Goal: Task Accomplishment & Management: Complete application form

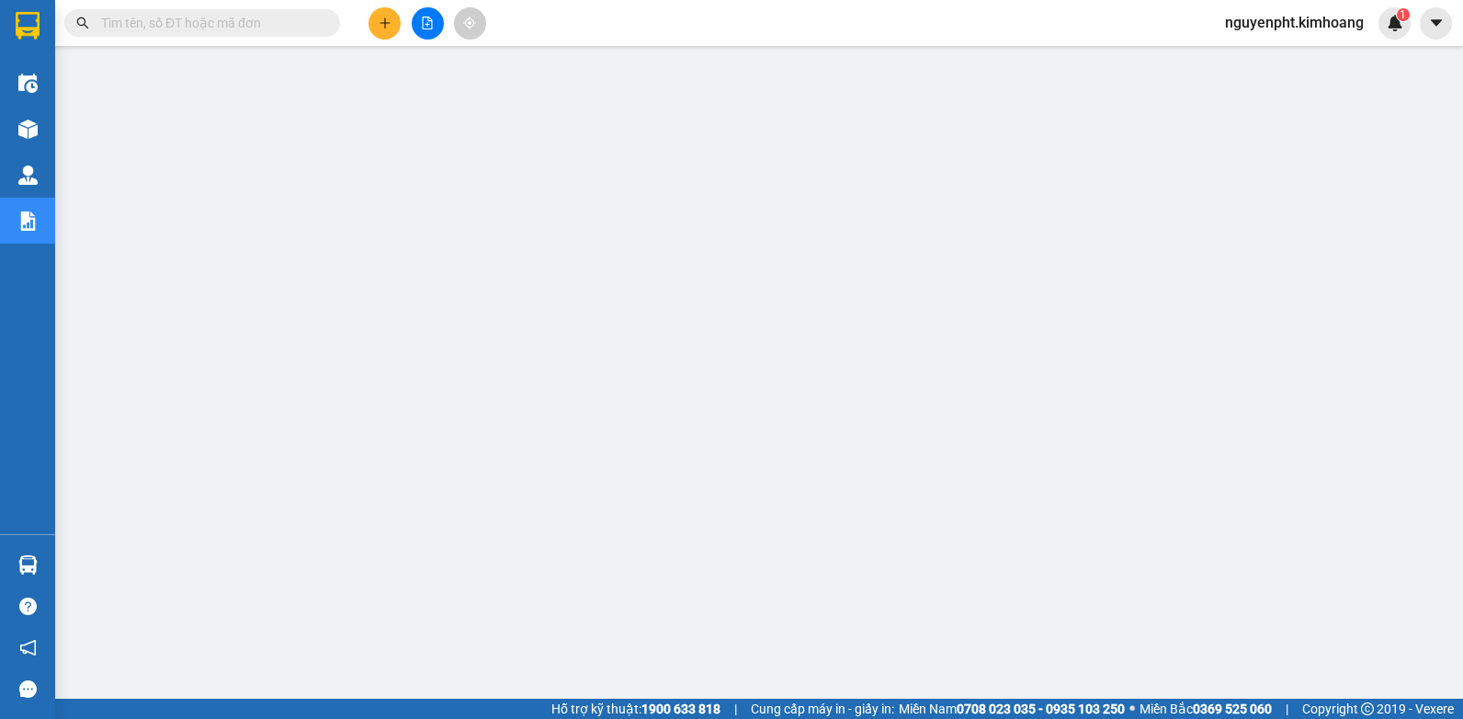
click at [240, 16] on input "text" at bounding box center [209, 23] width 217 height 20
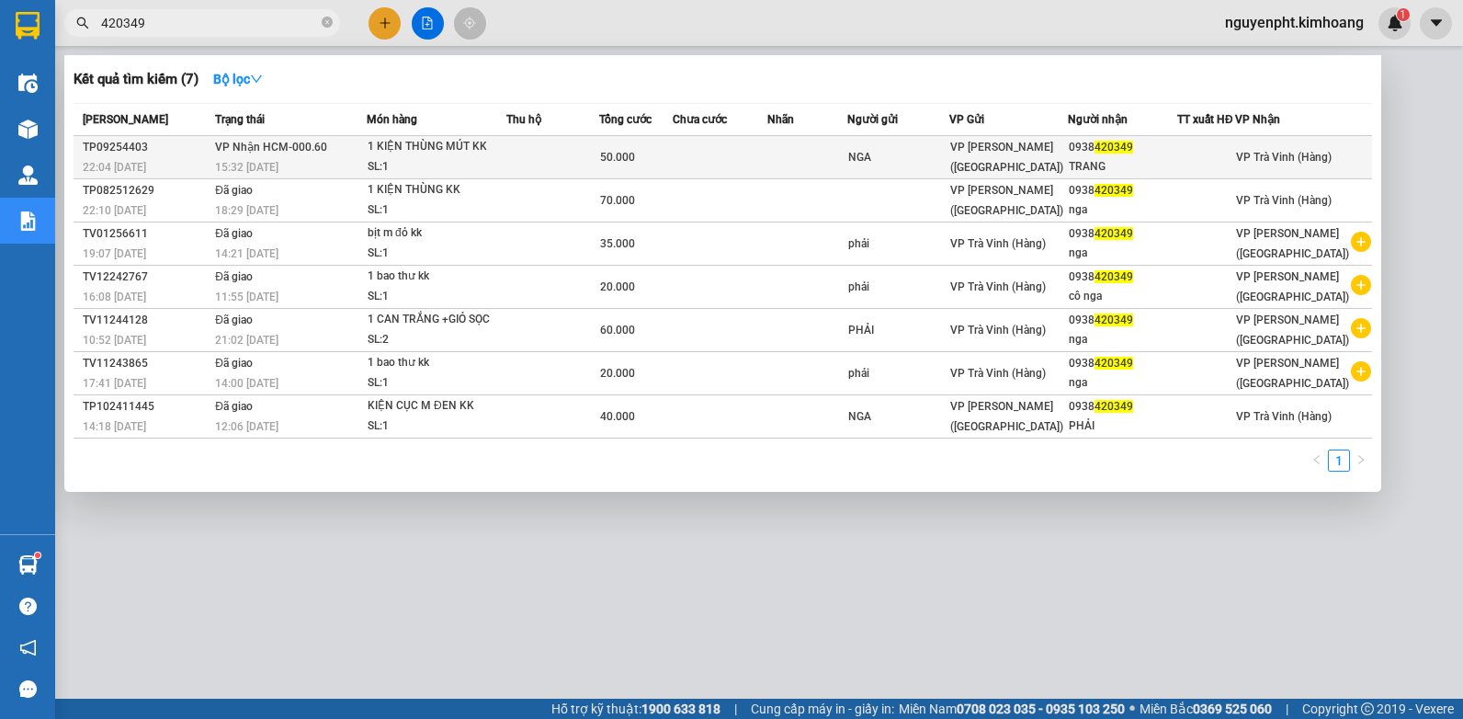
type input "420349"
click at [394, 159] on div "SL: 1" at bounding box center [437, 167] width 138 height 20
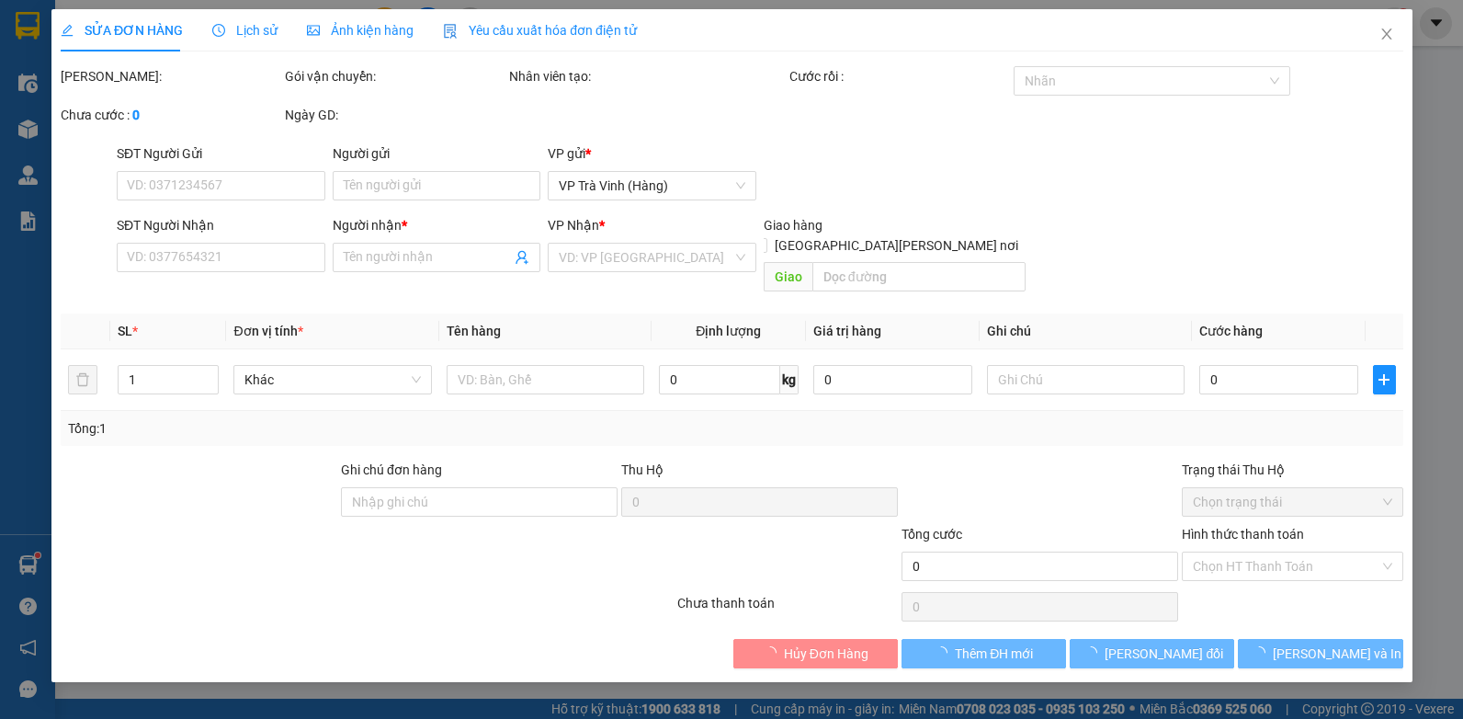
type input "NGA"
type input "0938420349"
type input "TRANG"
type input "50.000"
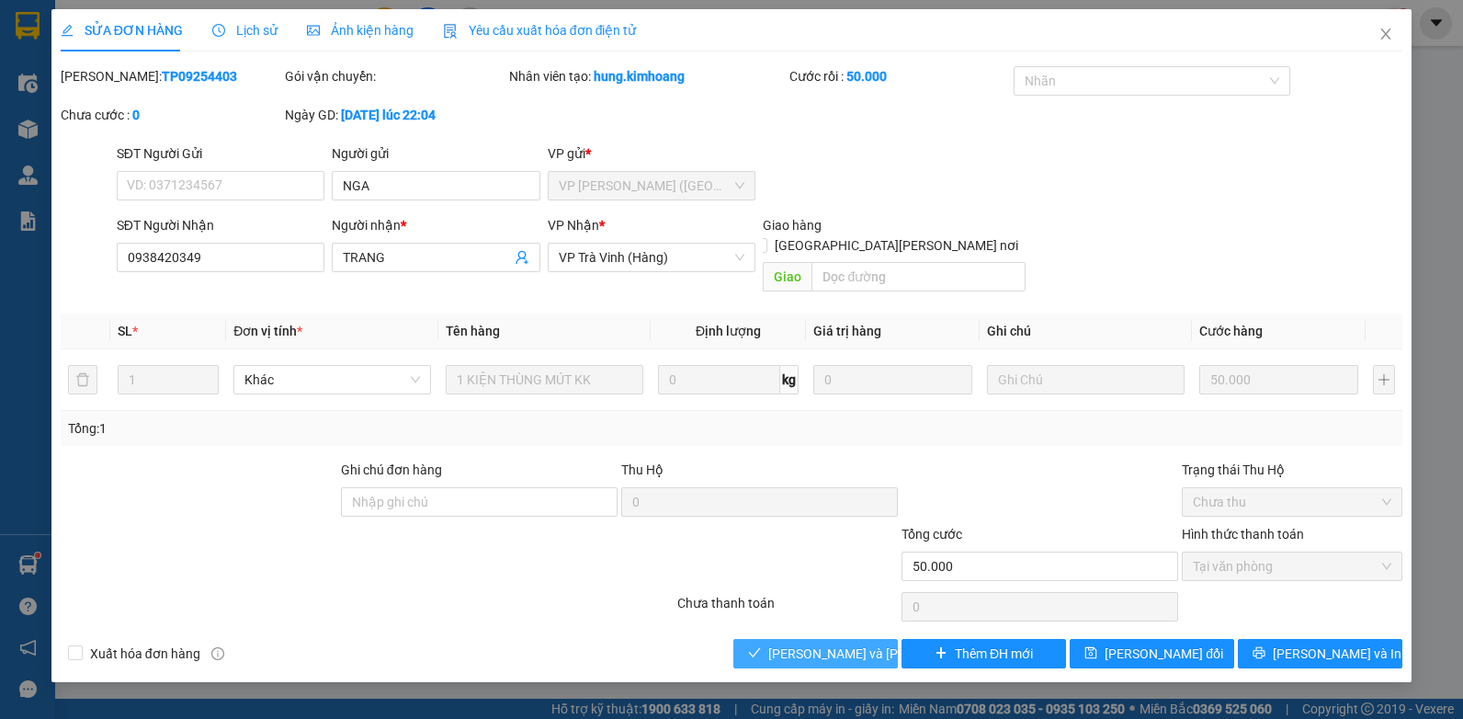
click at [825, 643] on span "[PERSON_NAME] và [PERSON_NAME] hàng" at bounding box center [892, 653] width 248 height 20
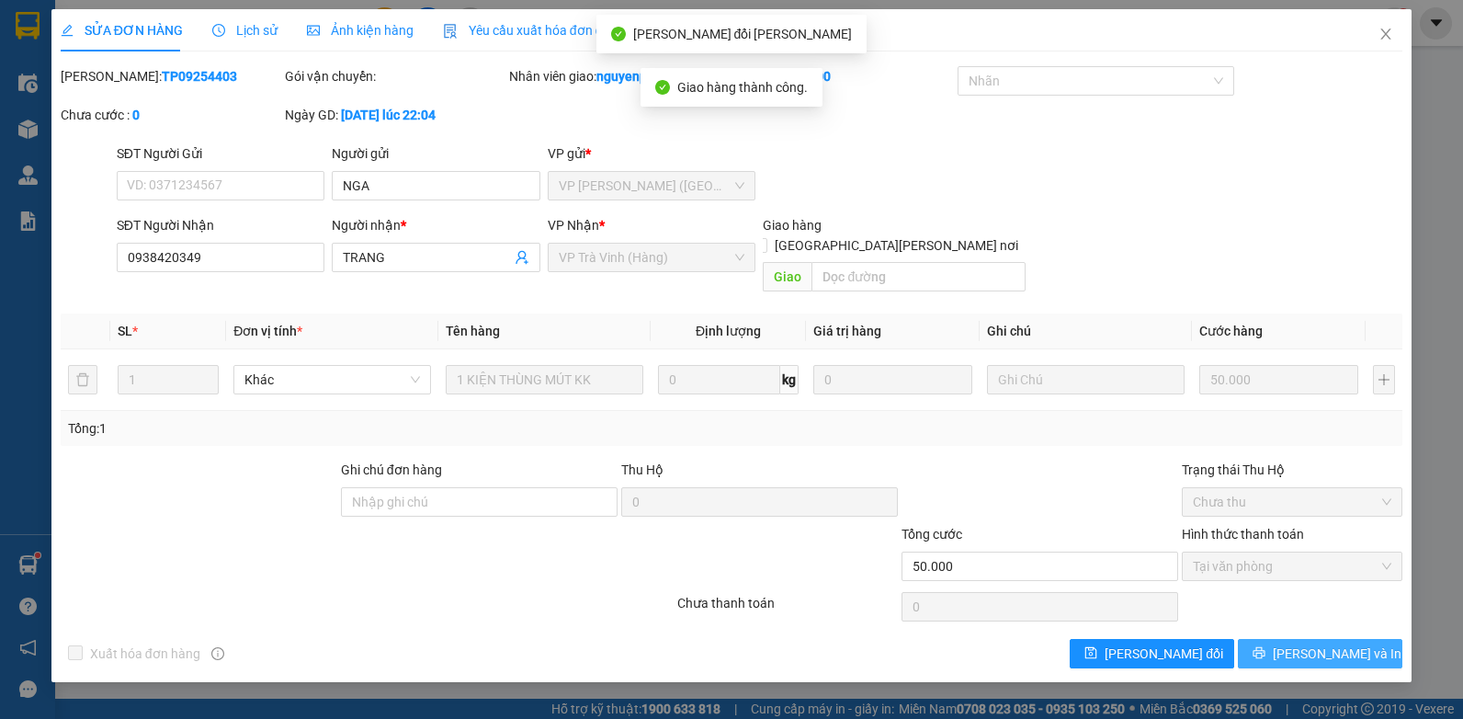
click at [1331, 643] on span "[PERSON_NAME] và In" at bounding box center [1337, 653] width 129 height 20
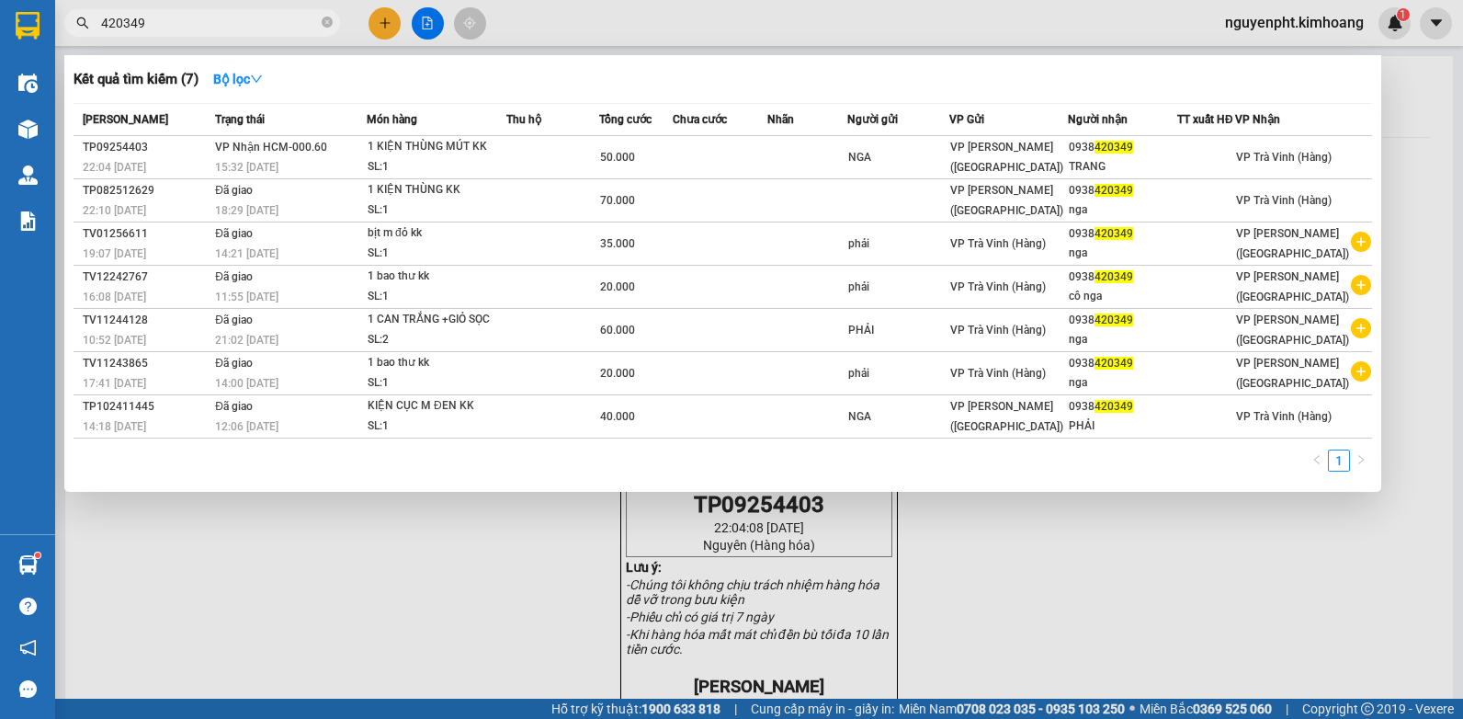
drag, startPoint x: 186, startPoint y: 31, endPoint x: 0, endPoint y: 92, distance: 195.3
click at [0, 86] on html "Kết quả [PERSON_NAME] ( 7 ) Bộ lọc Mã ĐH Trạng thái Món hàng Thu hộ Tổng [PERSO…" at bounding box center [731, 359] width 1463 height 719
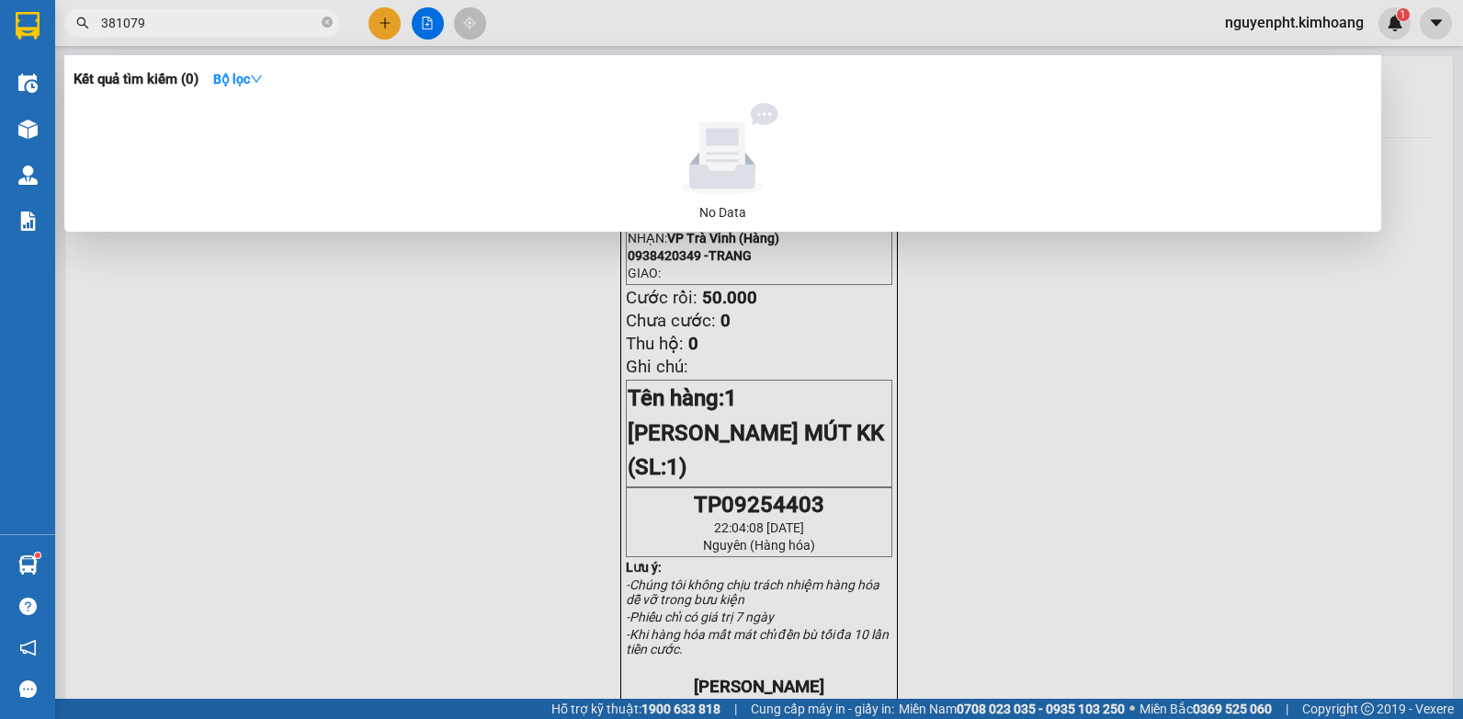
click at [181, 20] on input "381079" at bounding box center [209, 23] width 217 height 20
drag, startPoint x: 169, startPoint y: 18, endPoint x: 0, endPoint y: 107, distance: 190.7
click at [0, 107] on html "Kết quả [PERSON_NAME] ( 0 ) Bộ lọc No Data 381079 nguyenpht.kimhoang 1 Điều [PE…" at bounding box center [731, 359] width 1463 height 719
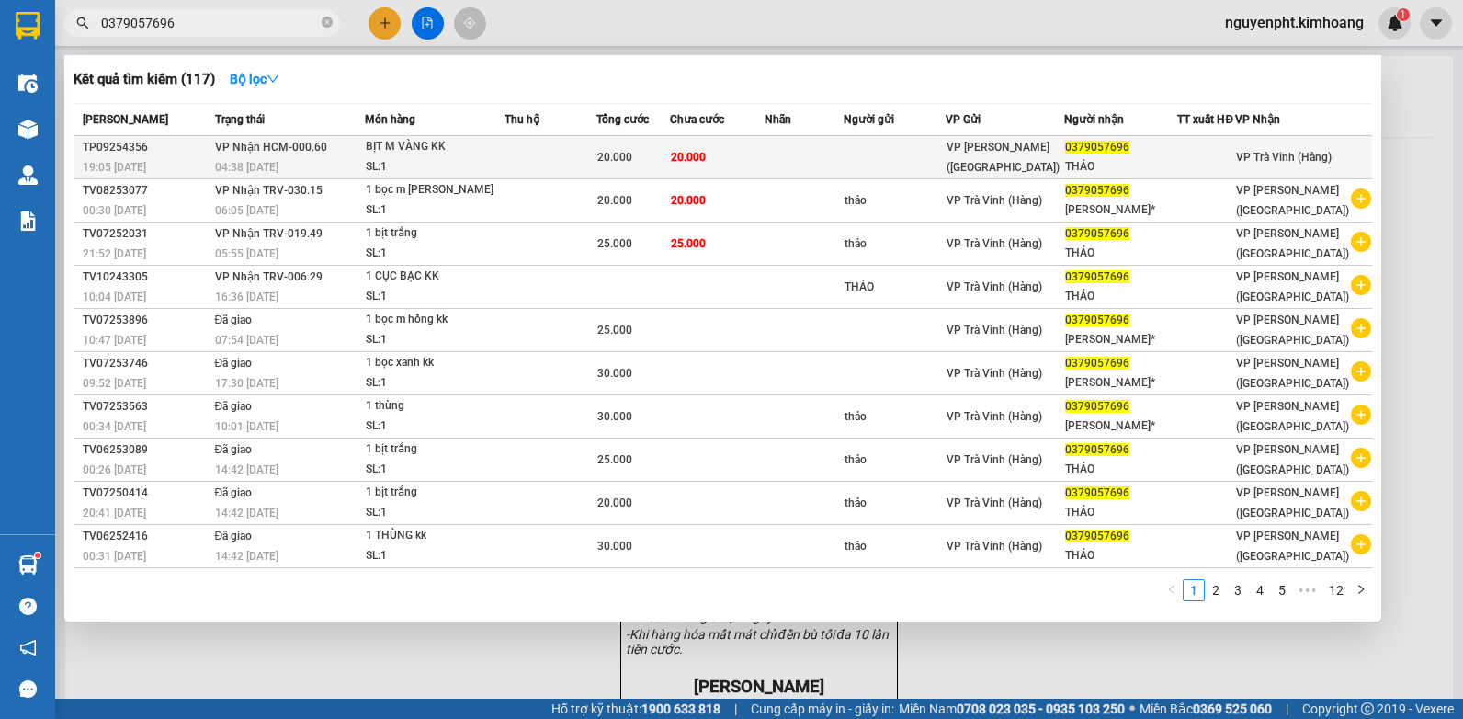
type input "0379057696"
click at [466, 157] on div "SL: 1" at bounding box center [435, 167] width 138 height 20
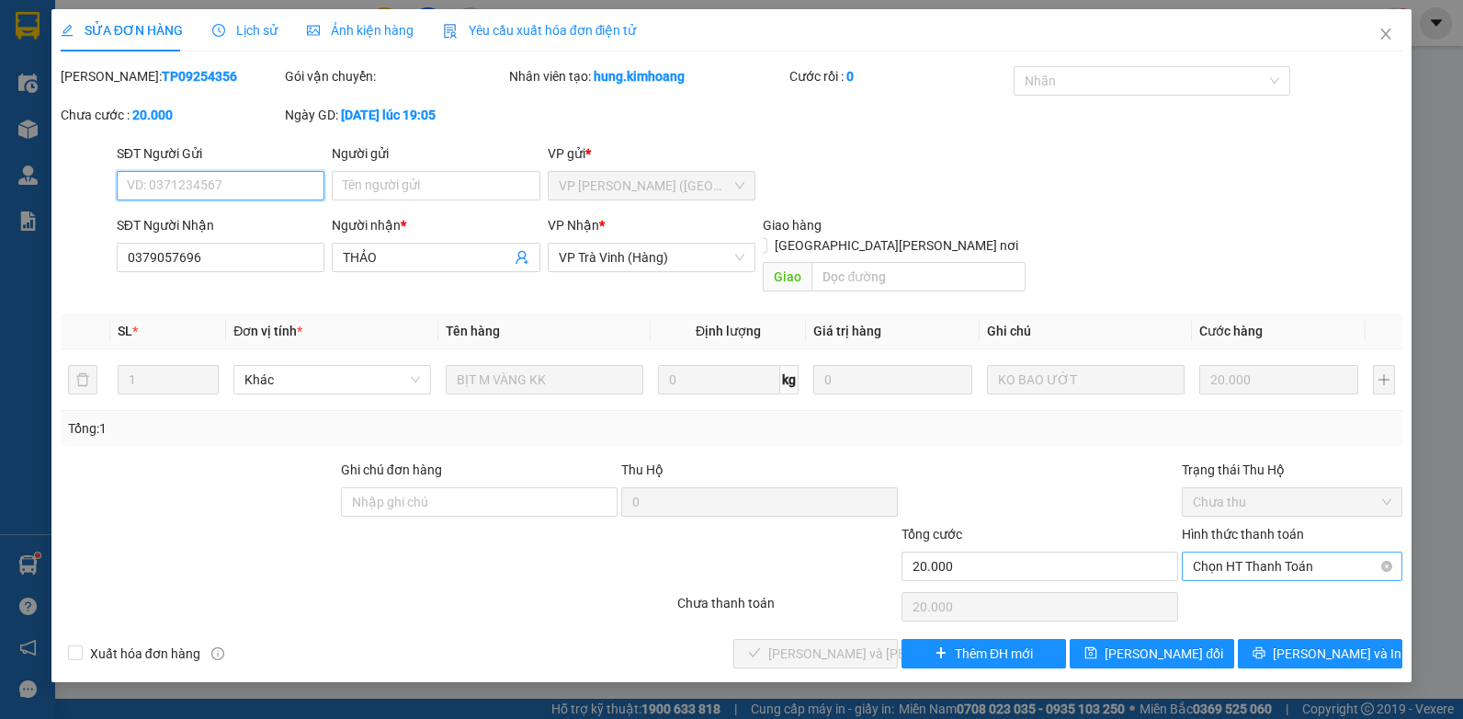
drag, startPoint x: 1259, startPoint y: 537, endPoint x: 1255, endPoint y: 554, distance: 16.9
click at [1259, 552] on span "Chọn HT Thanh Toán" at bounding box center [1292, 566] width 198 height 28
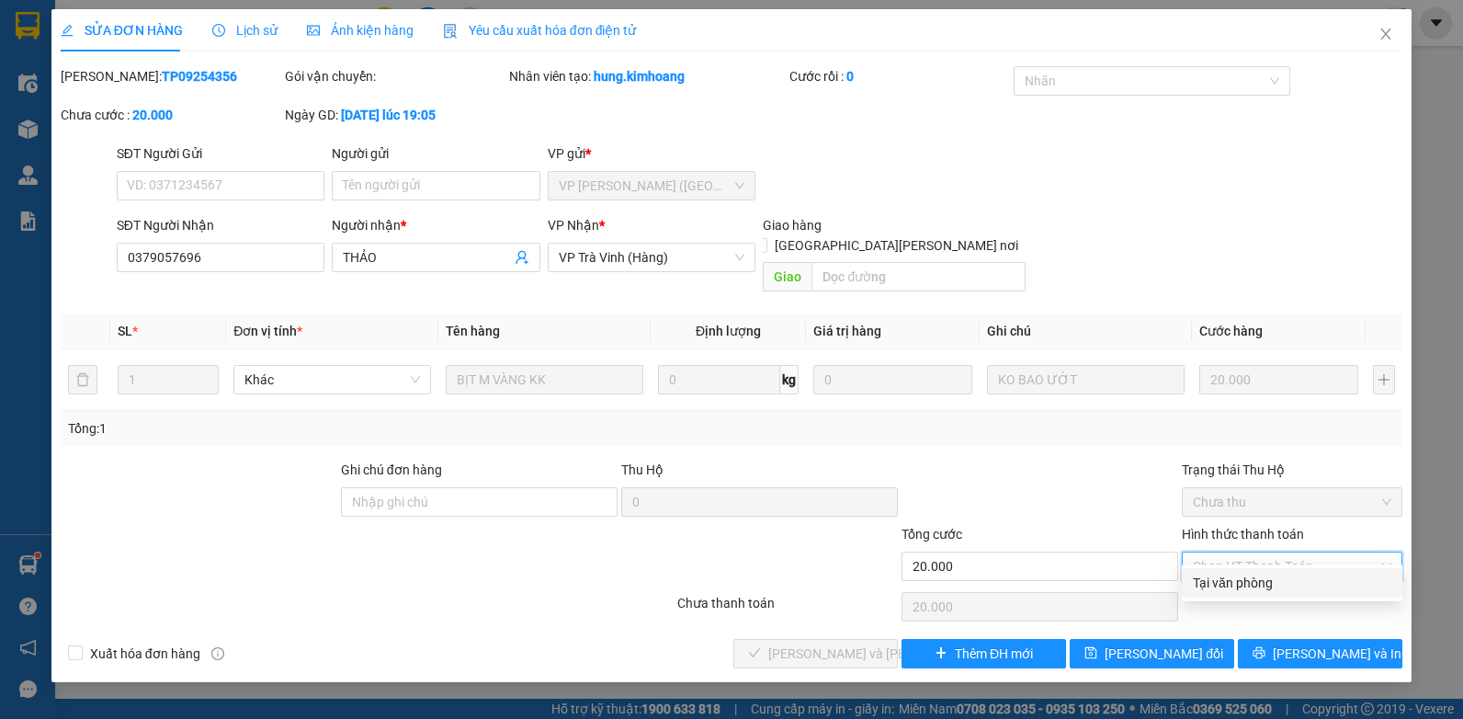
drag, startPoint x: 1239, startPoint y: 576, endPoint x: 941, endPoint y: 634, distance: 303.3
click at [1228, 578] on div "Tại văn phòng" at bounding box center [1292, 582] width 198 height 20
type input "0"
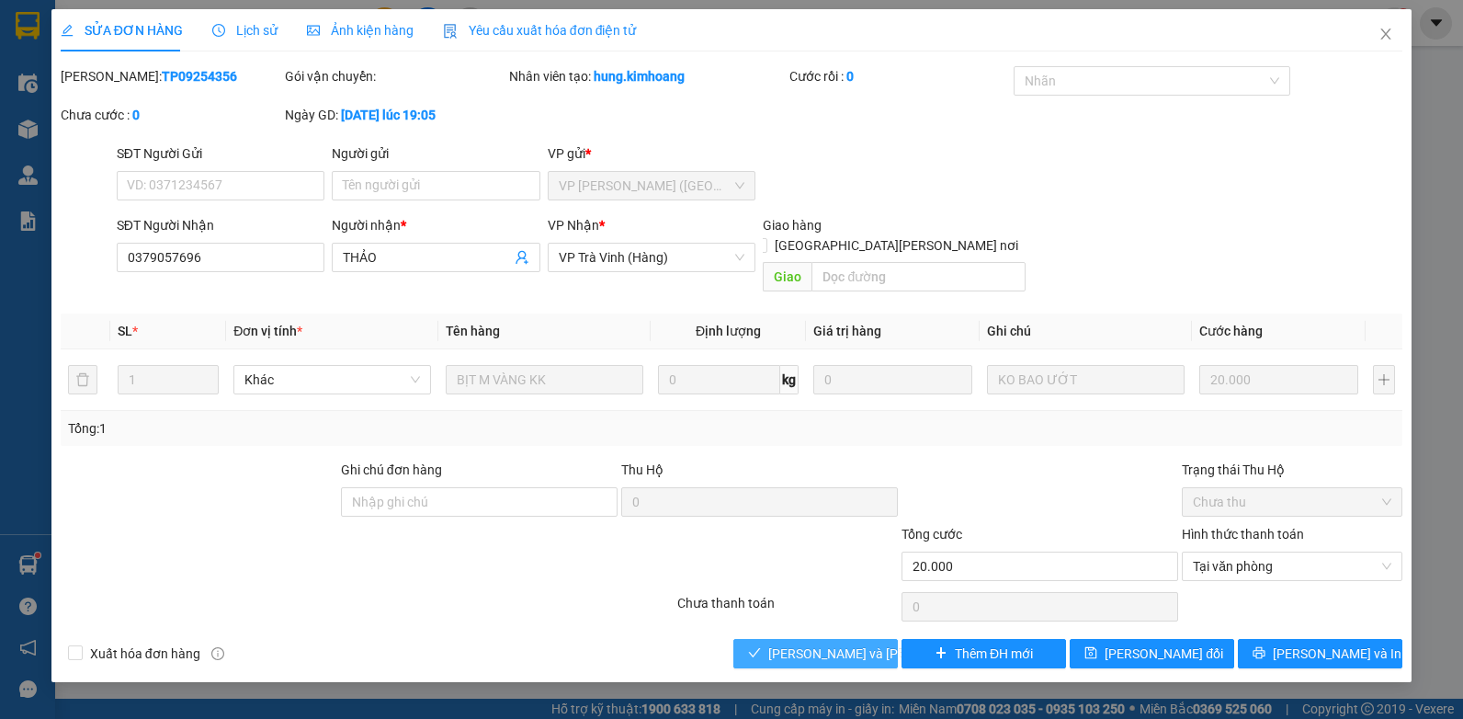
click at [819, 643] on span "[PERSON_NAME] và [PERSON_NAME] hàng" at bounding box center [892, 653] width 248 height 20
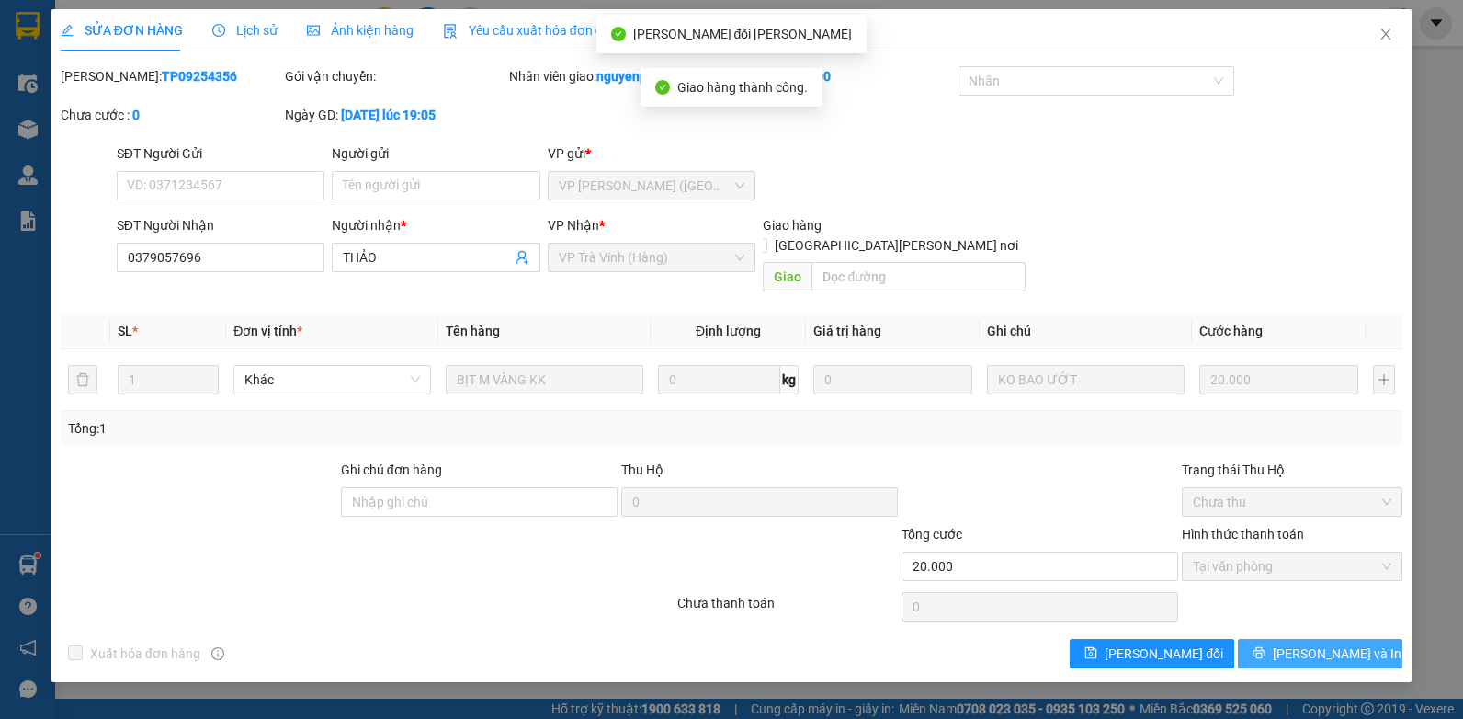
click at [1265, 647] on icon "printer" at bounding box center [1259, 653] width 12 height 12
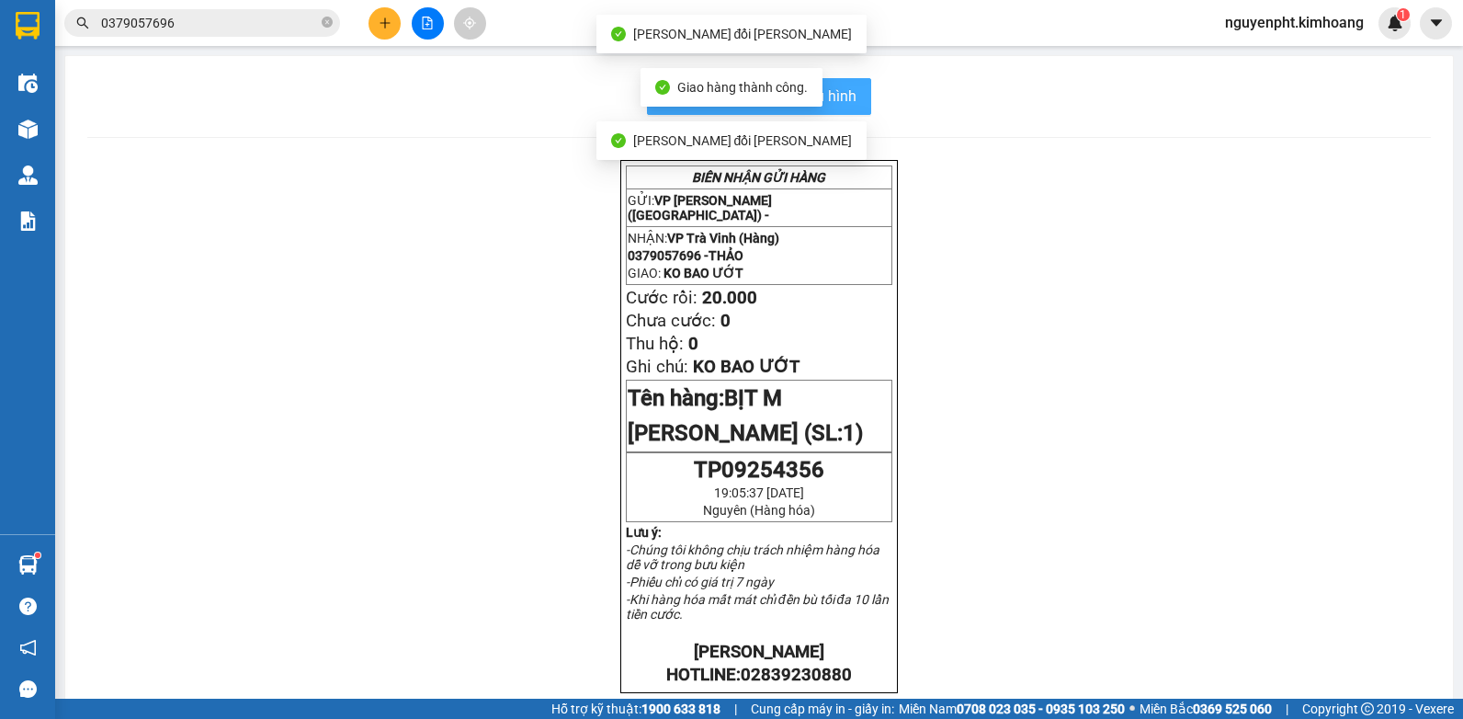
click at [839, 100] on span "In mẫu biên lai tự cấu hình" at bounding box center [770, 96] width 173 height 23
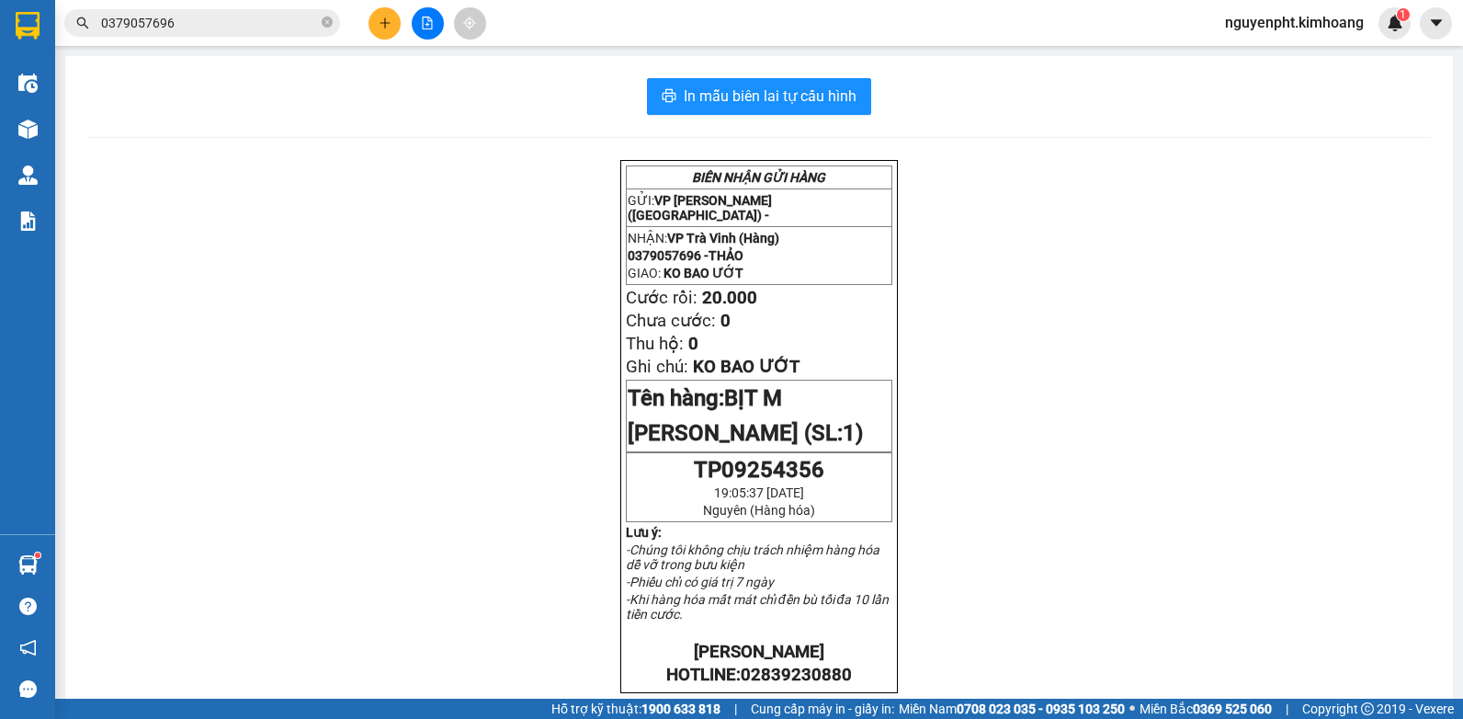
click at [232, 19] on input "0379057696" at bounding box center [209, 23] width 217 height 20
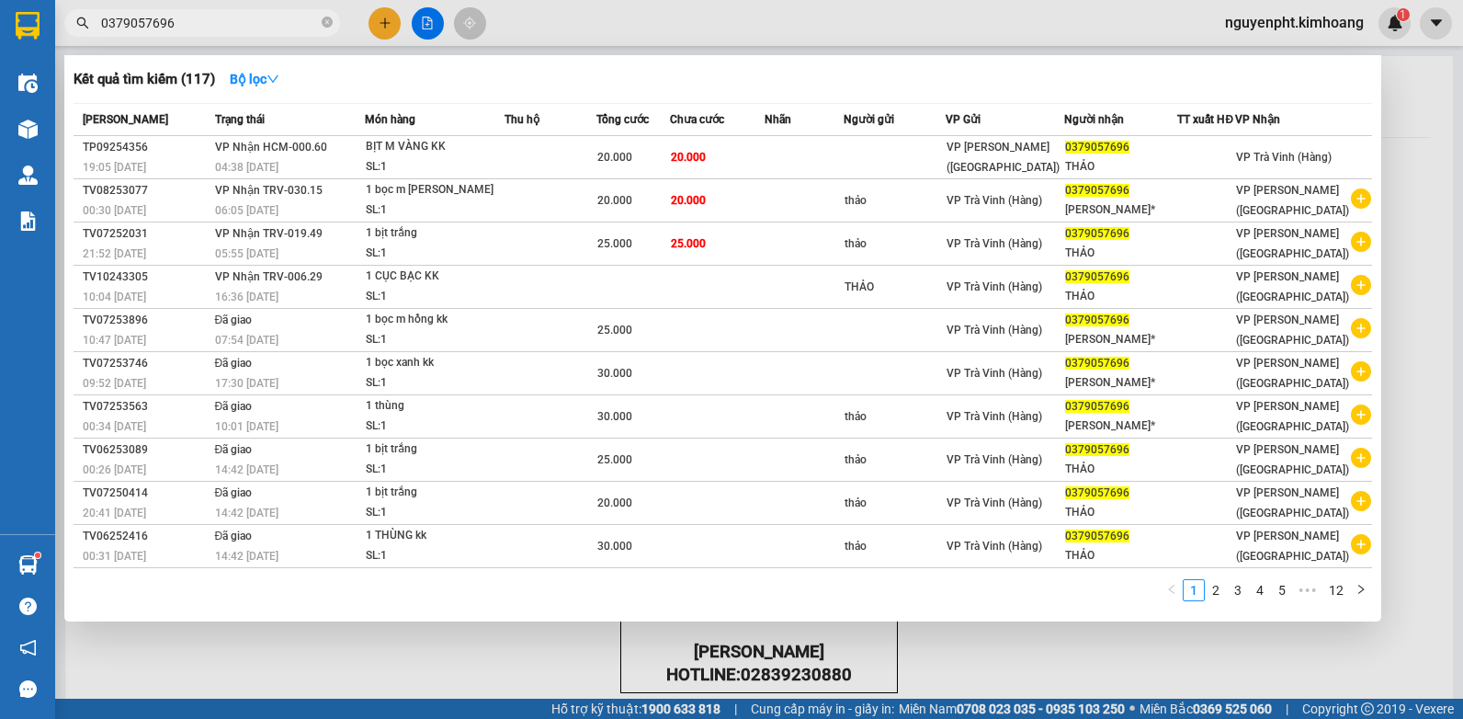
click at [384, 35] on div at bounding box center [731, 359] width 1463 height 719
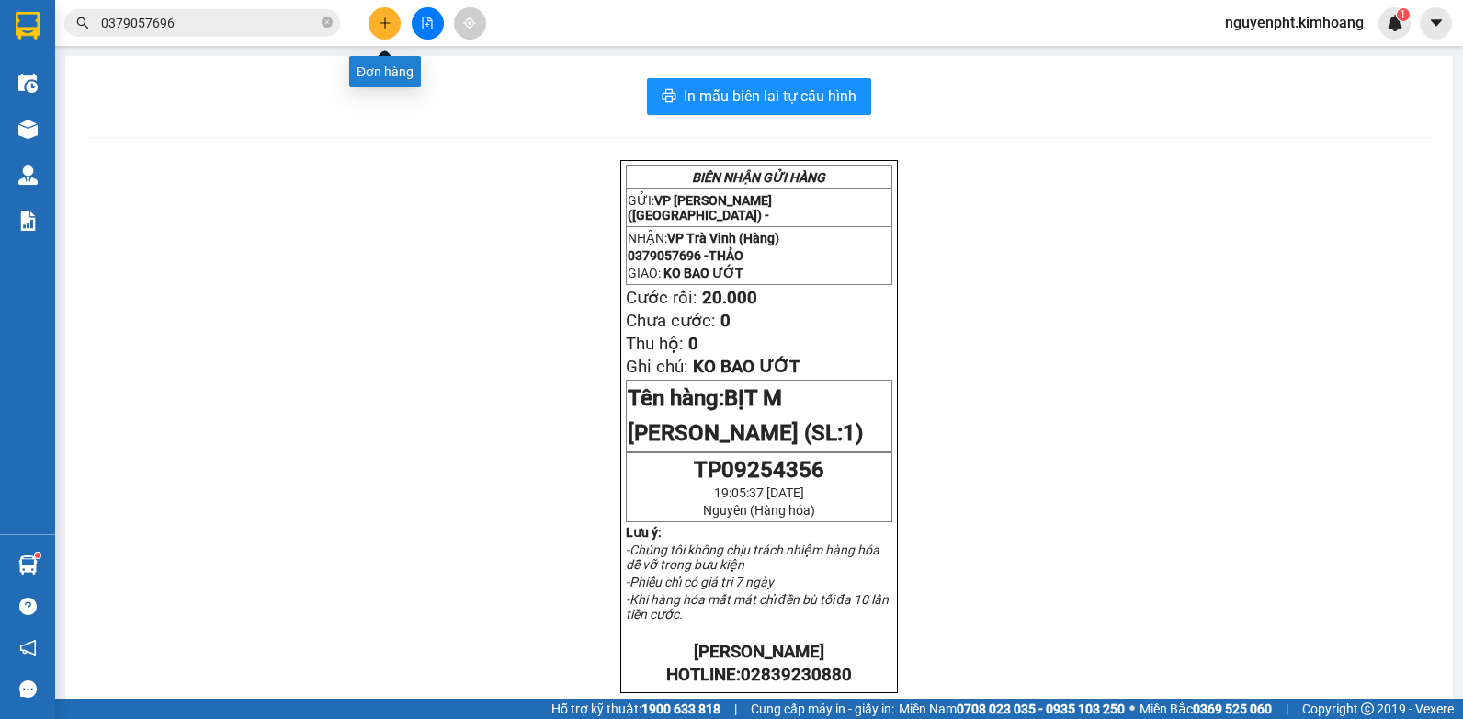
click at [386, 28] on icon "plus" at bounding box center [385, 23] width 13 height 13
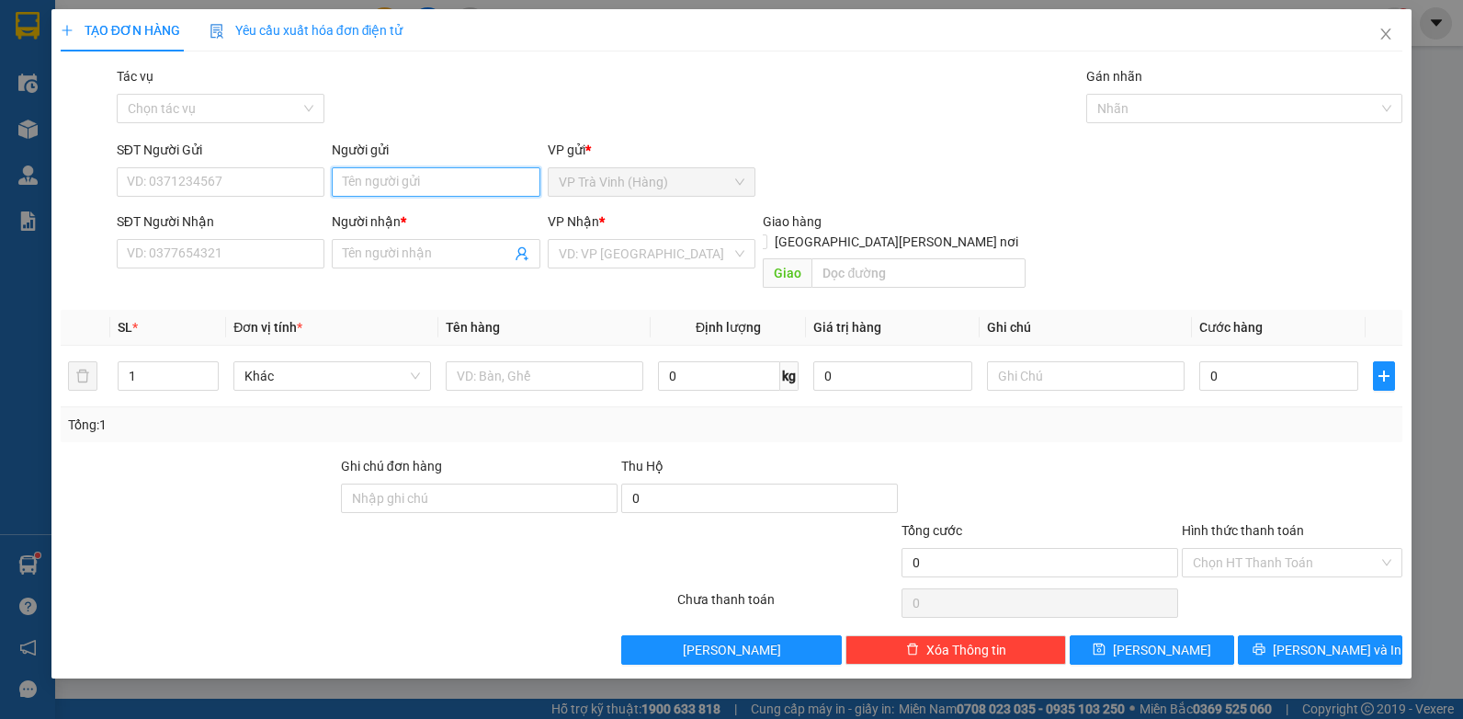
click at [379, 184] on input "Người gửi" at bounding box center [436, 181] width 209 height 29
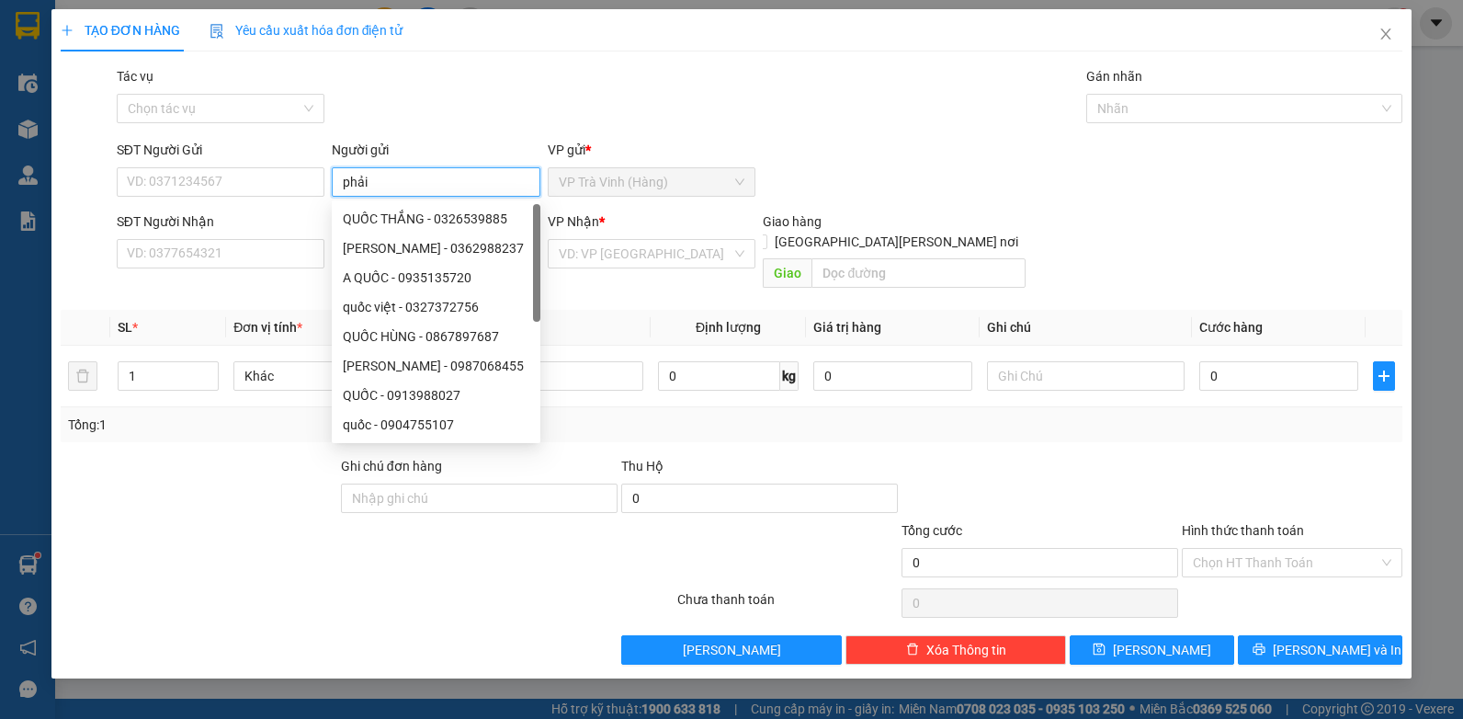
type input "phải"
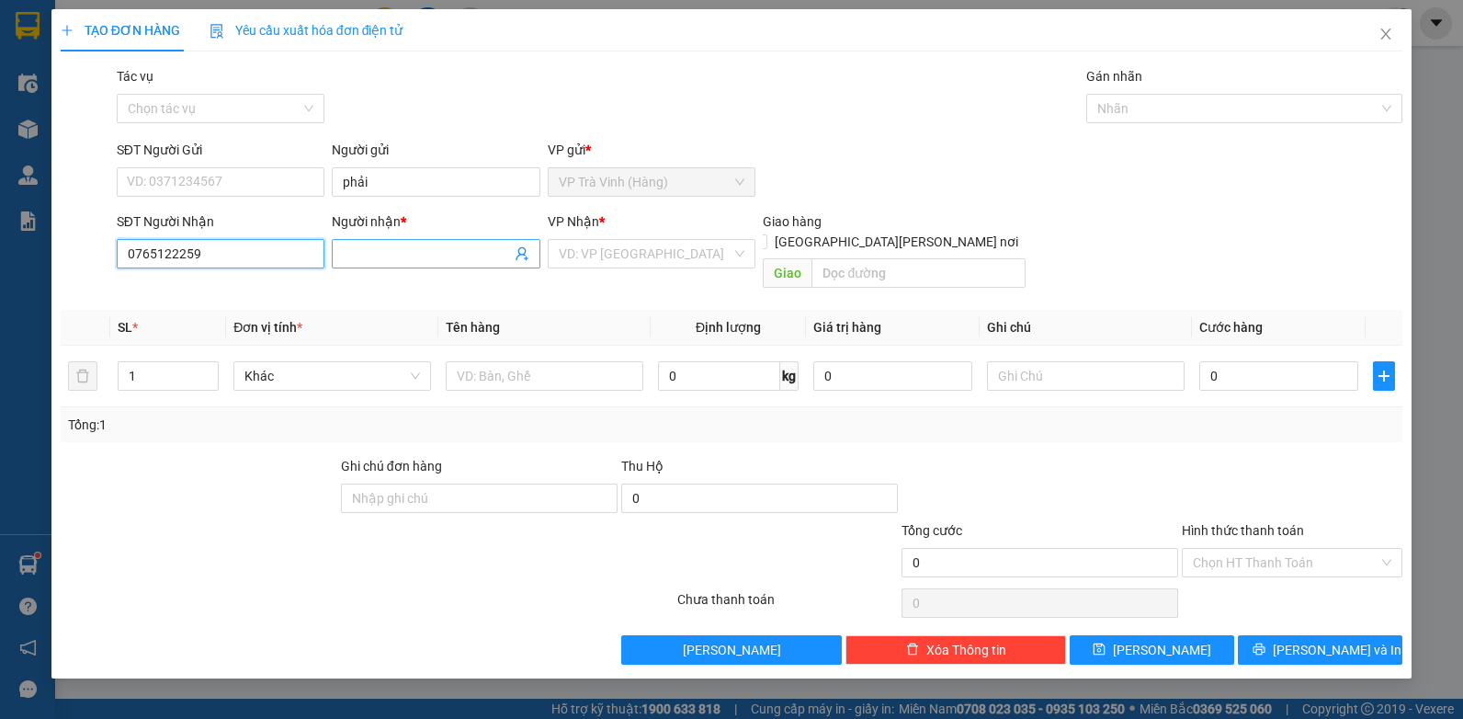
type input "0765122259"
click at [431, 255] on input "Người nhận *" at bounding box center [427, 253] width 168 height 20
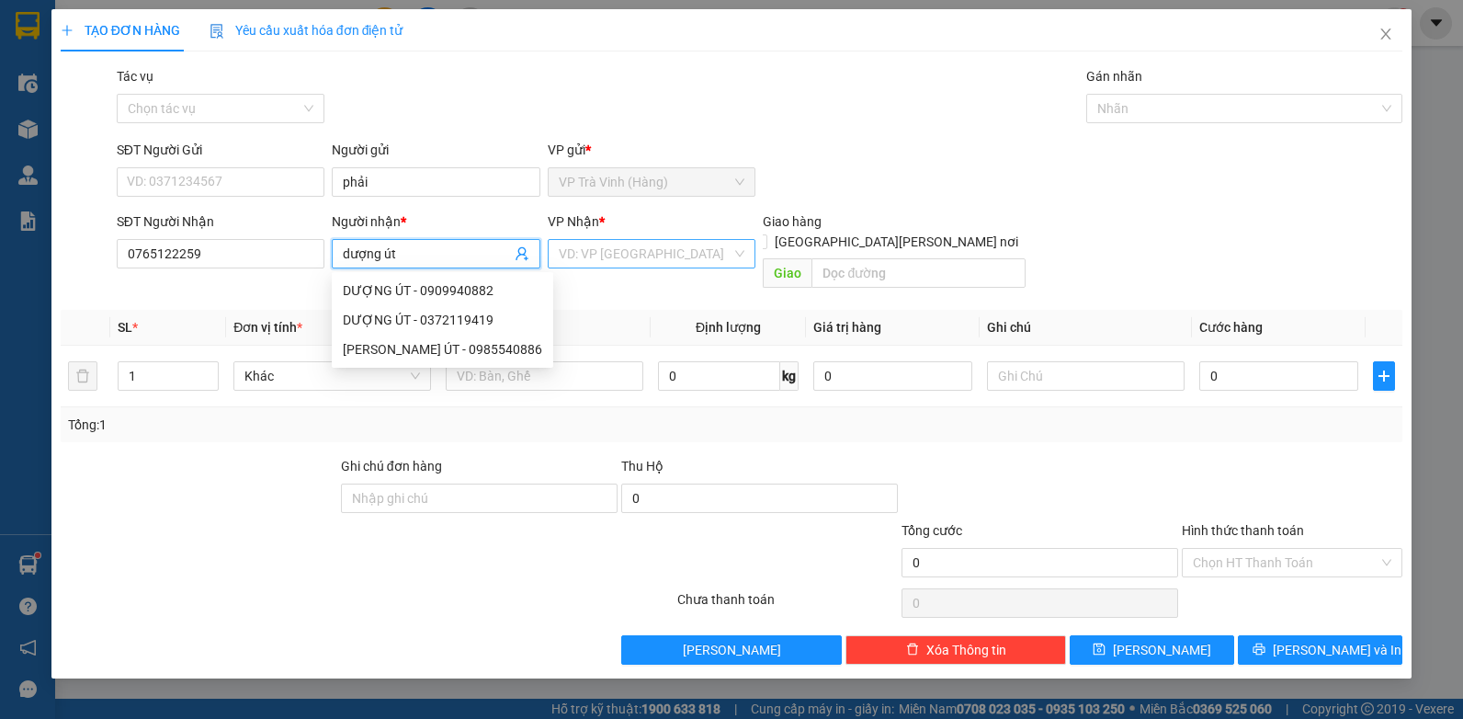
type input "dượng út"
click at [616, 251] on input "search" at bounding box center [646, 254] width 174 height 28
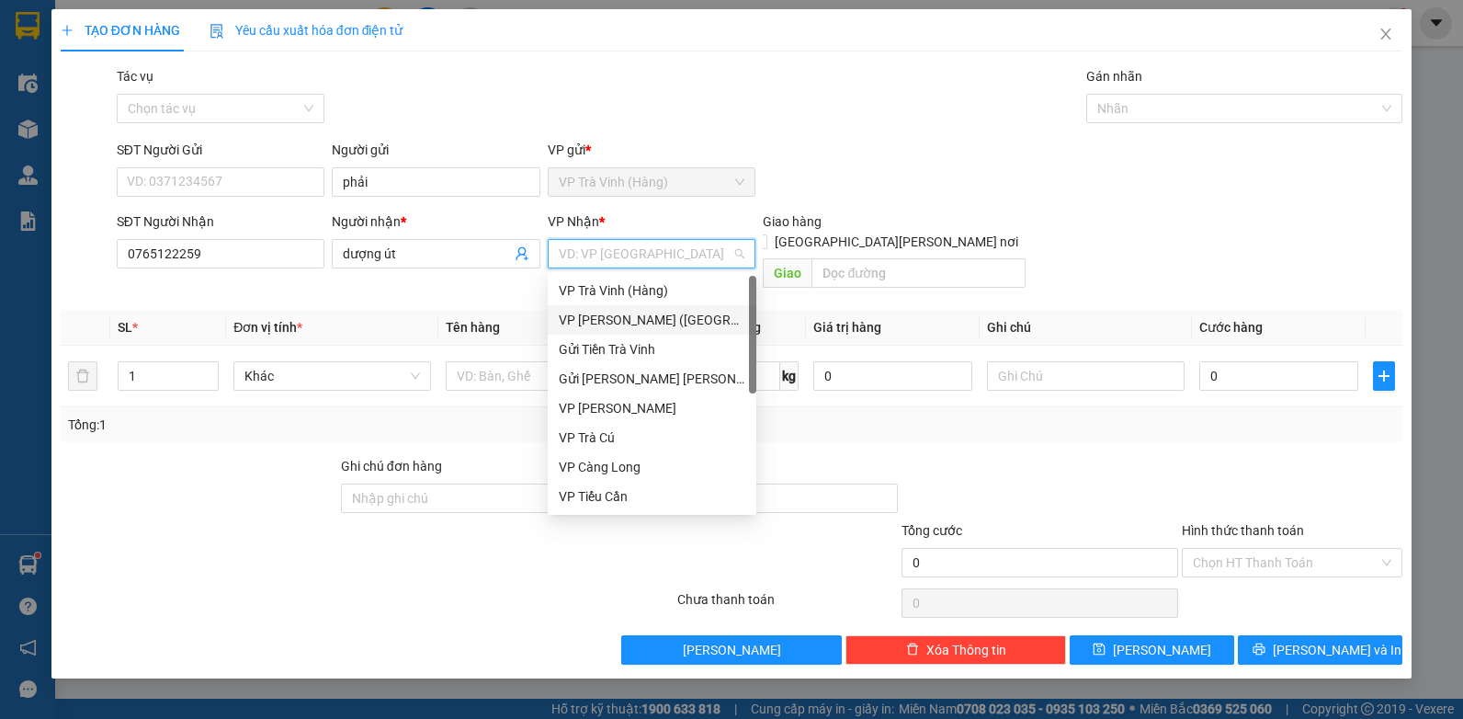
click at [631, 322] on div "VP [PERSON_NAME] ([GEOGRAPHIC_DATA])" at bounding box center [652, 320] width 187 height 20
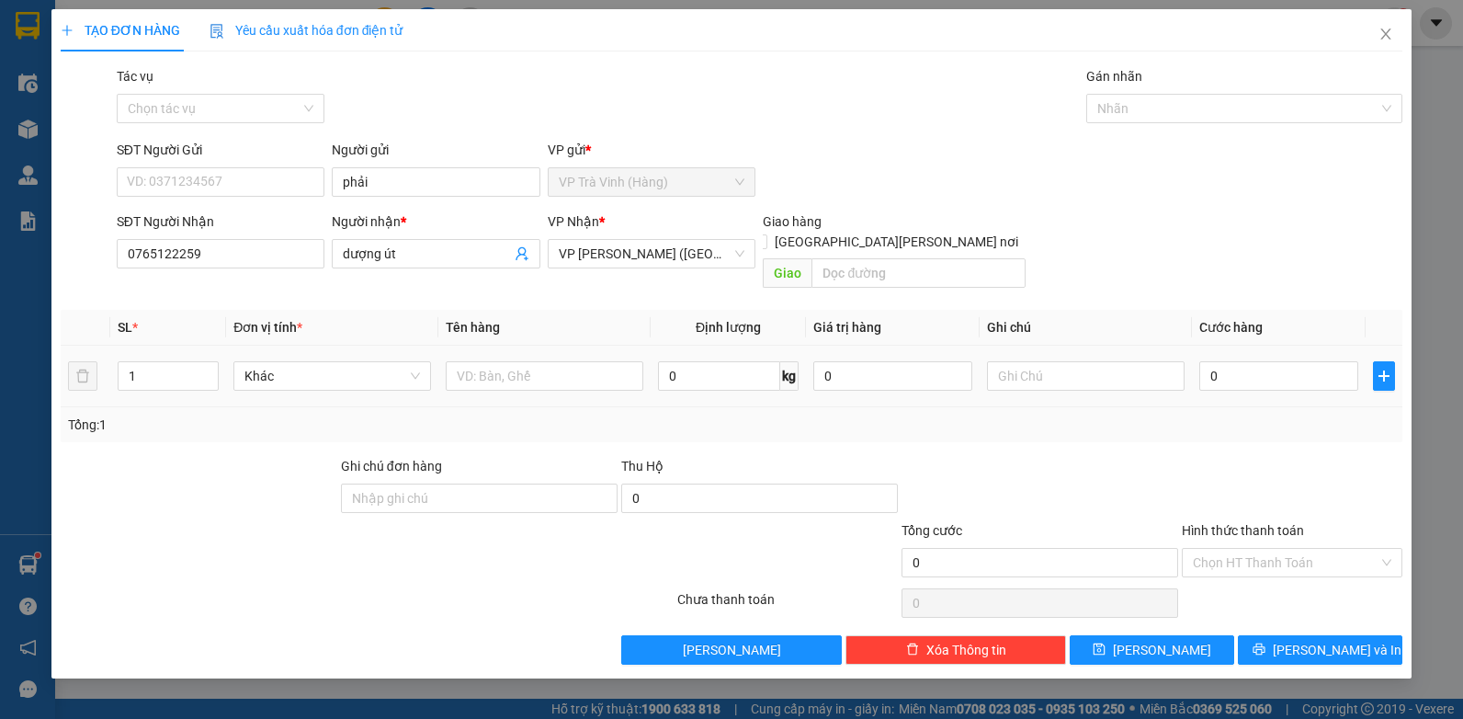
click at [480, 357] on div at bounding box center [545, 375] width 198 height 37
click at [489, 363] on input "text" at bounding box center [545, 375] width 198 height 29
type input "1 can kk"
click at [1236, 361] on input "0" at bounding box center [1278, 375] width 159 height 29
type input "3"
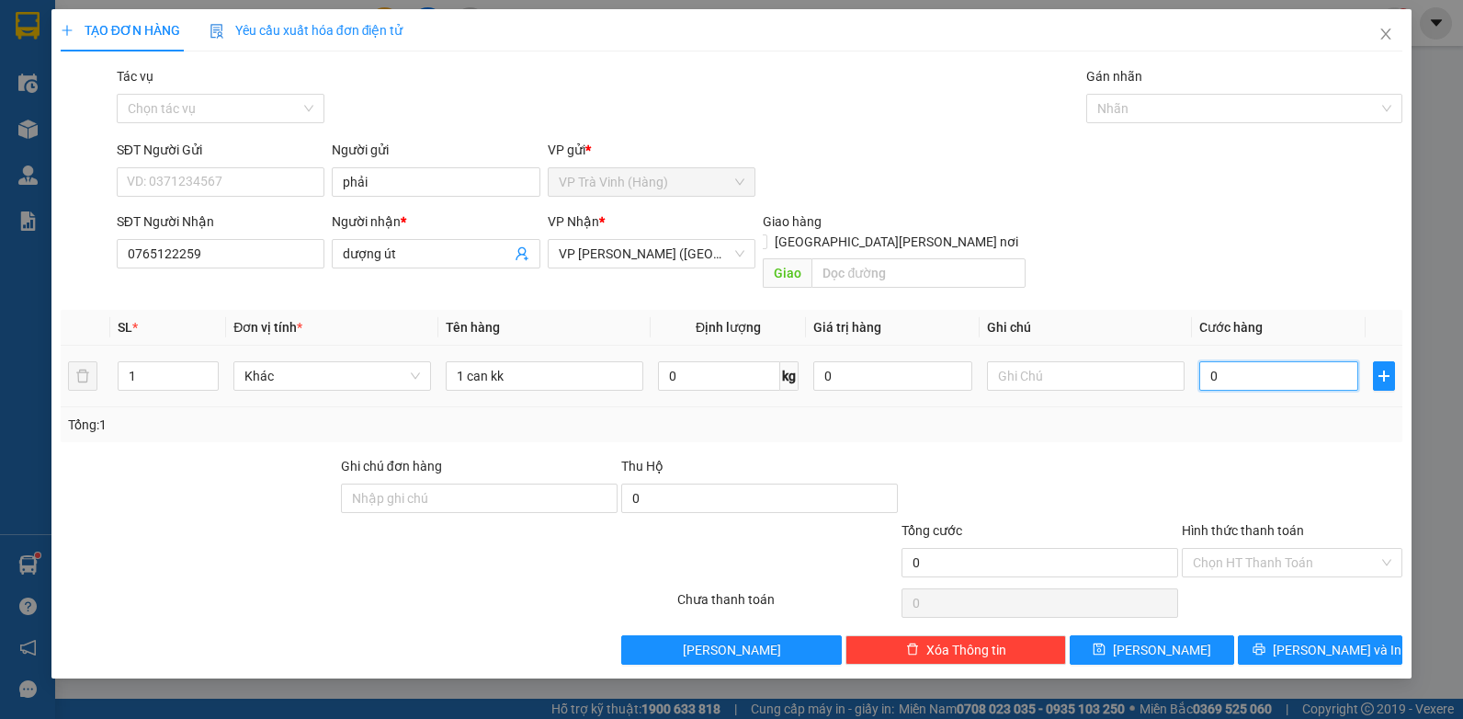
type input "3"
type input "30"
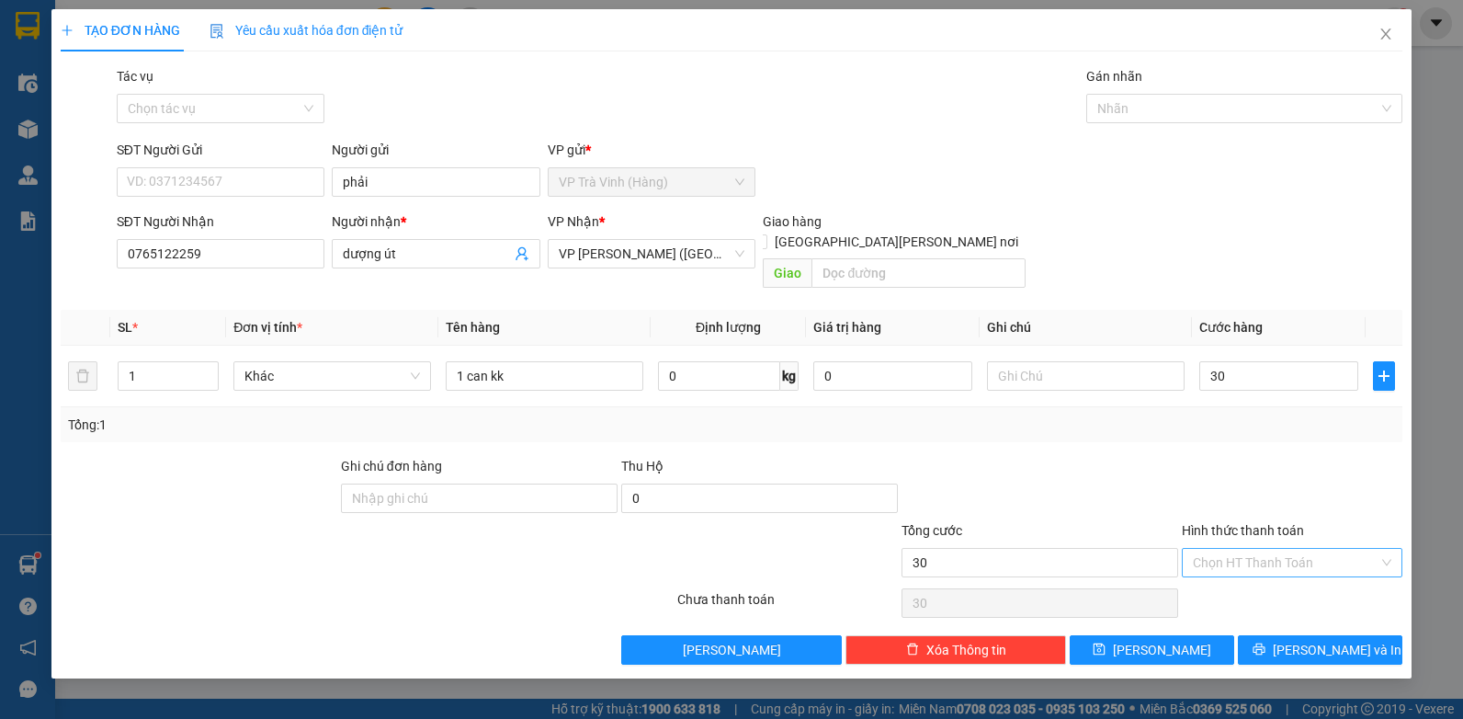
type input "30.000"
click at [1272, 549] on input "Hình thức thanh toán" at bounding box center [1286, 563] width 186 height 28
click at [1277, 571] on div "Tại văn phòng" at bounding box center [1292, 579] width 198 height 20
type input "0"
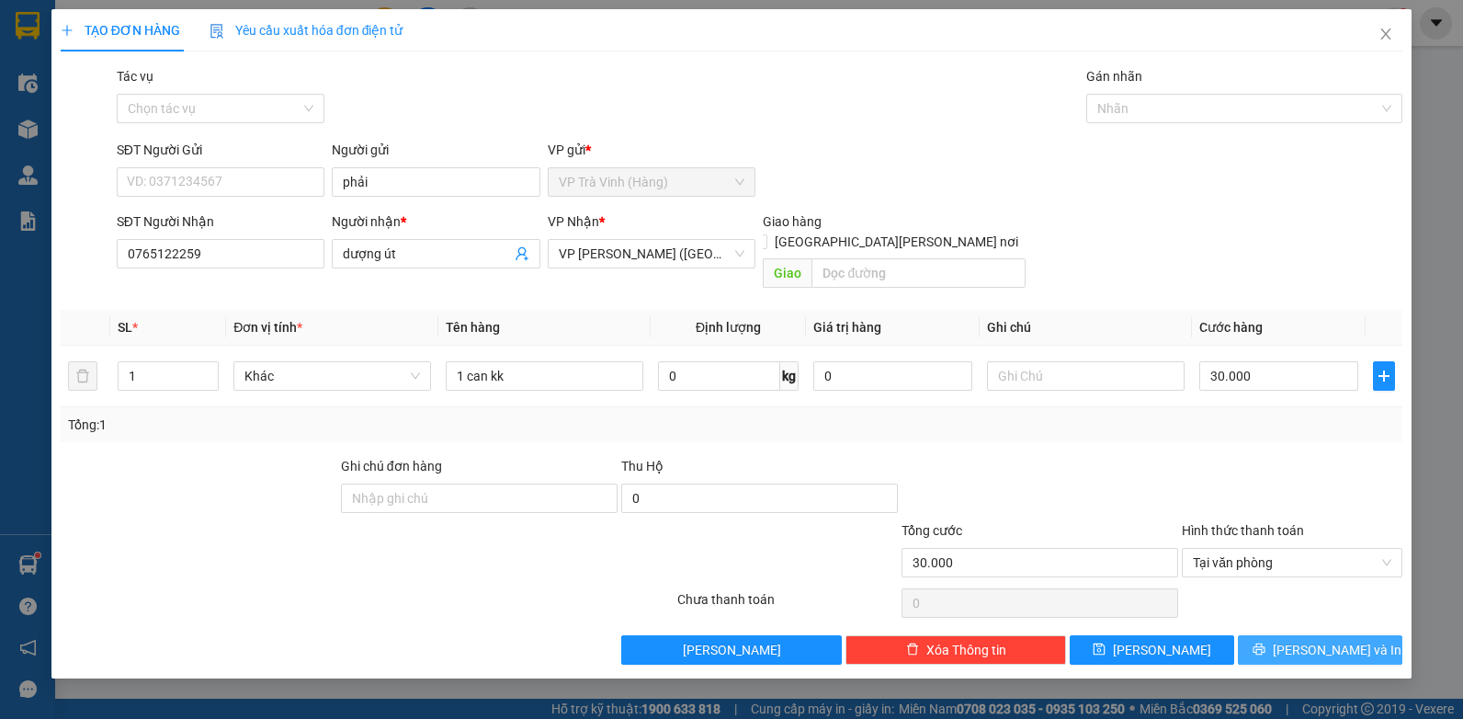
click at [1311, 639] on span "[PERSON_NAME] và In" at bounding box center [1337, 649] width 129 height 20
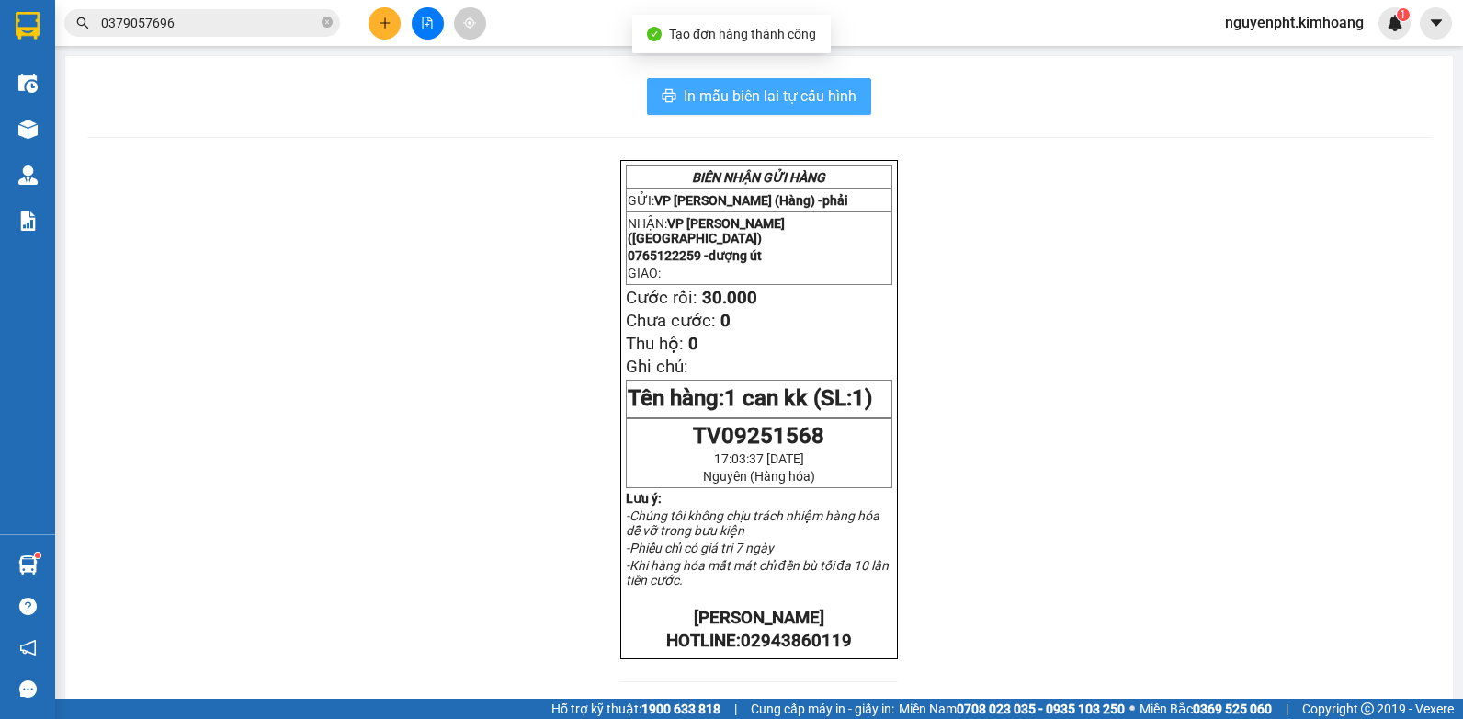
click at [723, 91] on span "In mẫu biên lai tự cấu hình" at bounding box center [770, 96] width 173 height 23
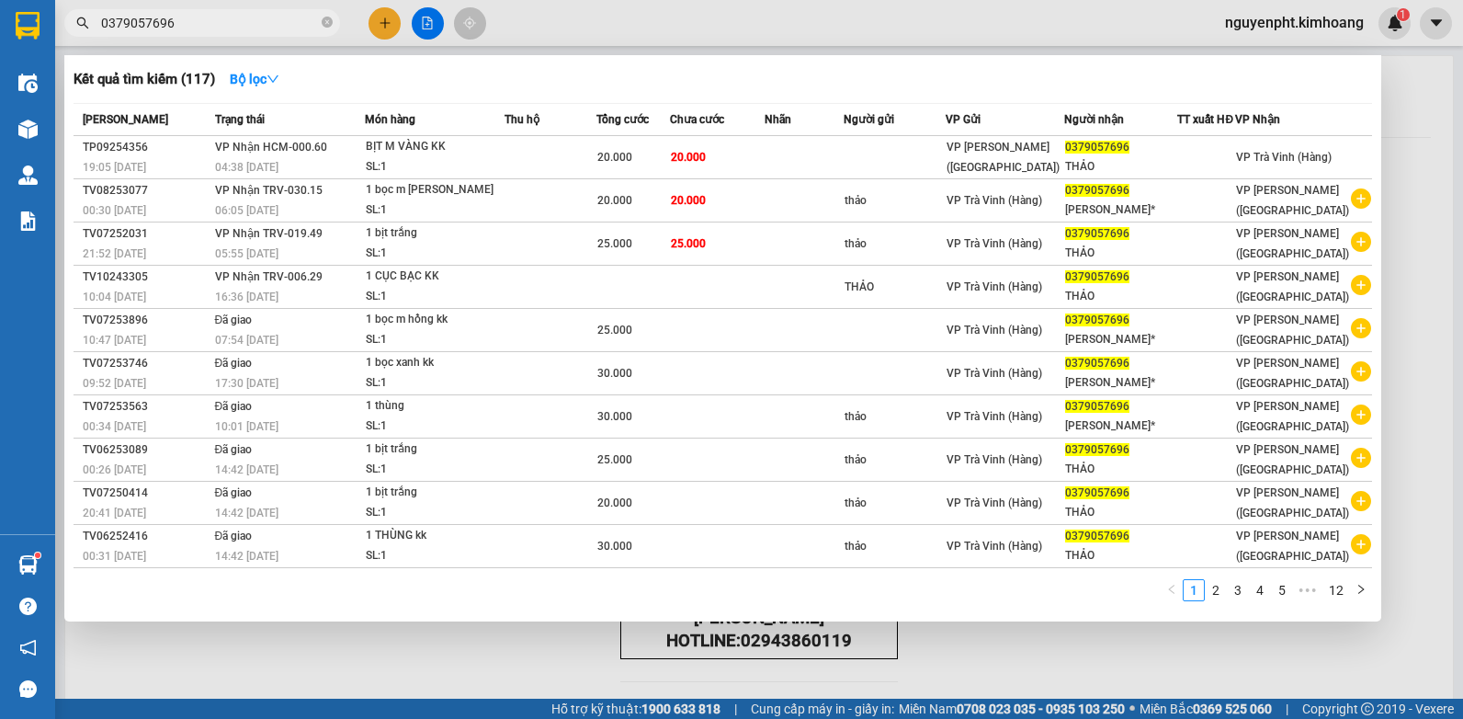
drag, startPoint x: 176, startPoint y: 24, endPoint x: -4, endPoint y: 24, distance: 180.1
click at [0, 24] on html "Kết quả [PERSON_NAME] ( 117 ) Bộ lọc Mã ĐH Trạng thái Món hàng Thu hộ Tổng [PER…" at bounding box center [731, 359] width 1463 height 719
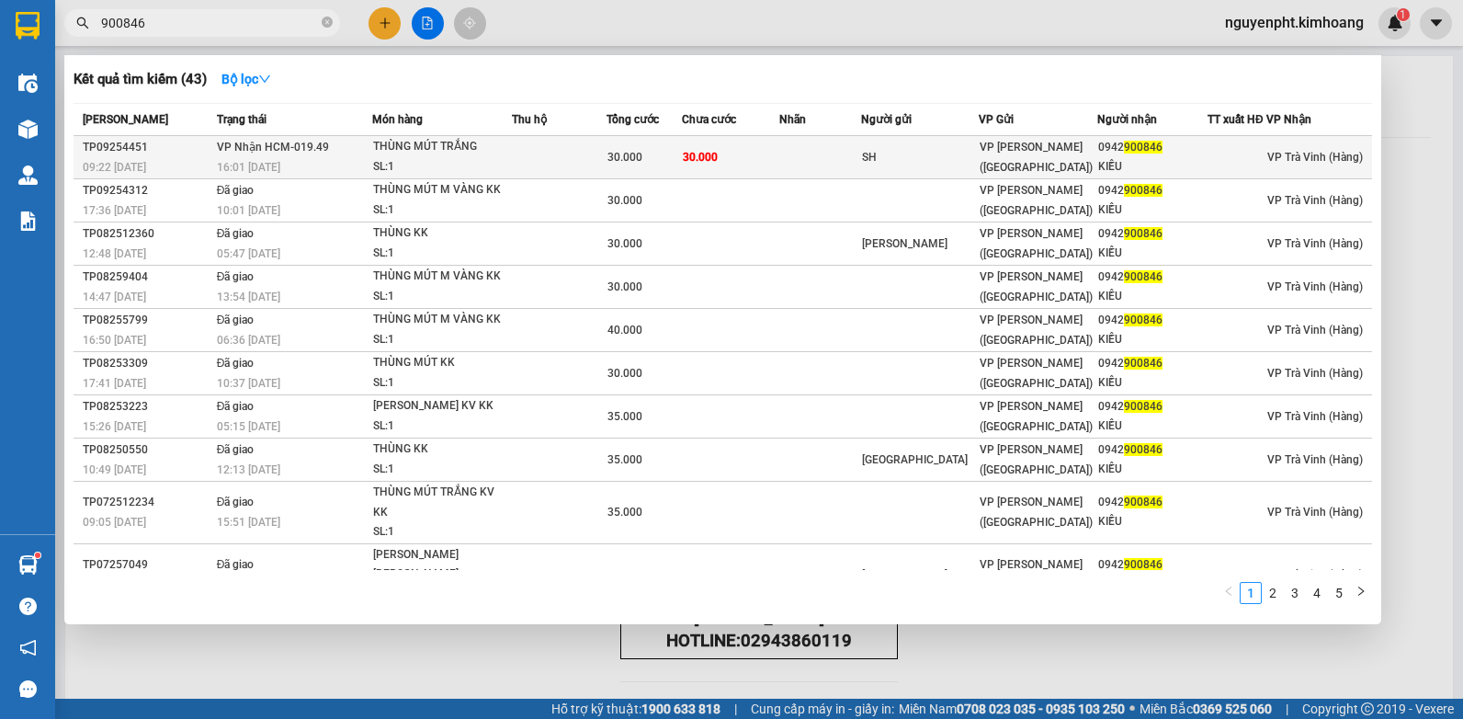
type input "900846"
click at [402, 157] on div "SL: 1" at bounding box center [442, 167] width 138 height 20
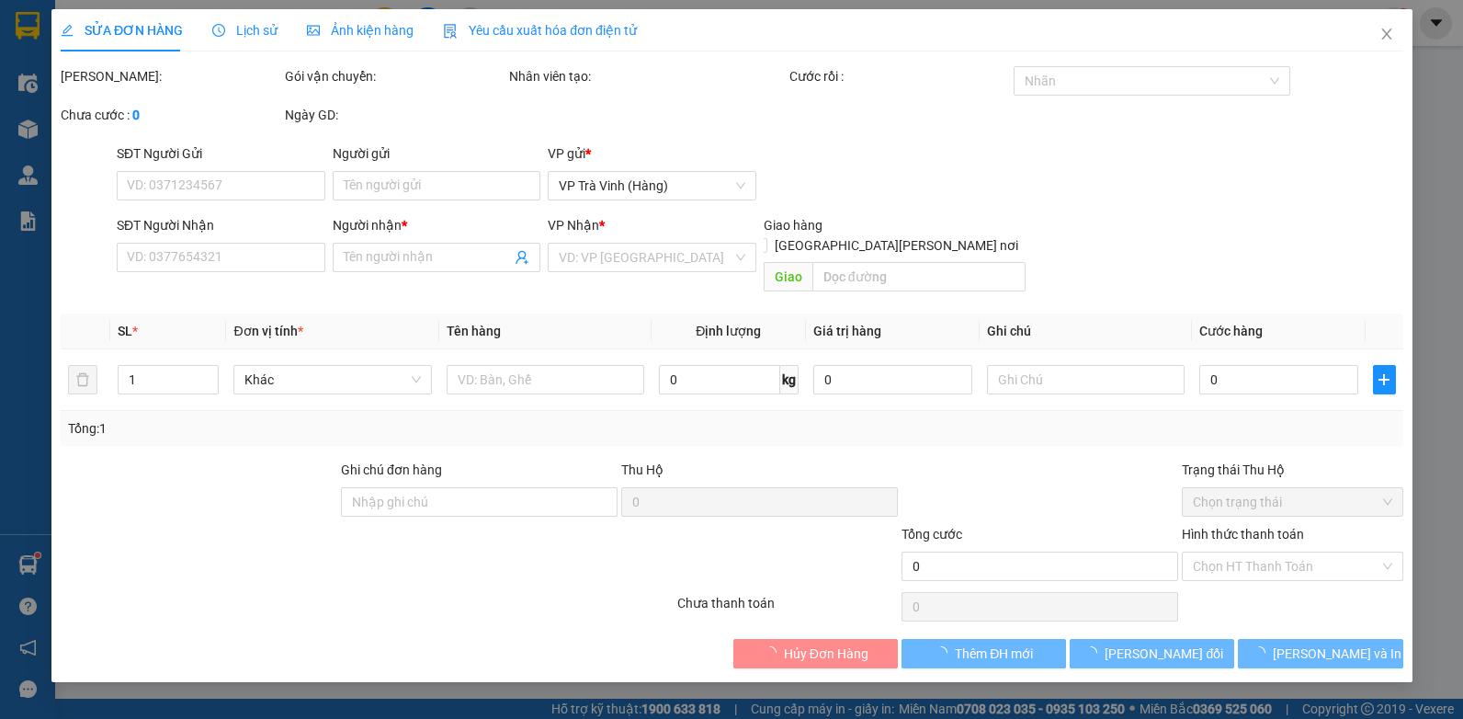
type input "SH"
type input "0942900846"
type input "KIỀU"
type input "30.000"
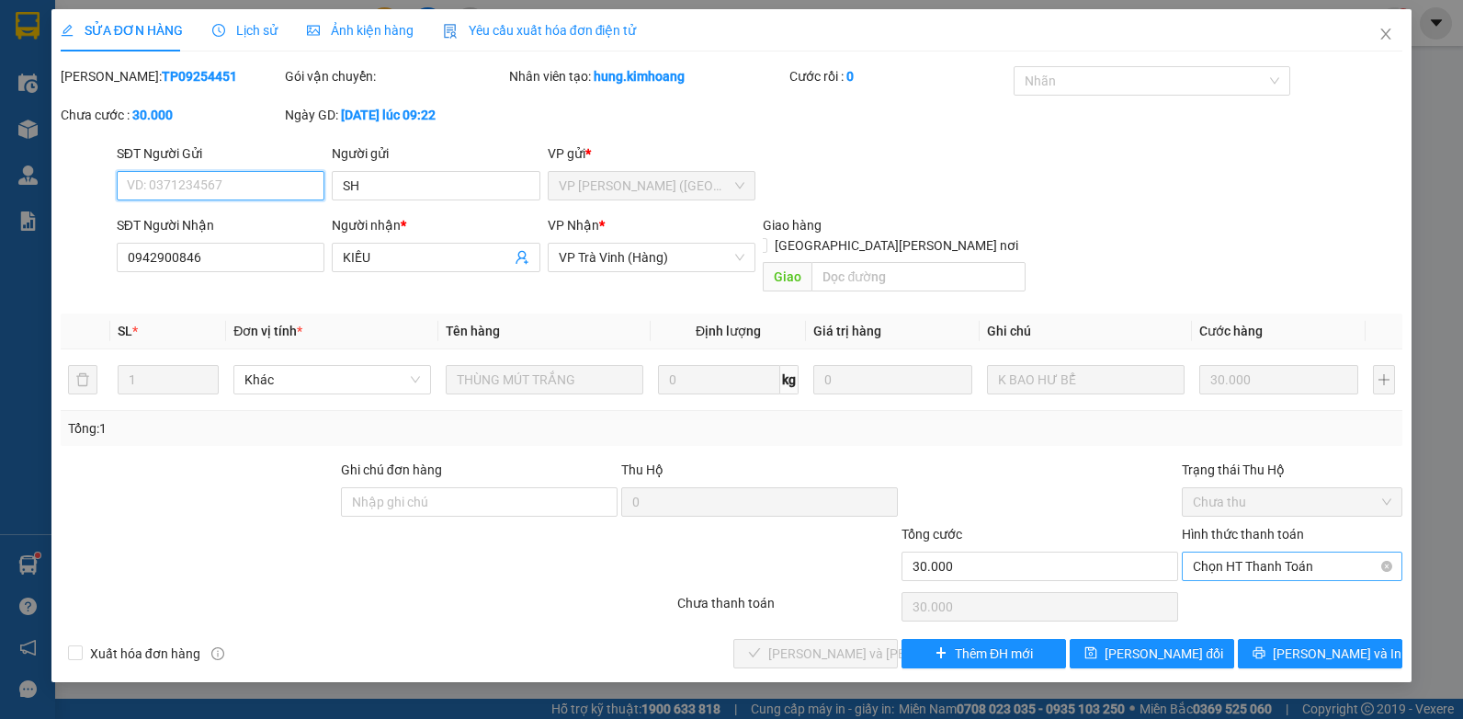
click at [1223, 553] on span "Chọn HT Thanh Toán" at bounding box center [1292, 566] width 198 height 28
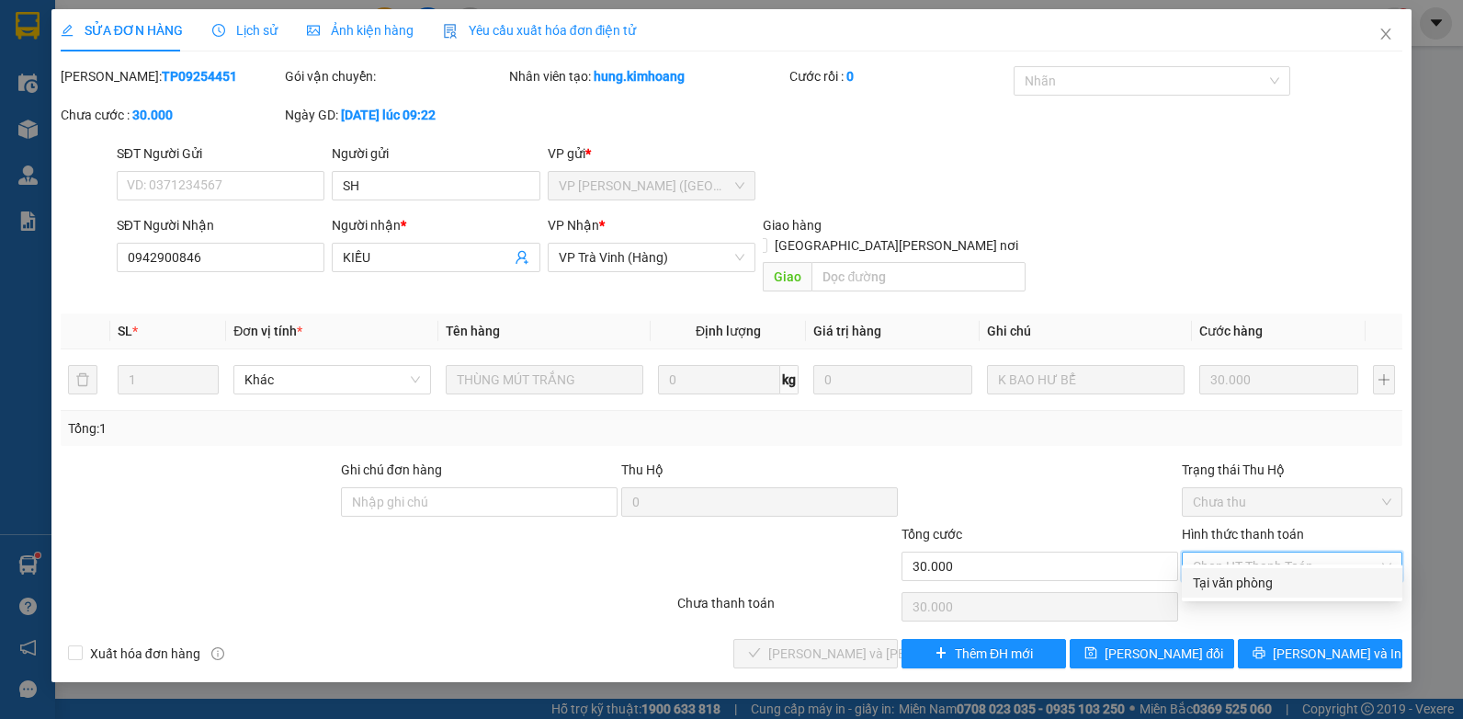
click at [1222, 592] on div "Tại văn phòng" at bounding box center [1292, 582] width 198 height 20
type input "0"
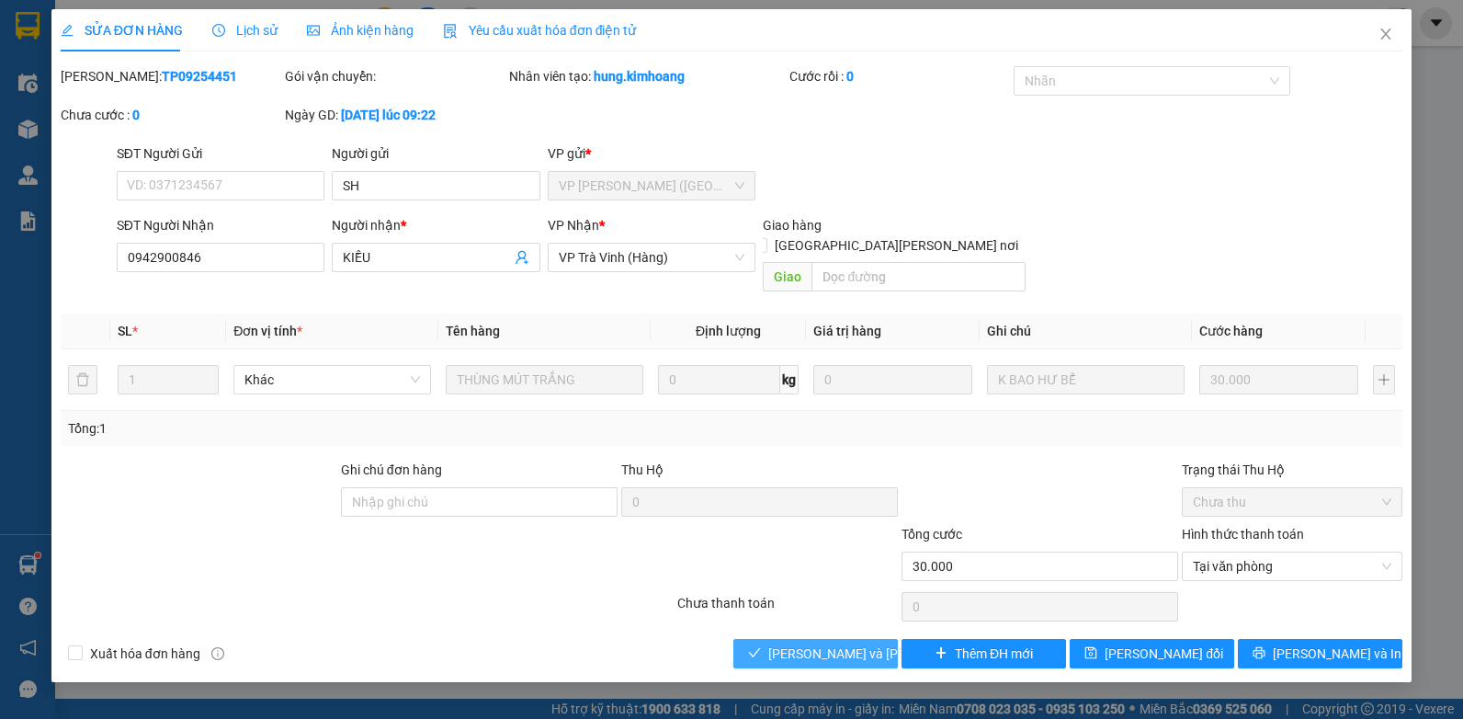
click at [839, 643] on span "[PERSON_NAME] và [PERSON_NAME] hàng" at bounding box center [892, 653] width 248 height 20
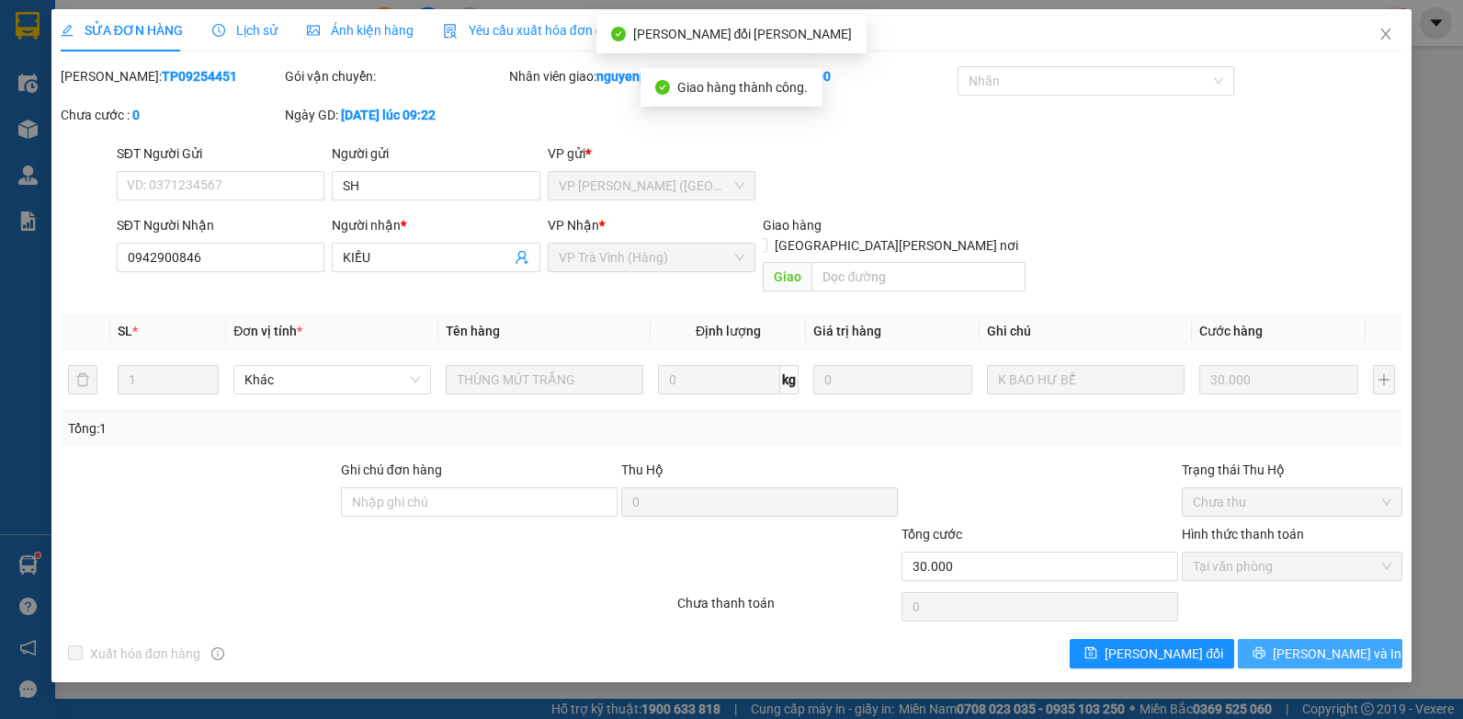
click at [1265, 647] on icon "printer" at bounding box center [1259, 653] width 12 height 12
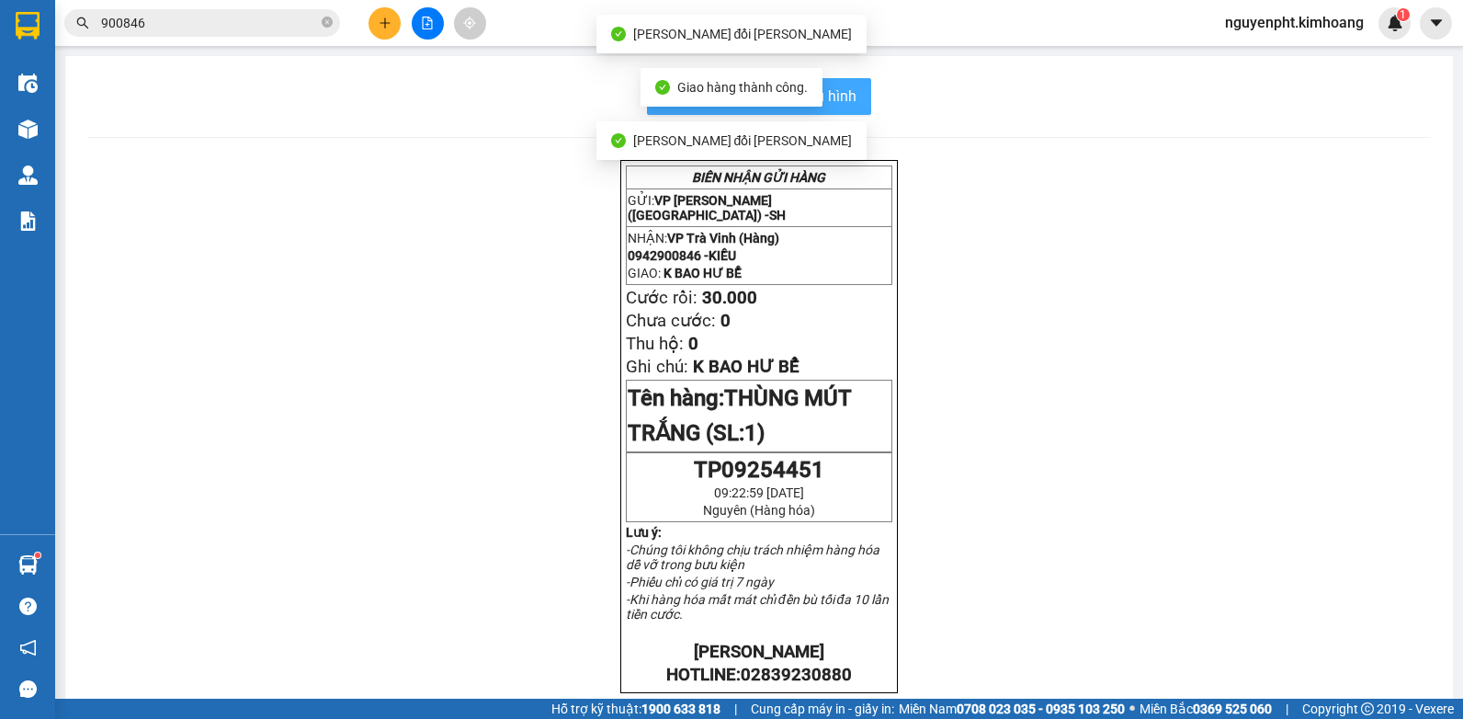
click at [853, 104] on button "In mẫu biên lai tự cấu hình" at bounding box center [759, 96] width 224 height 37
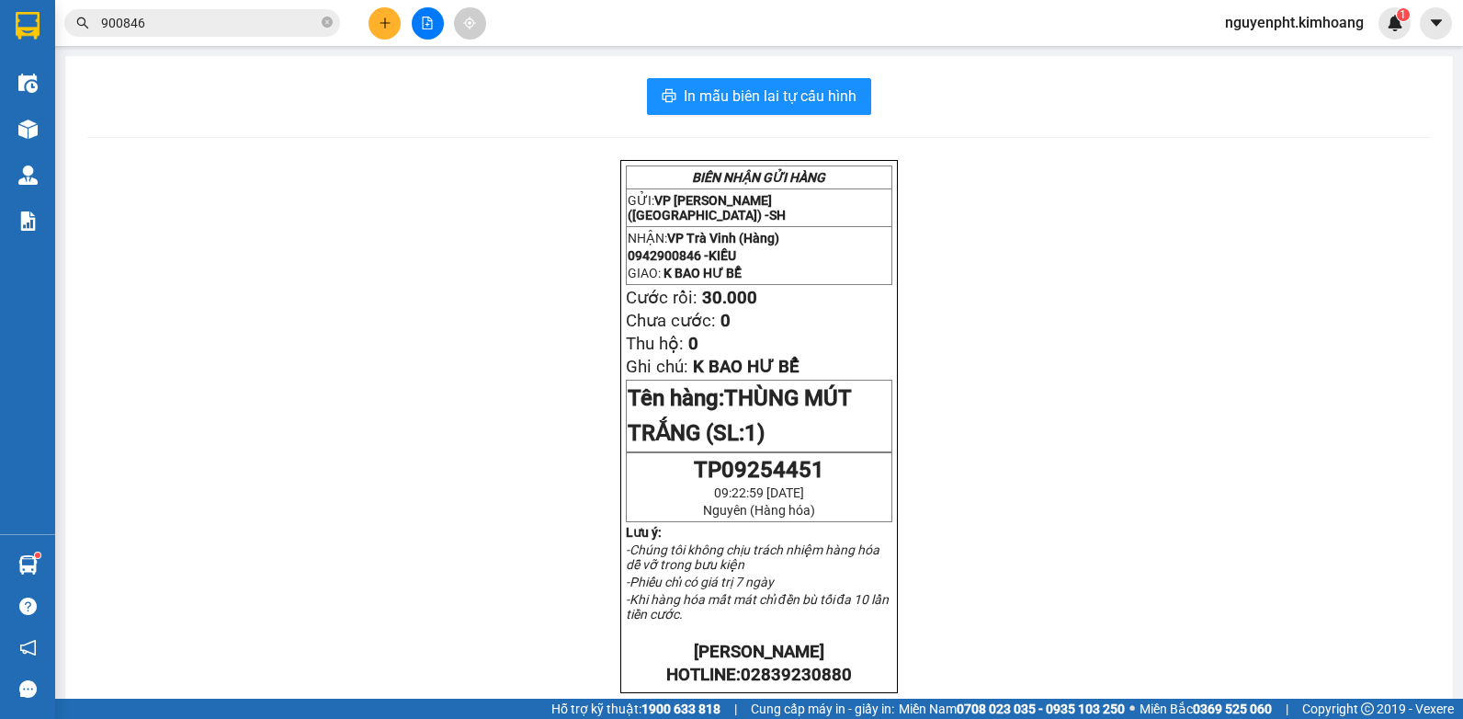
click at [246, 32] on input "900846" at bounding box center [209, 23] width 217 height 20
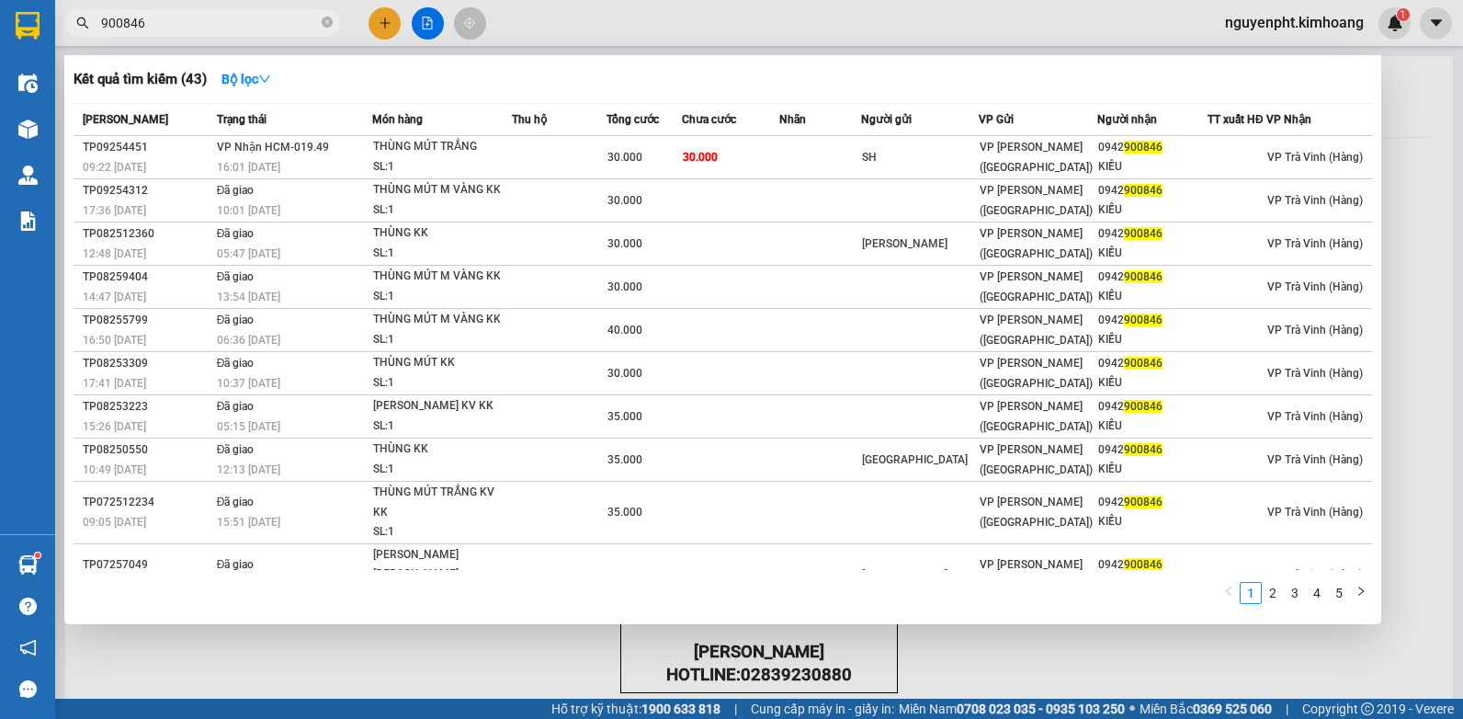
drag, startPoint x: 193, startPoint y: 13, endPoint x: -4, endPoint y: 59, distance: 201.9
click at [0, 59] on html "Kết quả [PERSON_NAME] ( 43 ) Bộ lọc Mã ĐH Trạng thái Món hàng Thu hộ Tổng [PERS…" at bounding box center [731, 359] width 1463 height 719
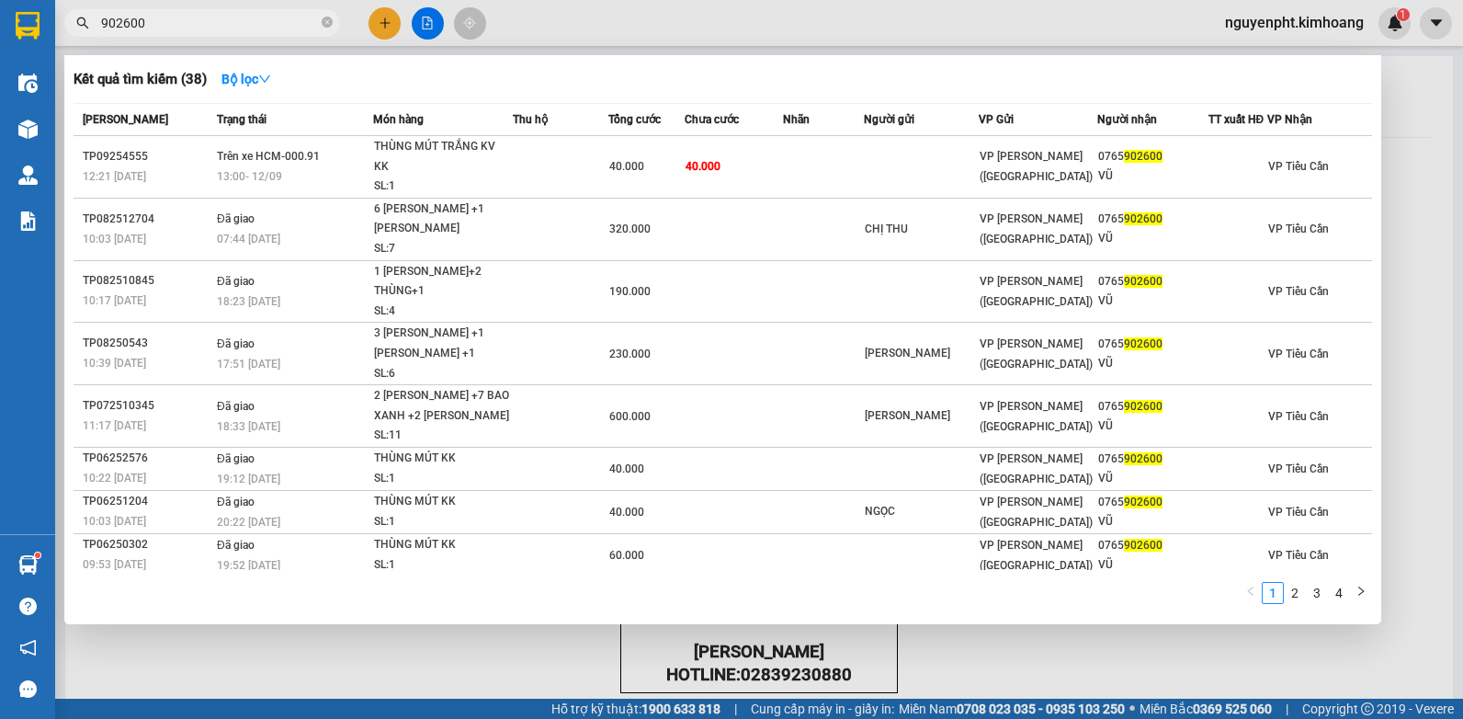
click at [1416, 579] on div at bounding box center [731, 359] width 1463 height 719
click at [225, 26] on input "902600" at bounding box center [209, 23] width 217 height 20
click at [561, 638] on div at bounding box center [731, 359] width 1463 height 719
click at [164, 17] on input "902600" at bounding box center [209, 23] width 217 height 20
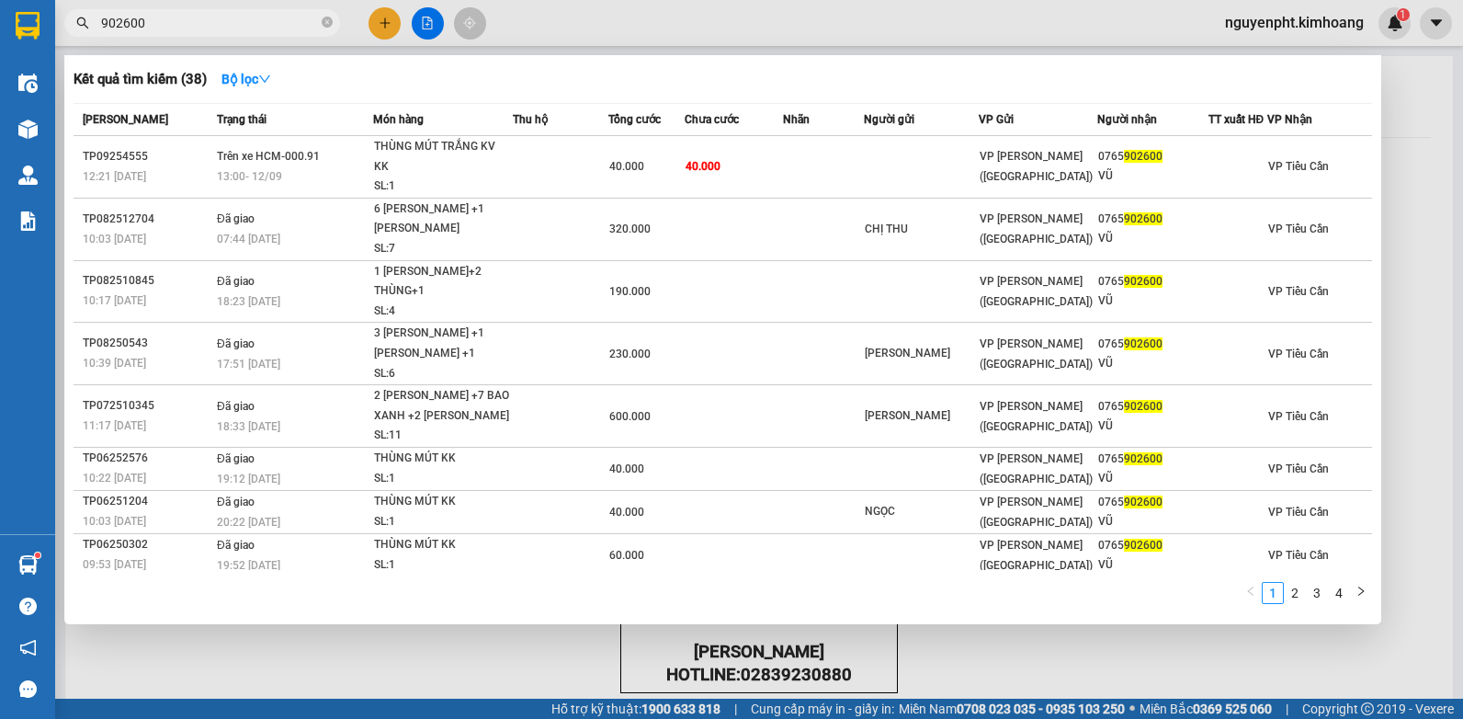
click at [175, 33] on span "902600" at bounding box center [202, 23] width 276 height 28
click at [175, 31] on input "902600" at bounding box center [209, 23] width 217 height 20
click at [175, 26] on input "902600" at bounding box center [209, 23] width 217 height 20
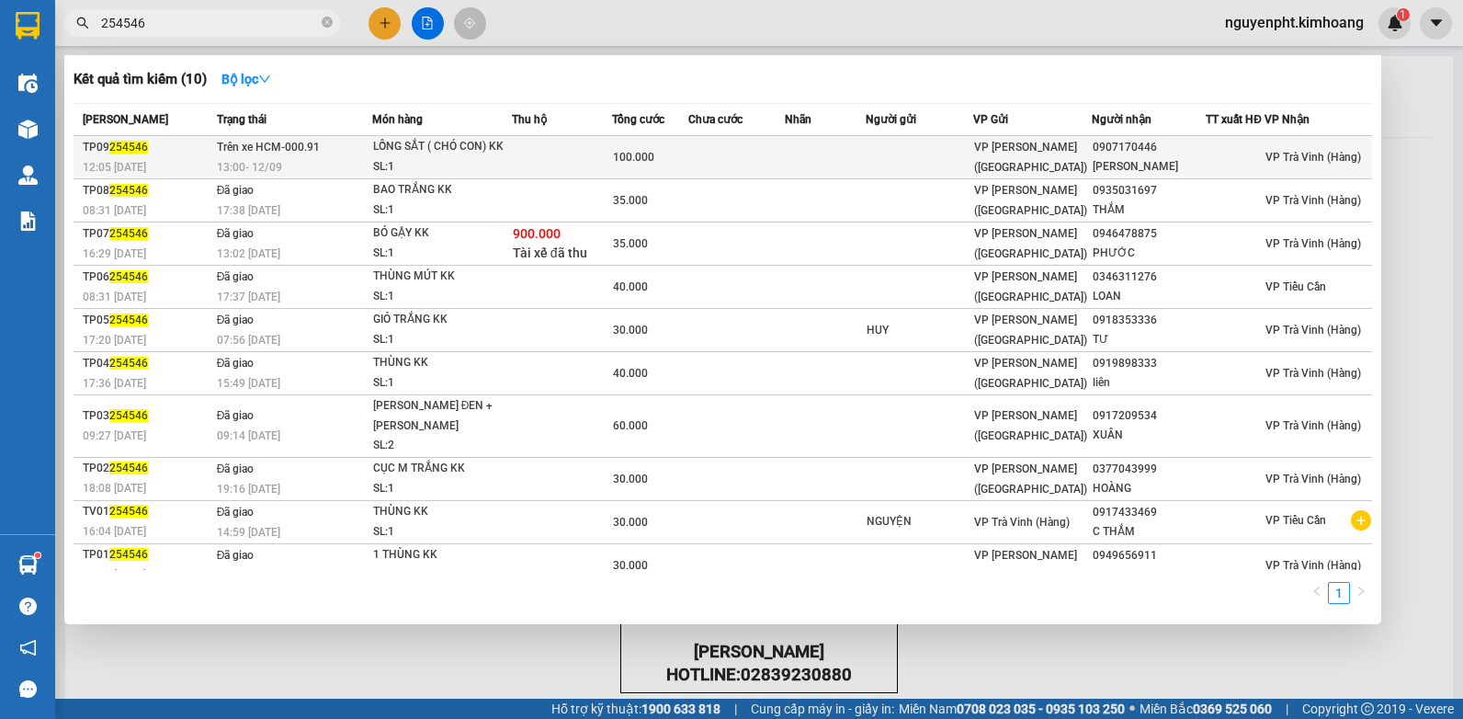
type input "254546"
click at [330, 160] on div "13:00 [DATE]" at bounding box center [294, 167] width 154 height 20
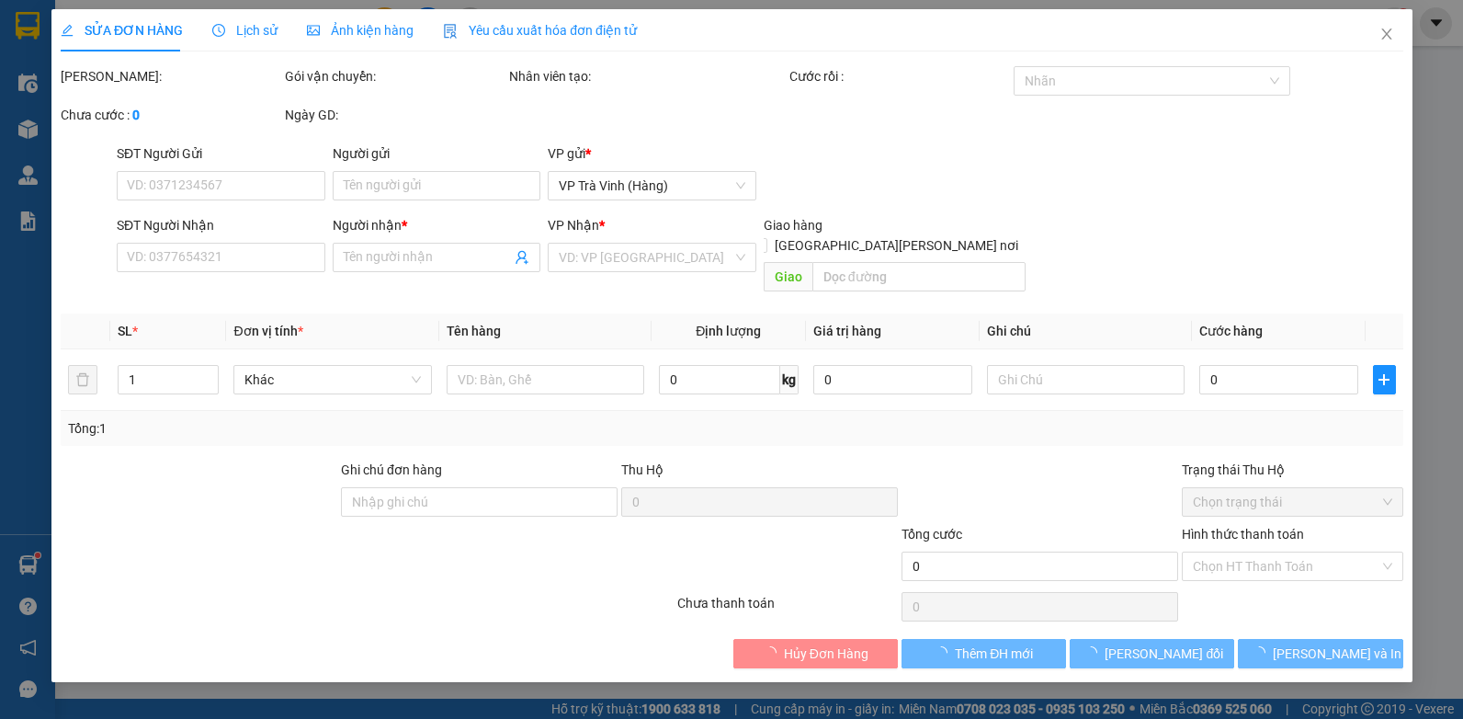
type input "0907170446"
type input "[PERSON_NAME]"
type input "100.000"
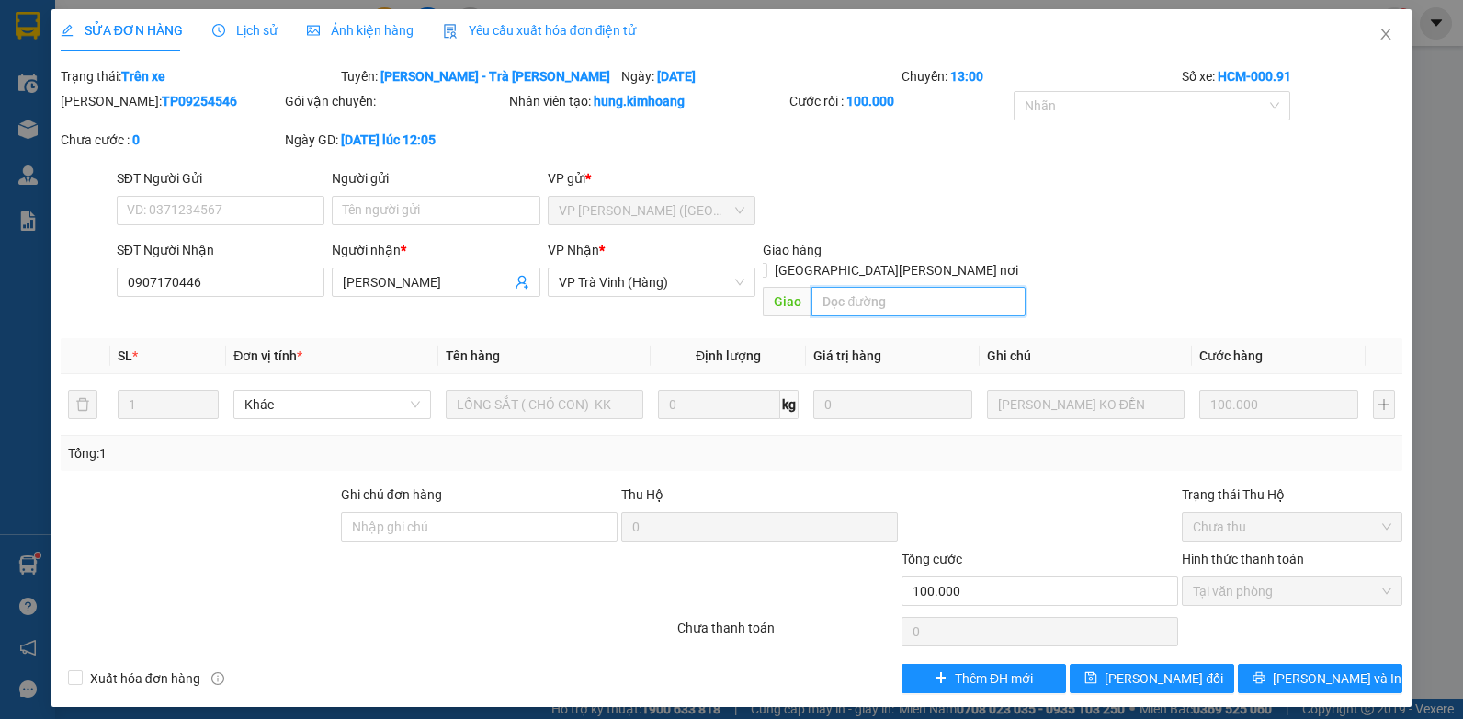
click at [845, 291] on input "text" at bounding box center [917, 301] width 213 height 29
type input "1"
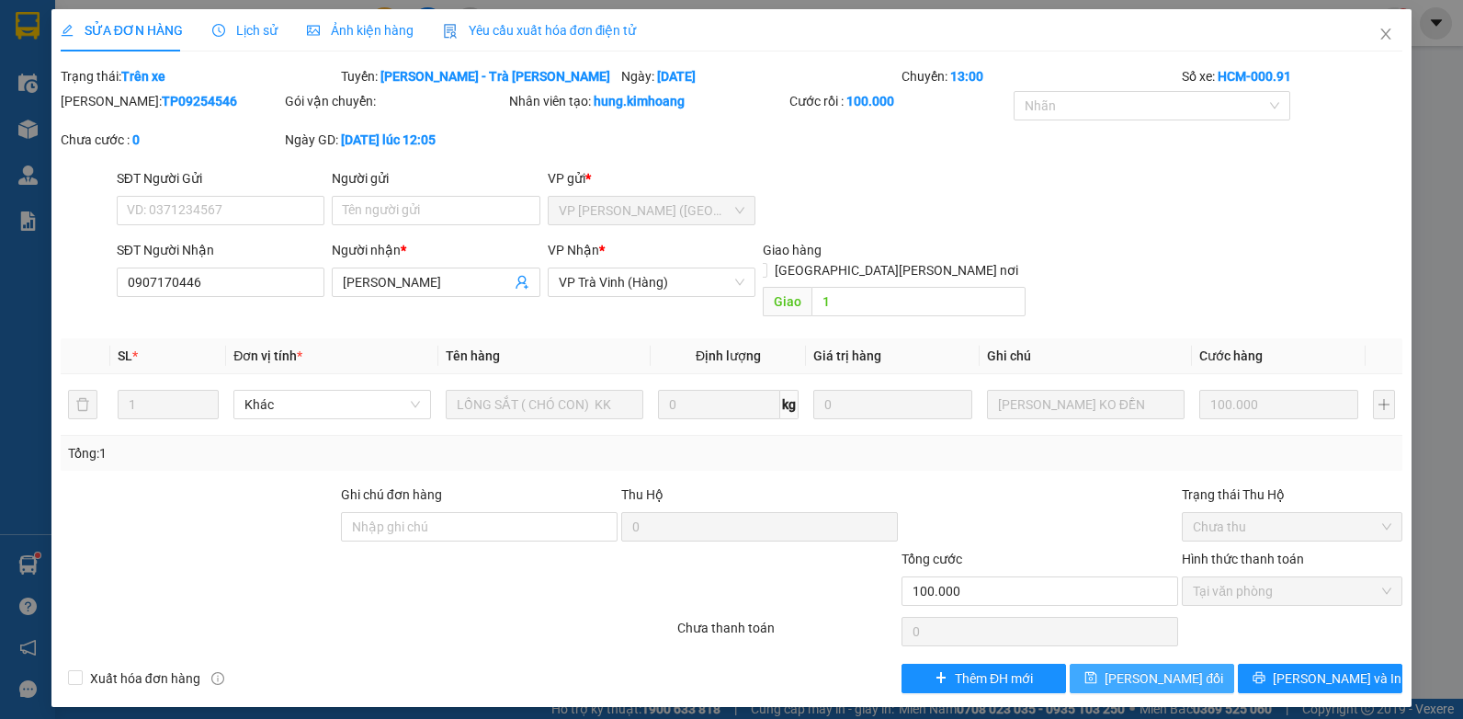
click at [1182, 668] on button "[PERSON_NAME] đổi" at bounding box center [1151, 677] width 164 height 29
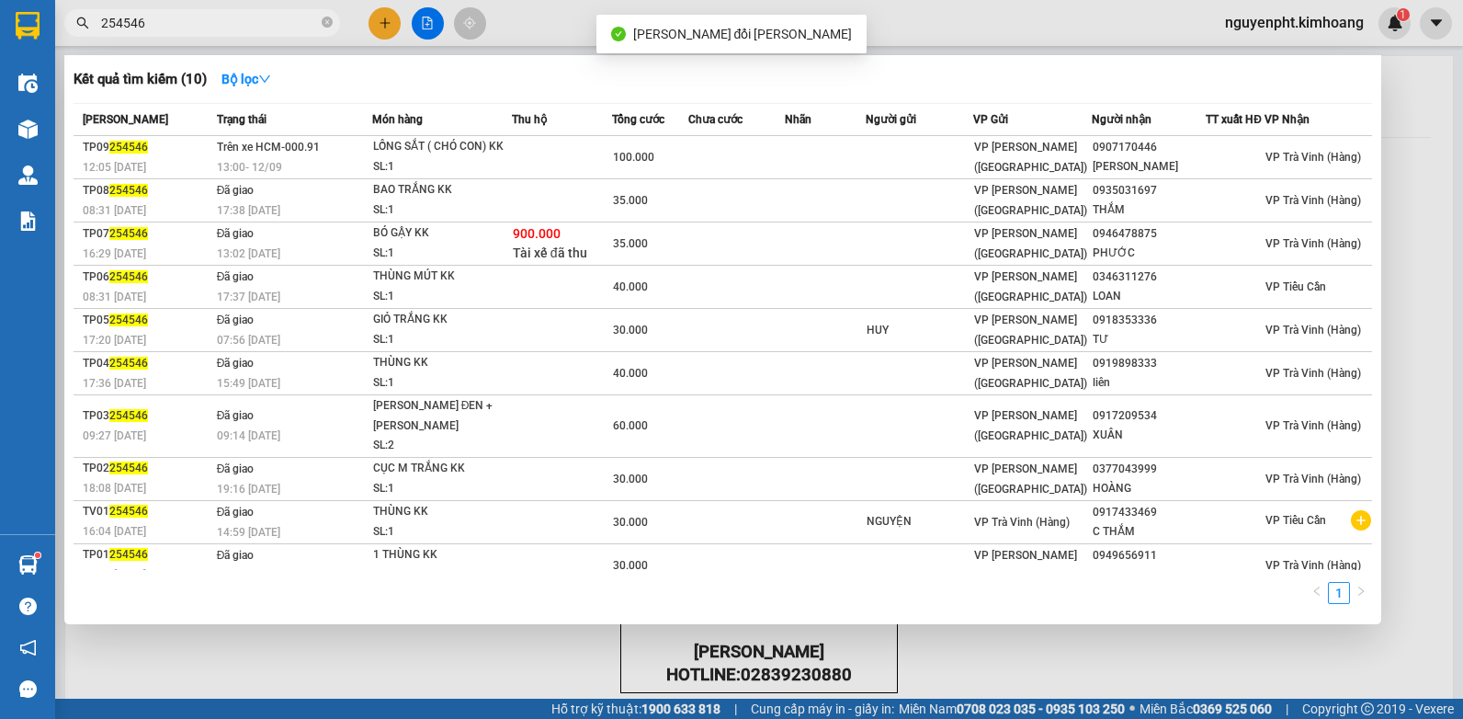
click at [143, 28] on input "254546" at bounding box center [209, 23] width 217 height 20
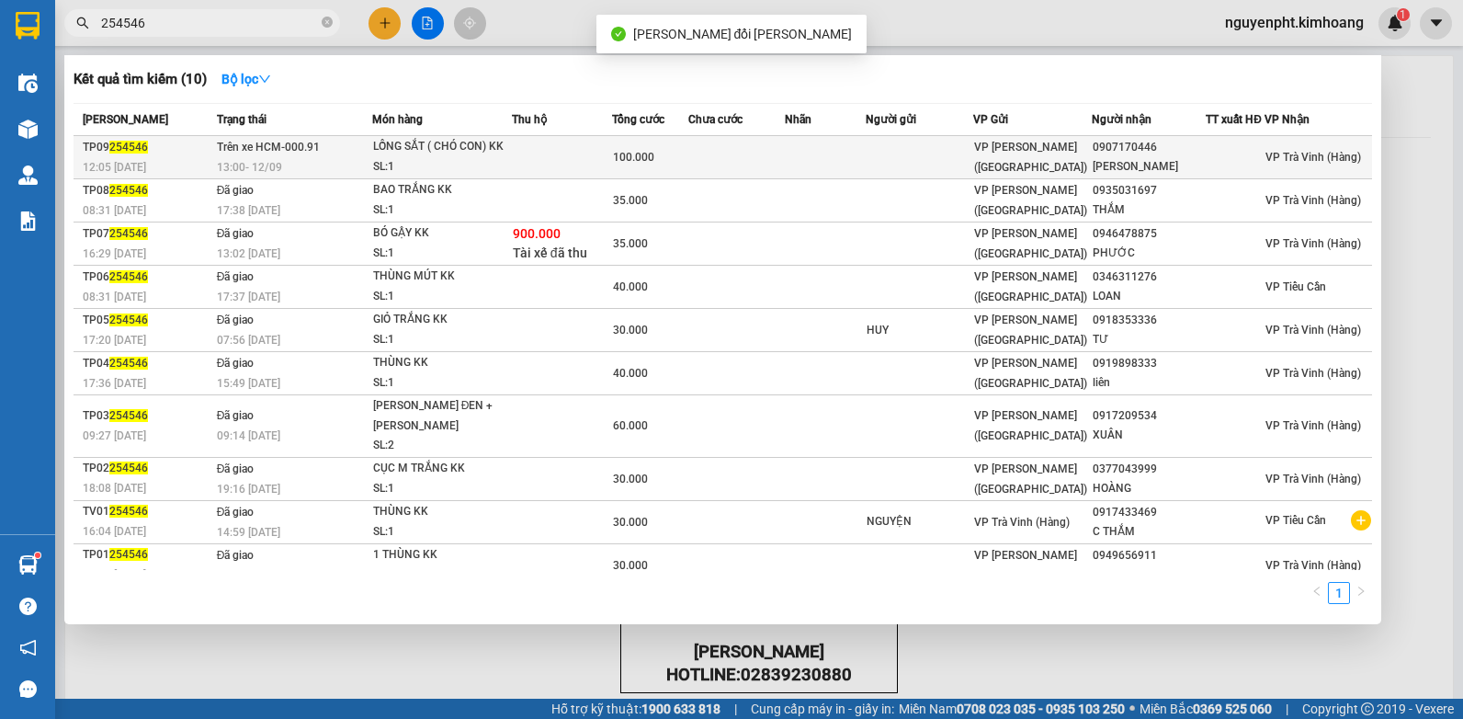
click at [442, 152] on div "LỒNG SẮT ( CHÓ CON) KK" at bounding box center [442, 147] width 138 height 20
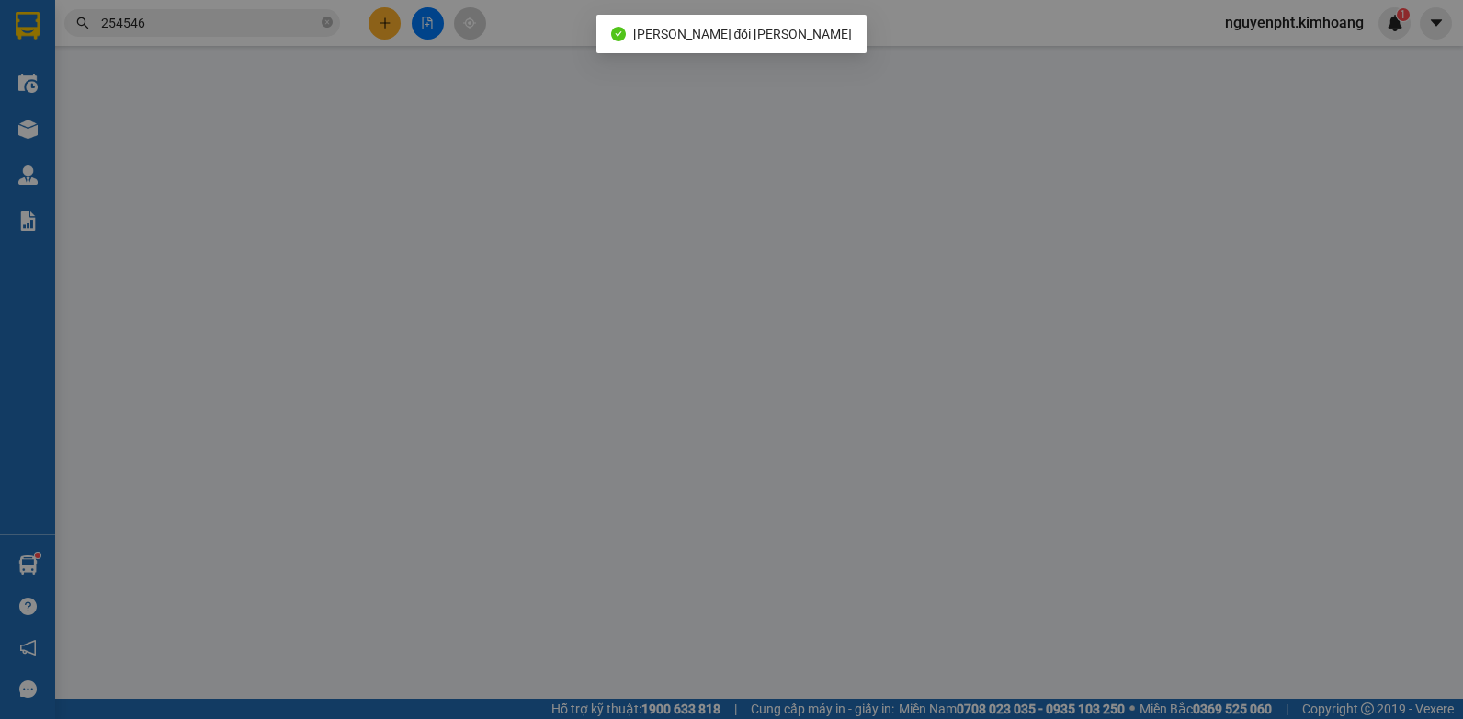
type input "0907170446"
type input "[PERSON_NAME]"
type input "1"
type input "100.000"
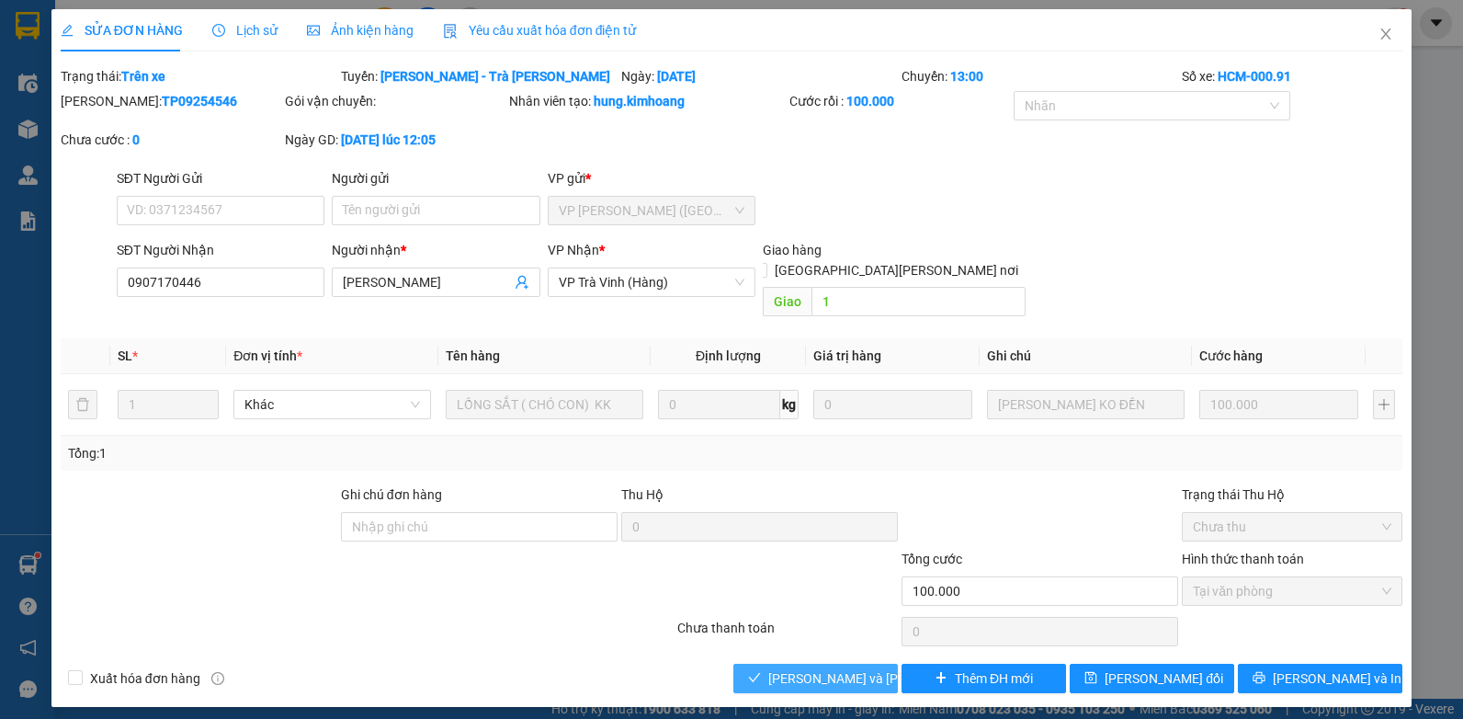
click at [866, 668] on span "[PERSON_NAME] và [PERSON_NAME] hàng" at bounding box center [892, 678] width 248 height 20
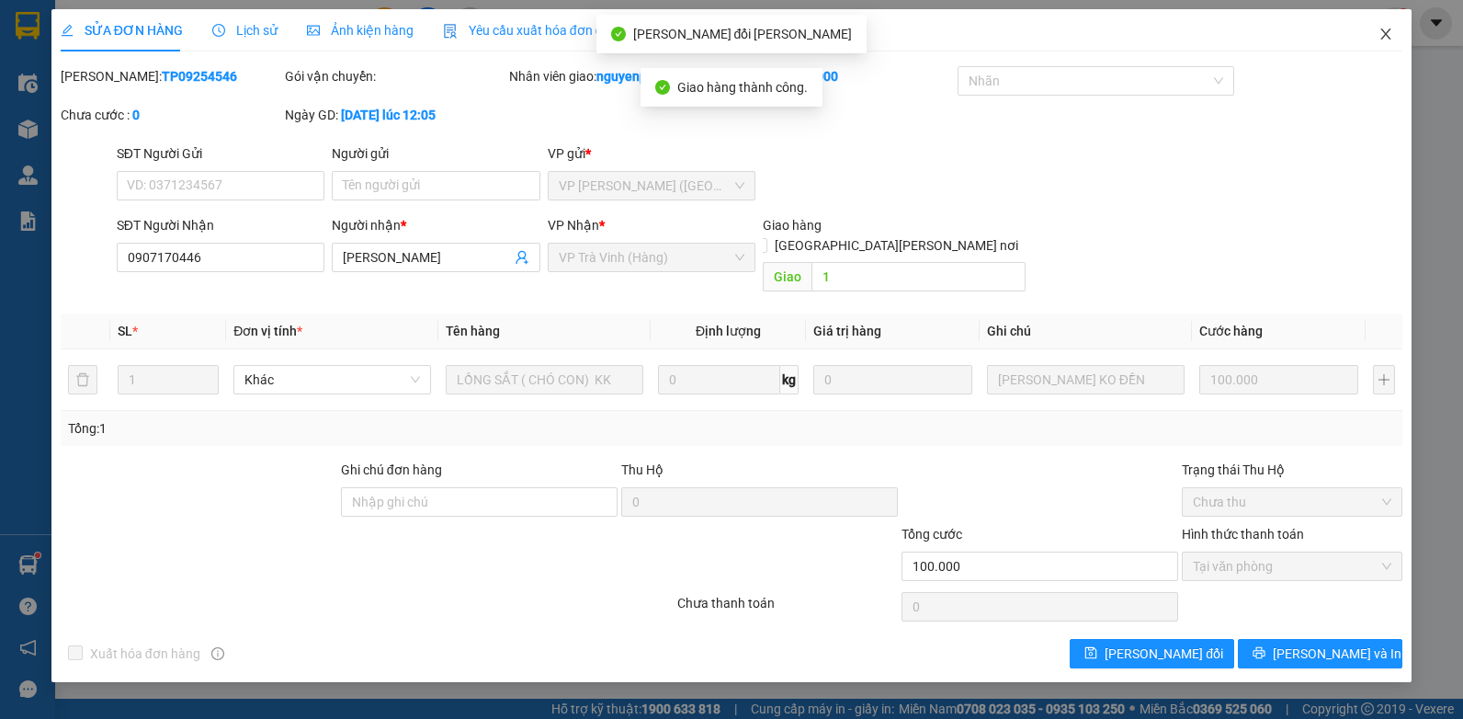
click at [1372, 32] on span "Close" at bounding box center [1385, 34] width 51 height 51
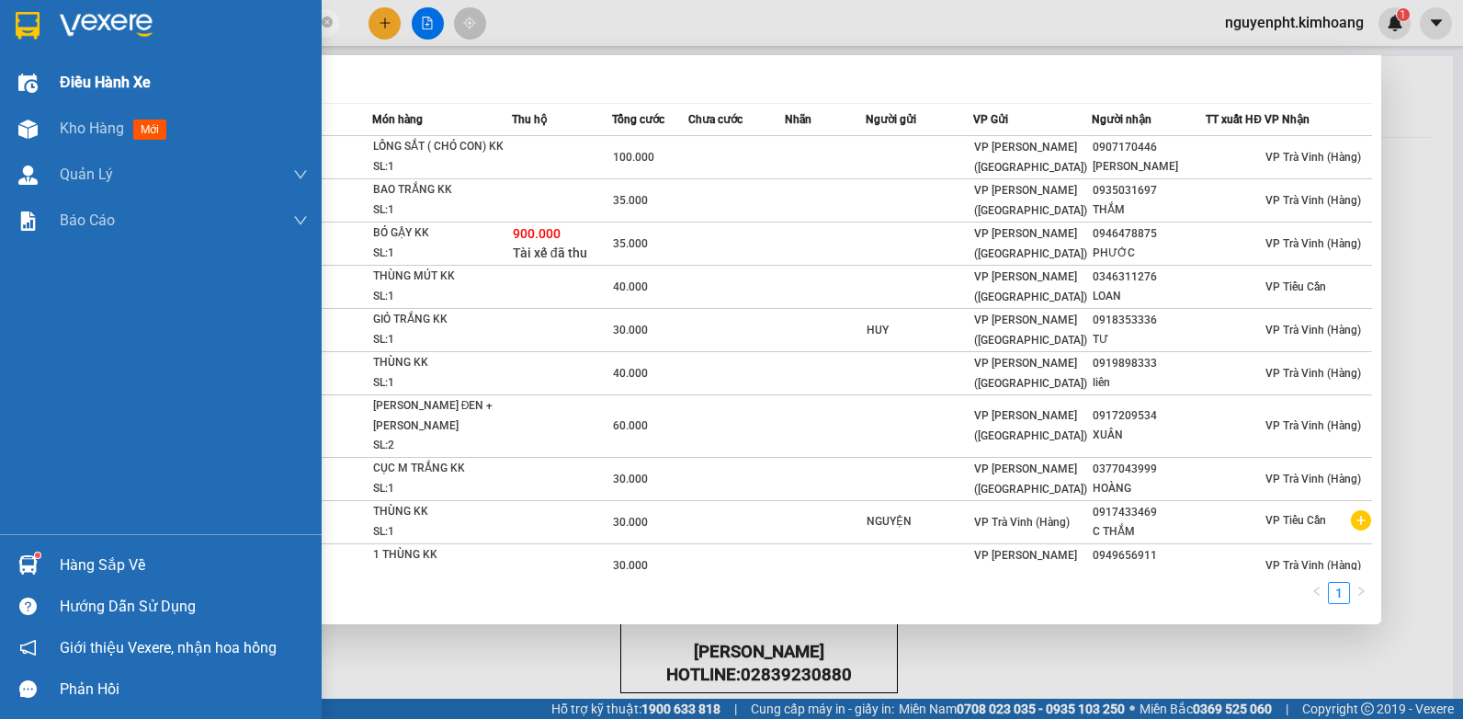
drag, startPoint x: 198, startPoint y: 28, endPoint x: 0, endPoint y: 100, distance: 210.5
click at [0, 100] on html "Kết quả [PERSON_NAME] ( 10 ) Bộ lọc Mã ĐH Trạng thái Món hàng Thu hộ Tổng [PERS…" at bounding box center [731, 359] width 1463 height 719
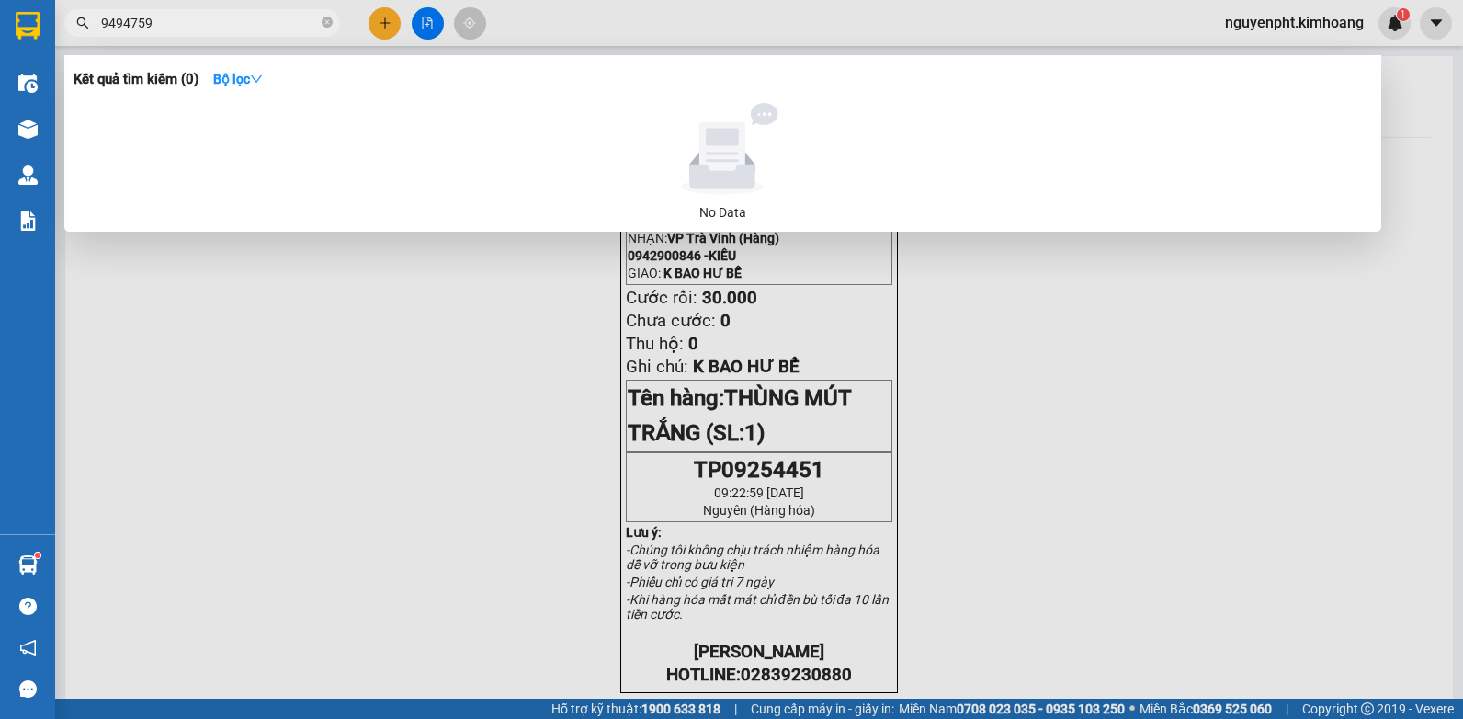
click at [106, 24] on input "9494759" at bounding box center [209, 23] width 217 height 20
click at [107, 21] on input "494759" at bounding box center [209, 23] width 217 height 20
drag, startPoint x: 164, startPoint y: 19, endPoint x: -4, endPoint y: 68, distance: 174.2
click at [0, 68] on html "Kết quả [PERSON_NAME] ( 0 ) Bộ lọc No Data 94759 nguyenpht.kimhoang 1 Điều [PER…" at bounding box center [731, 359] width 1463 height 719
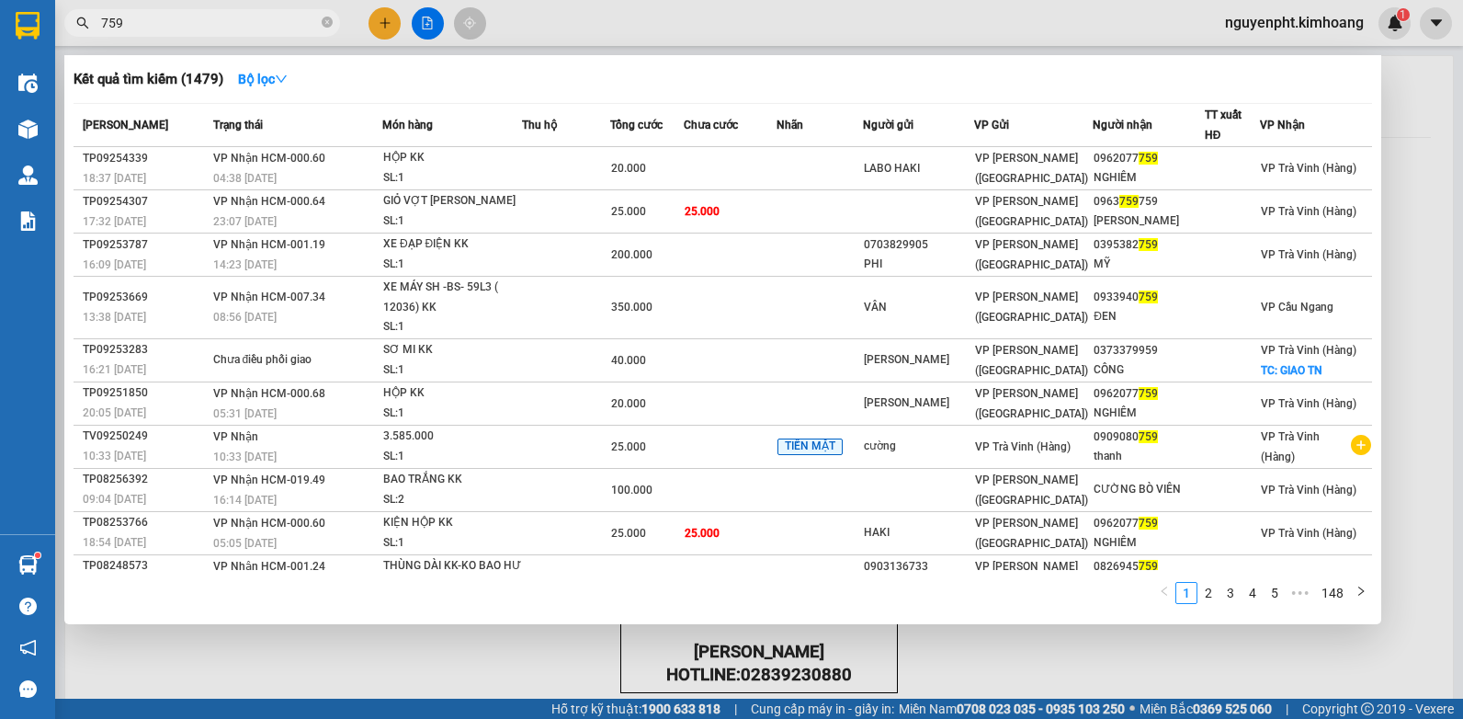
drag, startPoint x: 157, startPoint y: 28, endPoint x: 17, endPoint y: 13, distance: 141.3
click at [0, 0] on html "Kết quả [PERSON_NAME] ( 1479 ) Bộ lọc Mã ĐH Trạng thái Món hàng Thu hộ Tổng [PE…" at bounding box center [731, 359] width 1463 height 719
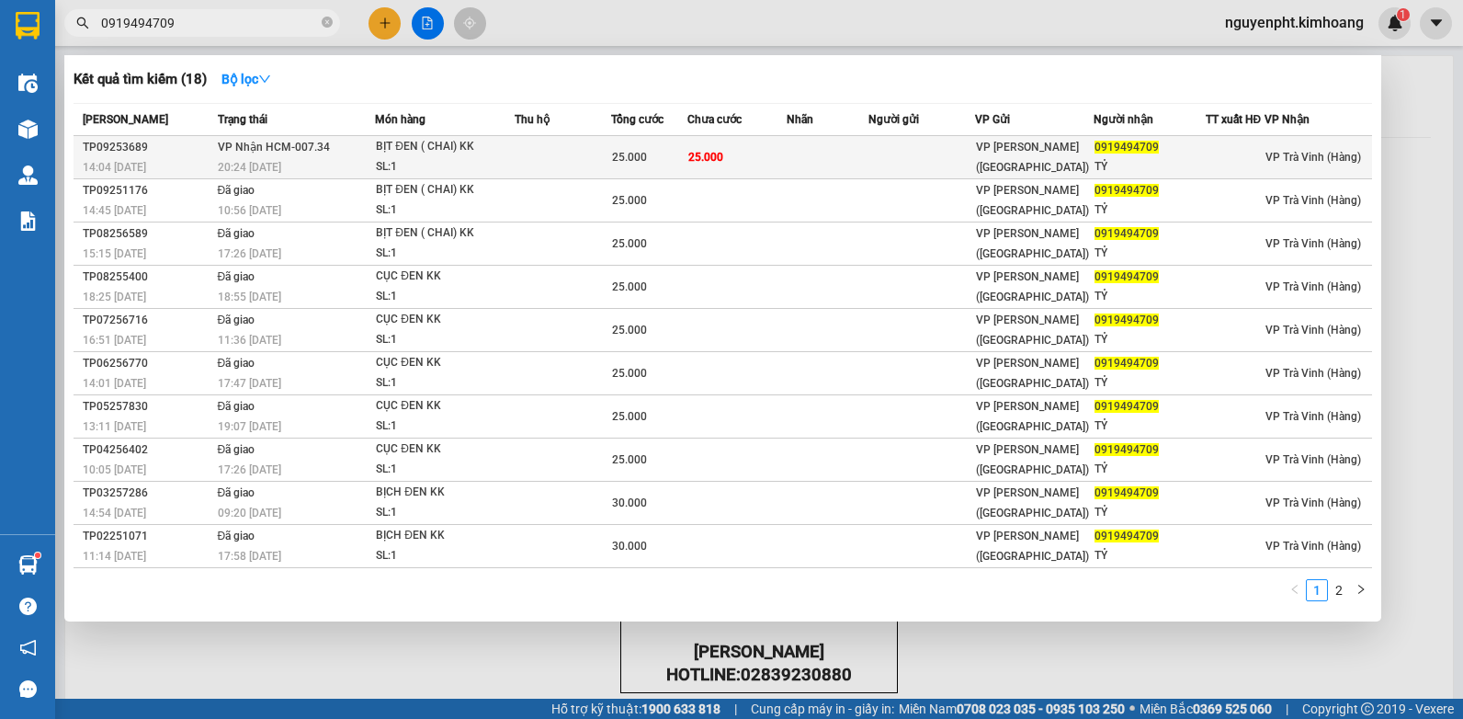
type input "0919494709"
click at [472, 153] on div "BỊT ĐEN ( CHAI) KK" at bounding box center [445, 147] width 138 height 20
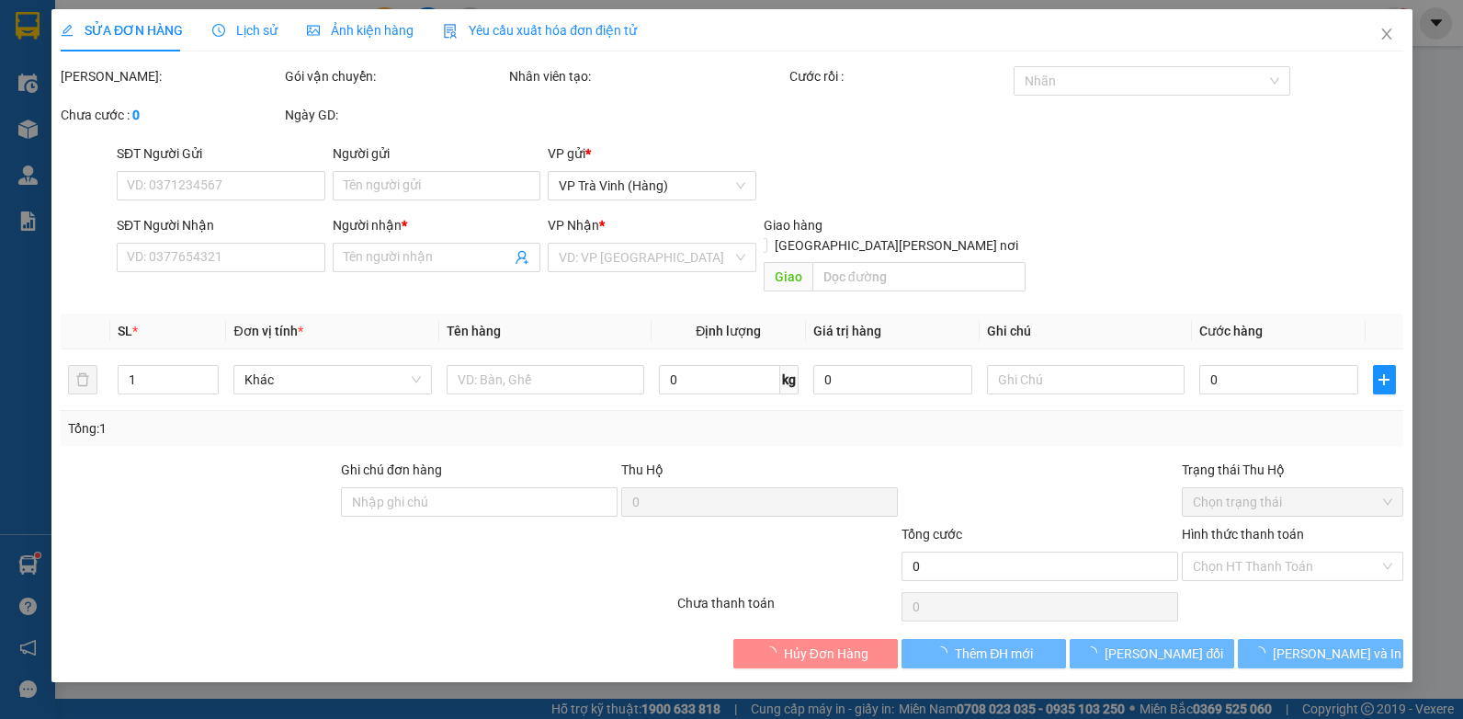
type input "0919494709"
type input "TỶ"
type input "25.000"
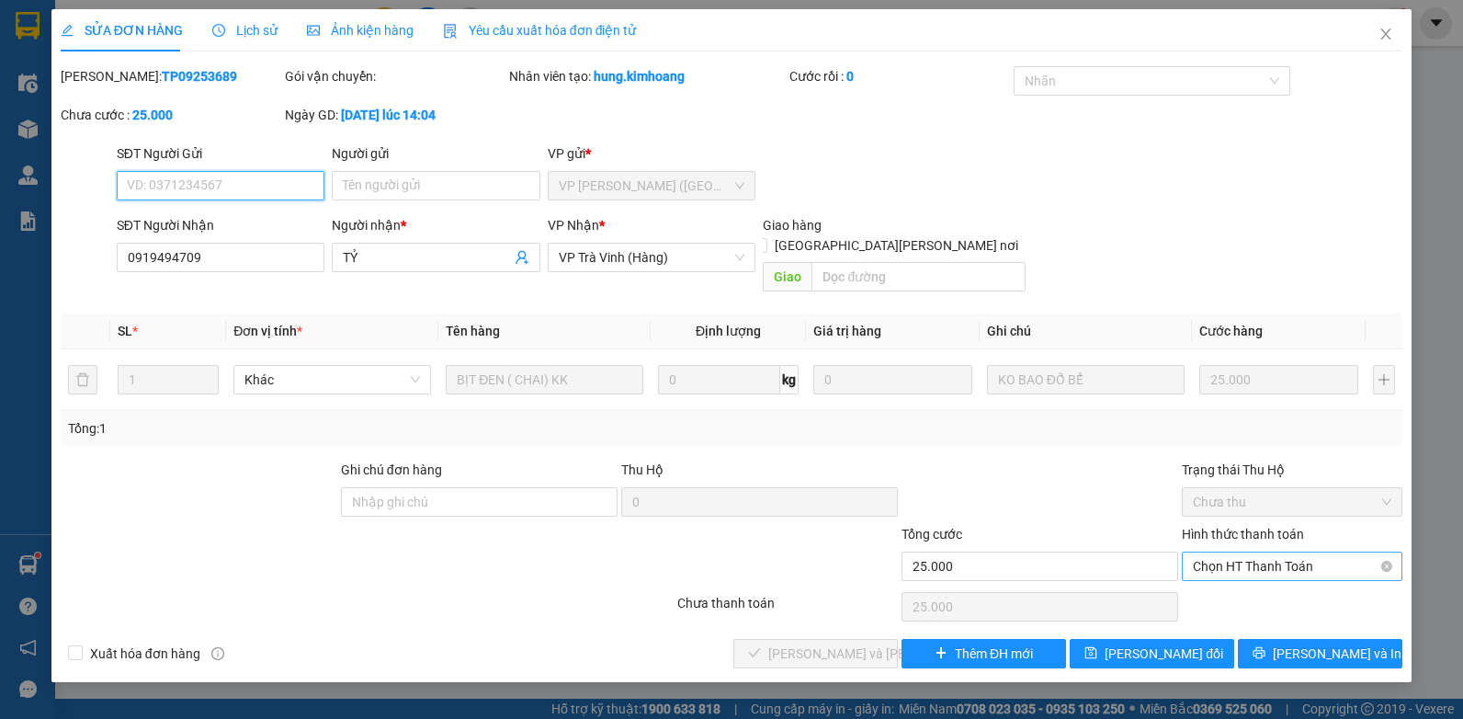
click at [1232, 552] on span "Chọn HT Thanh Toán" at bounding box center [1292, 566] width 198 height 28
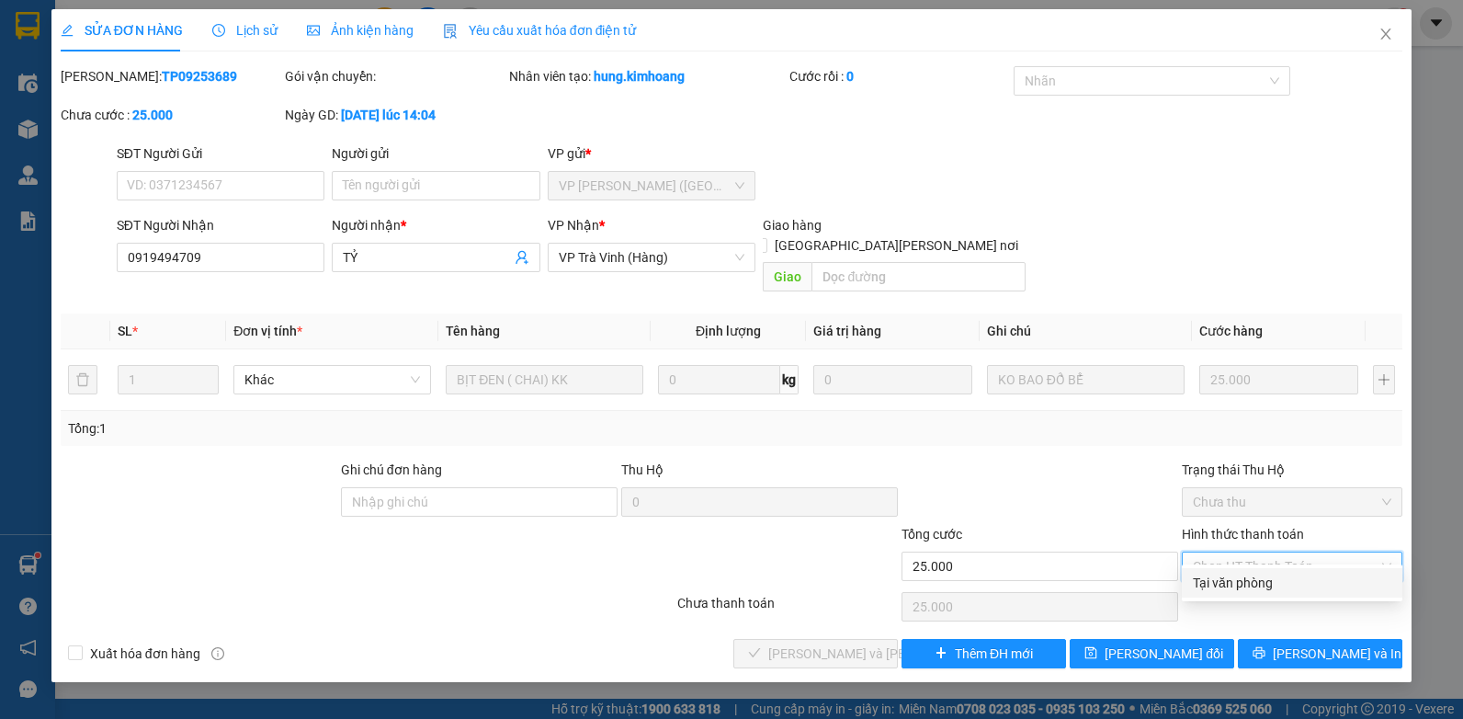
click at [1223, 592] on div "Tại văn phòng" at bounding box center [1292, 582] width 221 height 29
type input "0"
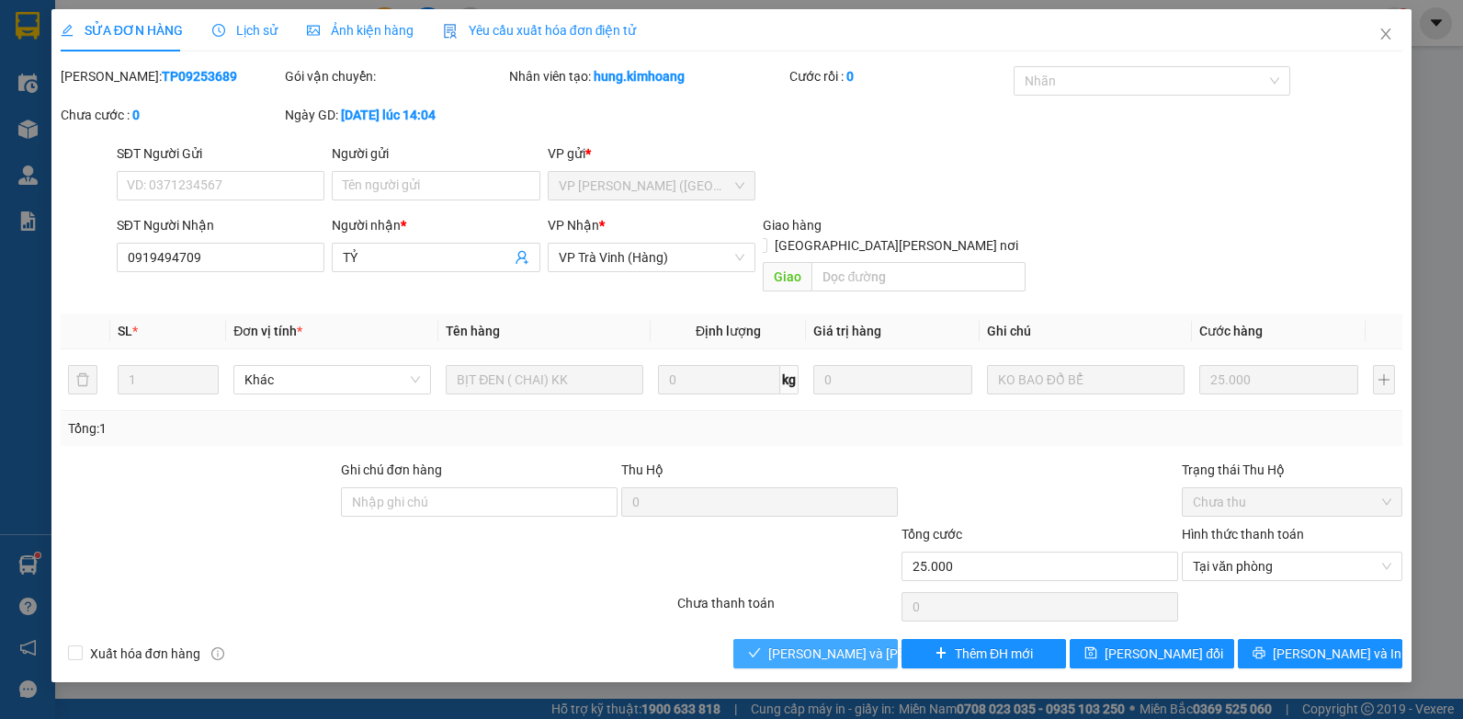
click at [828, 643] on span "[PERSON_NAME] và [PERSON_NAME] hàng" at bounding box center [892, 653] width 248 height 20
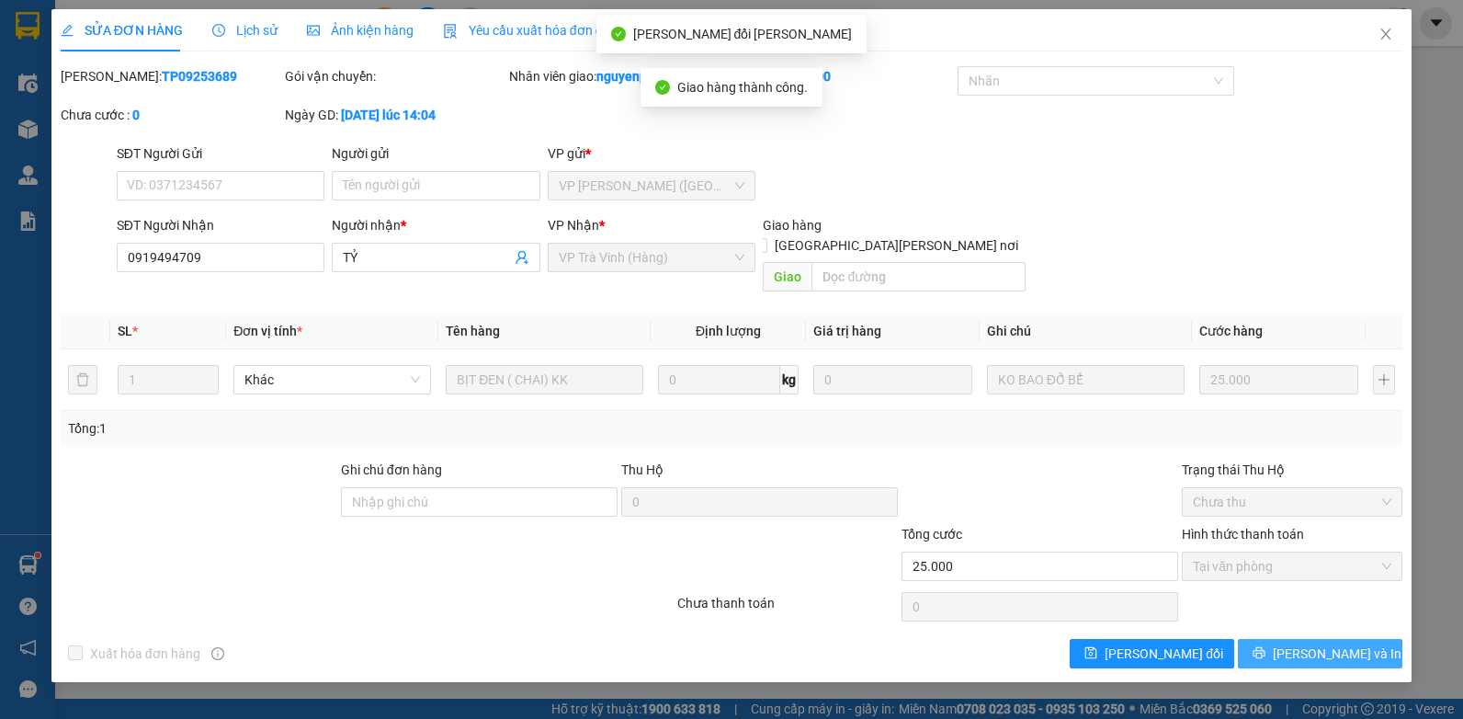
click at [1300, 639] on button "[PERSON_NAME] và In" at bounding box center [1320, 653] width 164 height 29
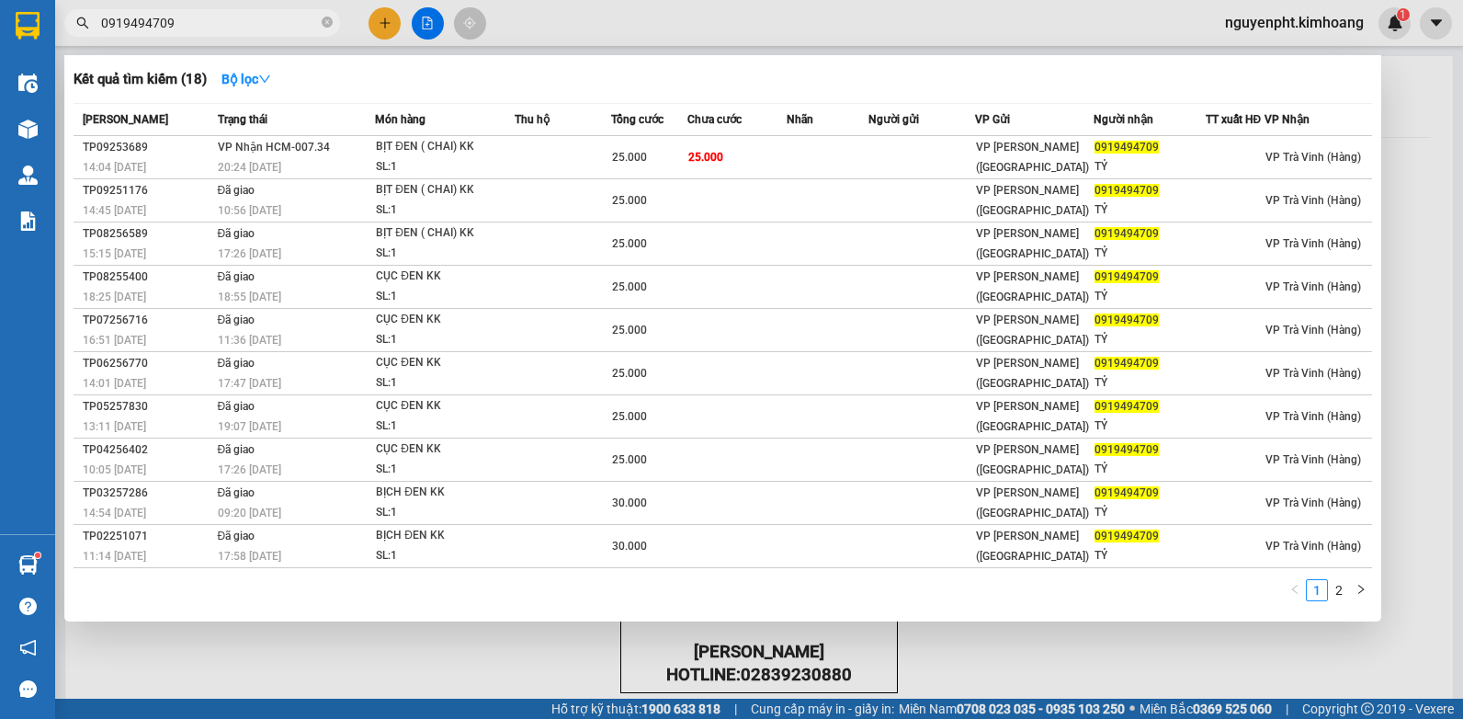
click at [167, 28] on input "0919494709" at bounding box center [209, 23] width 217 height 20
click at [164, 26] on input "0919494709" at bounding box center [209, 23] width 217 height 20
click at [157, 21] on input "0919494709" at bounding box center [209, 23] width 217 height 20
click at [203, 22] on input "0919494709" at bounding box center [209, 23] width 217 height 20
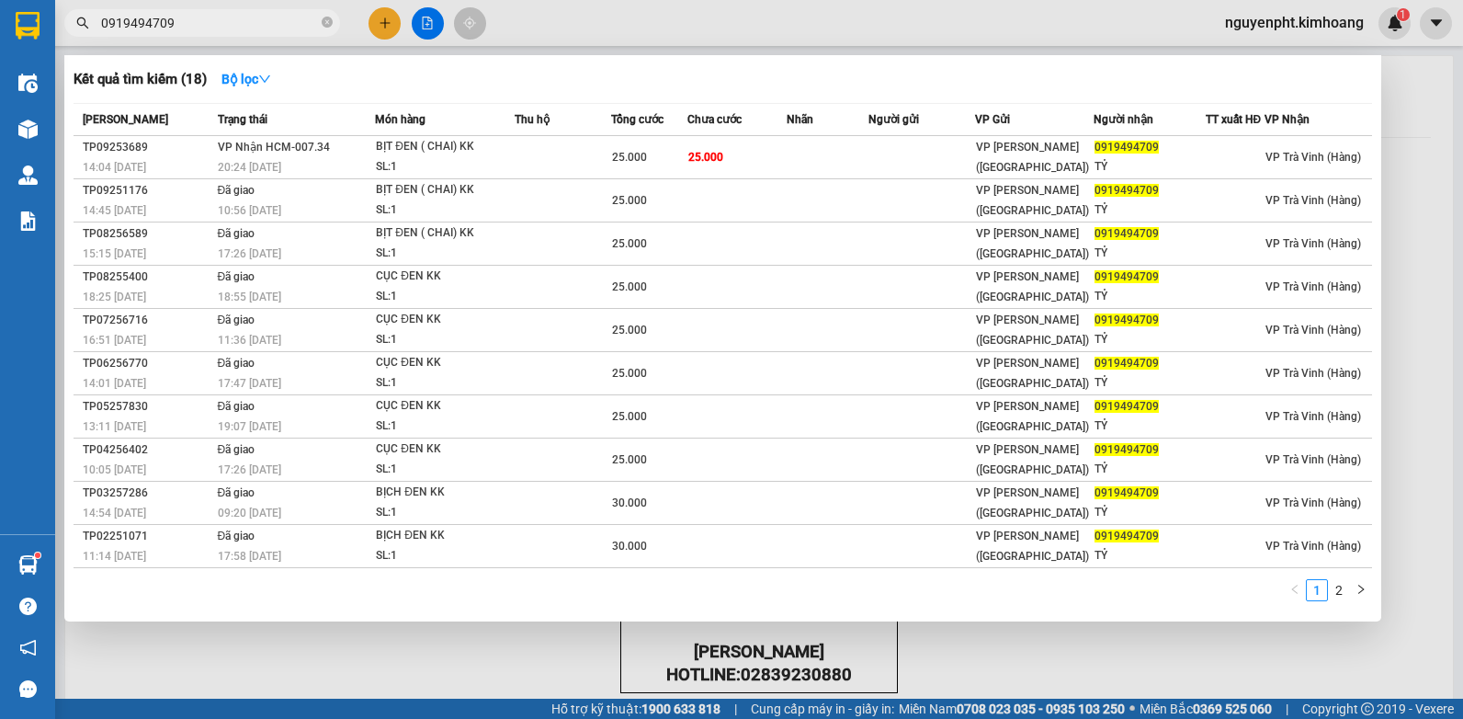
click at [203, 22] on input "0919494709" at bounding box center [209, 23] width 217 height 20
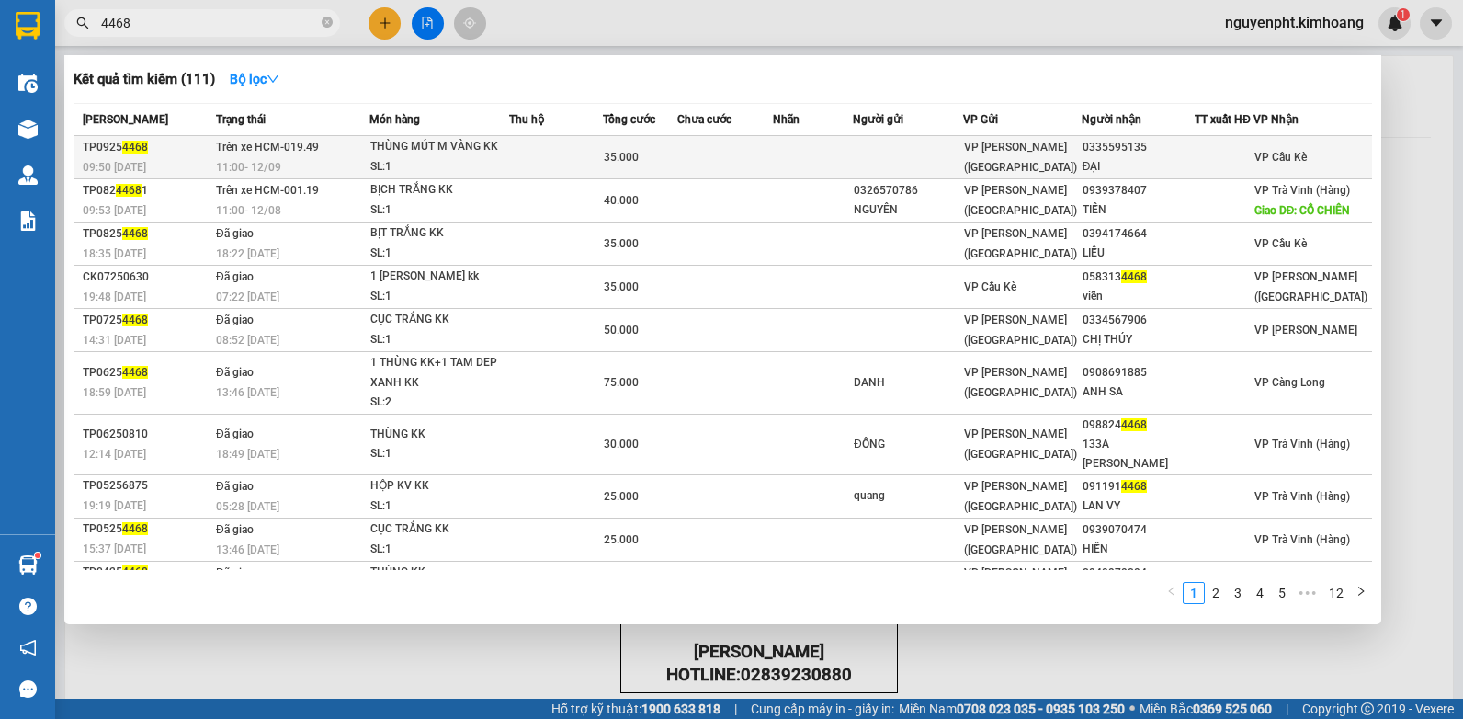
type input "4468"
click at [1173, 164] on div "ĐẠI" at bounding box center [1138, 166] width 112 height 19
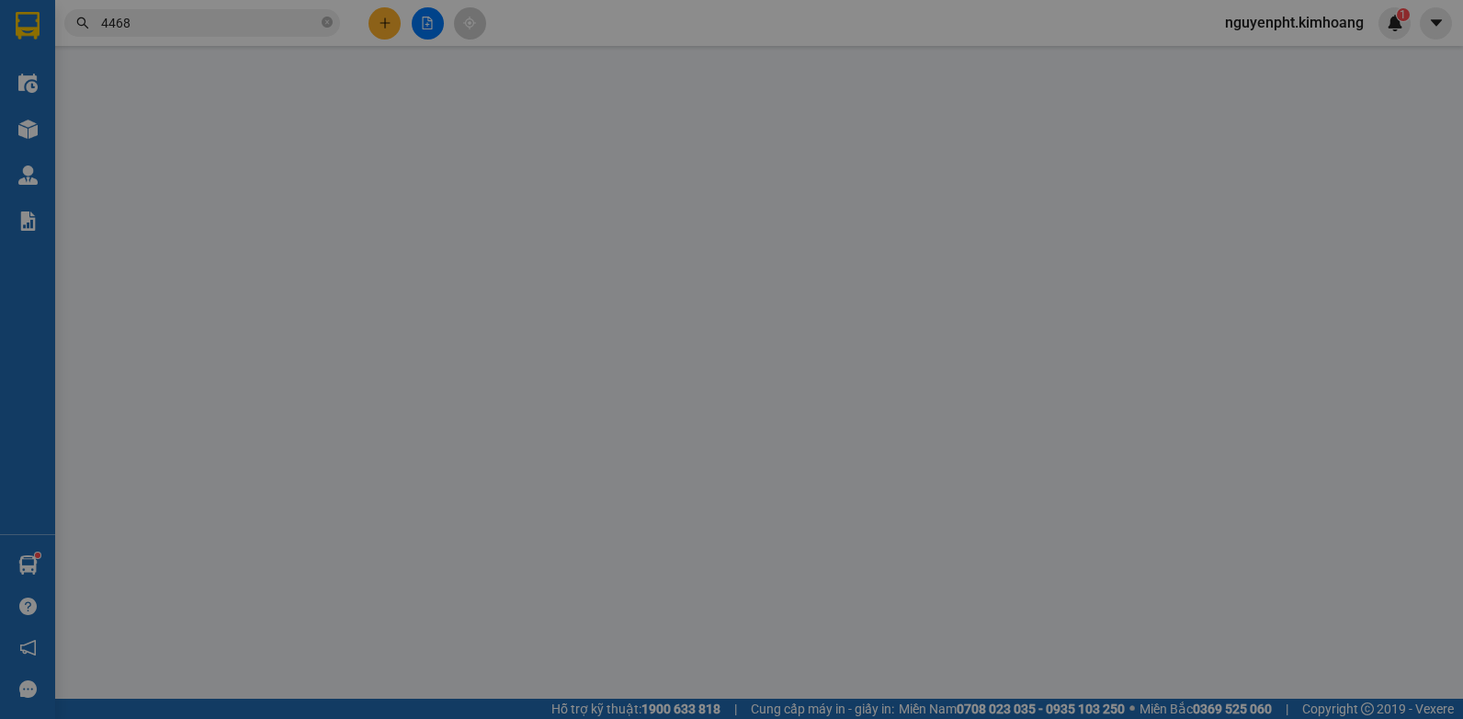
type input "0335595135"
type input "ĐẠI"
type input "35.000"
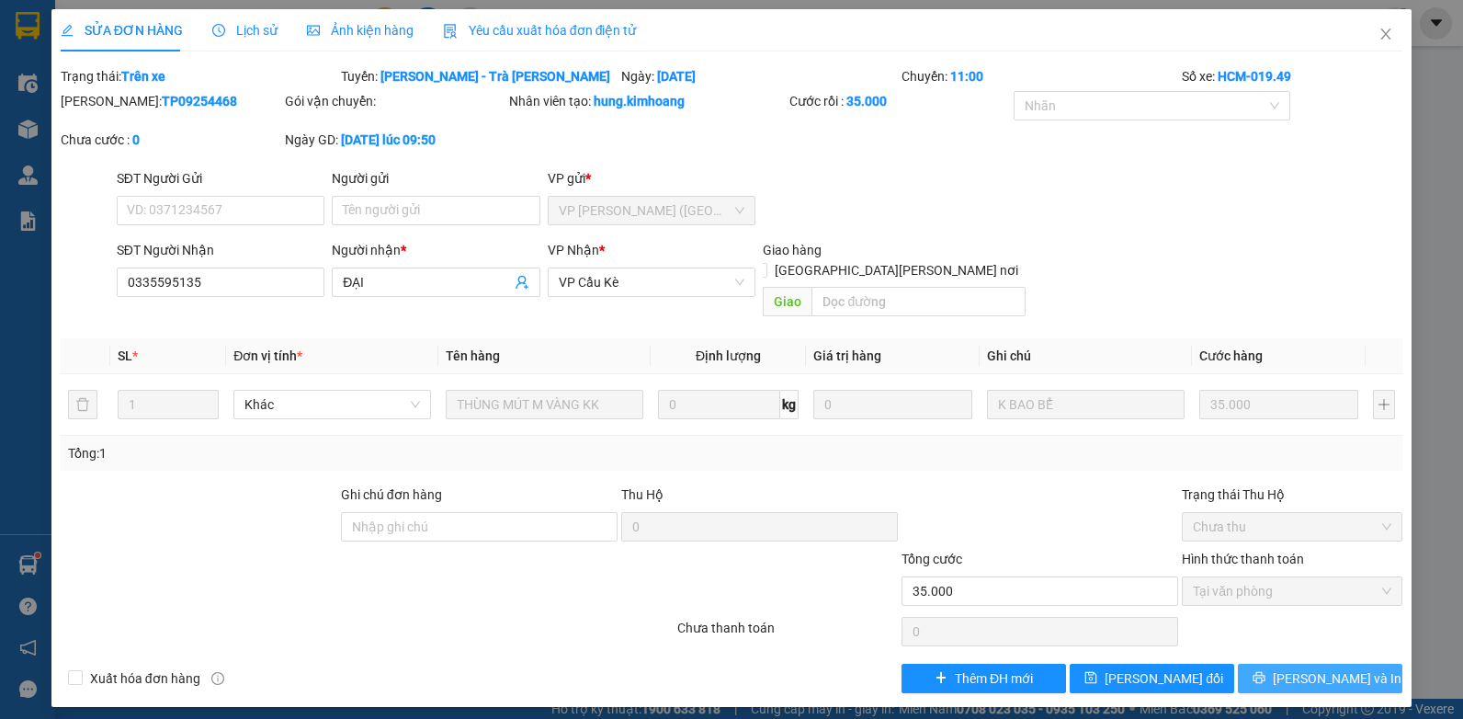
click at [1344, 668] on span "[PERSON_NAME] và In" at bounding box center [1337, 678] width 129 height 20
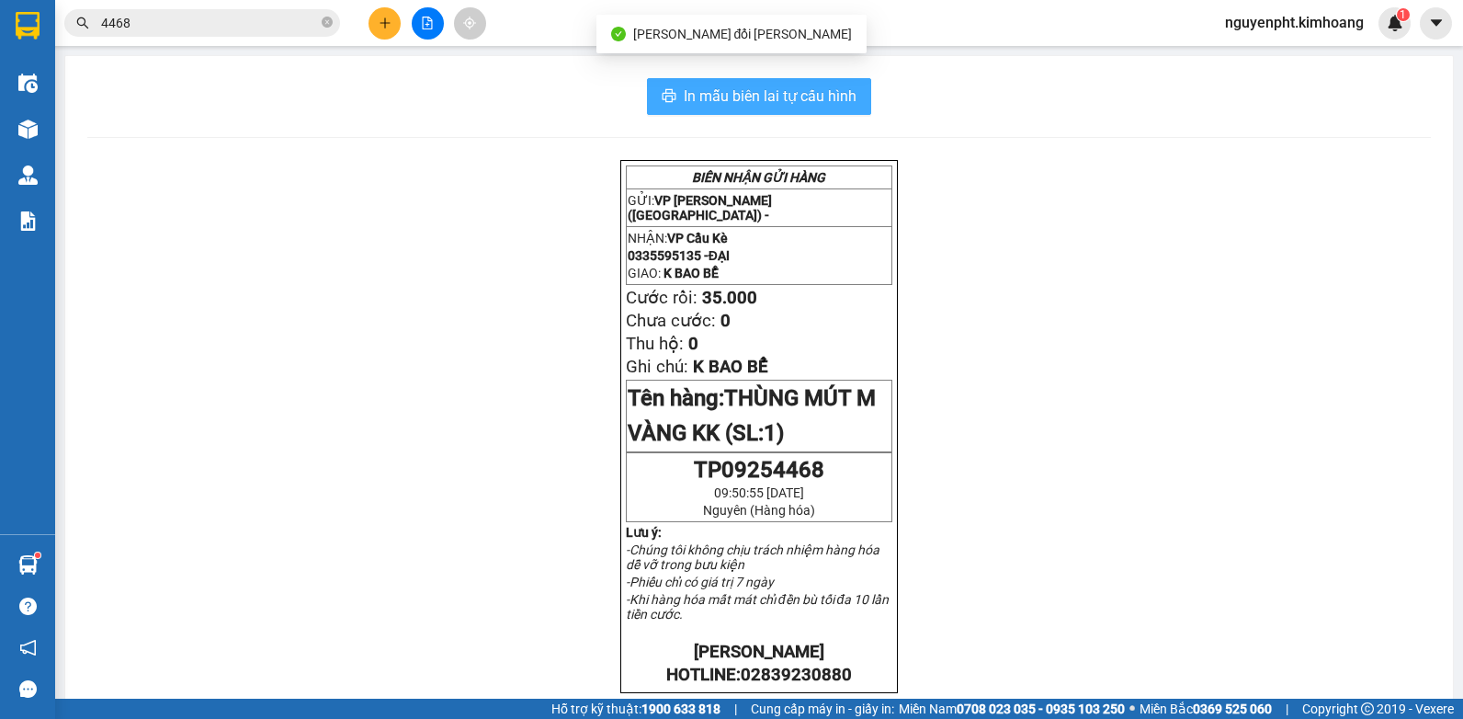
click at [813, 85] on button "In mẫu biên lai tự cấu hình" at bounding box center [759, 96] width 224 height 37
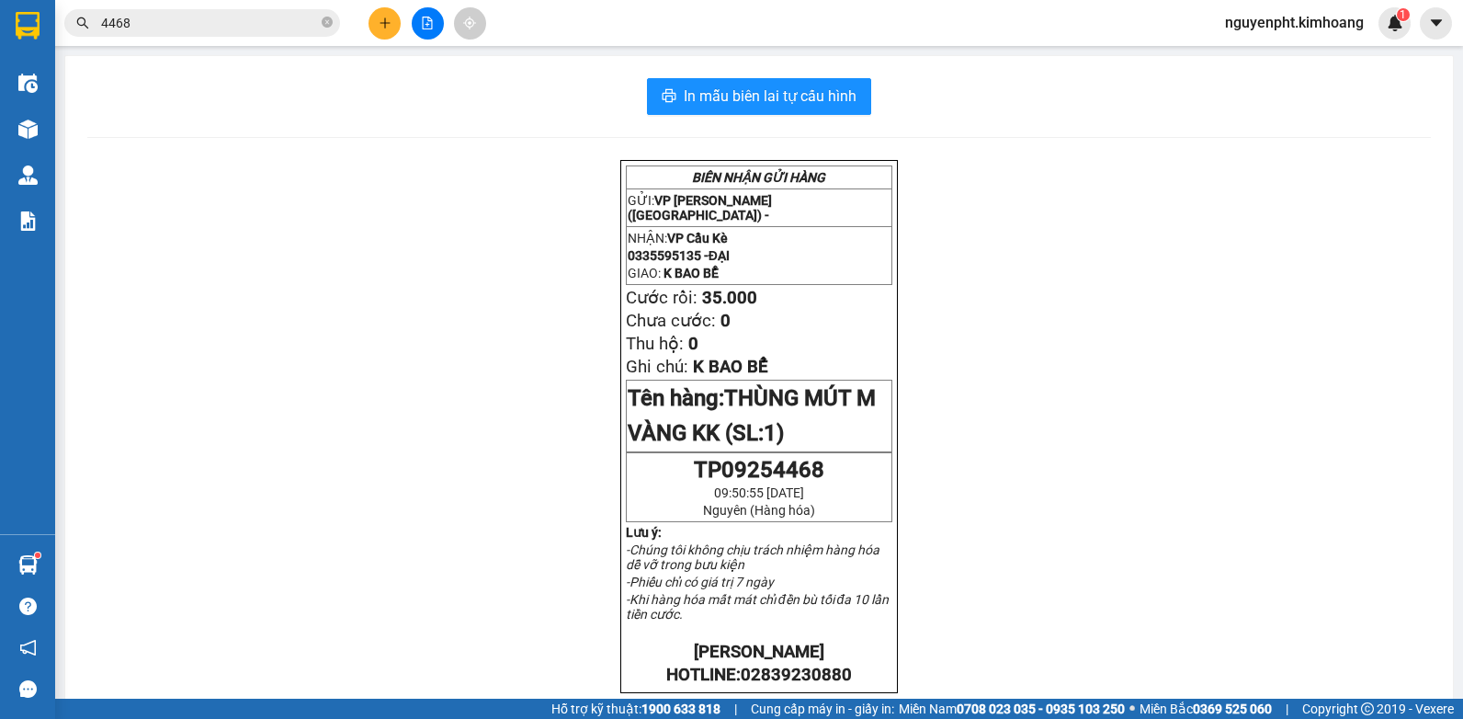
click at [226, 44] on div "Kết quả [PERSON_NAME] ( 111 ) Bộ lọc Mã ĐH Trạng thái Món hàng Thu hộ Tổng [PER…" at bounding box center [731, 23] width 1463 height 46
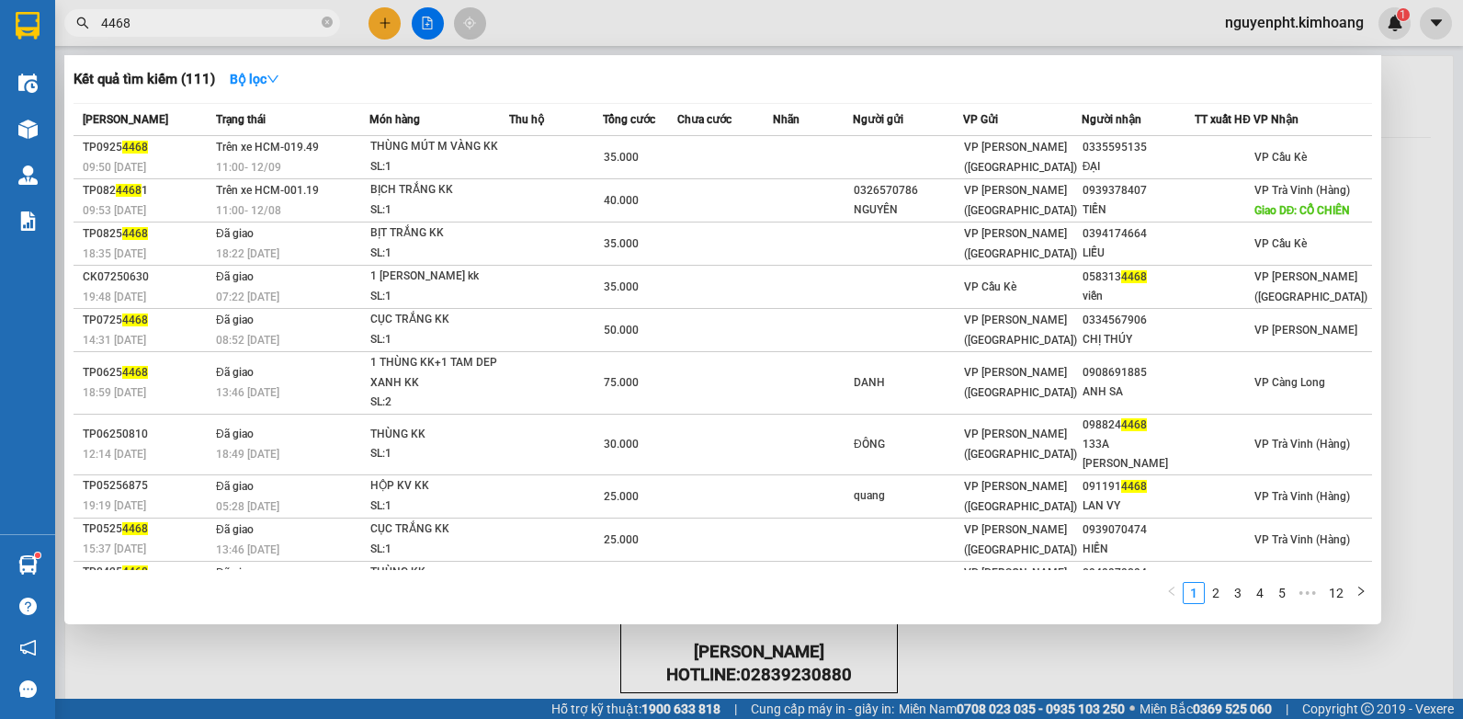
click at [169, 17] on input "4468" at bounding box center [209, 23] width 217 height 20
type input "4"
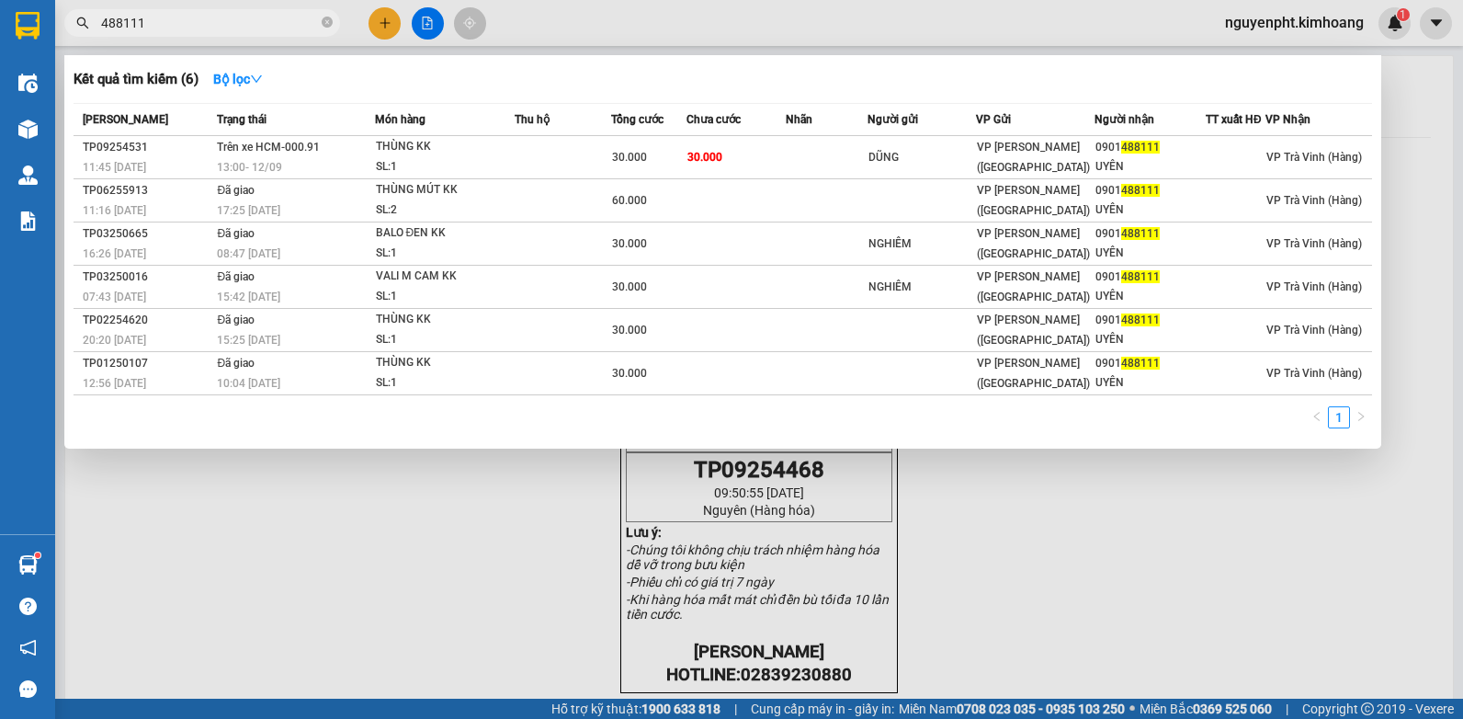
drag, startPoint x: 277, startPoint y: 30, endPoint x: -4, endPoint y: 70, distance: 283.9
click at [0, 70] on html "Kết quả [PERSON_NAME] ( 6 ) Bộ lọc Mã ĐH Trạng thái Món hàng Thu hộ Tổng [PERSO…" at bounding box center [731, 359] width 1463 height 719
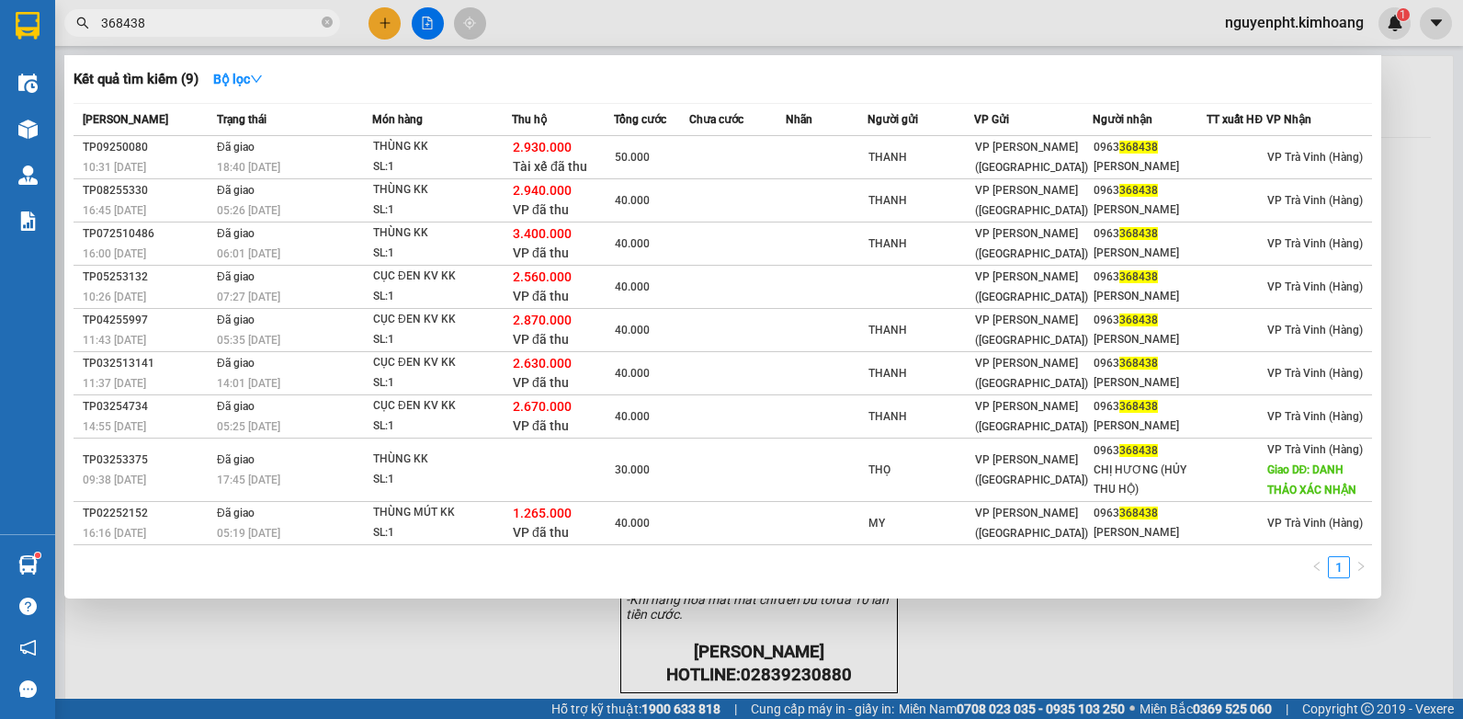
drag, startPoint x: 171, startPoint y: 22, endPoint x: 22, endPoint y: 187, distance: 221.8
click at [0, 104] on html "Kết quả [PERSON_NAME] ( 9 ) Bộ lọc Mã ĐH Trạng thái Món hàng Thu hộ Tổng [PERSO…" at bounding box center [731, 359] width 1463 height 719
drag, startPoint x: 229, startPoint y: 20, endPoint x: 0, endPoint y: 275, distance: 342.2
click at [0, 116] on html "Kết quả [PERSON_NAME] ( 9 ) Bộ lọc Mã ĐH Trạng thái Món hàng Thu hộ Tổng [PERSO…" at bounding box center [731, 359] width 1463 height 719
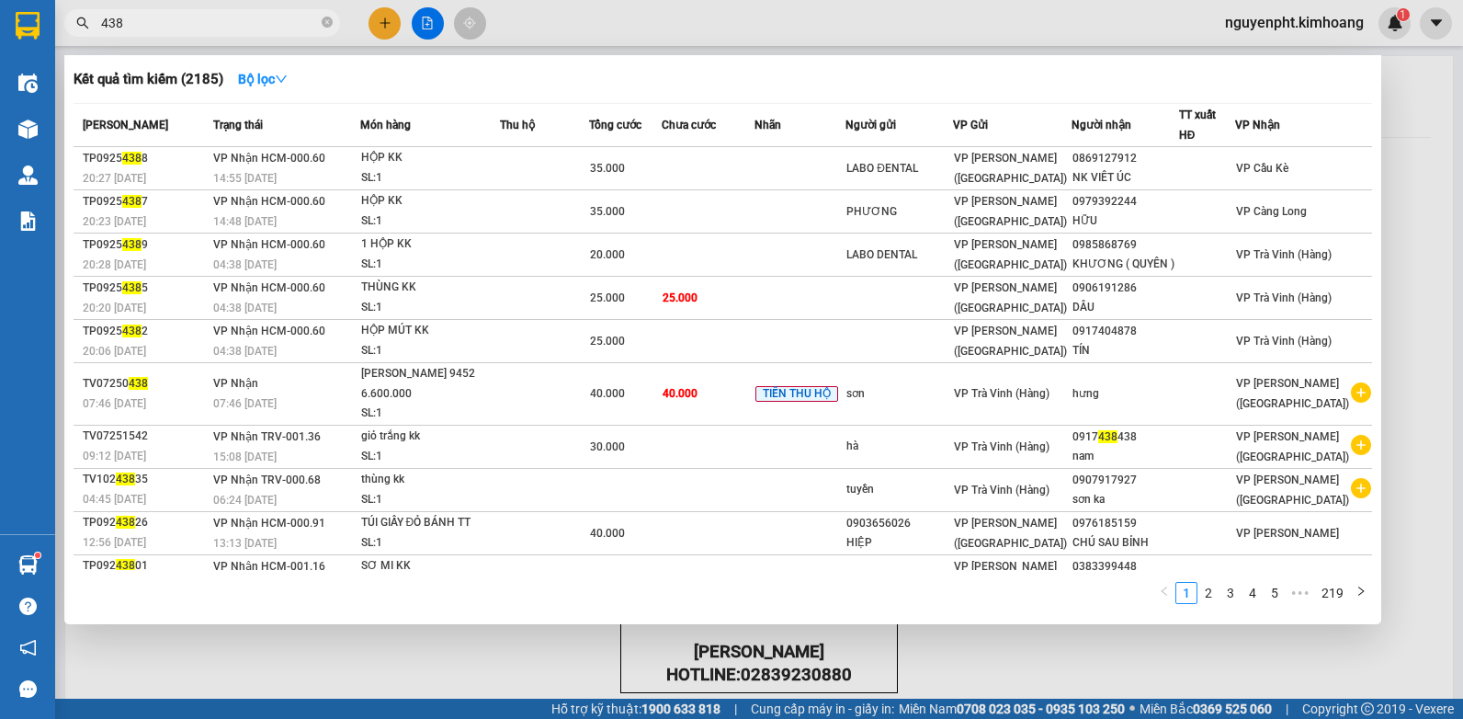
click at [1212, 592] on link "2" at bounding box center [1208, 593] width 20 height 20
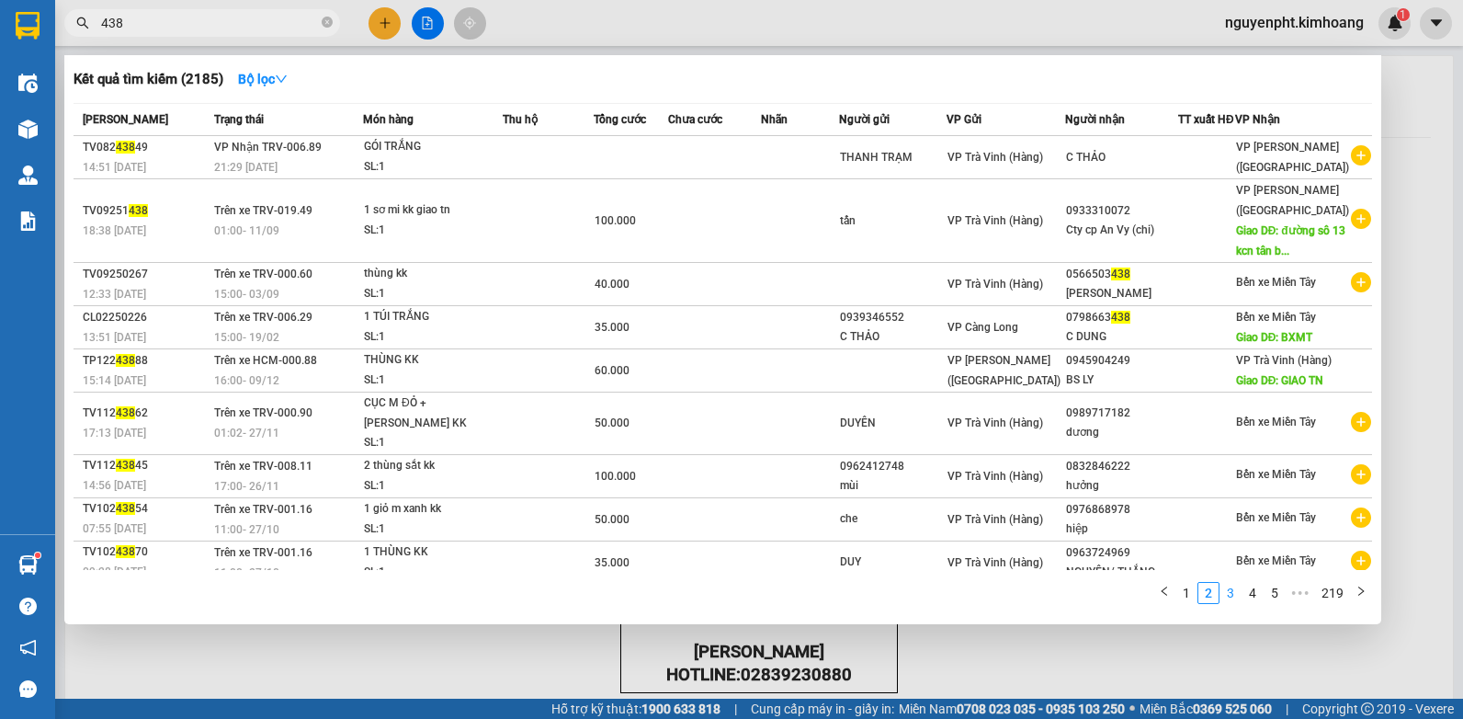
click at [1234, 592] on link "3" at bounding box center [1230, 593] width 20 height 20
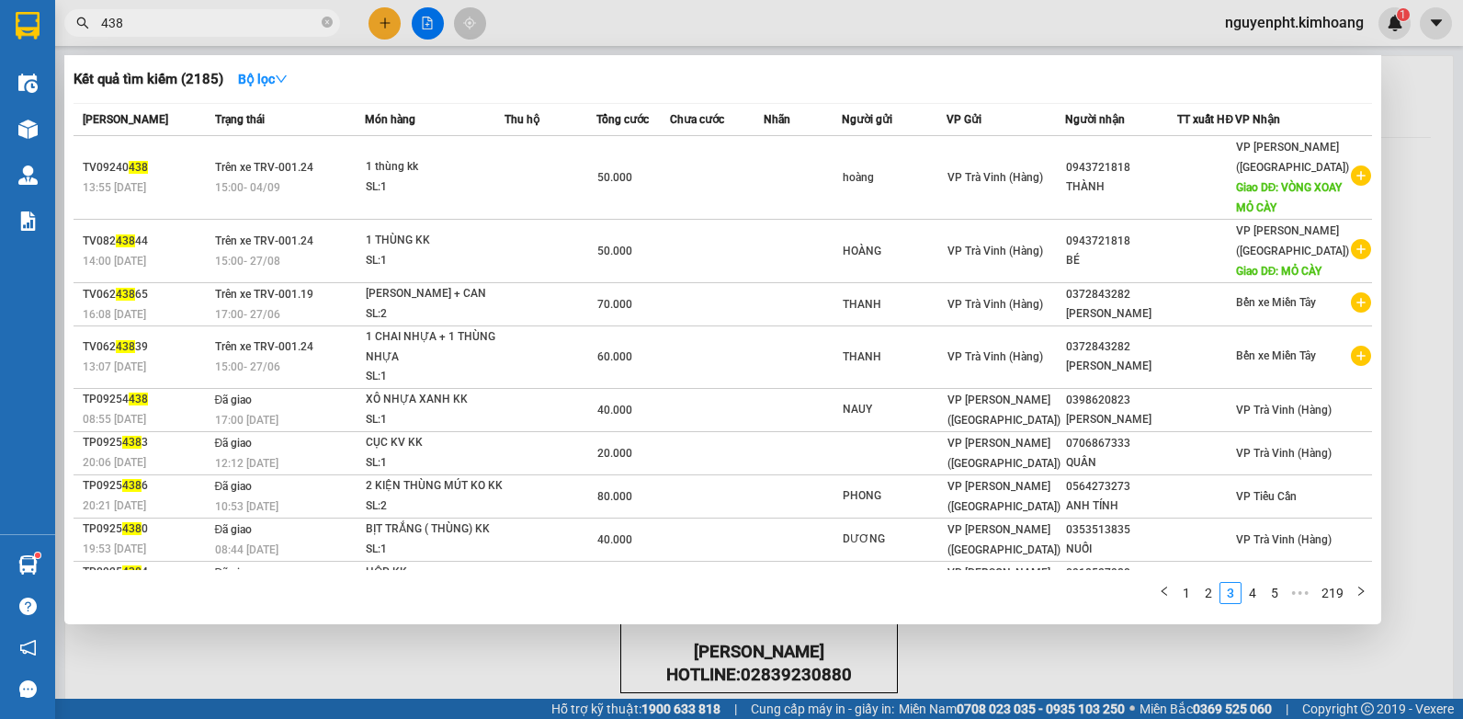
click at [1262, 594] on link "4" at bounding box center [1252, 593] width 20 height 20
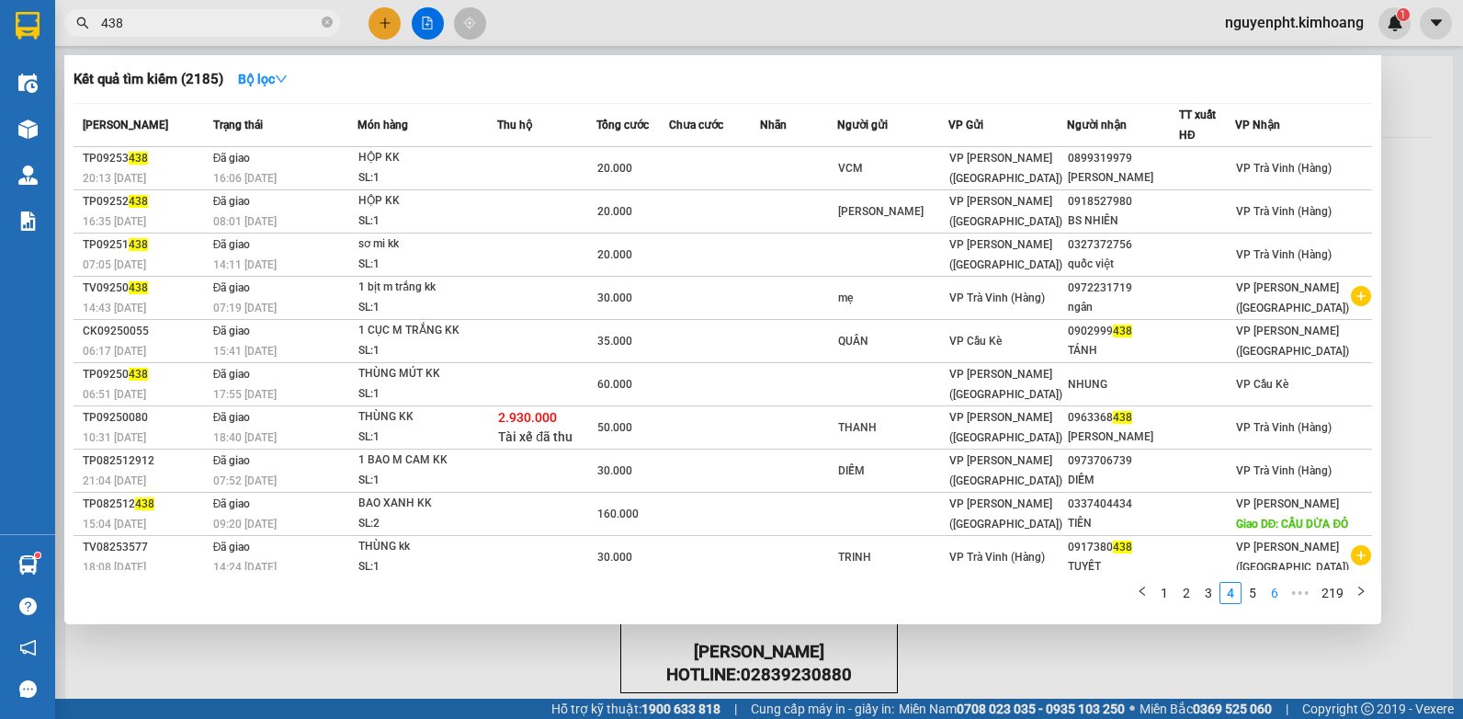
click at [1258, 597] on link "5" at bounding box center [1252, 593] width 20 height 20
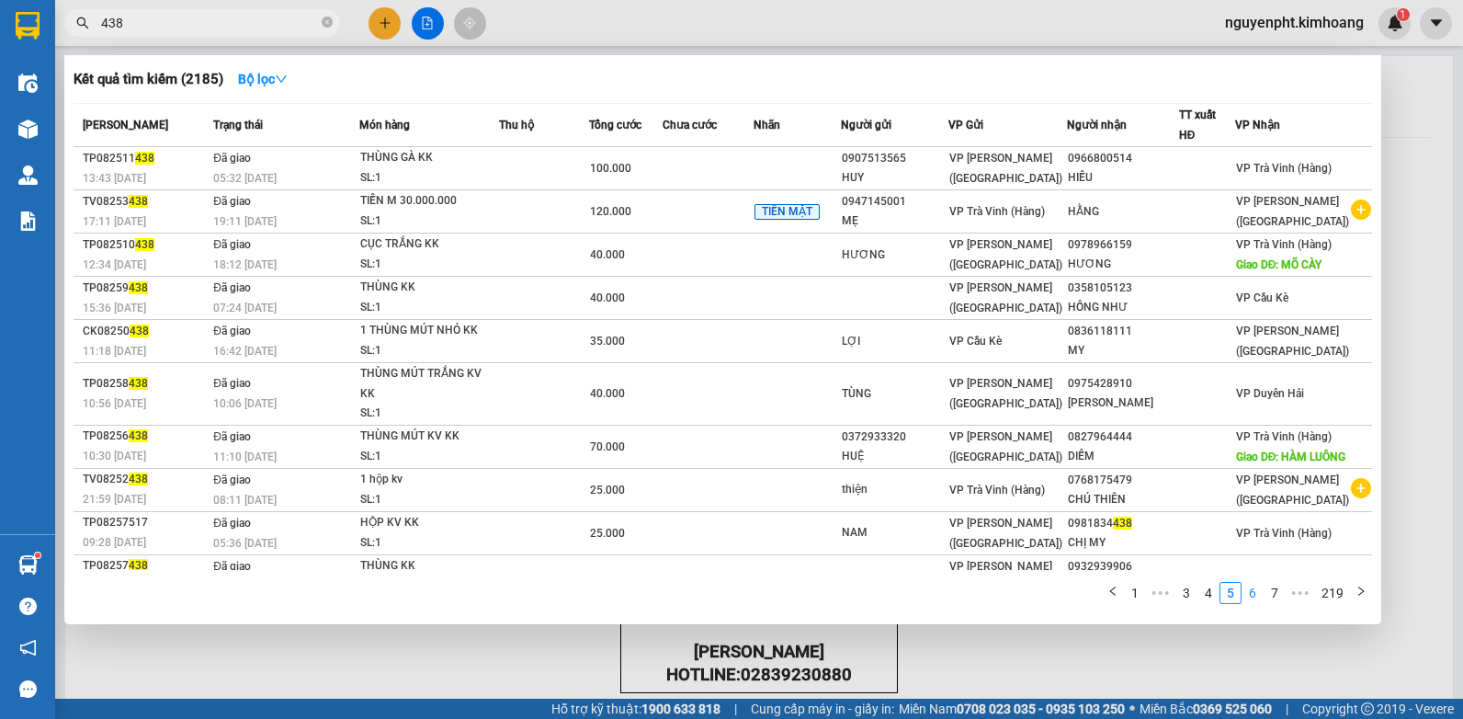
click at [1251, 596] on link "6" at bounding box center [1252, 593] width 20 height 20
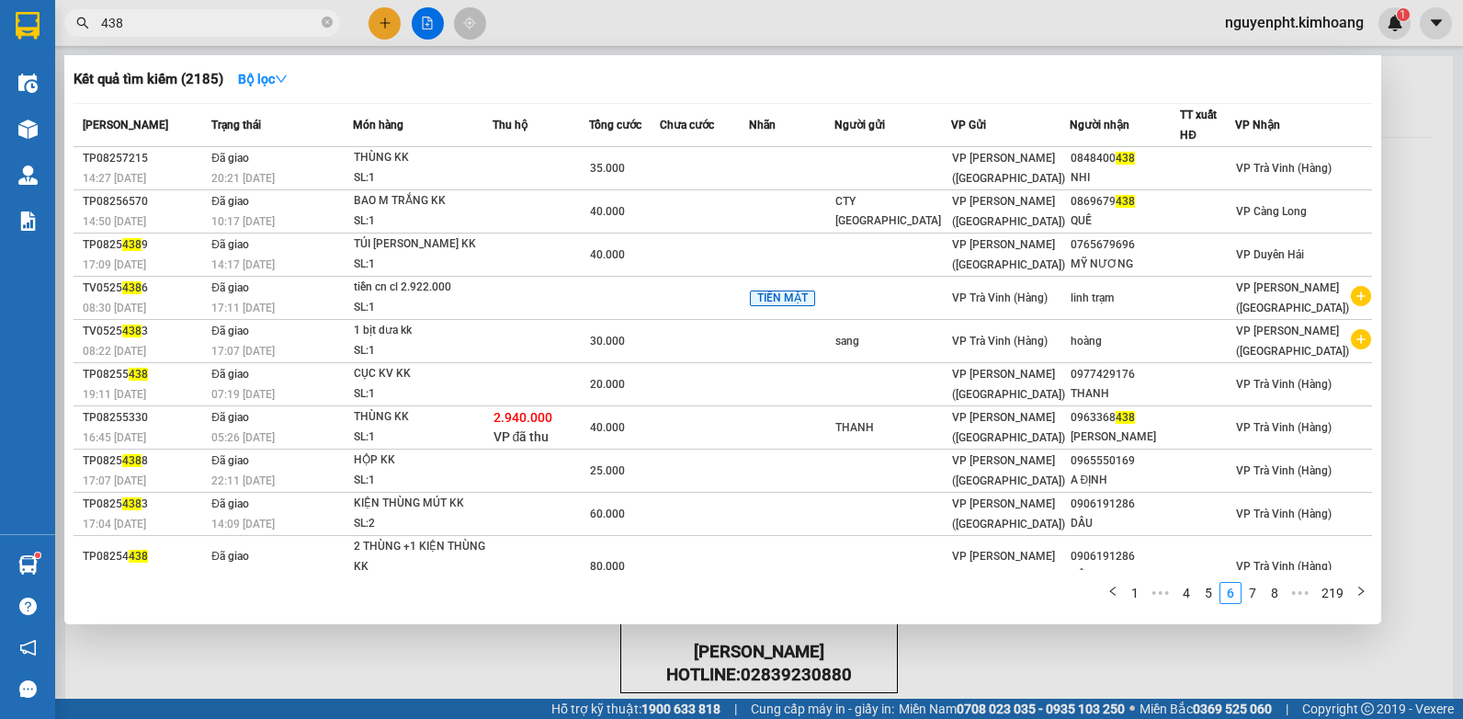
drag, startPoint x: 266, startPoint y: 17, endPoint x: 0, endPoint y: 414, distance: 478.3
click at [0, 386] on html "Kết quả [PERSON_NAME] ( 2185 ) Bộ lọc Mã ĐH Trạng thái Món hàng Thu hộ Tổng [PE…" at bounding box center [731, 359] width 1463 height 719
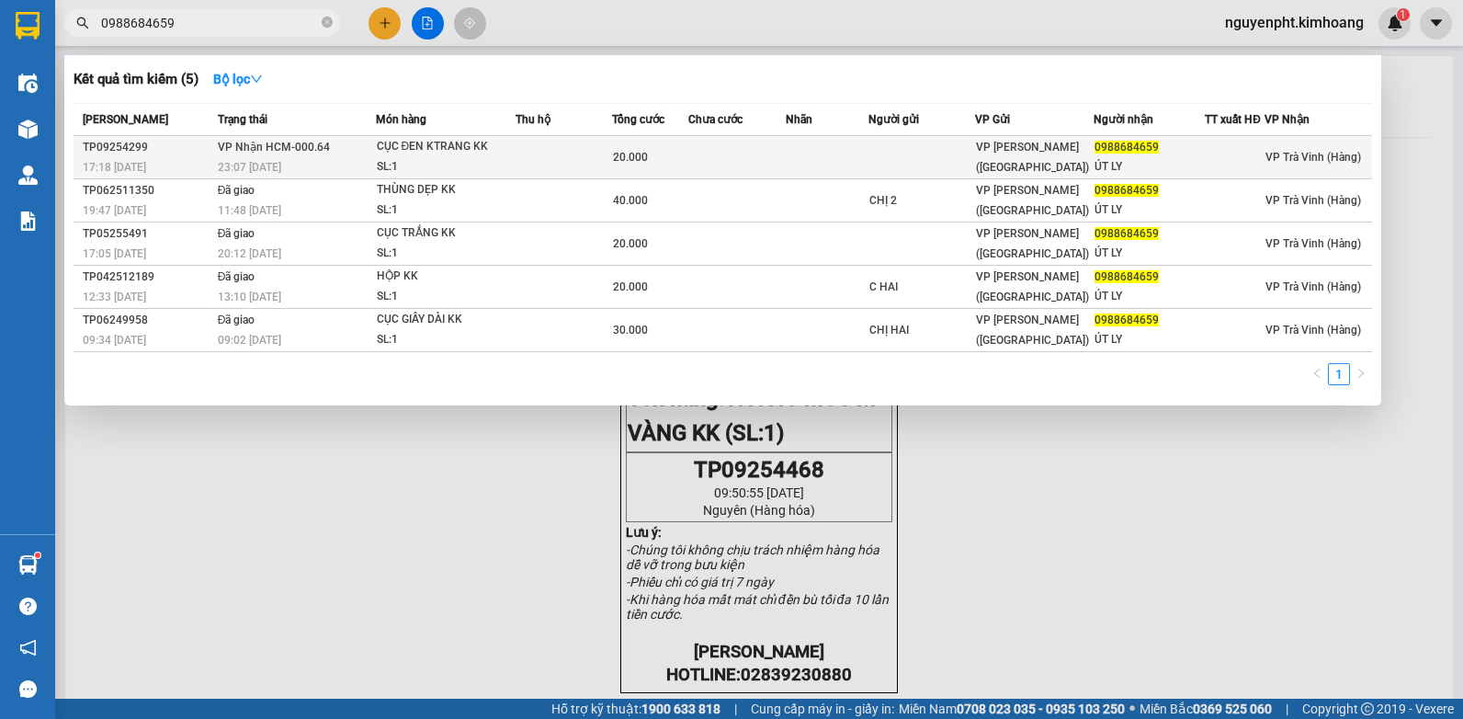
type input "0988684659"
click at [449, 162] on div "SL: 1" at bounding box center [446, 167] width 138 height 20
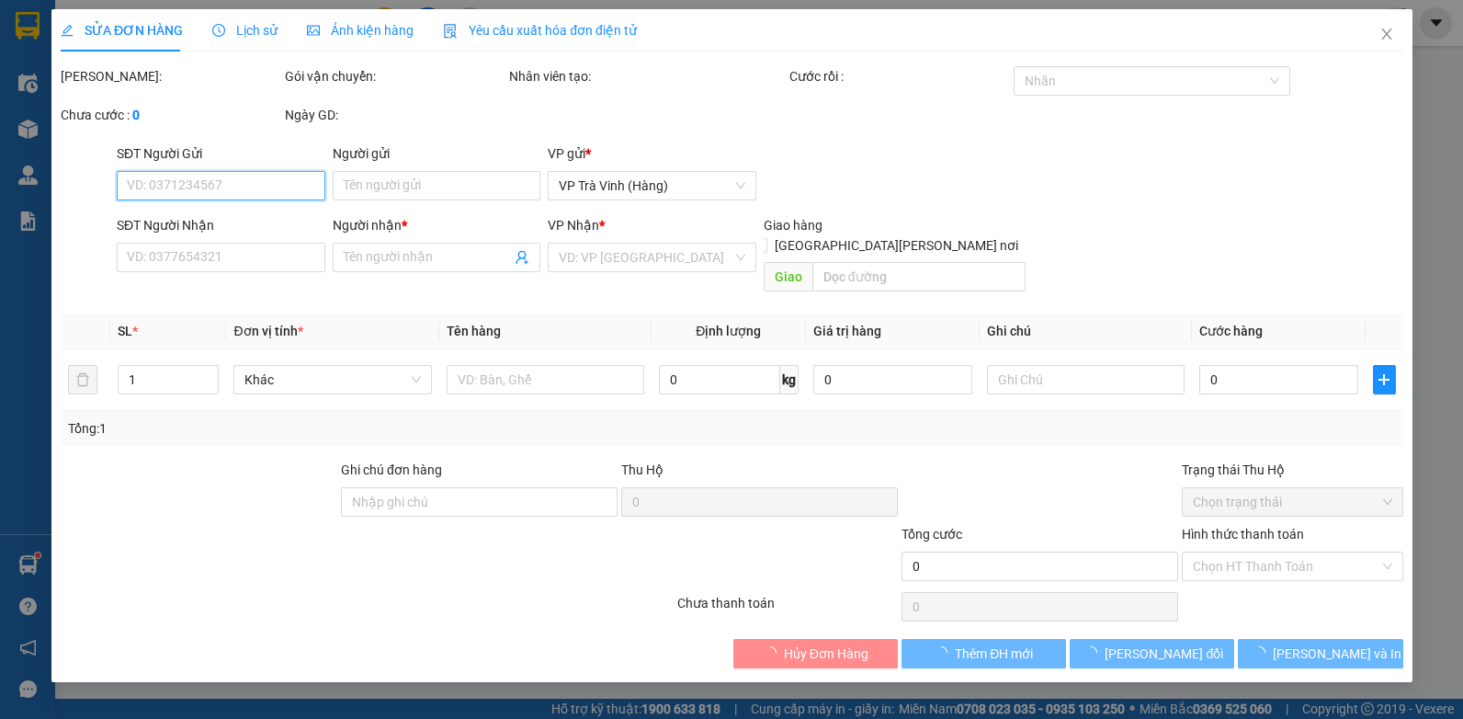
type input "0988684659"
type input "ÚT LY"
type input "20.000"
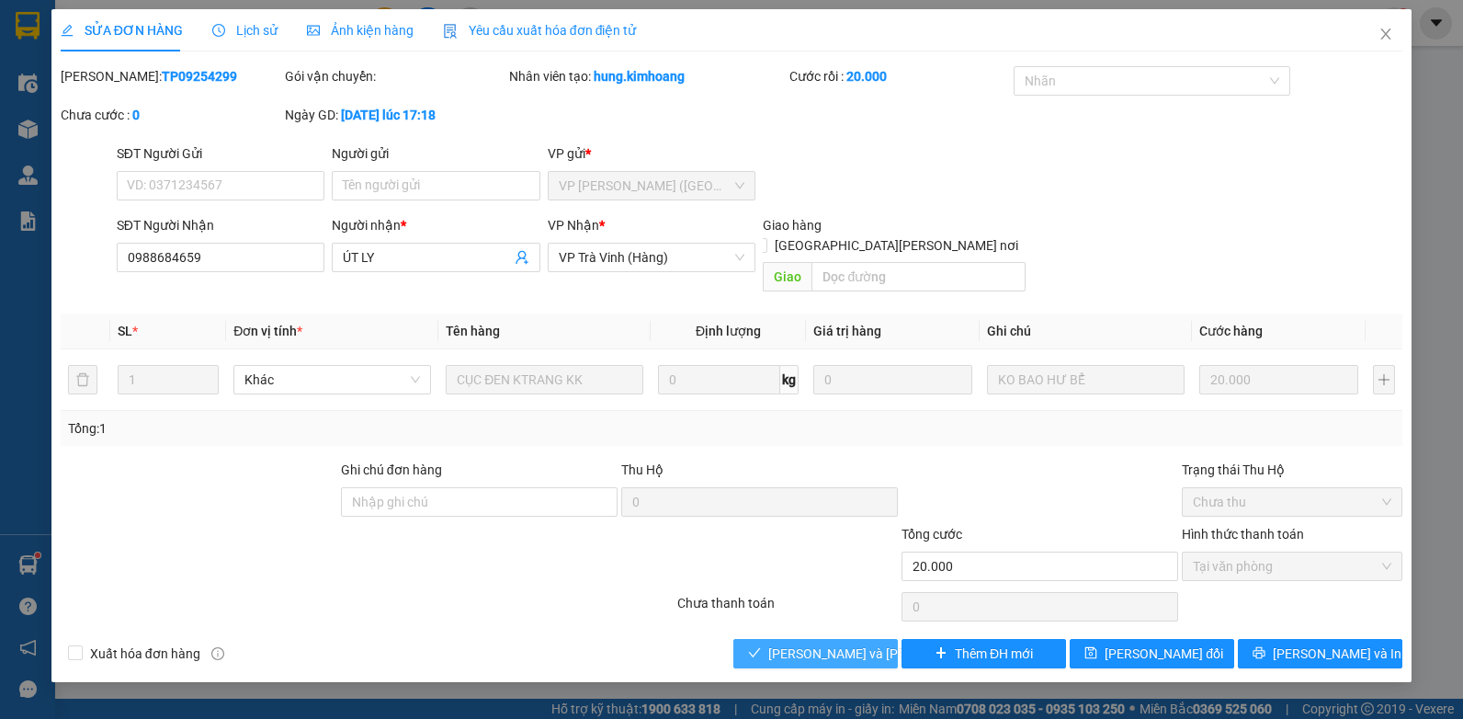
click at [815, 643] on span "[PERSON_NAME] và [PERSON_NAME] hàng" at bounding box center [892, 653] width 248 height 20
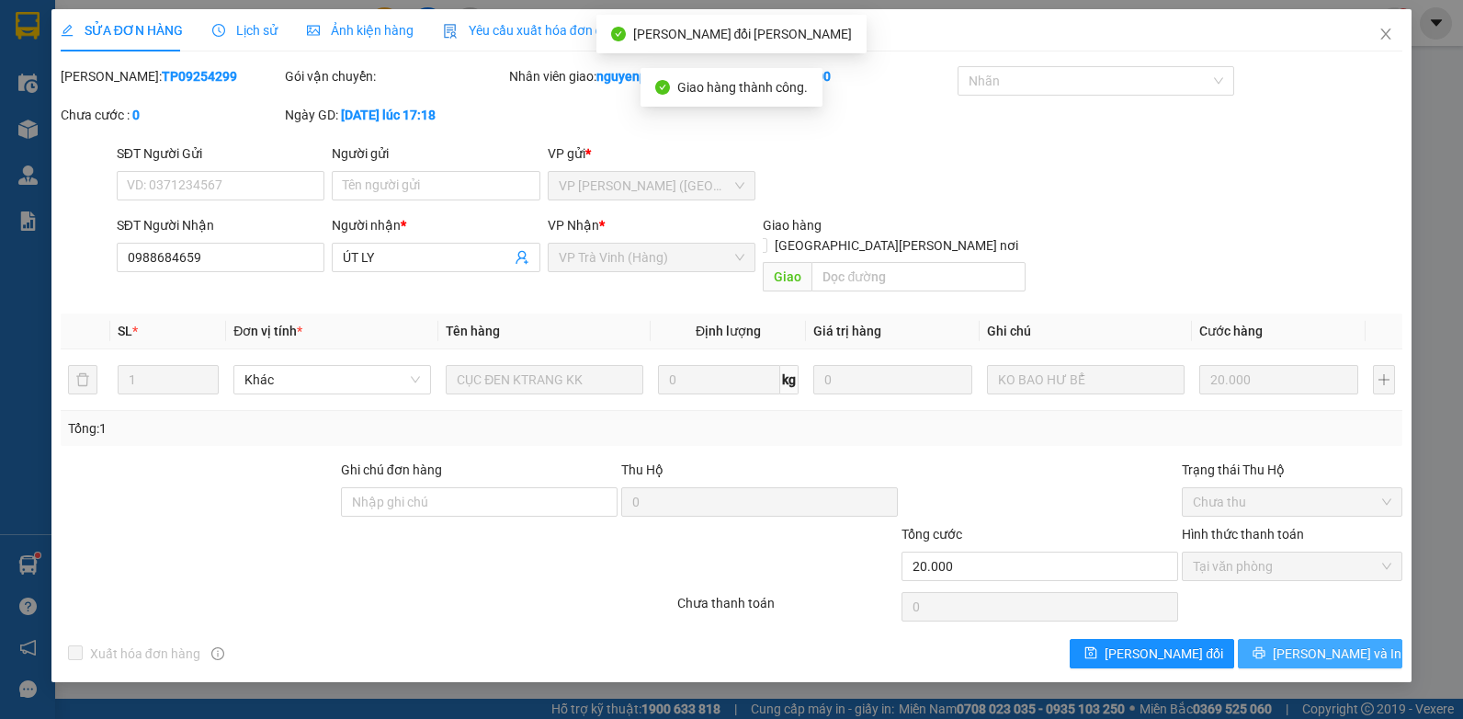
click at [1341, 643] on span "[PERSON_NAME] và In" at bounding box center [1337, 653] width 129 height 20
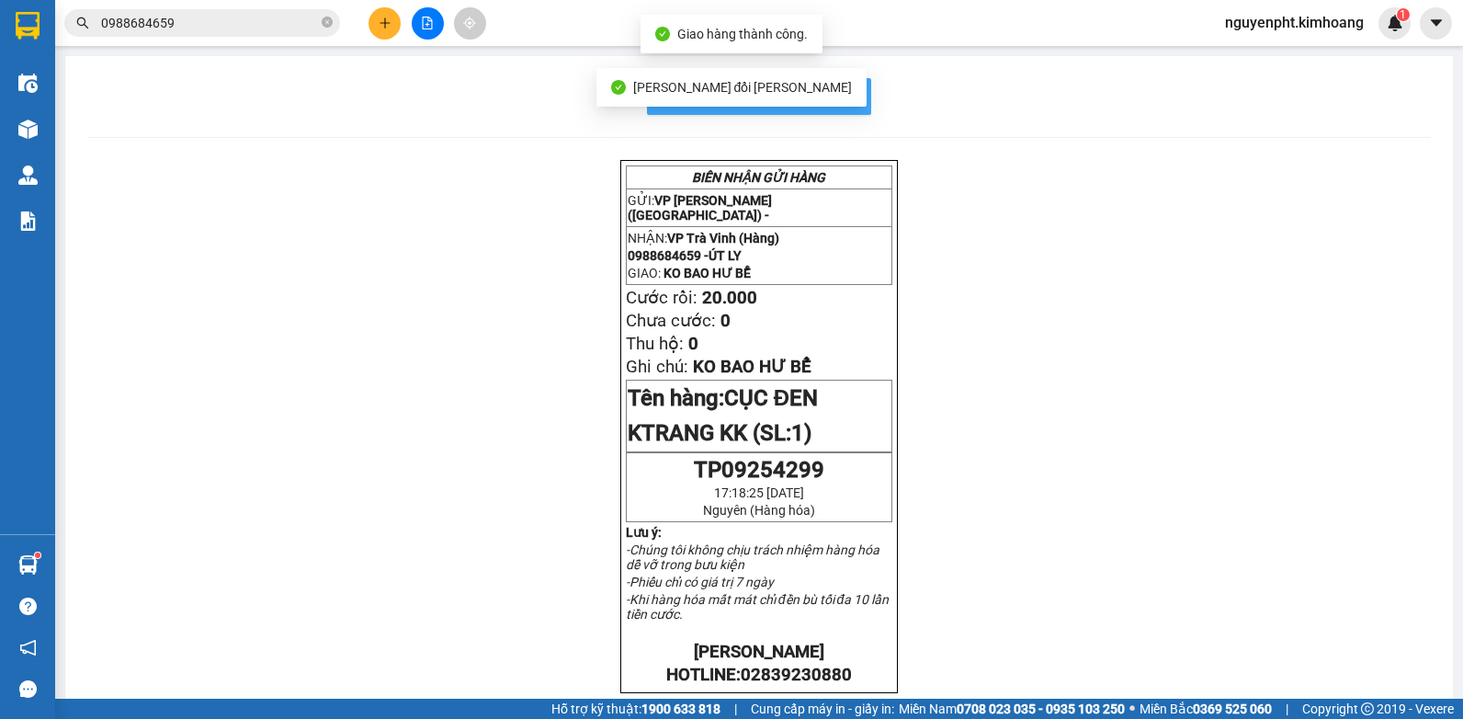
click at [855, 99] on button "In mẫu biên lai tự cấu hình" at bounding box center [759, 96] width 224 height 37
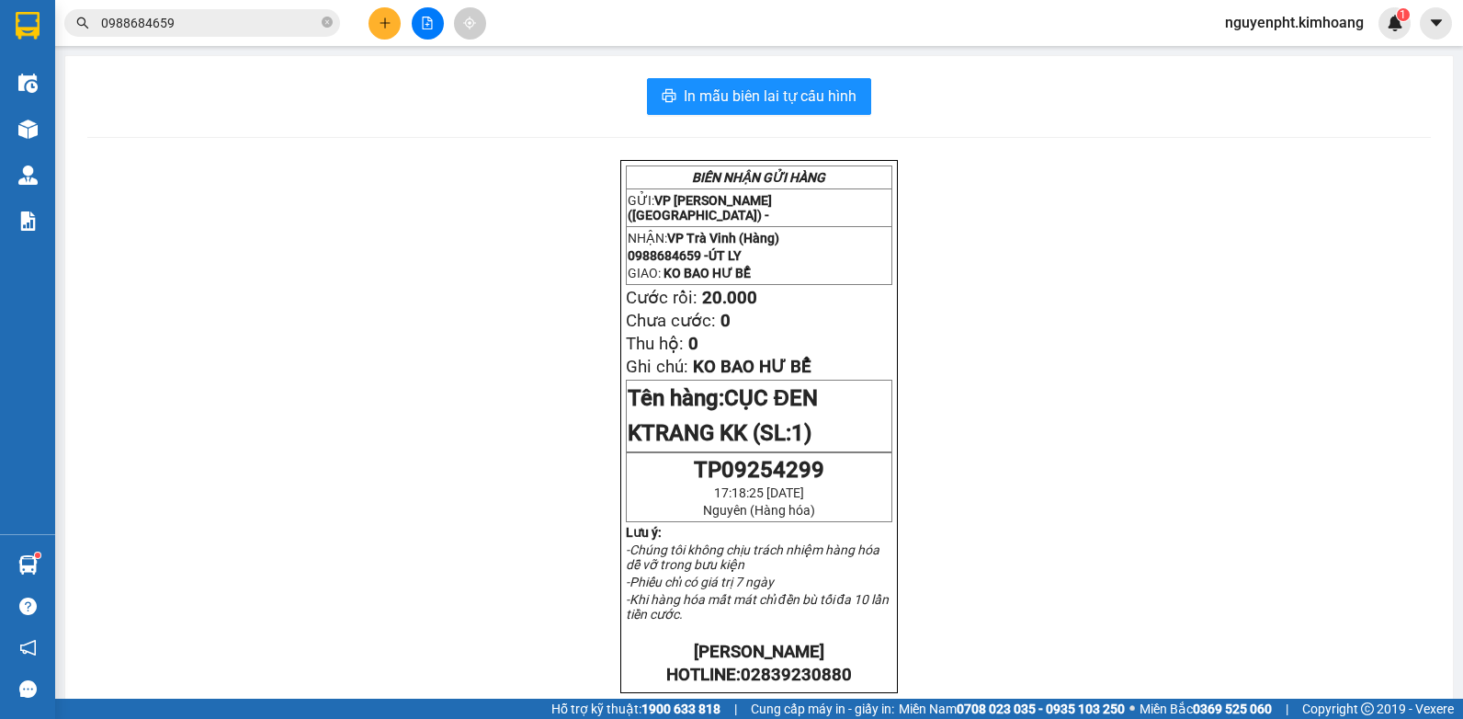
drag, startPoint x: 217, startPoint y: 29, endPoint x: 0, endPoint y: 67, distance: 220.1
click at [0, 74] on html "Kết quả [PERSON_NAME] ( 5 ) Bộ lọc Mã ĐH Trạng thái Món hàng Thu hộ Tổng [PERSO…" at bounding box center [731, 359] width 1463 height 719
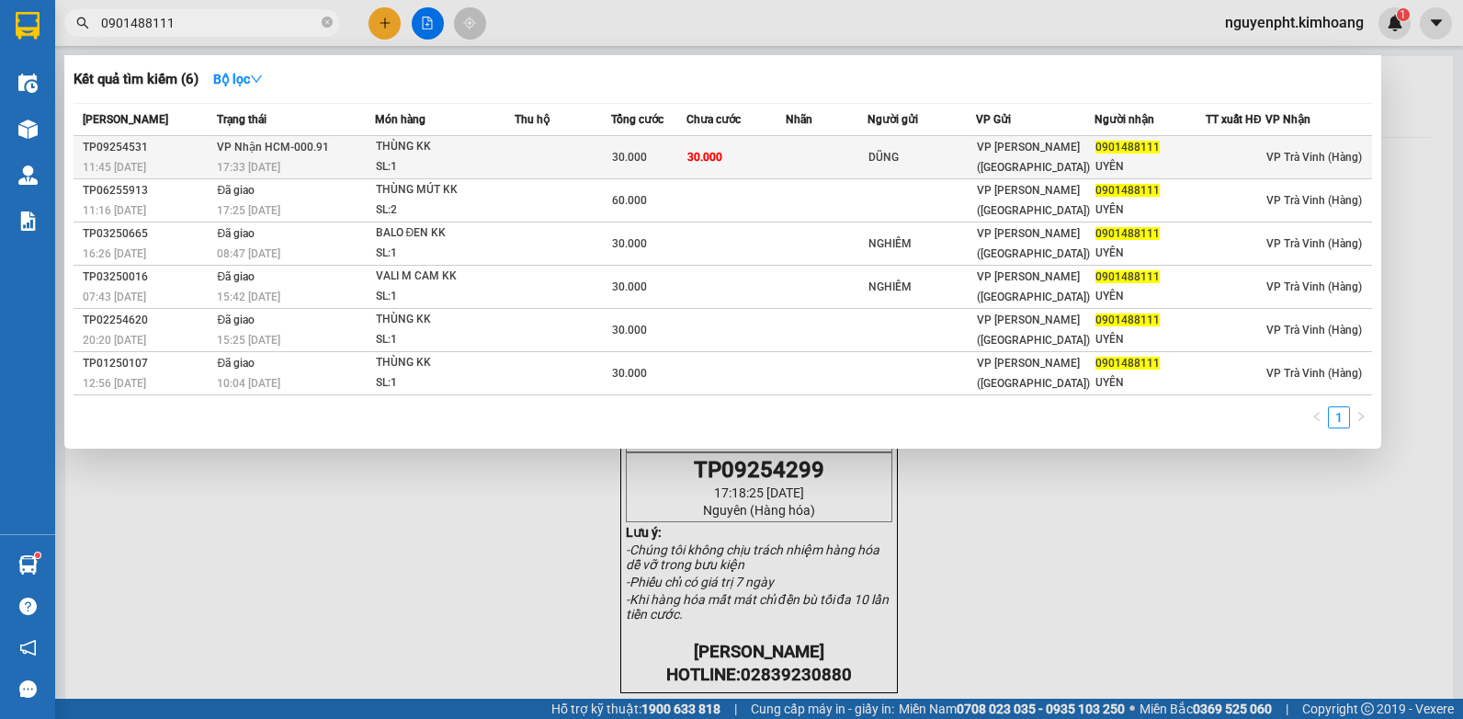
type input "0901488111"
click at [821, 163] on td at bounding box center [827, 157] width 82 height 43
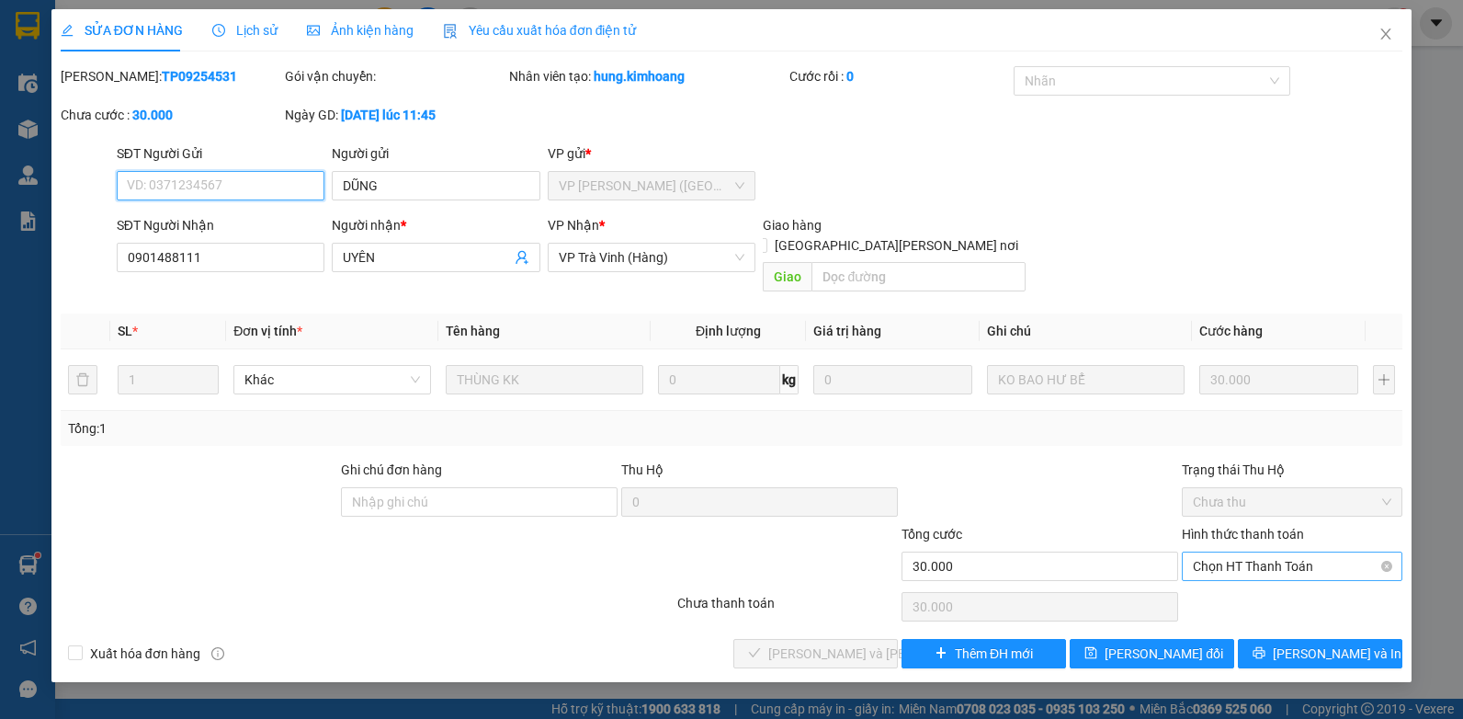
click at [1292, 552] on span "Chọn HT Thanh Toán" at bounding box center [1292, 566] width 198 height 28
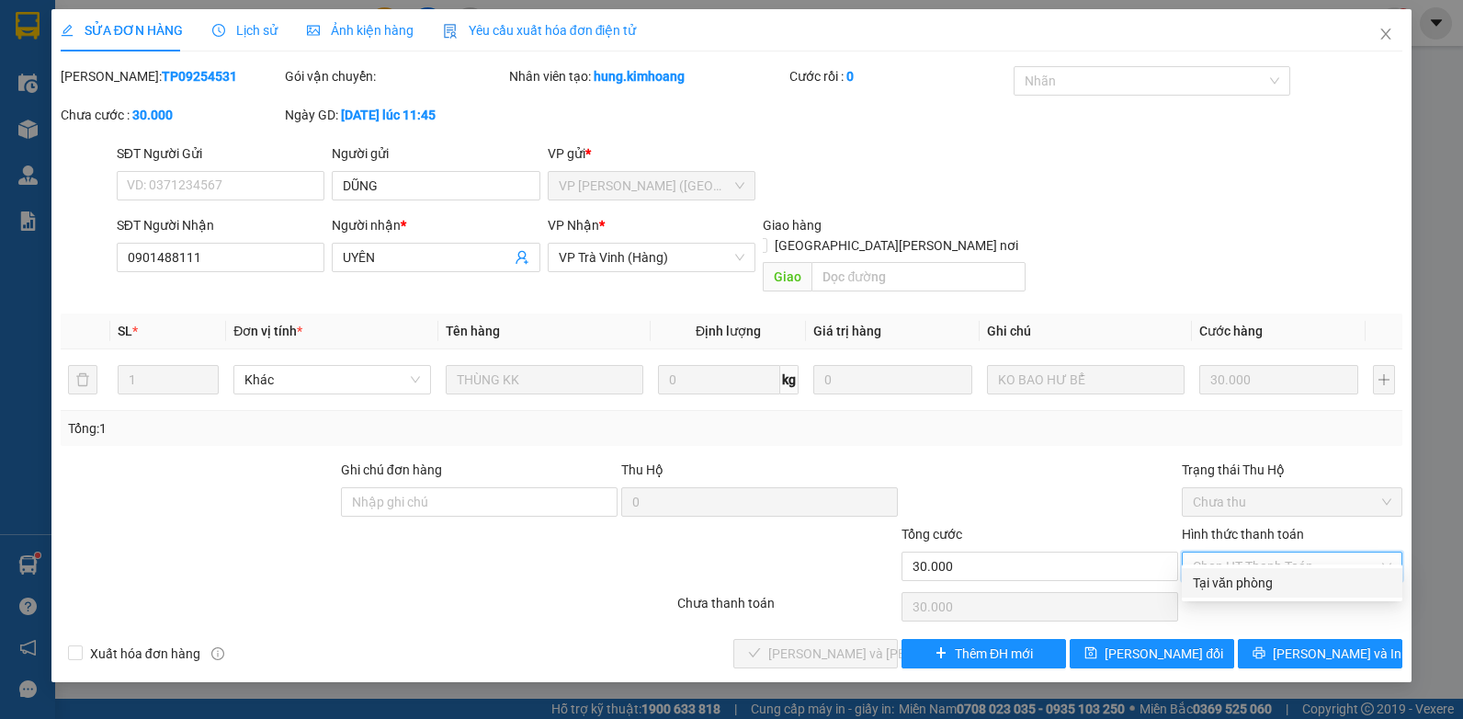
click at [1261, 575] on div "Tại văn phòng" at bounding box center [1292, 582] width 198 height 20
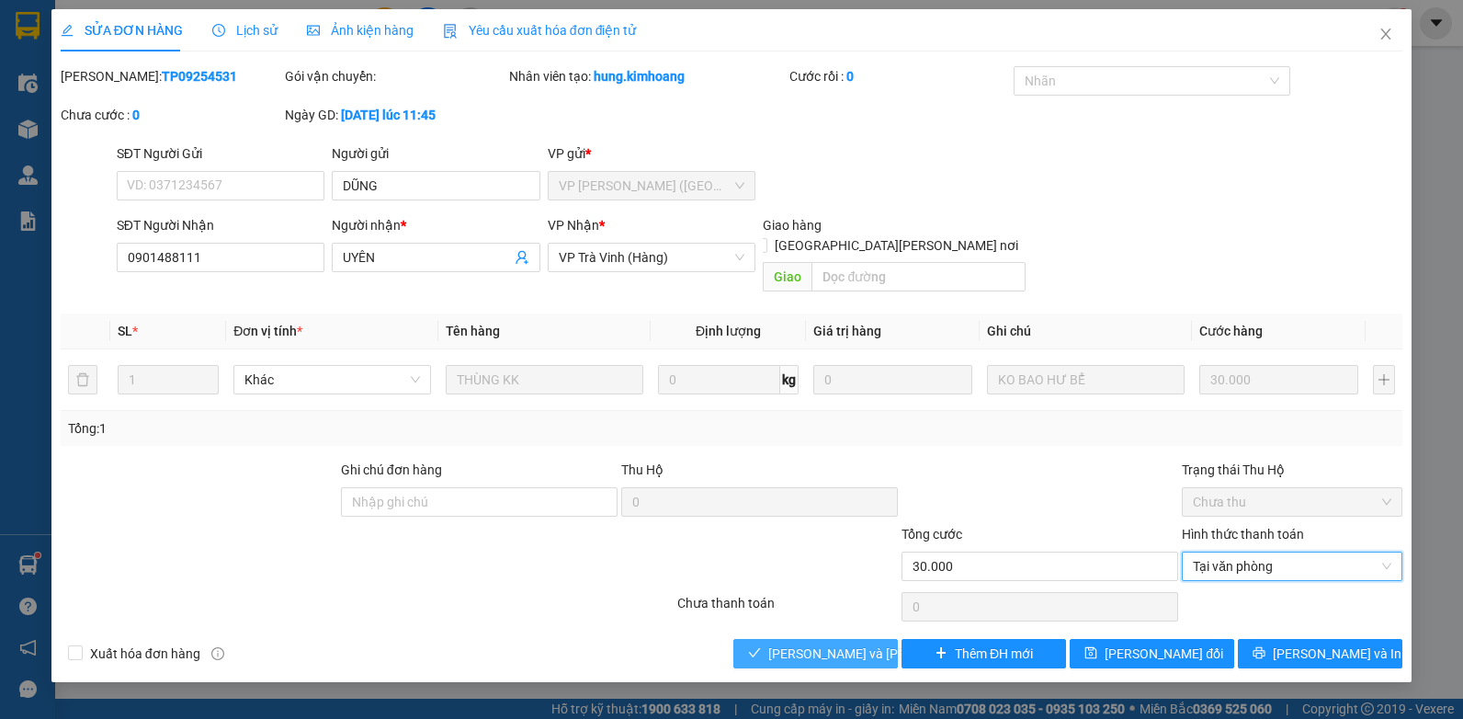
drag, startPoint x: 824, startPoint y: 628, endPoint x: 797, endPoint y: 610, distance: 32.6
click at [820, 643] on span "[PERSON_NAME] và [PERSON_NAME] hàng" at bounding box center [892, 653] width 248 height 20
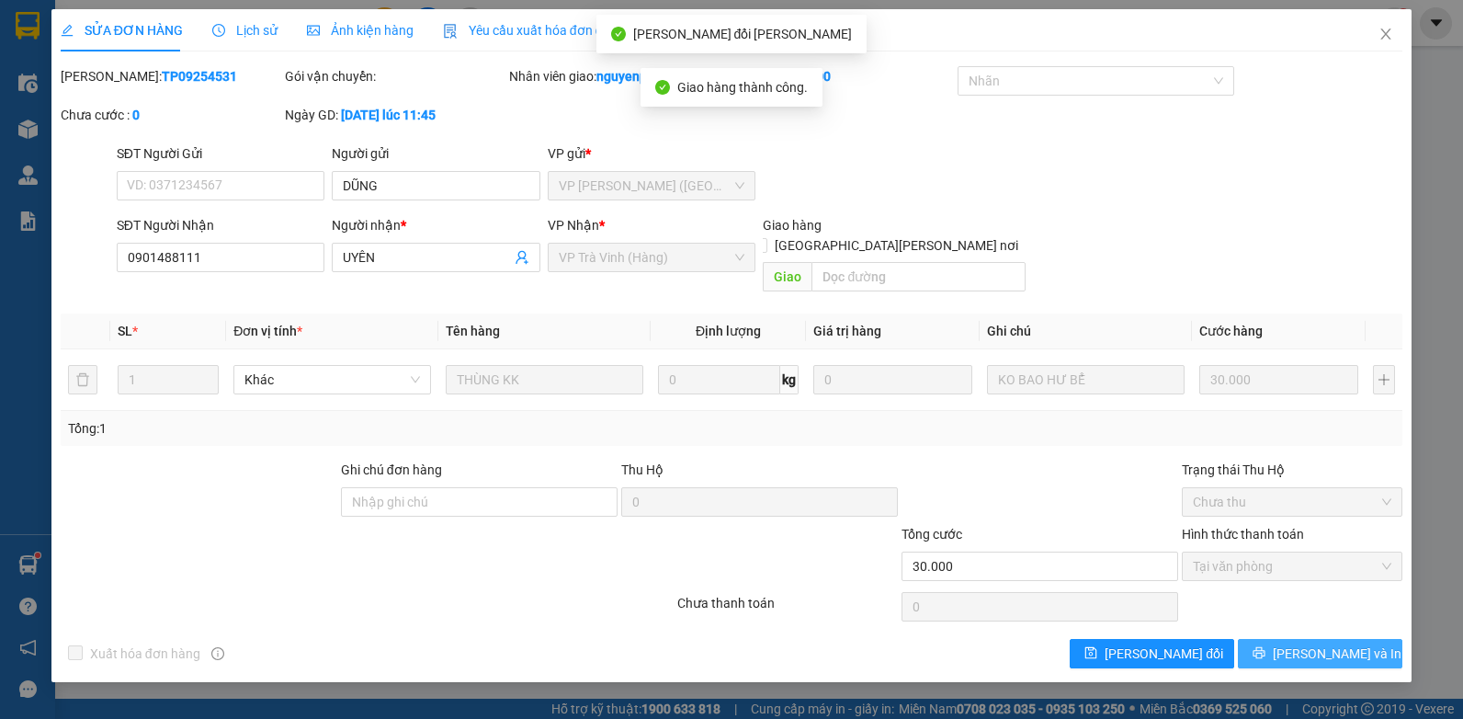
click at [1308, 643] on span "[PERSON_NAME] và In" at bounding box center [1337, 653] width 129 height 20
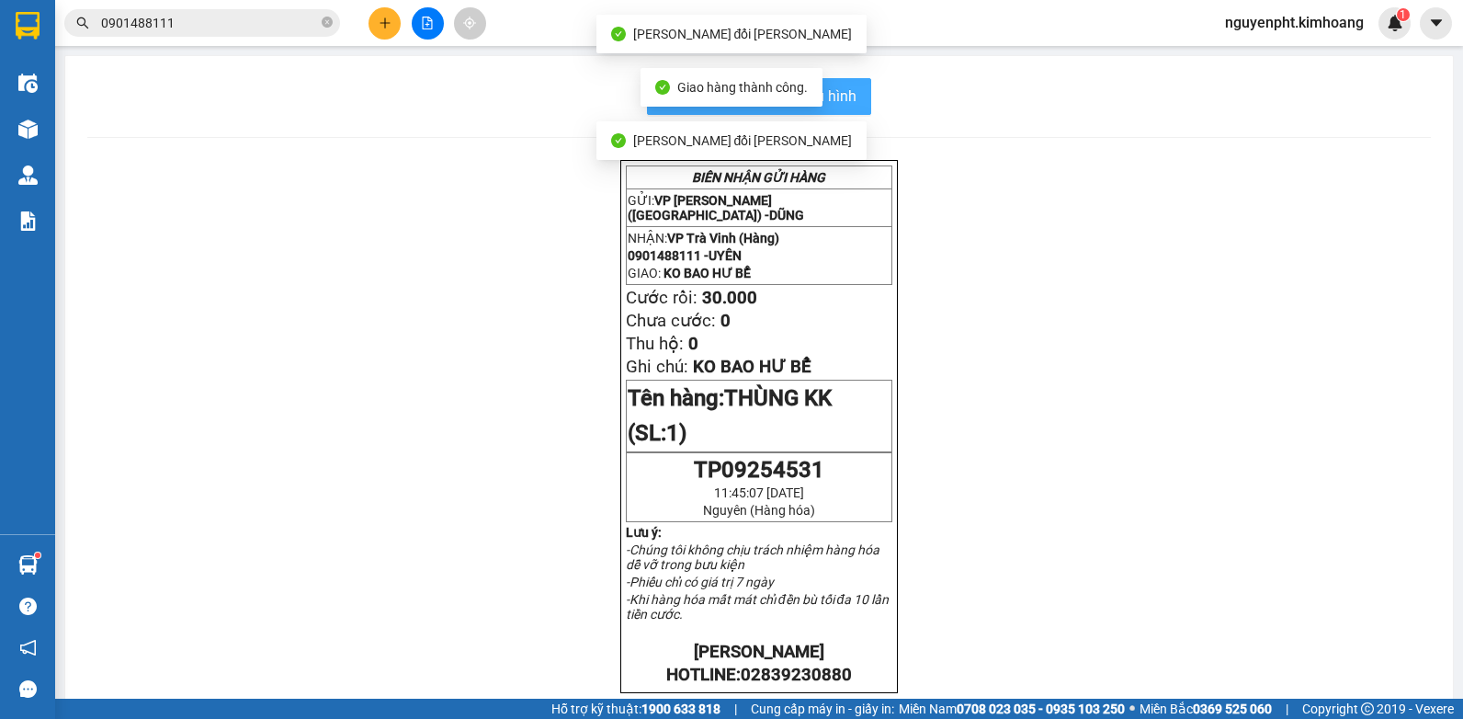
drag, startPoint x: 856, startPoint y: 90, endPoint x: 835, endPoint y: 101, distance: 23.8
click at [854, 90] on button "In mẫu biên lai tự cấu hình" at bounding box center [759, 96] width 224 height 37
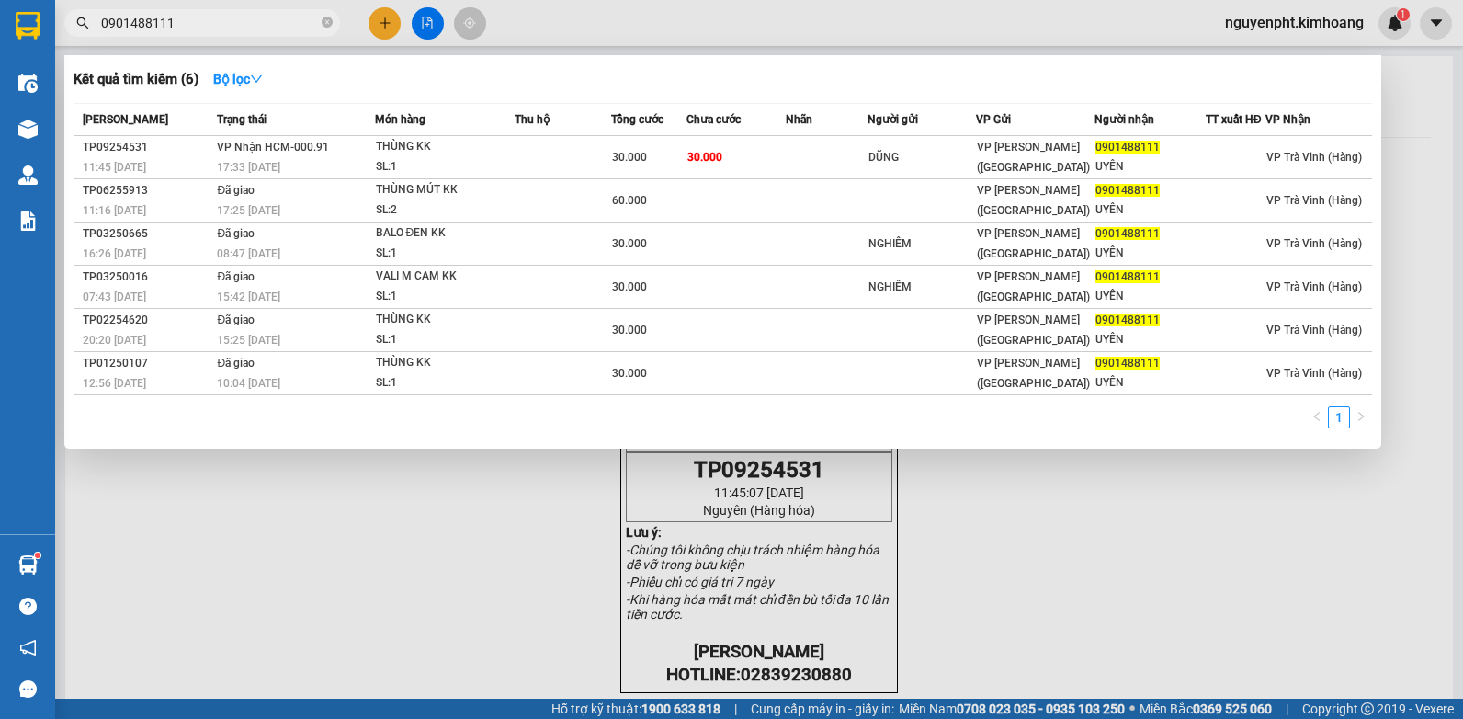
click at [302, 24] on input "0901488111" at bounding box center [209, 23] width 217 height 20
click at [331, 21] on icon "close-circle" at bounding box center [327, 22] width 11 height 11
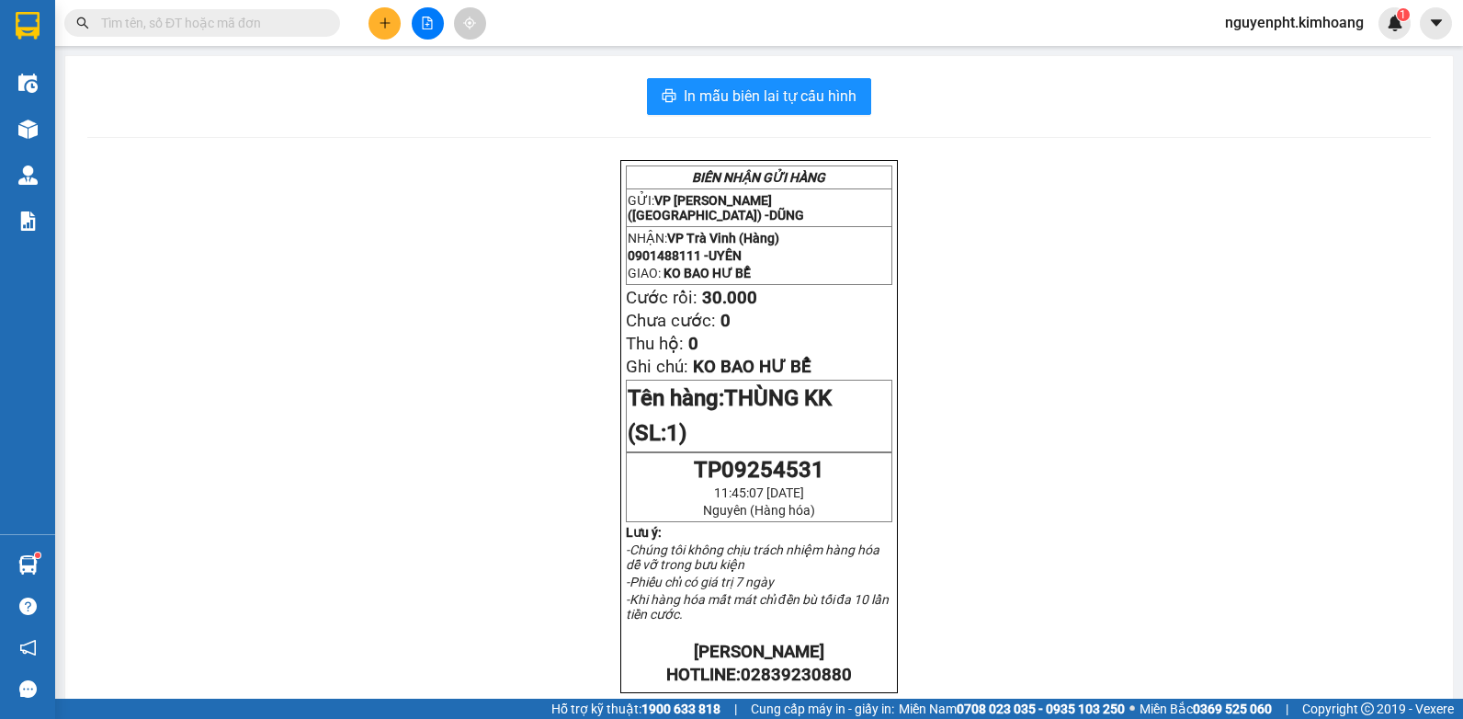
click at [302, 20] on input "text" at bounding box center [209, 23] width 217 height 20
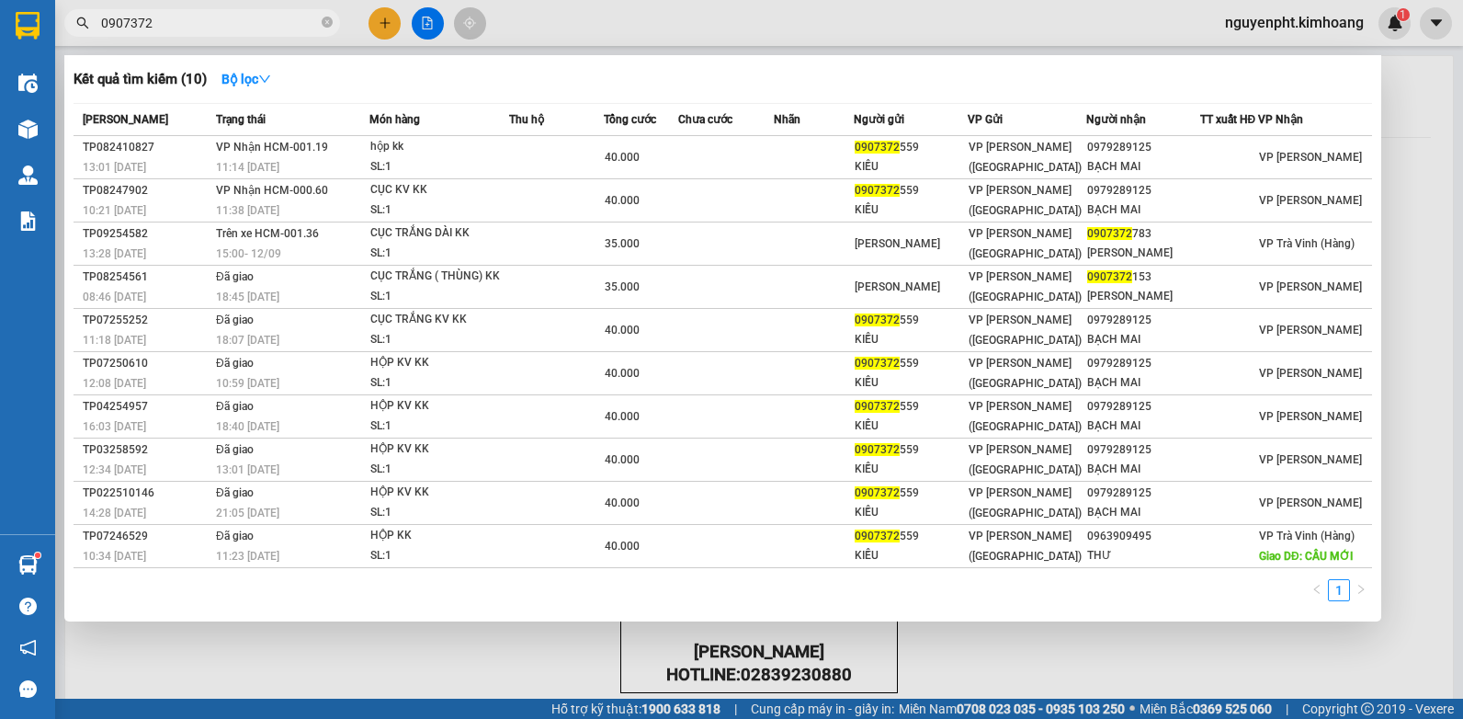
type input "0907372"
click at [387, 22] on div at bounding box center [731, 359] width 1463 height 719
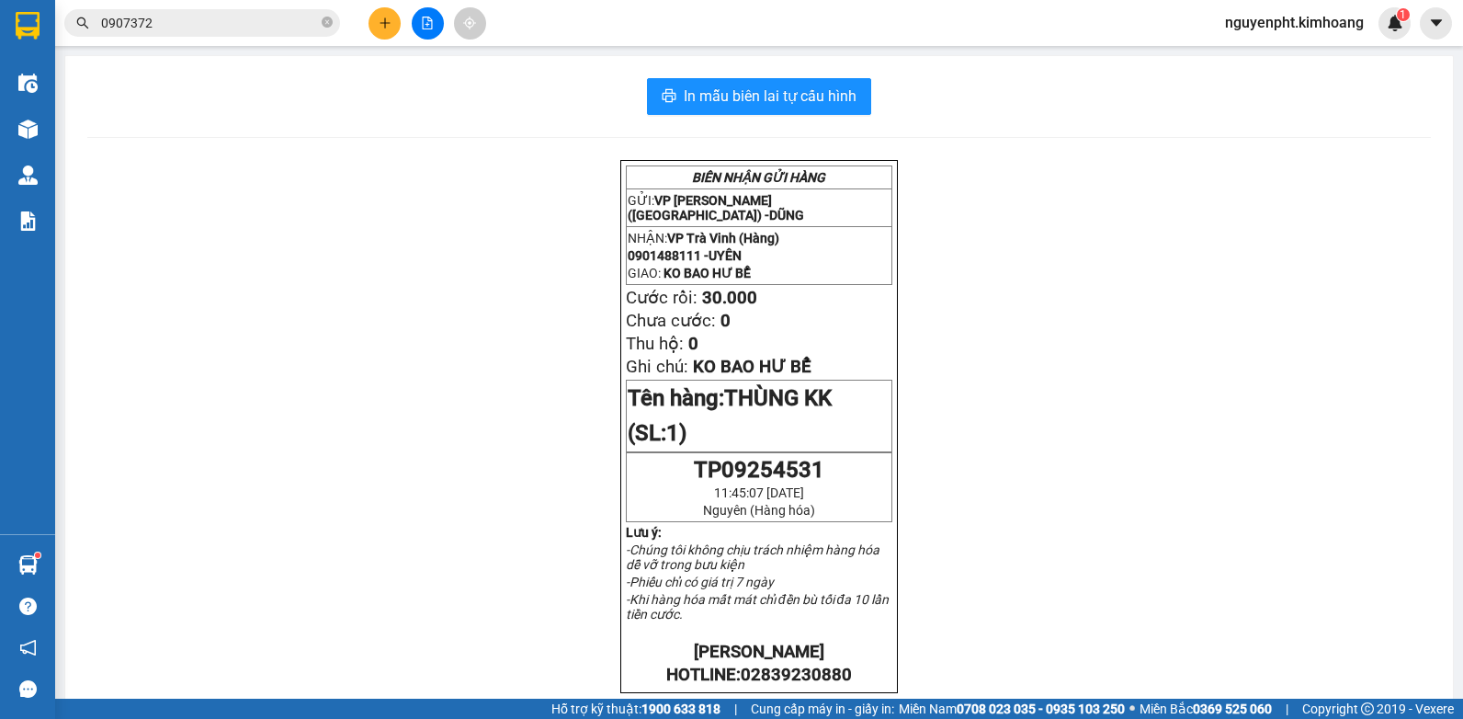
click at [383, 29] on button at bounding box center [384, 23] width 32 height 32
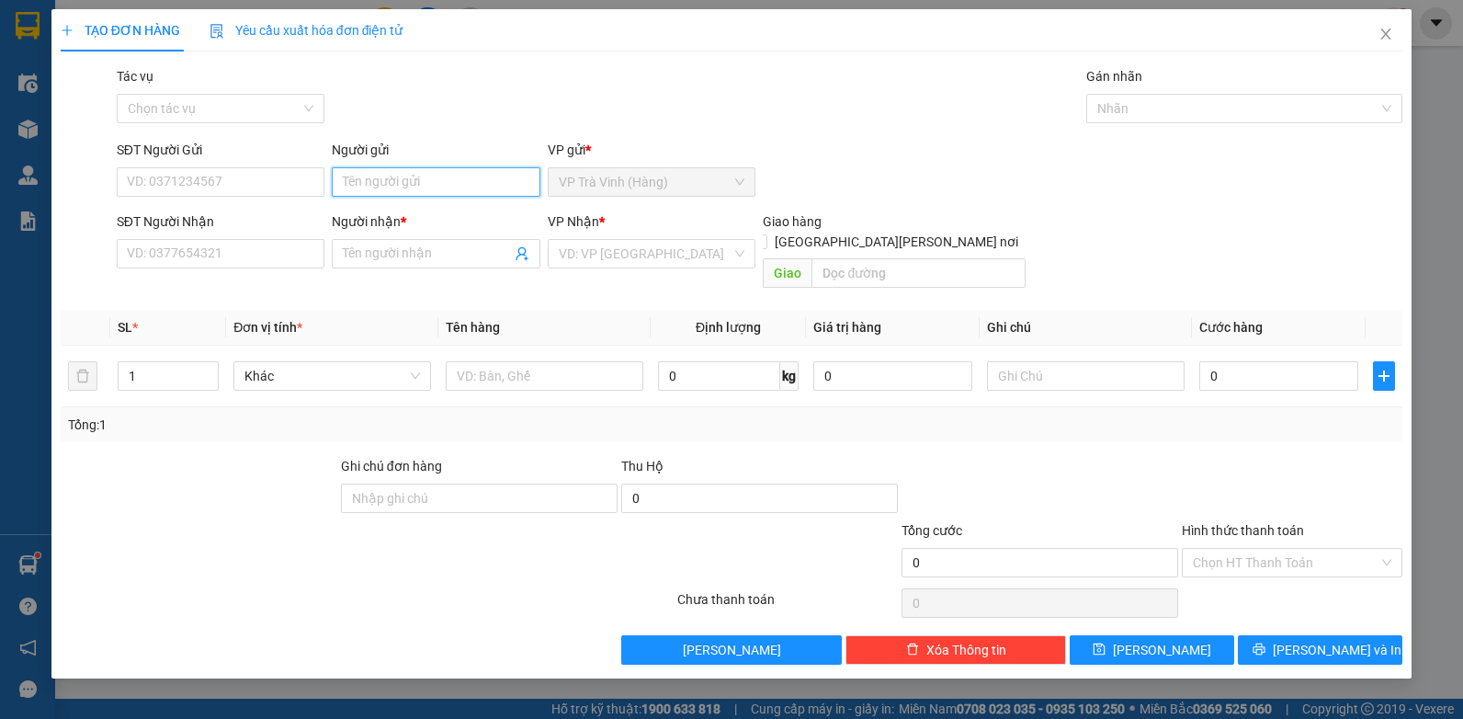
click at [416, 185] on input "Người gửi" at bounding box center [436, 181] width 209 height 29
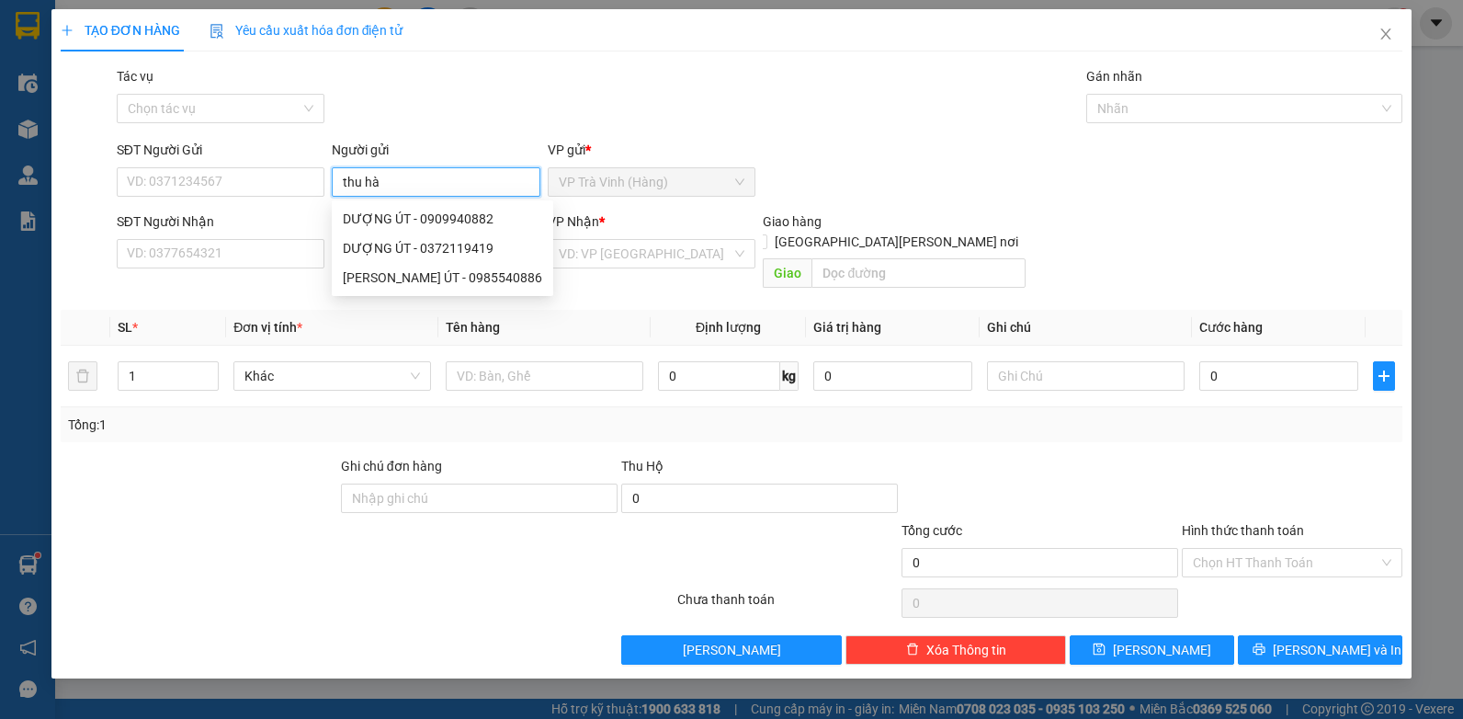
type input "thu hà"
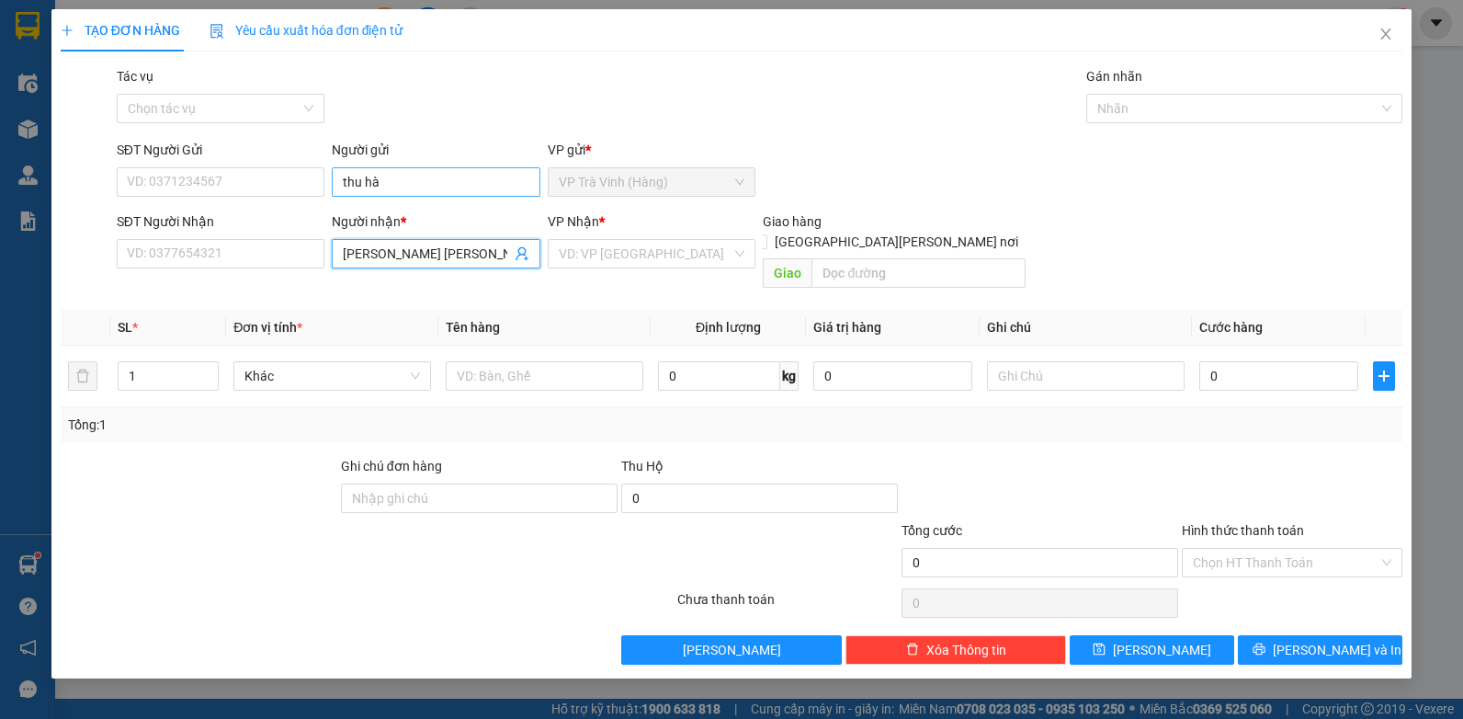
type input "[PERSON_NAME] [PERSON_NAME]"
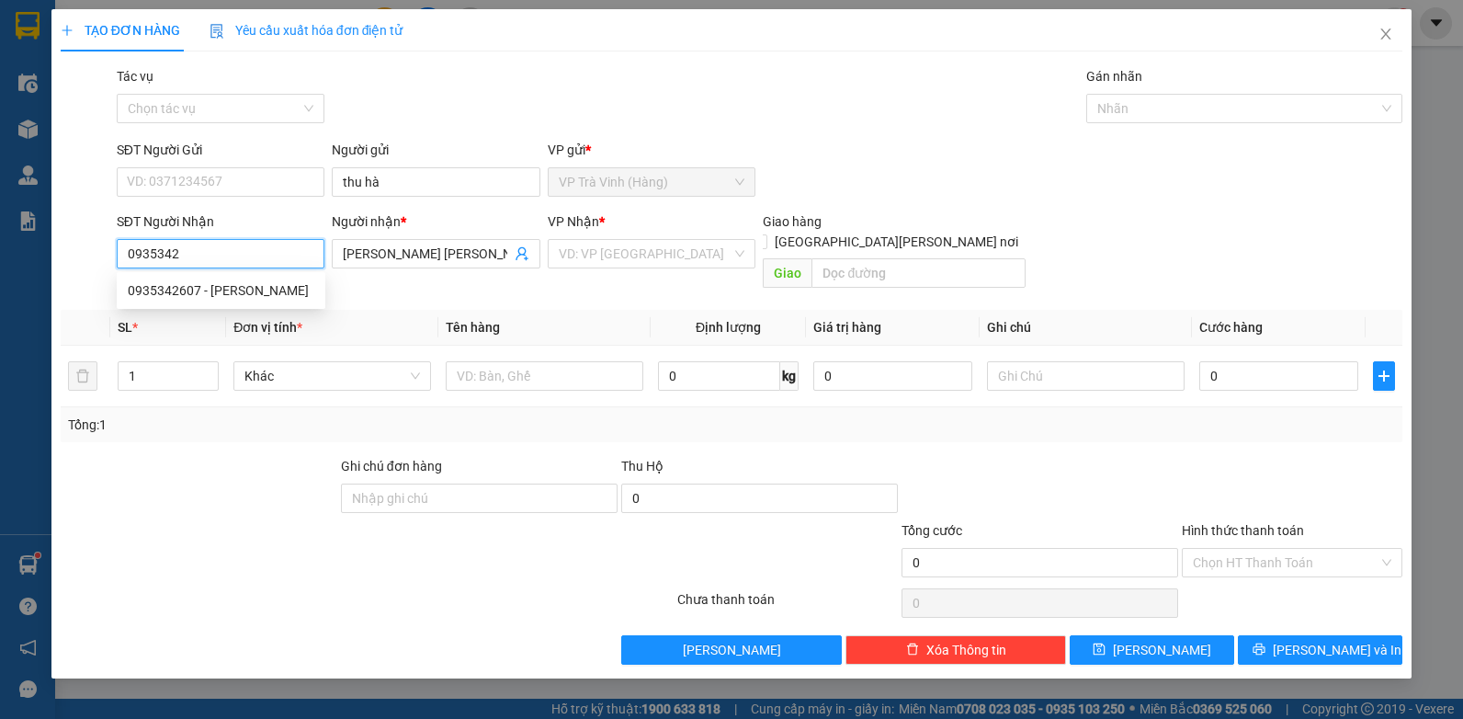
type input "09353426"
click at [199, 291] on div "0935342607 - [PERSON_NAME]" at bounding box center [221, 290] width 187 height 20
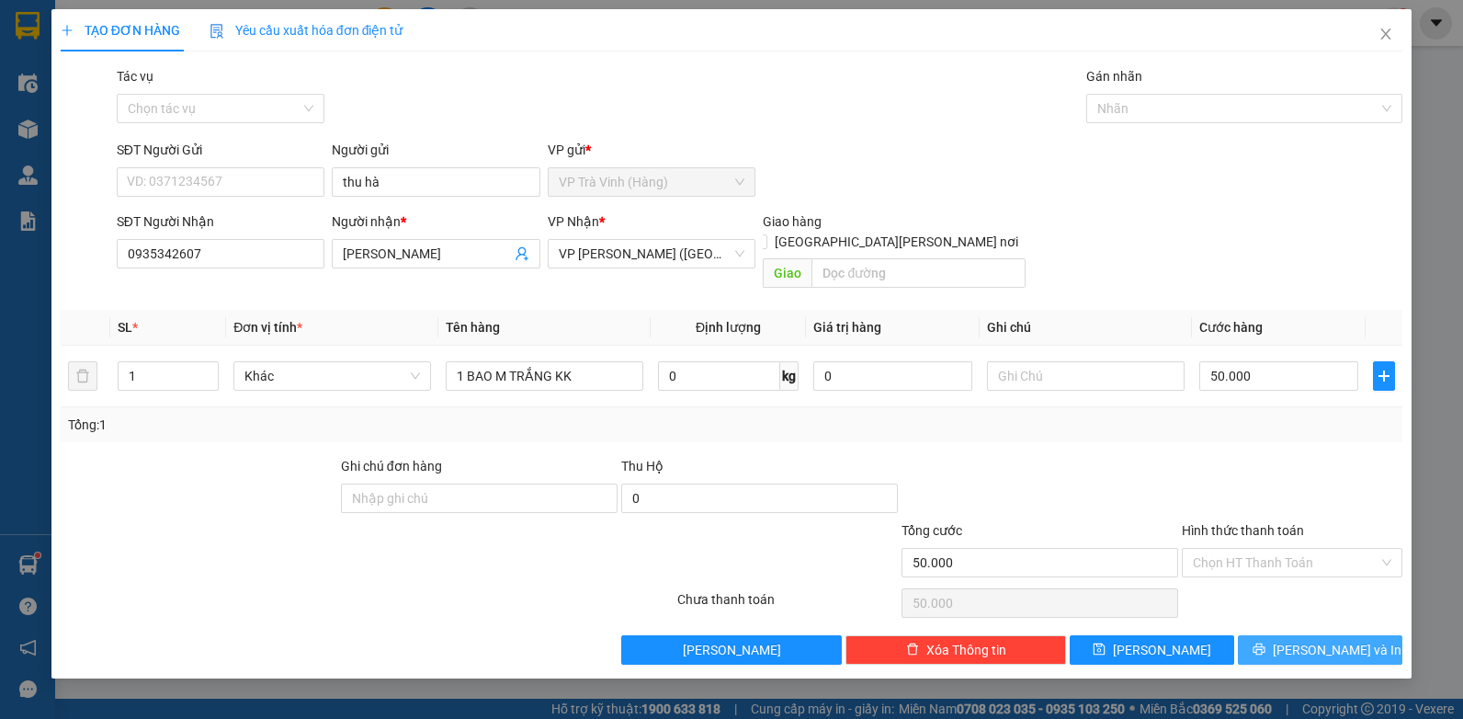
click at [1300, 638] on button "[PERSON_NAME] và In" at bounding box center [1320, 649] width 164 height 29
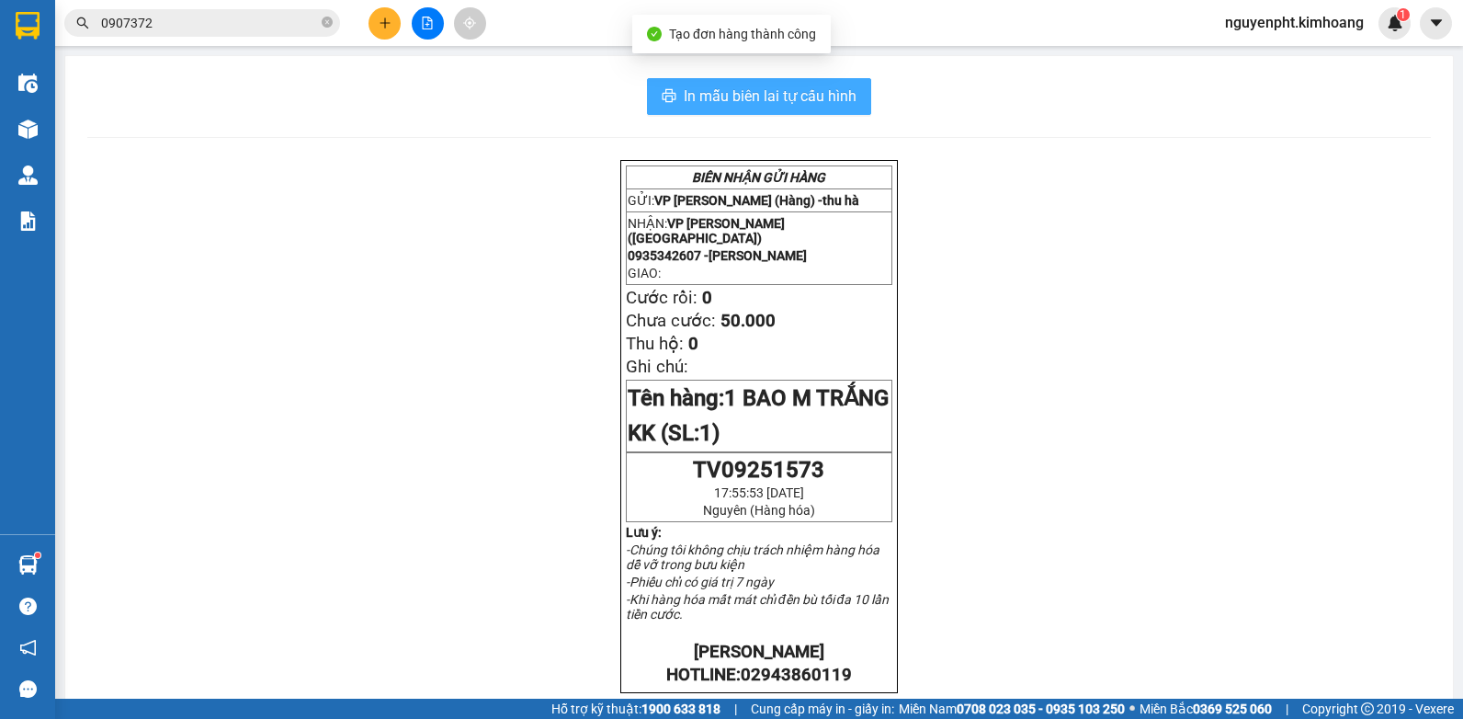
click at [806, 96] on span "In mẫu biên lai tự cấu hình" at bounding box center [770, 96] width 173 height 23
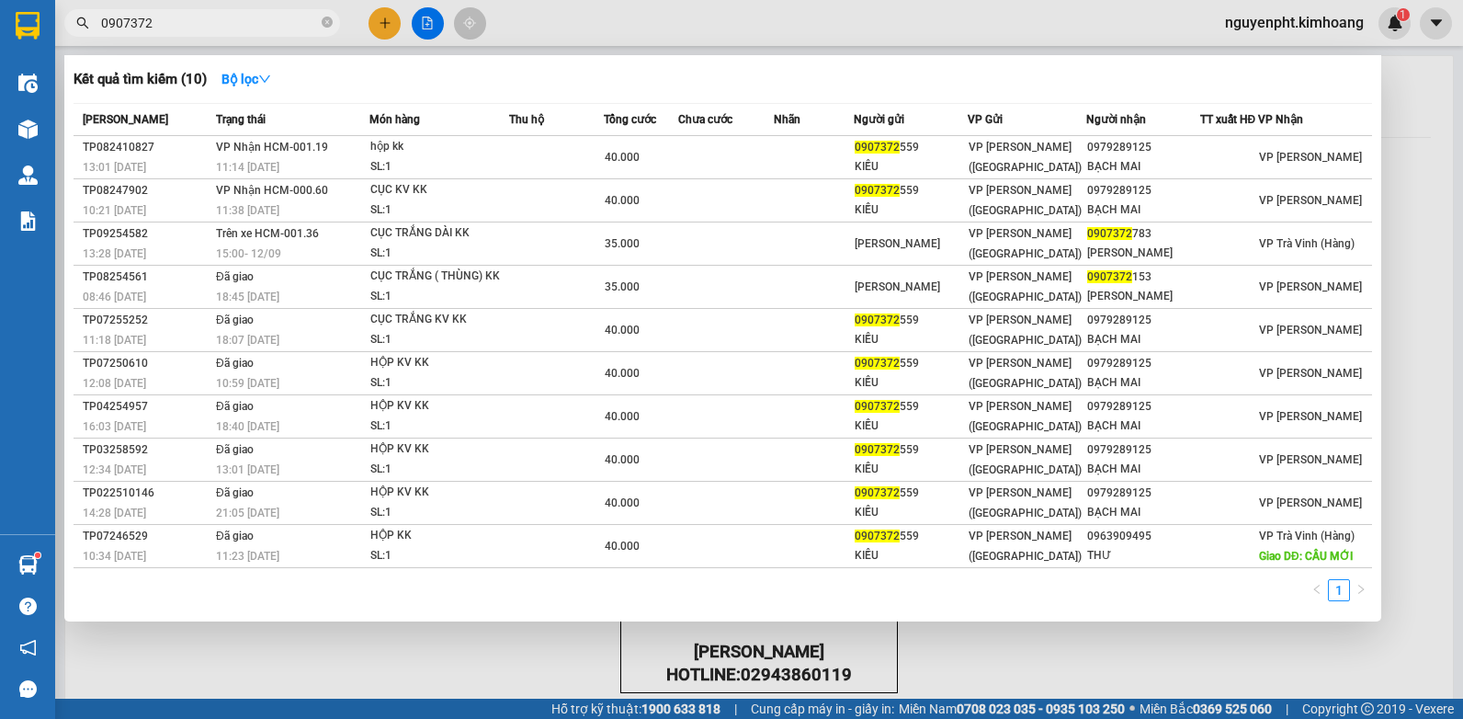
drag, startPoint x: 305, startPoint y: 20, endPoint x: 0, endPoint y: 61, distance: 307.7
click at [0, 61] on html "Kết quả [PERSON_NAME] ( 10 ) Bộ lọc Mã ĐH Trạng thái Món hàng Thu hộ Tổng [PERS…" at bounding box center [731, 359] width 1463 height 719
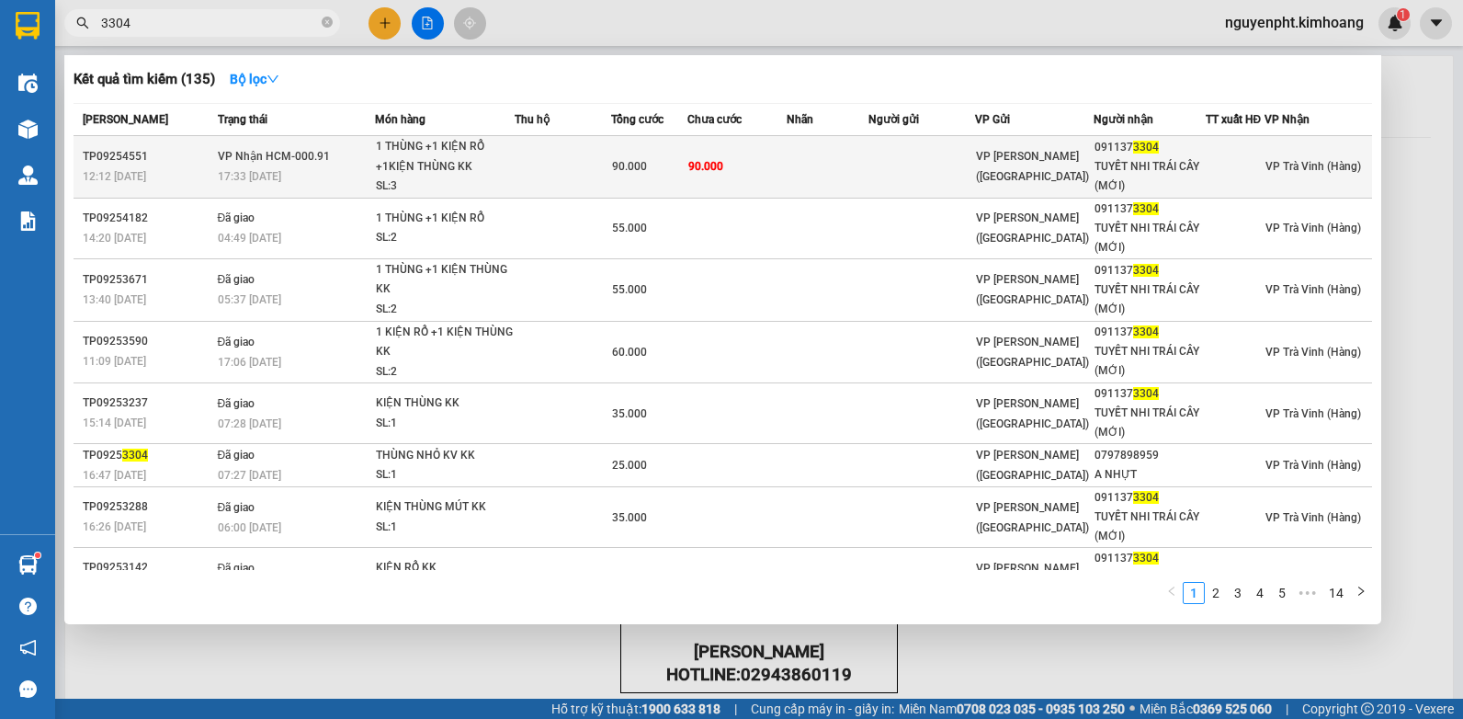
type input "3304"
click at [642, 164] on span "90.000" at bounding box center [629, 166] width 35 height 13
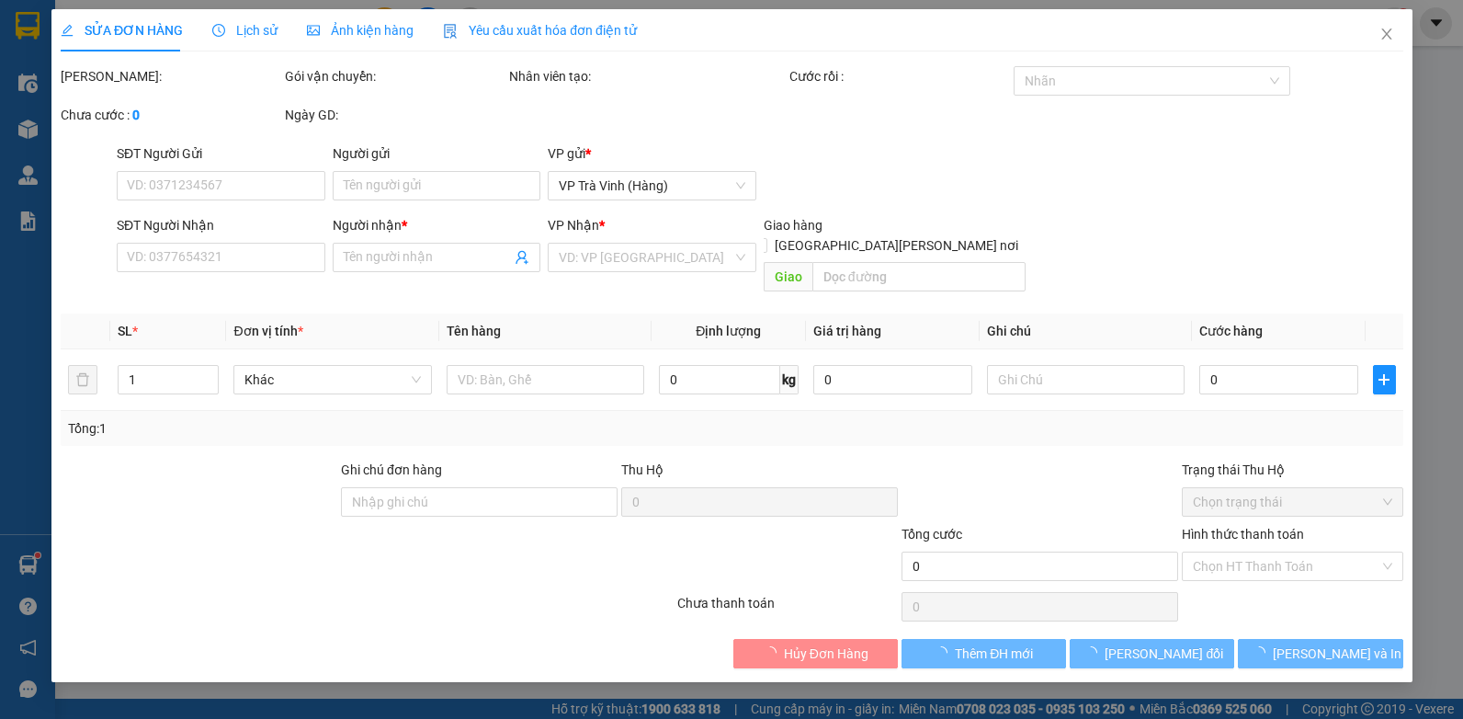
type input "0911373304"
type input "TUYẾT NHI TRÁI CÂY (MỚI)"
type input "90.000"
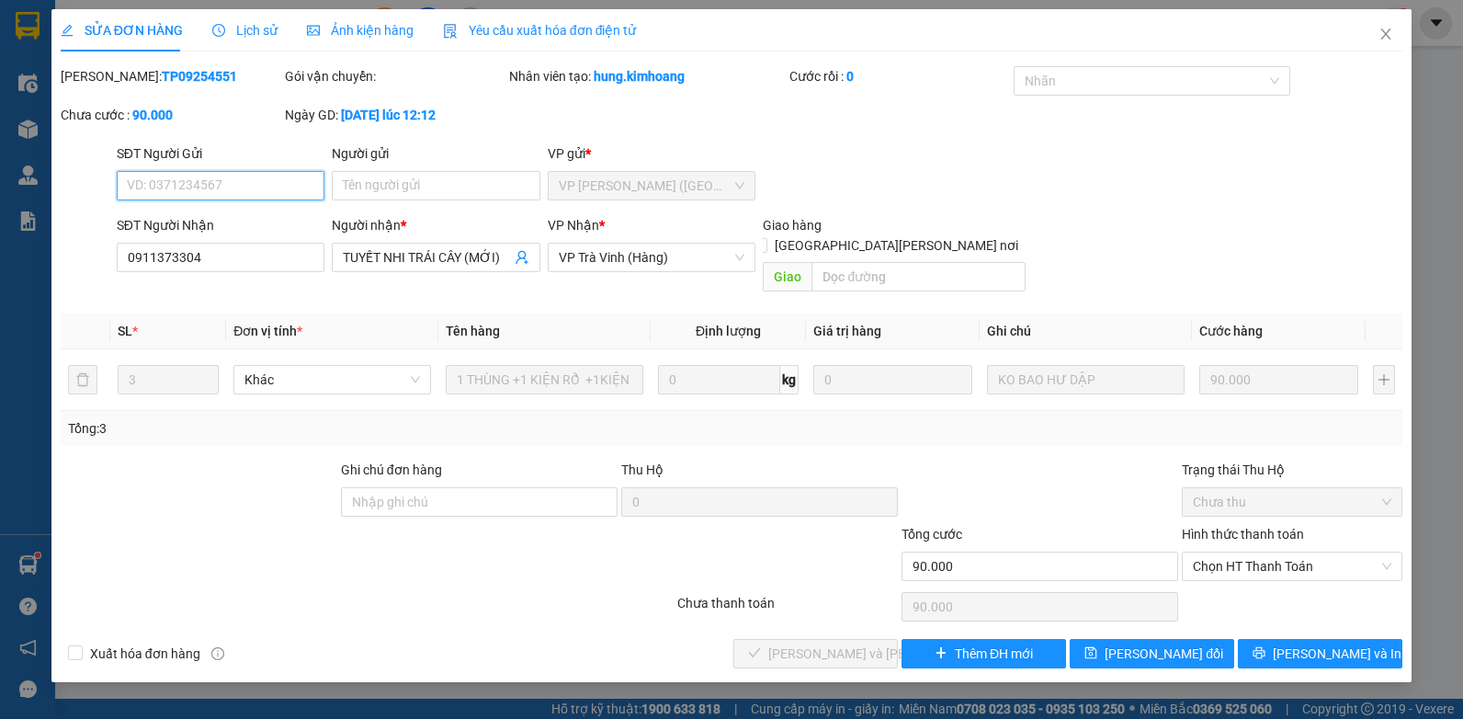
drag, startPoint x: 1356, startPoint y: 547, endPoint x: 1266, endPoint y: 598, distance: 103.7
click at [1353, 552] on span "Chọn HT Thanh Toán" at bounding box center [1292, 566] width 198 height 28
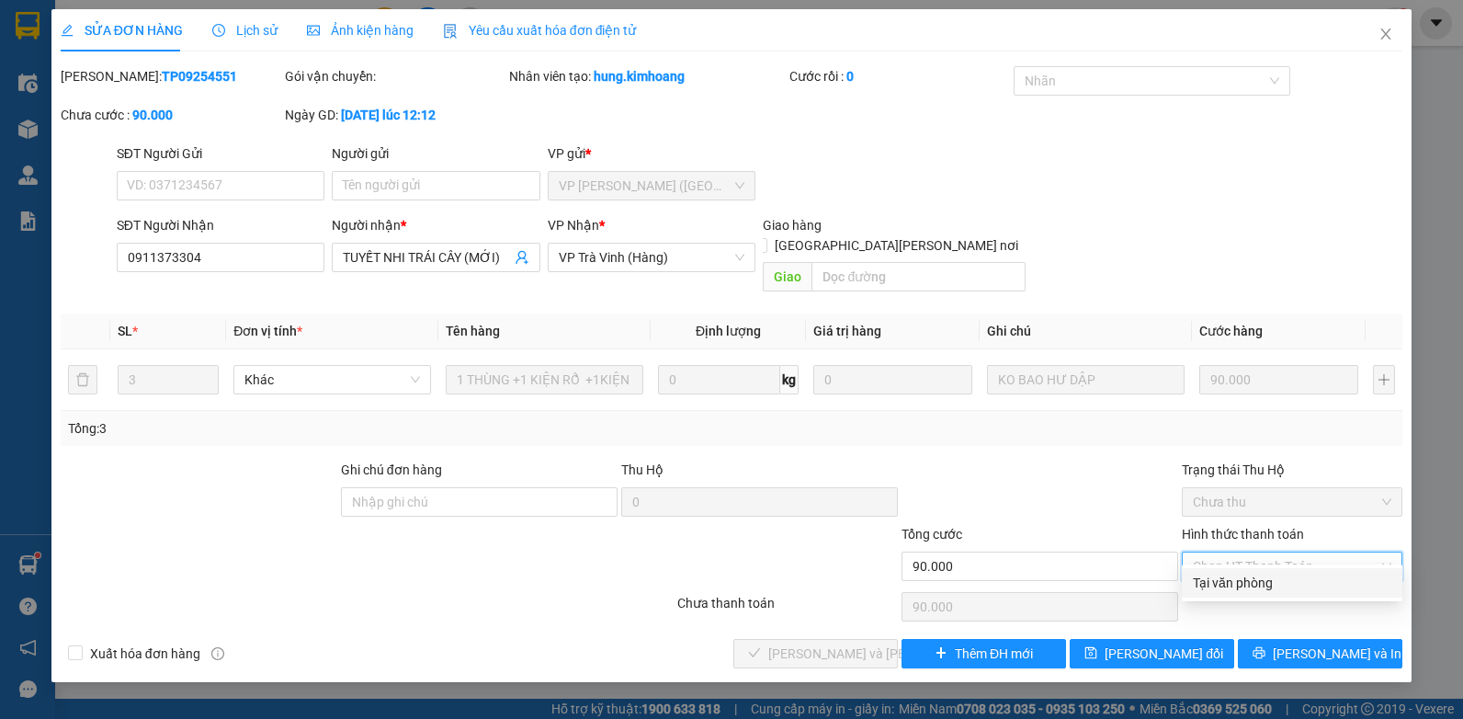
click at [1272, 586] on div "Tại văn phòng" at bounding box center [1292, 582] width 198 height 20
type input "0"
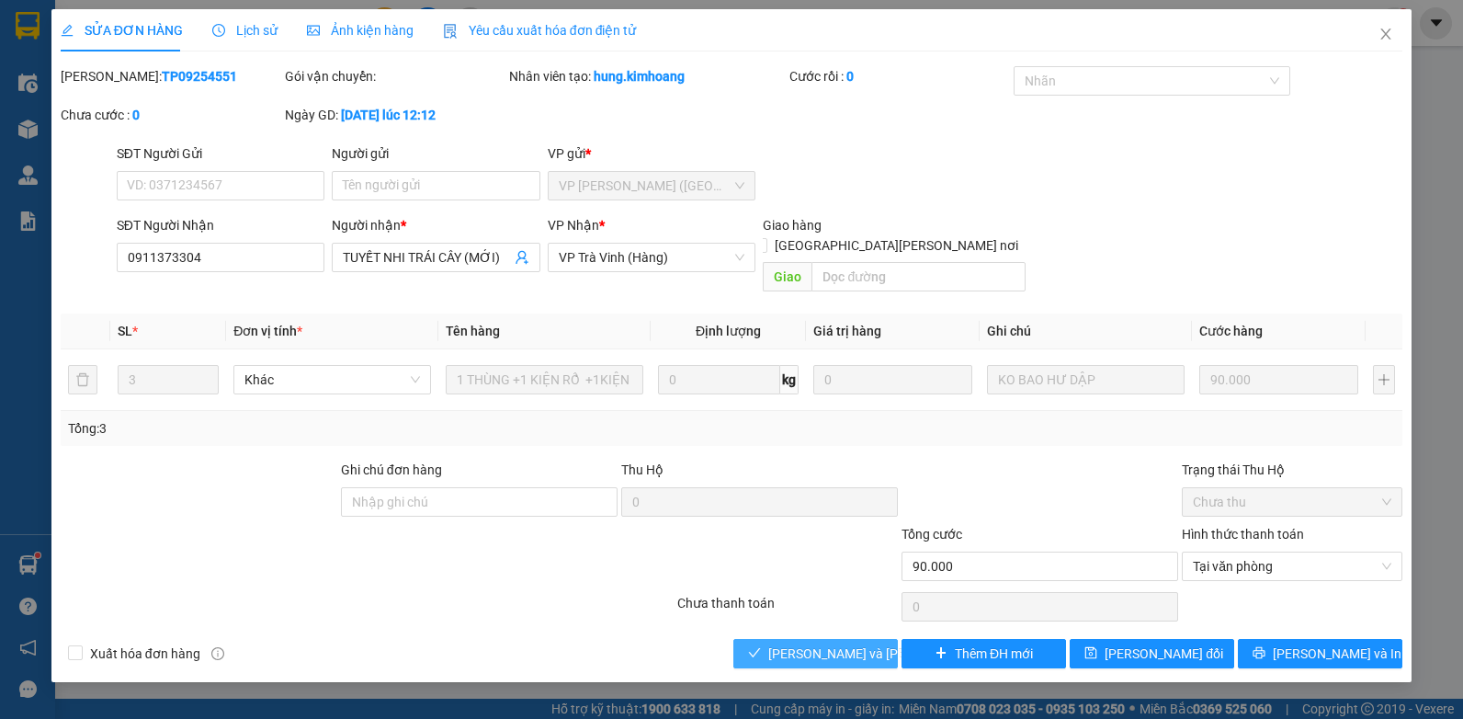
click at [785, 643] on span "[PERSON_NAME] và [PERSON_NAME] hàng" at bounding box center [892, 653] width 248 height 20
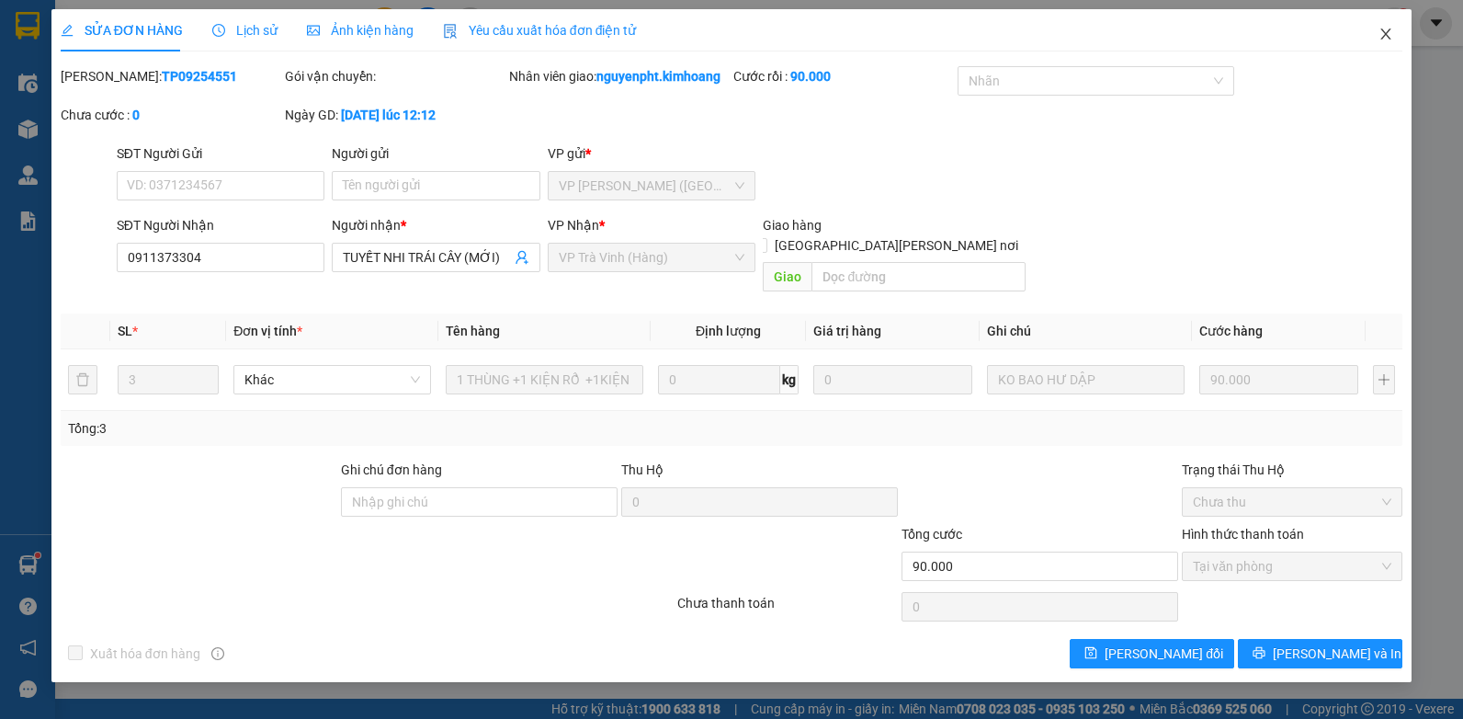
drag, startPoint x: 1387, startPoint y: 38, endPoint x: 1001, endPoint y: 38, distance: 386.8
click at [1386, 38] on icon "close" at bounding box center [1385, 34] width 15 height 15
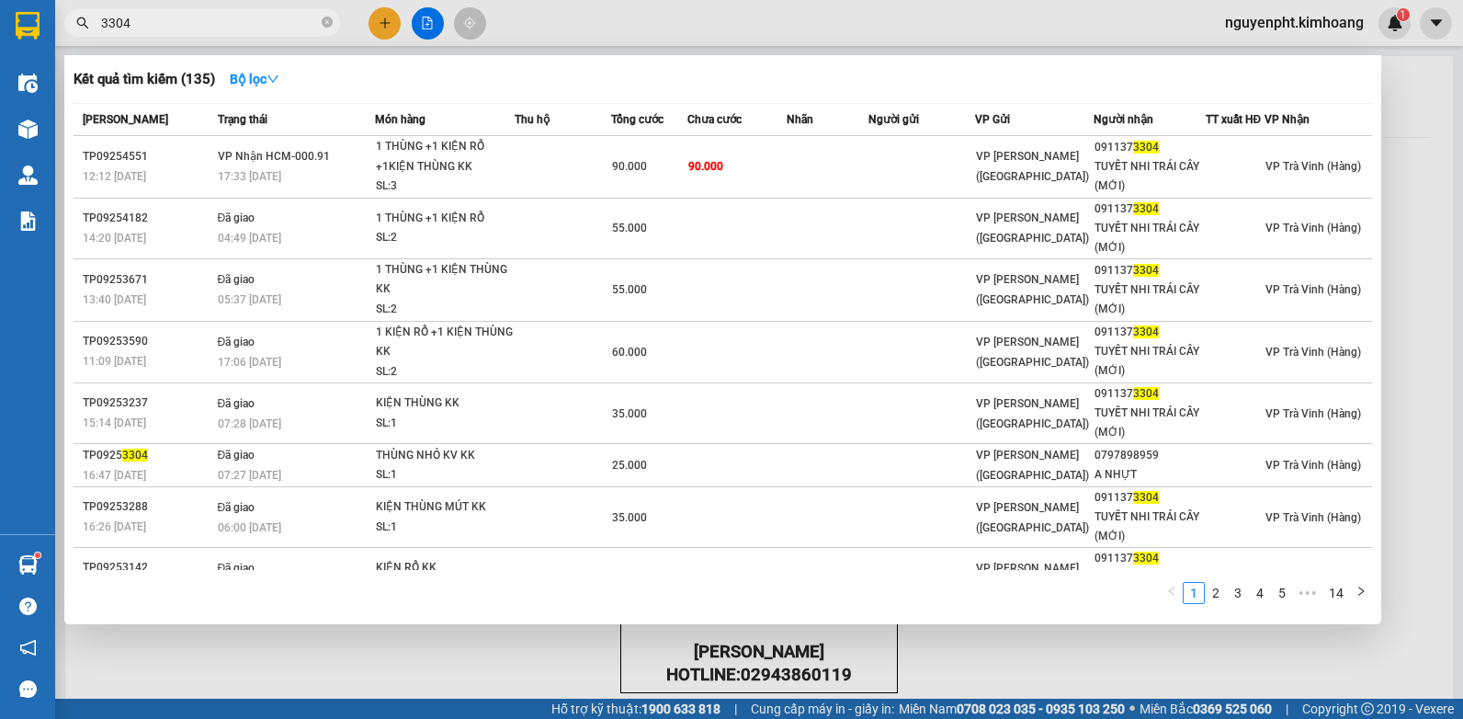
drag, startPoint x: 271, startPoint y: 23, endPoint x: 0, endPoint y: 515, distance: 562.1
click at [0, 222] on html "Kết quả [PERSON_NAME] ( 135 ) Bộ lọc Mã ĐH Trạng thái Món hàng Thu hộ Tổng [PER…" at bounding box center [731, 359] width 1463 height 719
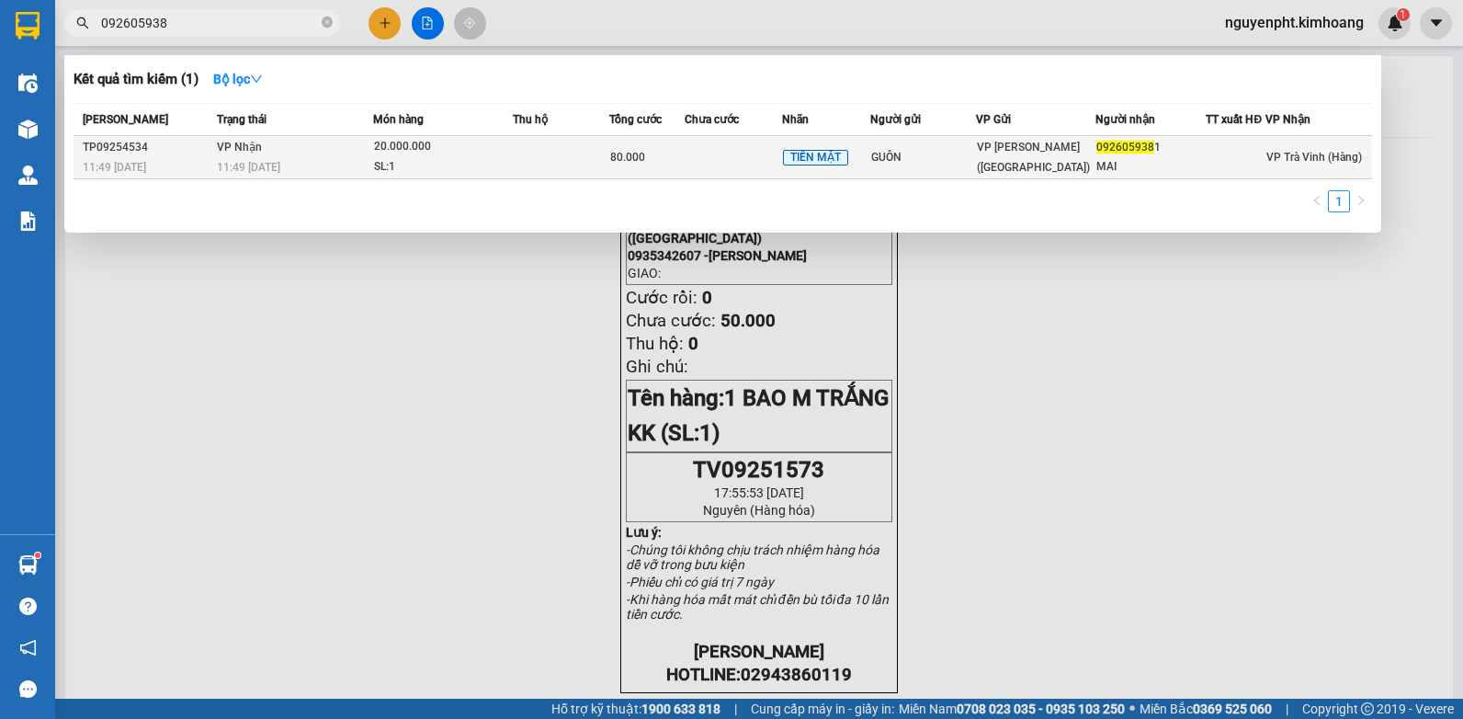
type input "092605938"
click at [669, 146] on td "80.000" at bounding box center [646, 157] width 75 height 43
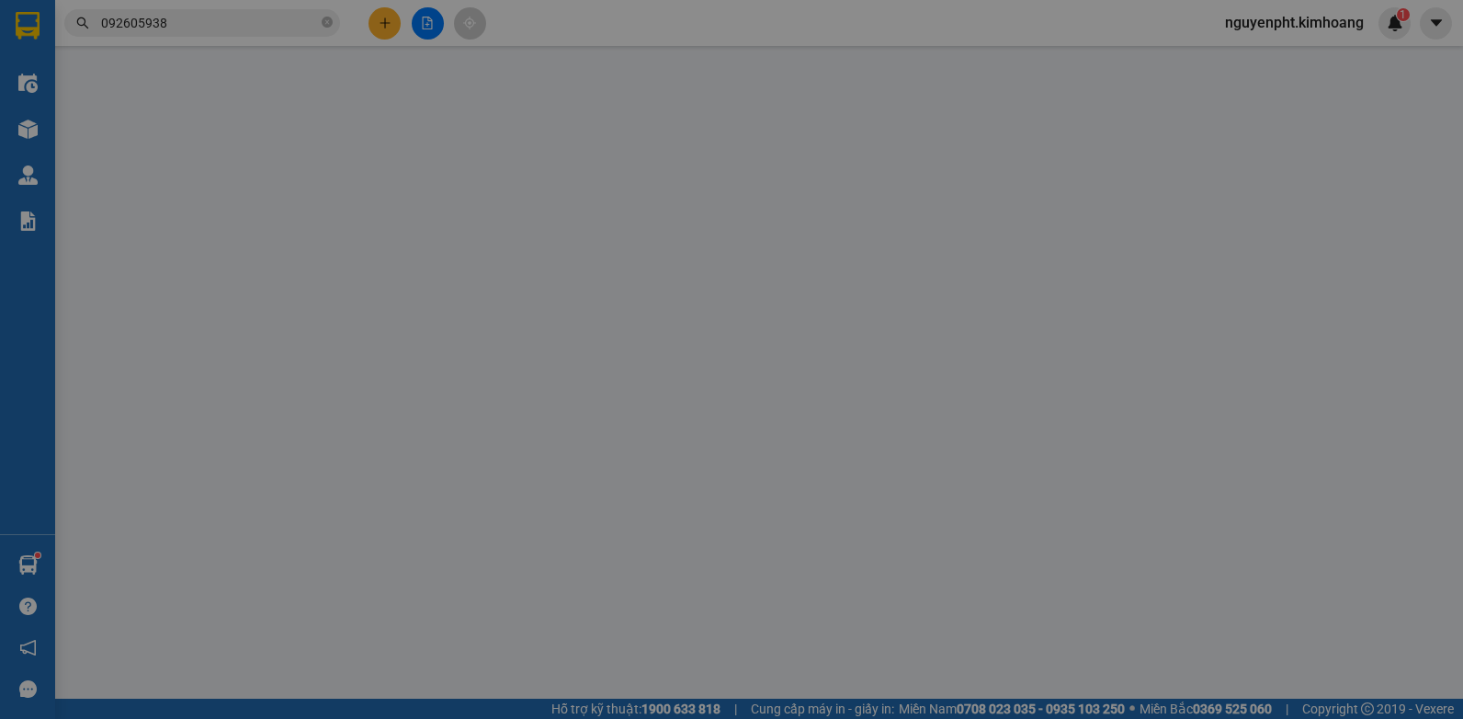
type input "GUÔN"
type input "0926059381"
type input "MAI"
type input "80.000"
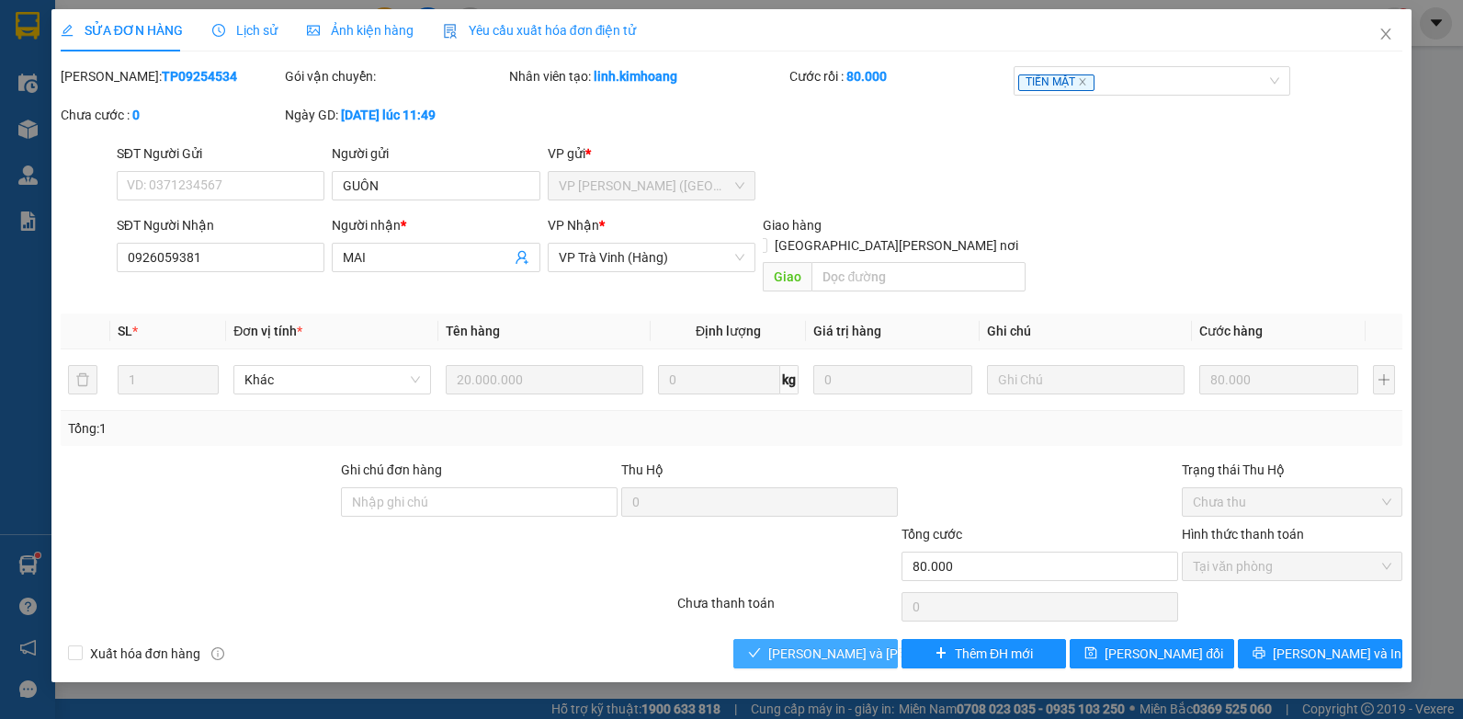
click at [824, 643] on span "[PERSON_NAME] và [PERSON_NAME] hàng" at bounding box center [892, 653] width 248 height 20
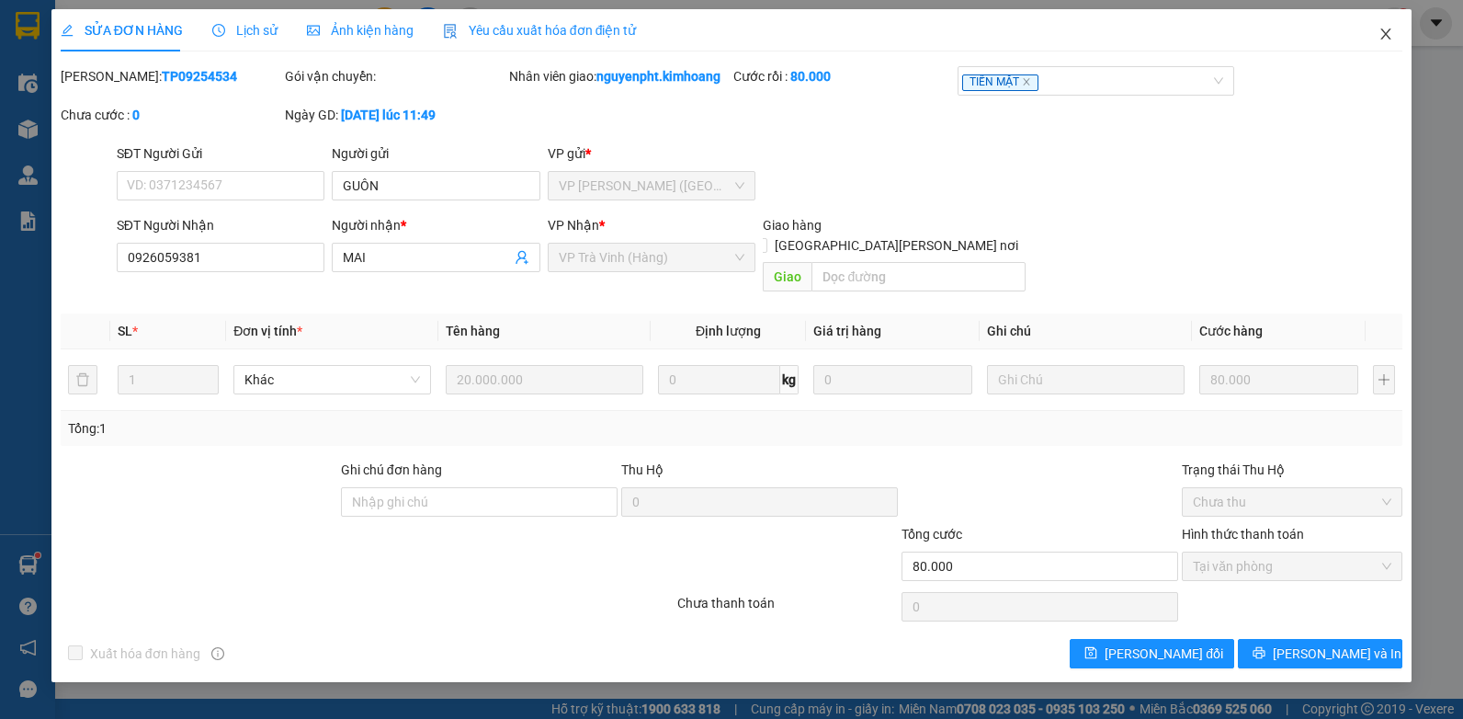
click at [1386, 40] on icon "close" at bounding box center [1385, 34] width 15 height 15
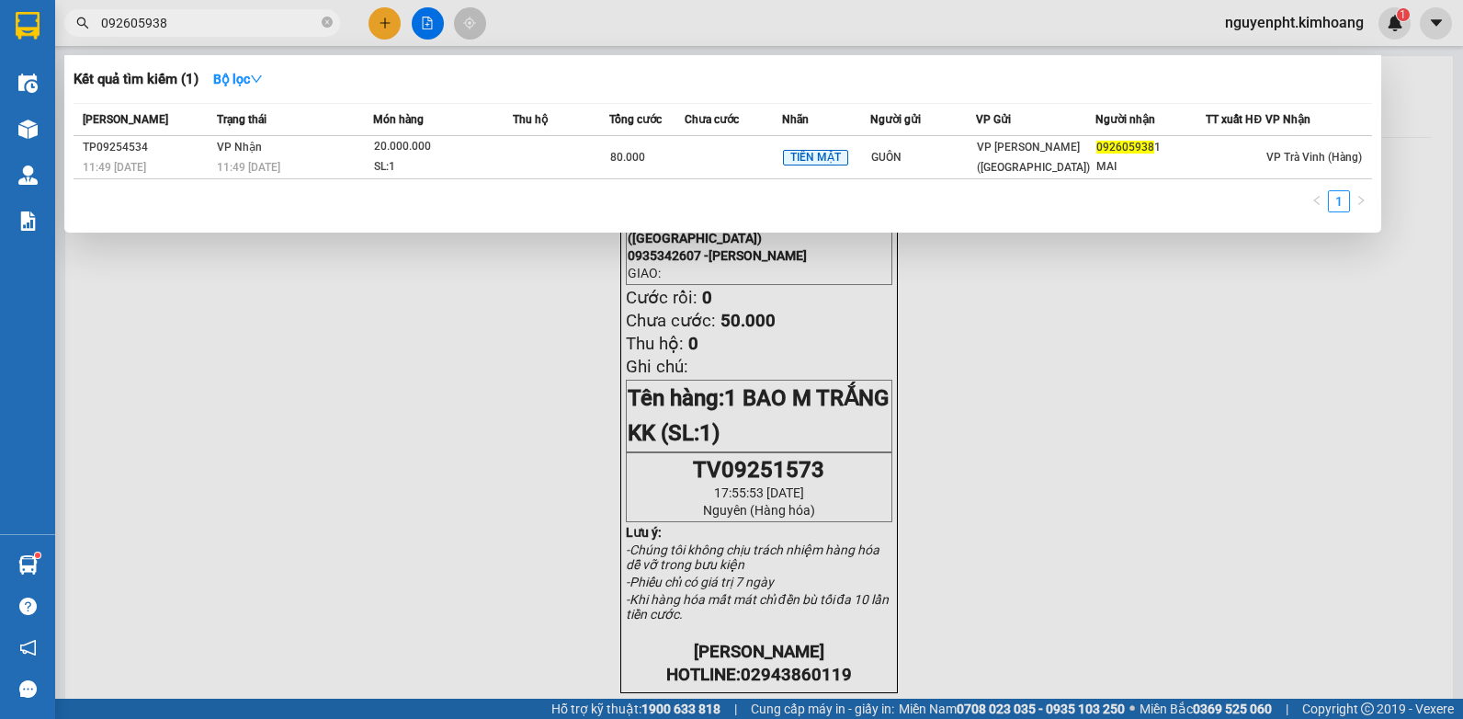
drag, startPoint x: 268, startPoint y: 28, endPoint x: 0, endPoint y: 25, distance: 268.3
click at [0, 80] on html "Kết quả [PERSON_NAME] ( 1 ) Bộ lọc Mã ĐH Trạng thái Món hàng Thu hộ Tổng [PERSO…" at bounding box center [731, 359] width 1463 height 719
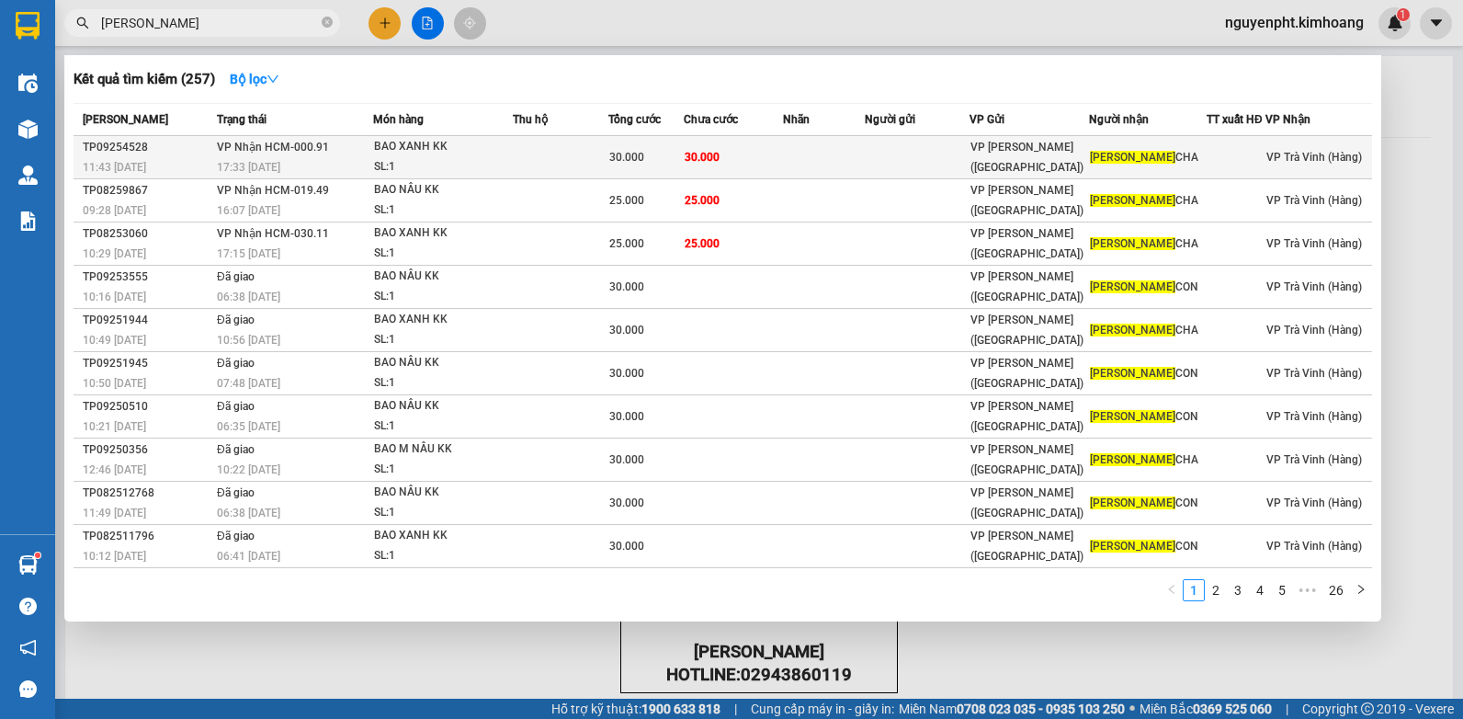
type input "[PERSON_NAME]"
click at [853, 165] on td at bounding box center [824, 157] width 82 height 43
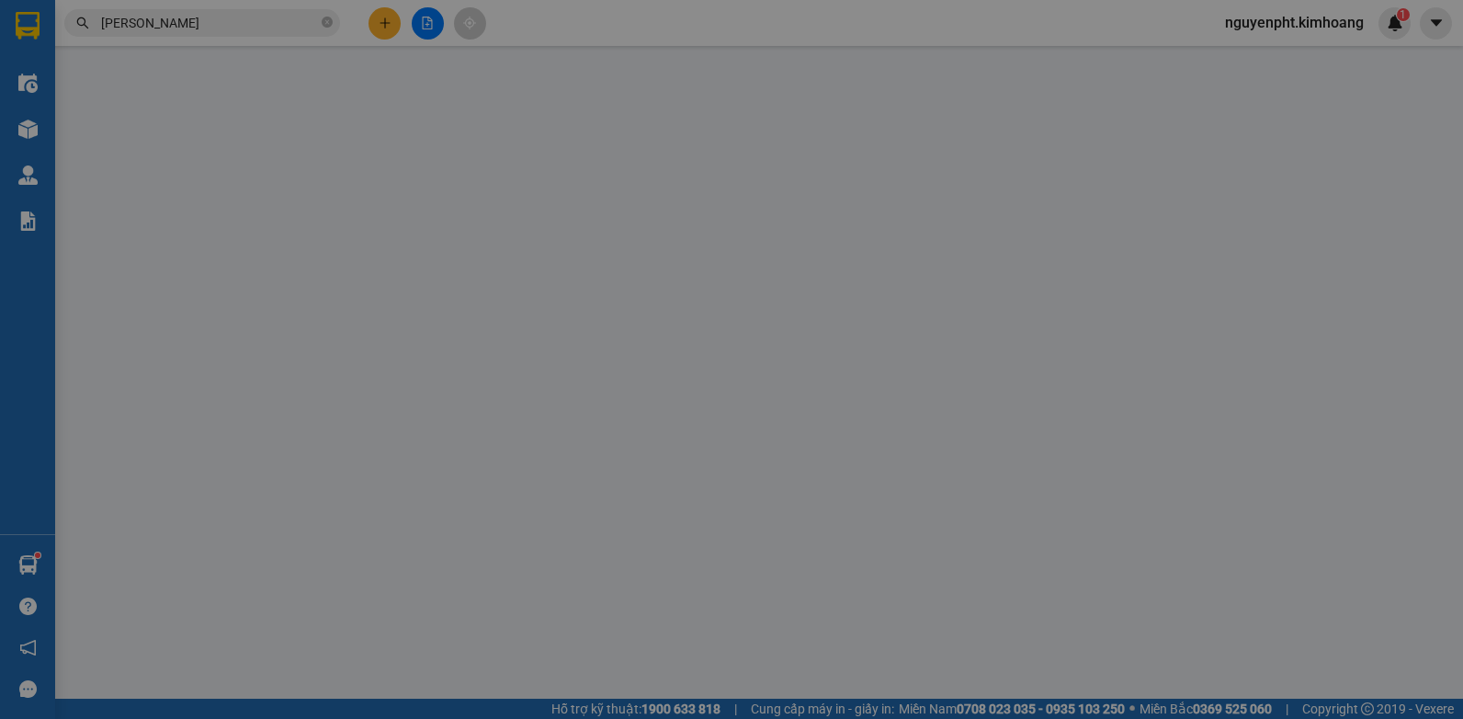
type input "TRIỀU NGUYÊN CHA"
type input "30.000"
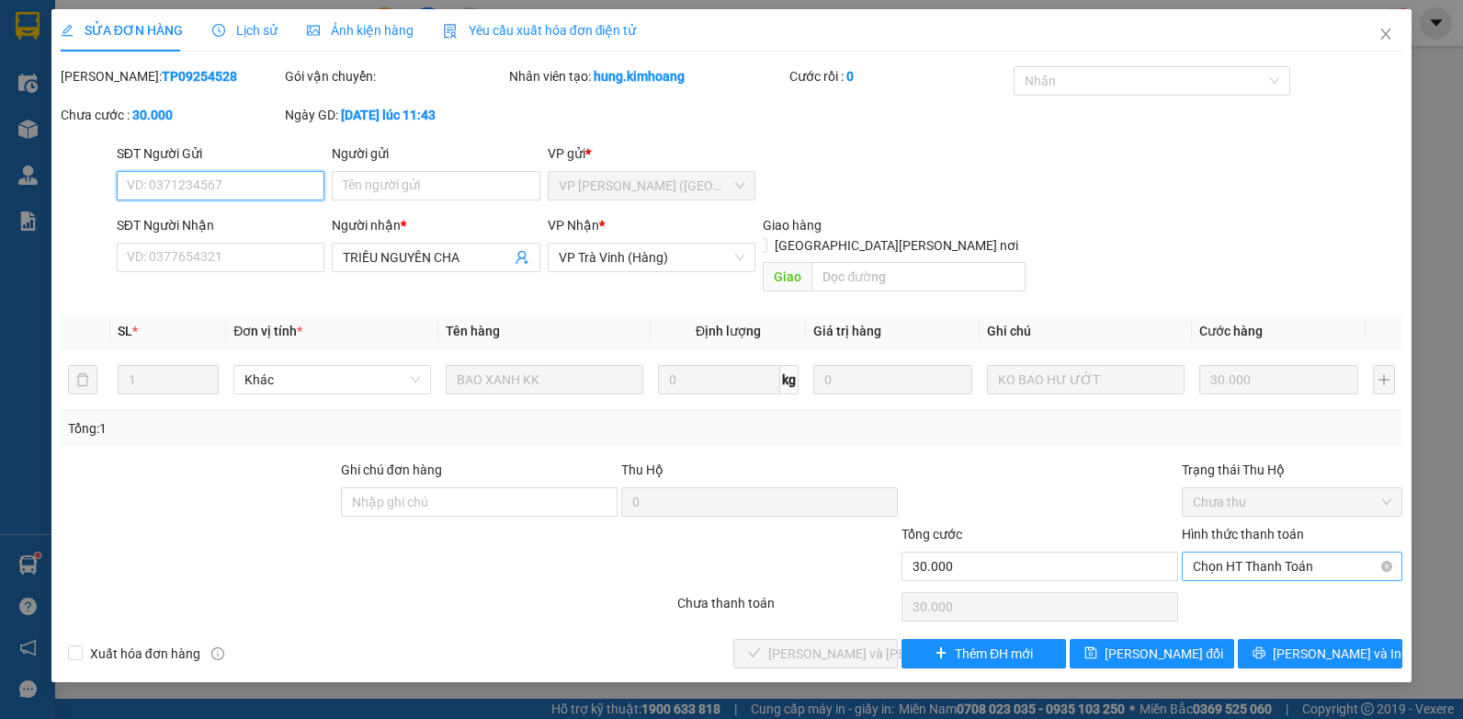
drag, startPoint x: 1254, startPoint y: 537, endPoint x: 1250, endPoint y: 559, distance: 22.4
click at [1255, 552] on span "Chọn HT Thanh Toán" at bounding box center [1292, 566] width 198 height 28
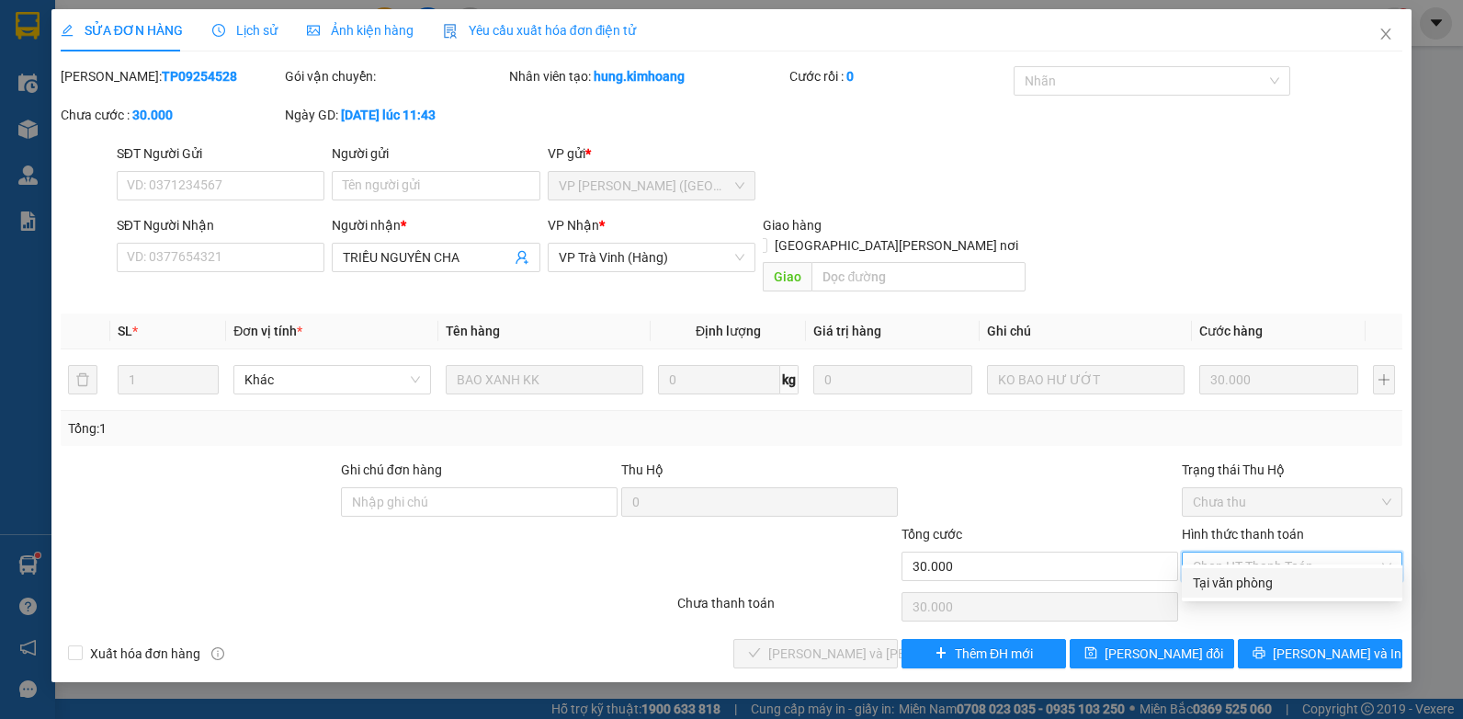
drag, startPoint x: 1235, startPoint y: 585, endPoint x: 1178, endPoint y: 585, distance: 57.0
click at [1234, 585] on div "Tại văn phòng" at bounding box center [1292, 582] width 198 height 20
type input "0"
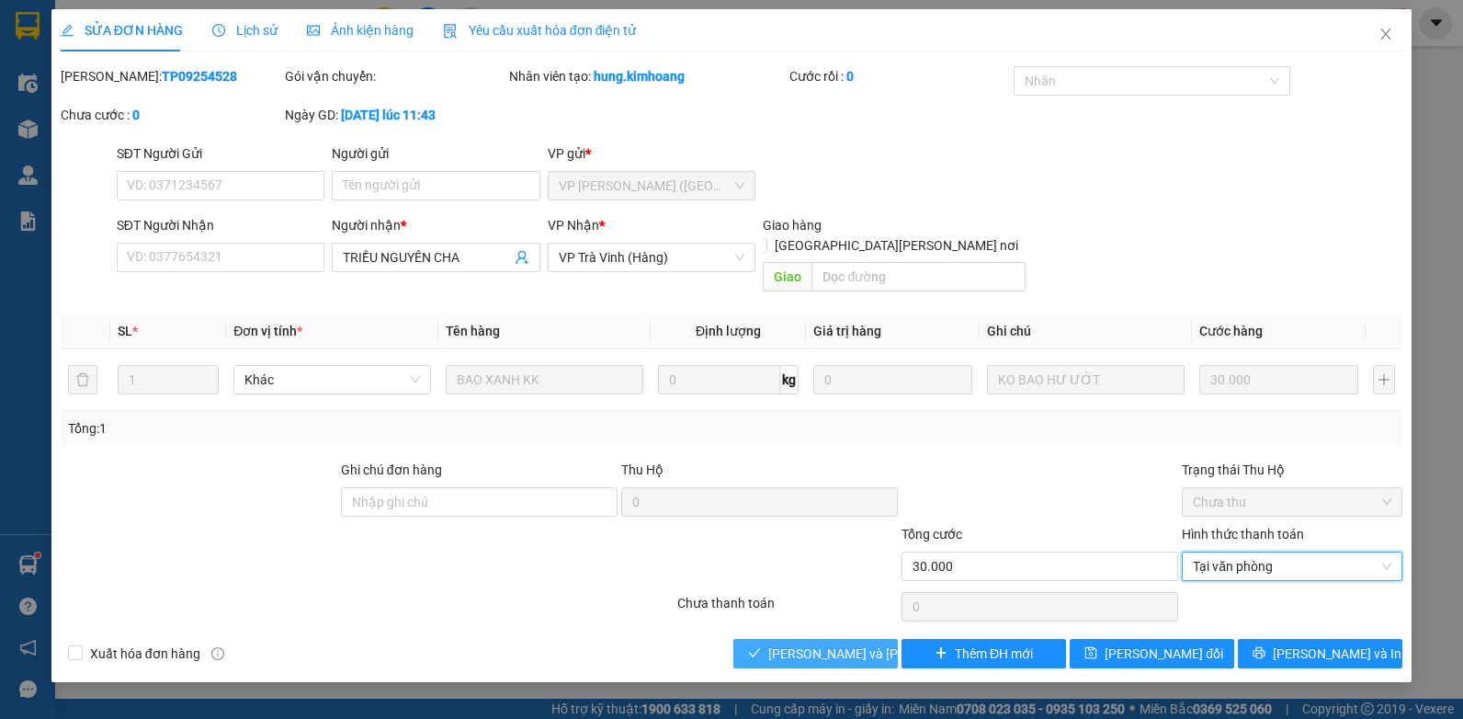
click at [821, 639] on button "[PERSON_NAME] và [PERSON_NAME] hàng" at bounding box center [815, 653] width 164 height 29
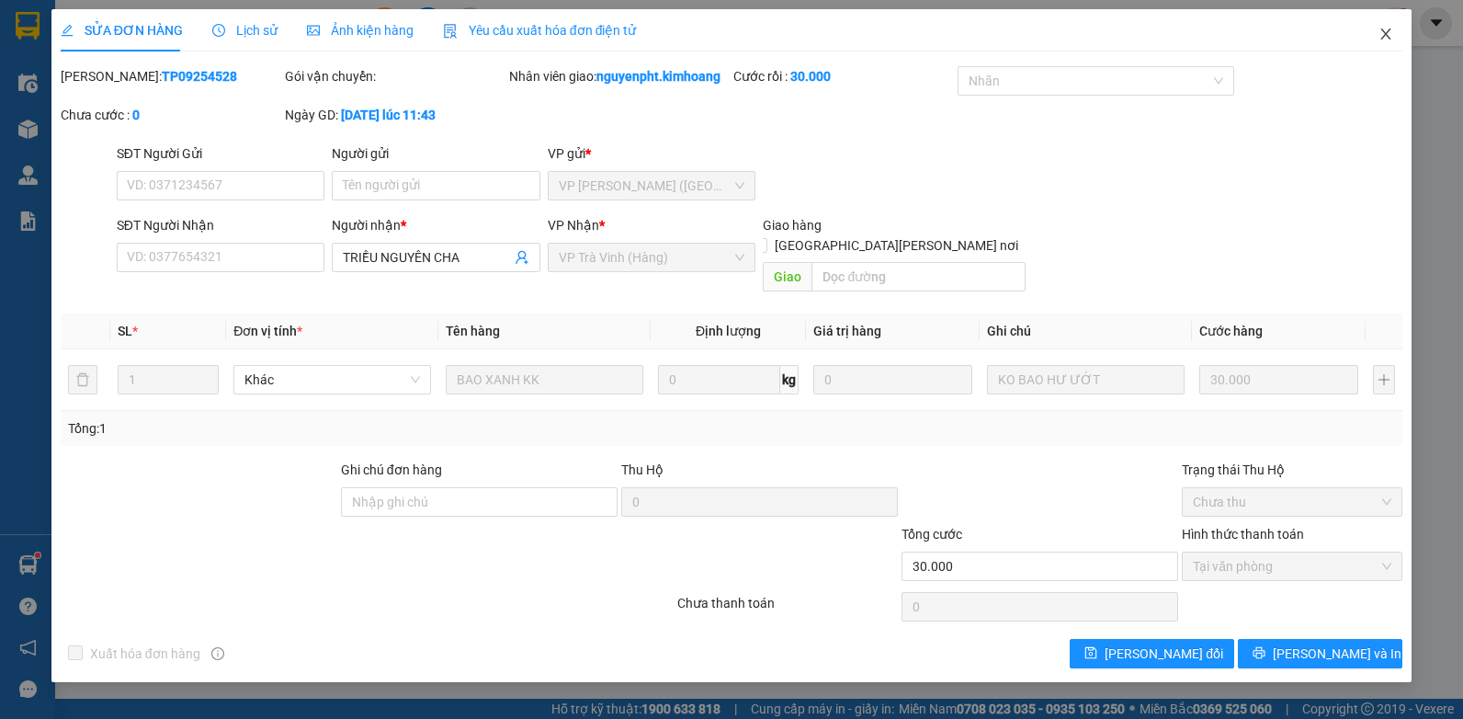
drag, startPoint x: 1386, startPoint y: 32, endPoint x: 460, endPoint y: 40, distance: 926.2
click at [1385, 33] on icon "close" at bounding box center [1385, 34] width 15 height 15
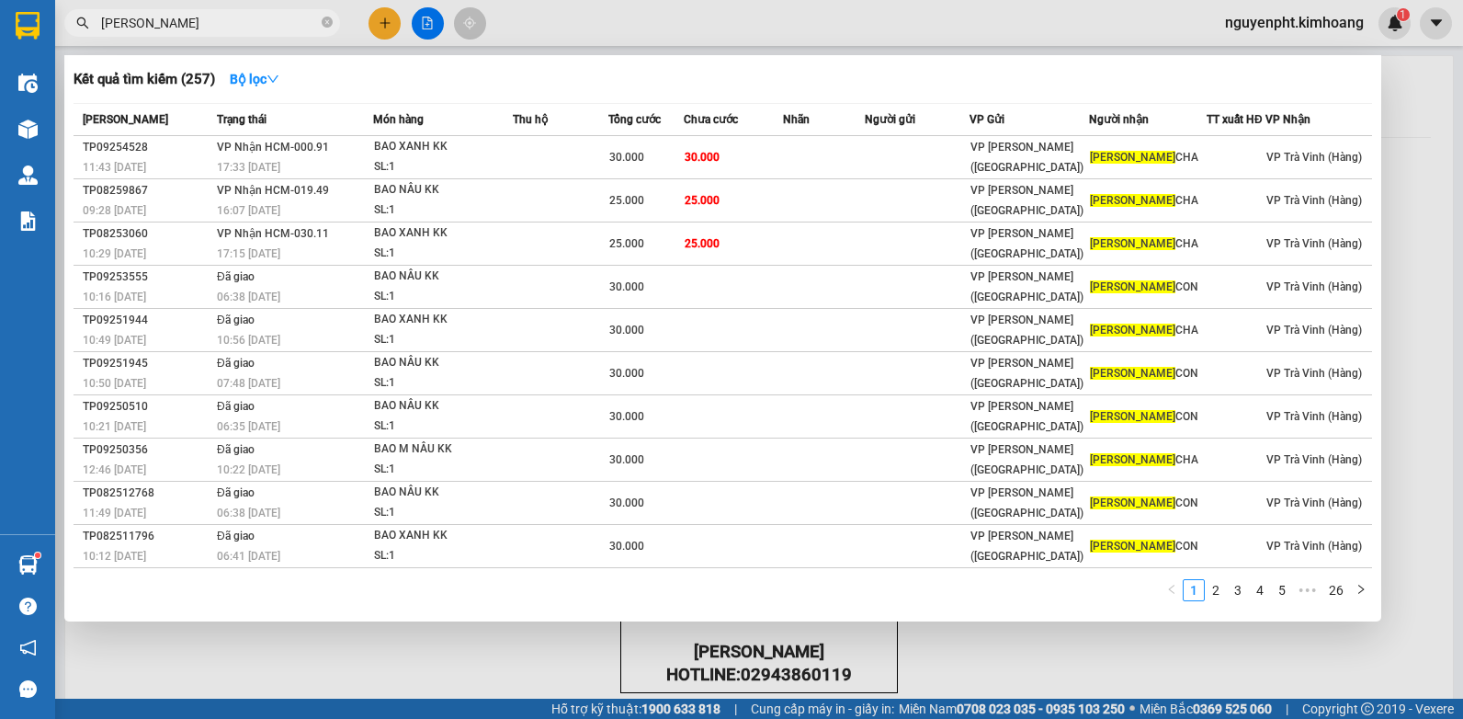
drag, startPoint x: 260, startPoint y: 27, endPoint x: 0, endPoint y: 62, distance: 262.4
click at [0, 73] on html "Kết quả [PERSON_NAME] ( 257 ) Bộ lọc Mã ĐH Trạng thái Món hàng Thu hộ Tổng [PER…" at bounding box center [731, 359] width 1463 height 719
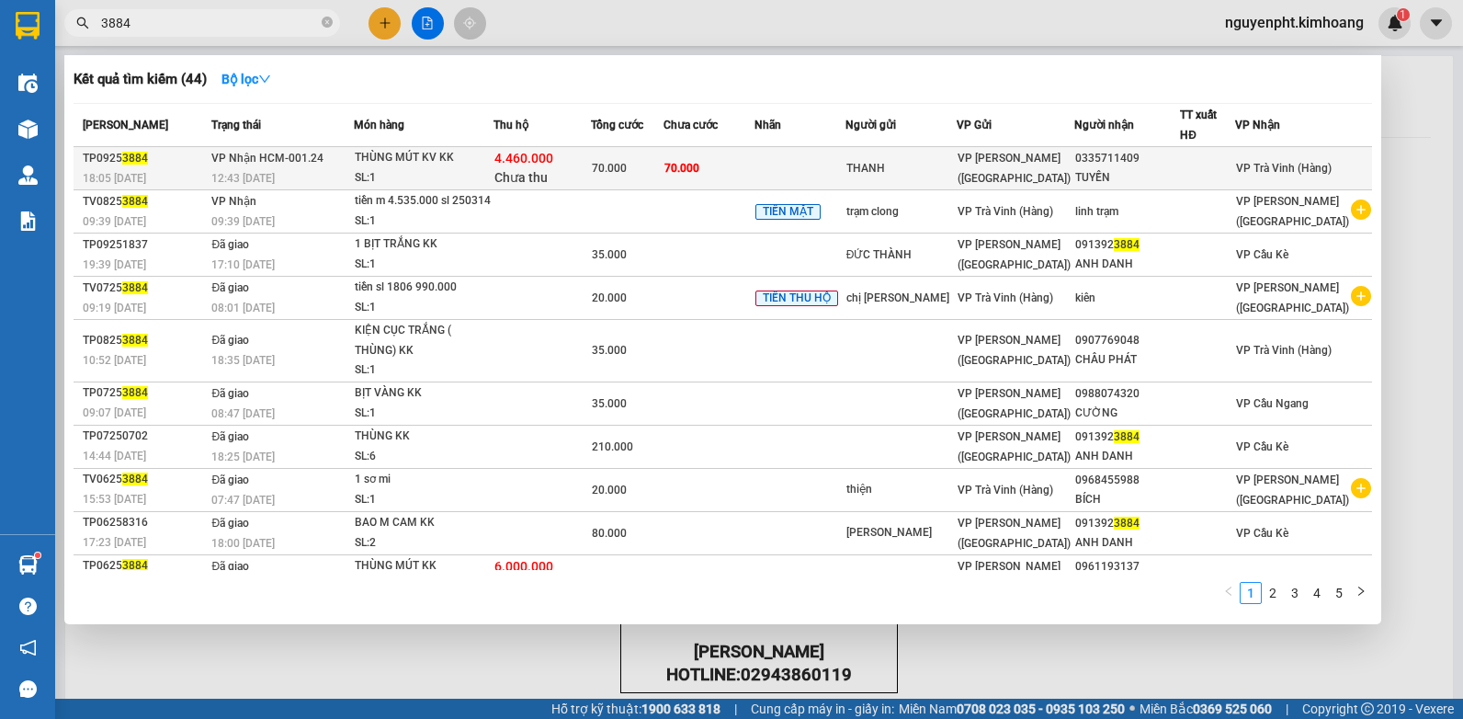
type input "3884"
click at [845, 175] on td at bounding box center [799, 168] width 91 height 43
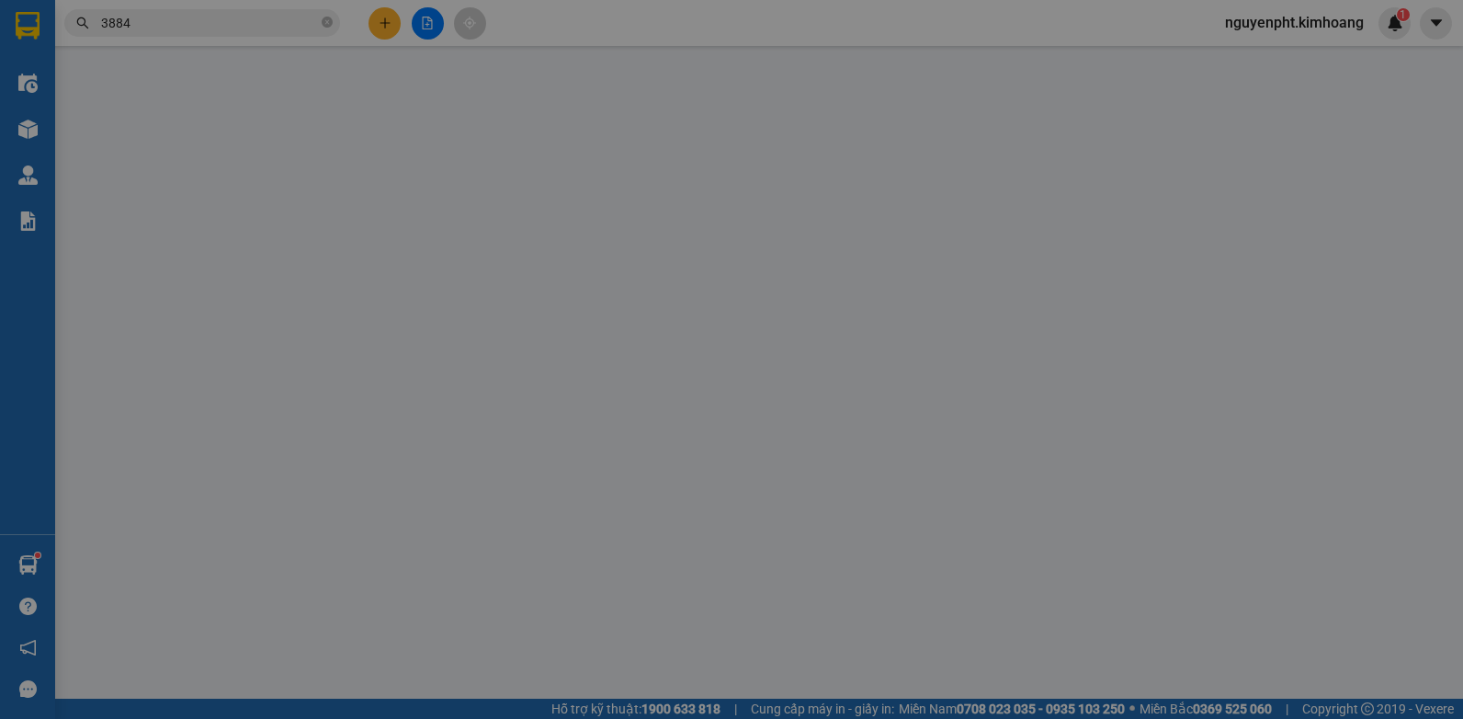
type input "THANH"
type input "0335711409"
type input "TUYỀN"
type input "4.460.000"
type input "70.000"
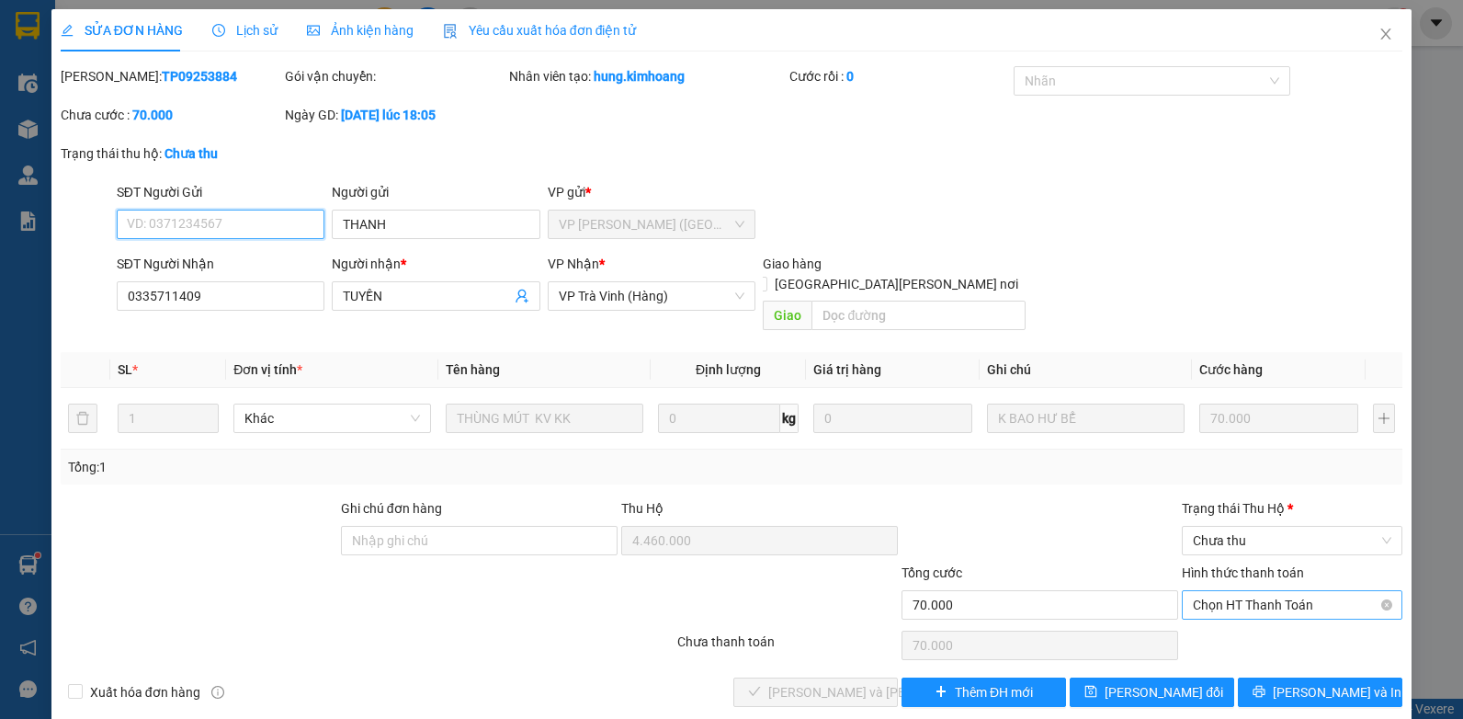
click at [1291, 591] on span "Chọn HT Thanh Toán" at bounding box center [1292, 605] width 198 height 28
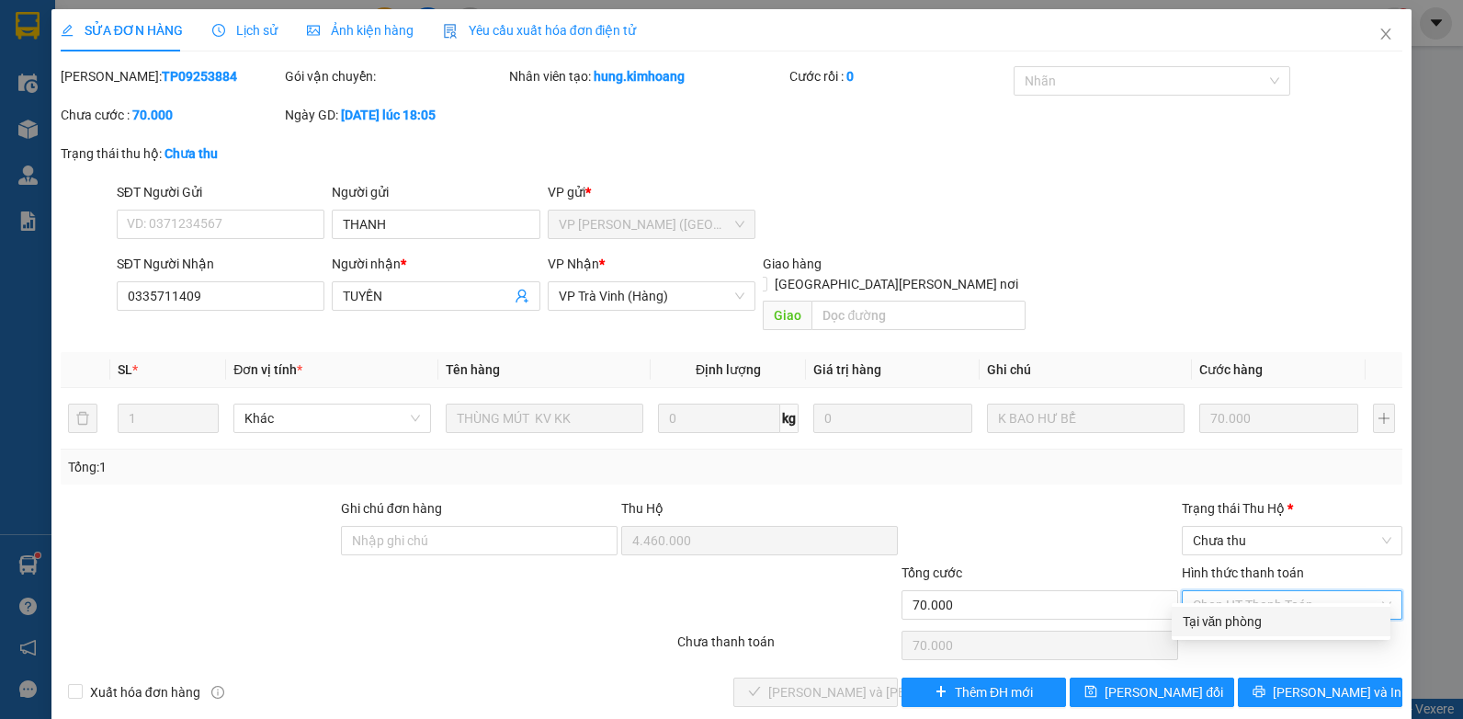
click at [1250, 617] on div "Tại văn phòng" at bounding box center [1280, 621] width 197 height 20
type input "0"
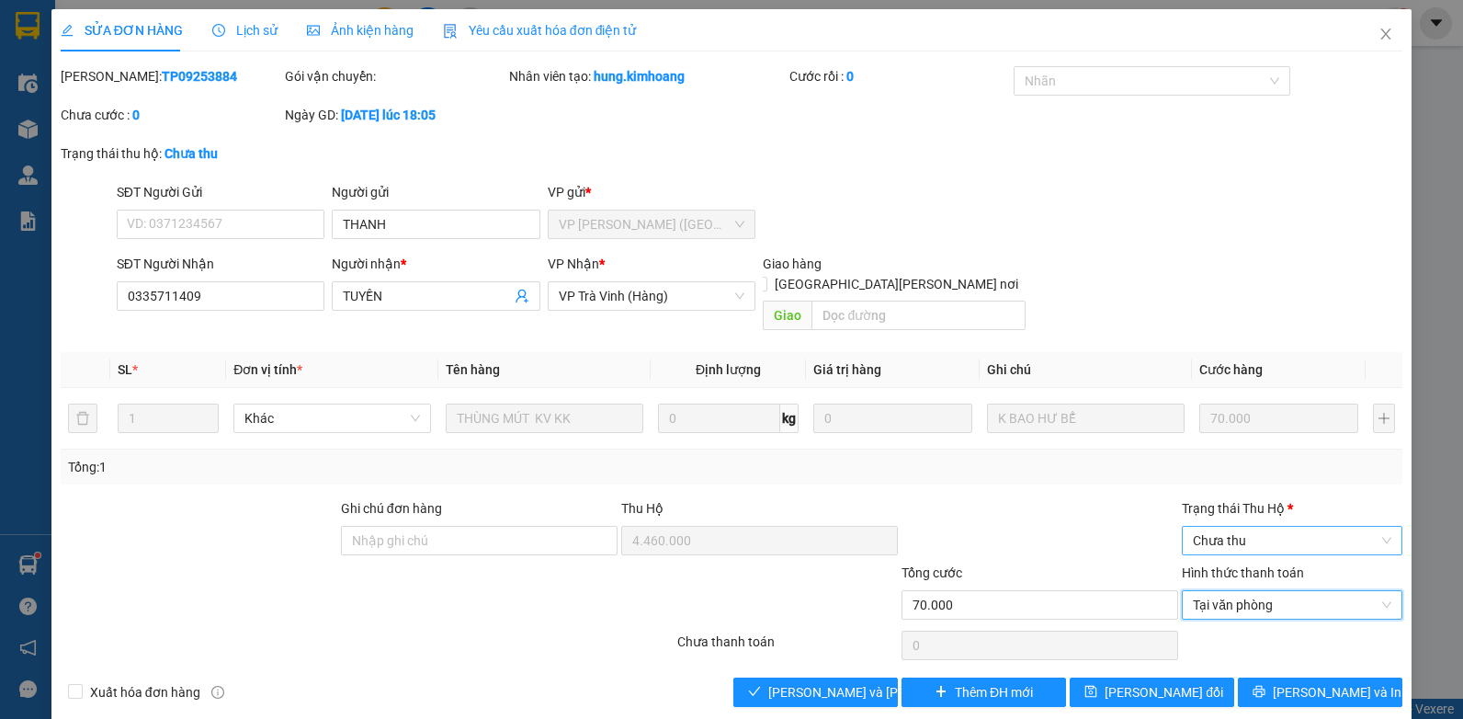
click at [1262, 526] on span "Chưa thu" at bounding box center [1292, 540] width 198 height 28
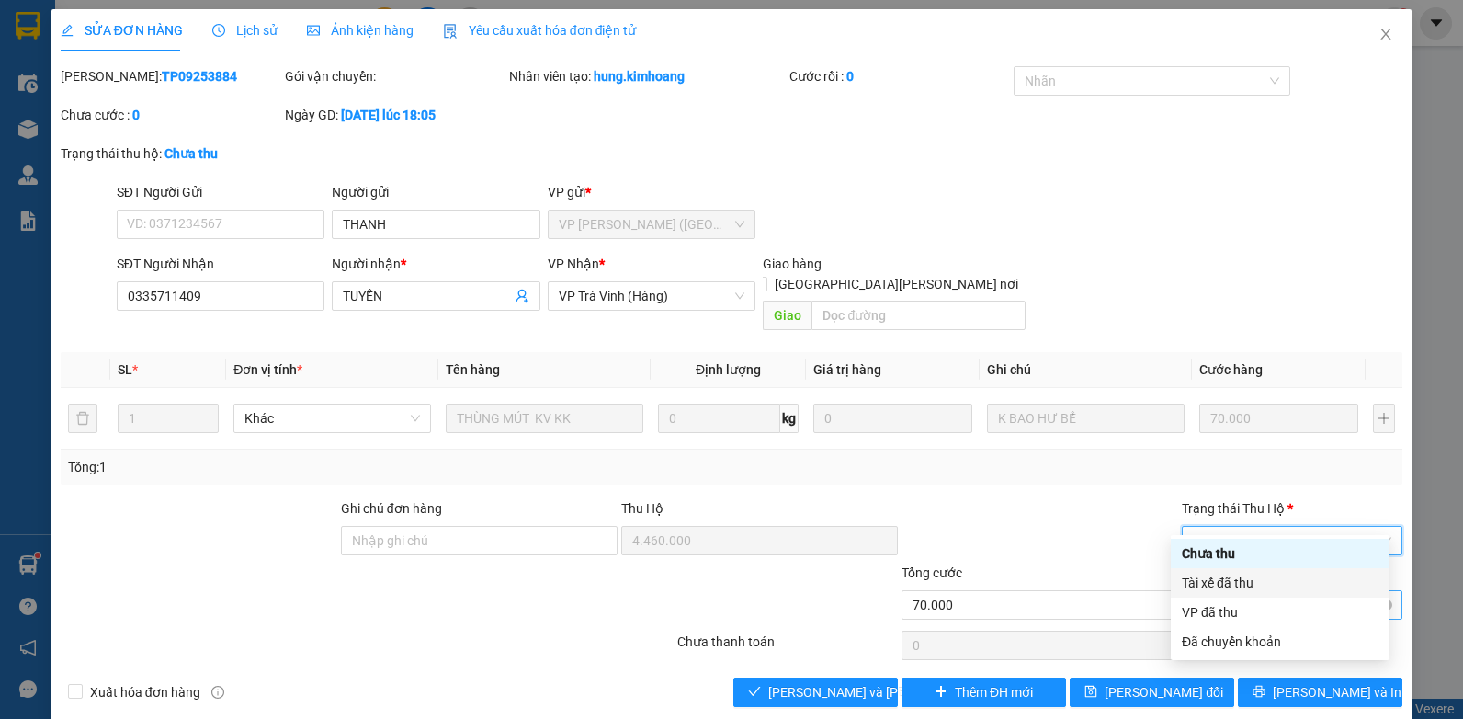
click at [1233, 594] on div "Tài xế đã thu" at bounding box center [1280, 582] width 219 height 29
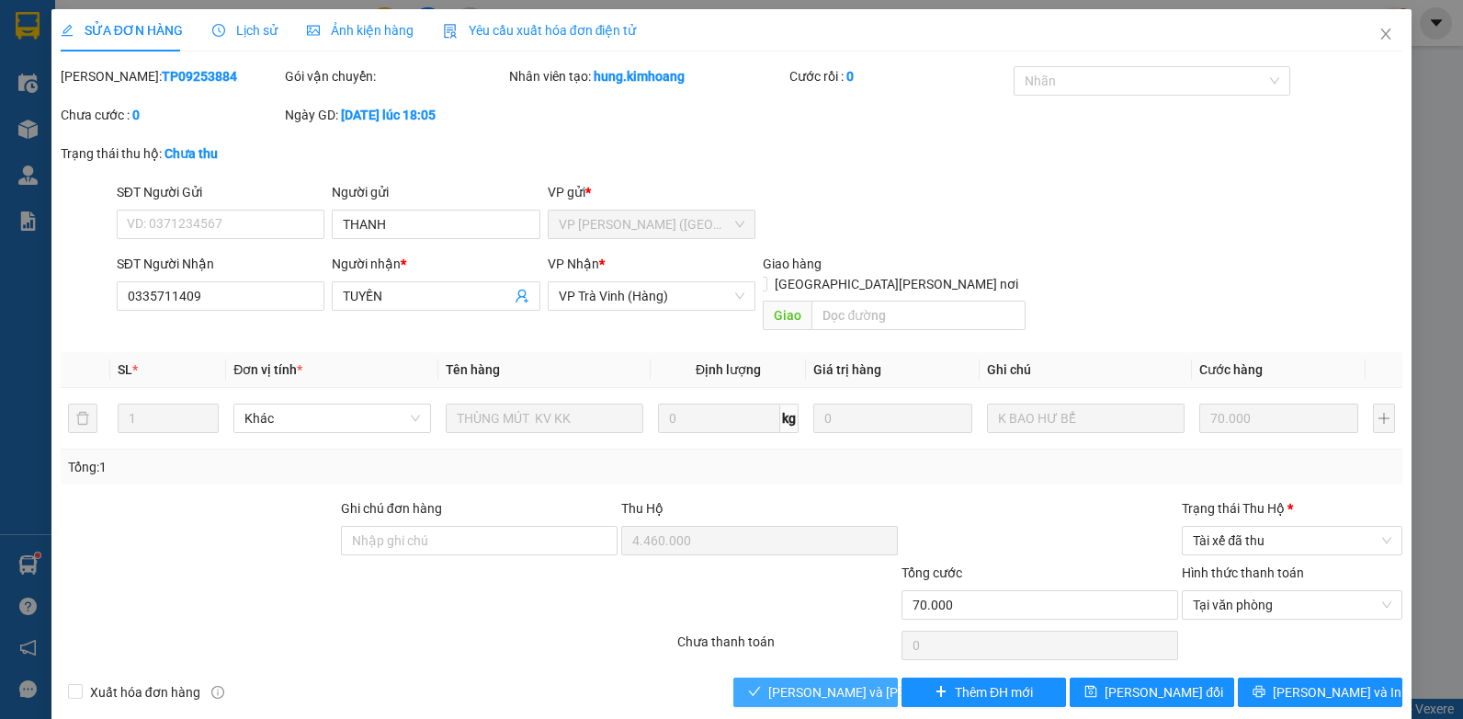
click at [801, 682] on span "[PERSON_NAME] và [PERSON_NAME] hàng" at bounding box center [892, 692] width 248 height 20
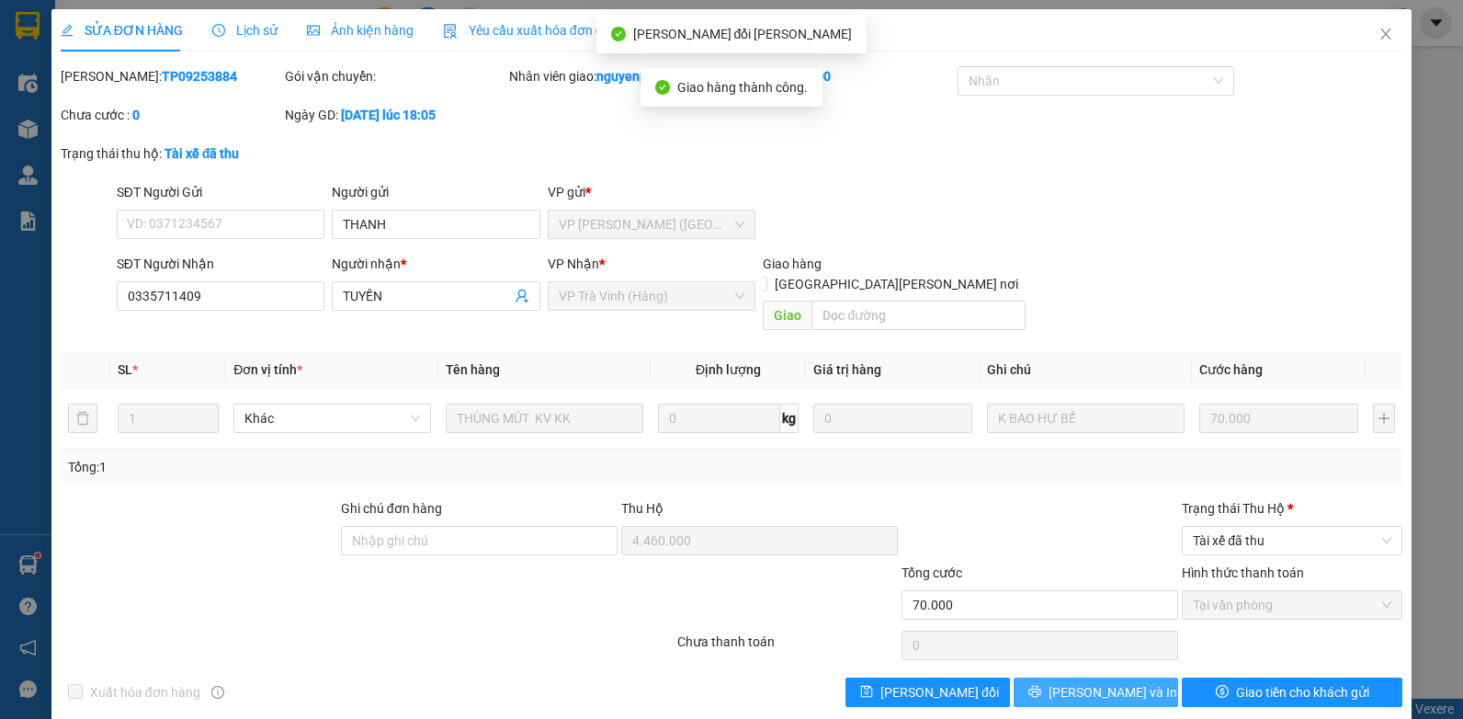
click at [1112, 687] on span "[PERSON_NAME] và In" at bounding box center [1112, 692] width 129 height 20
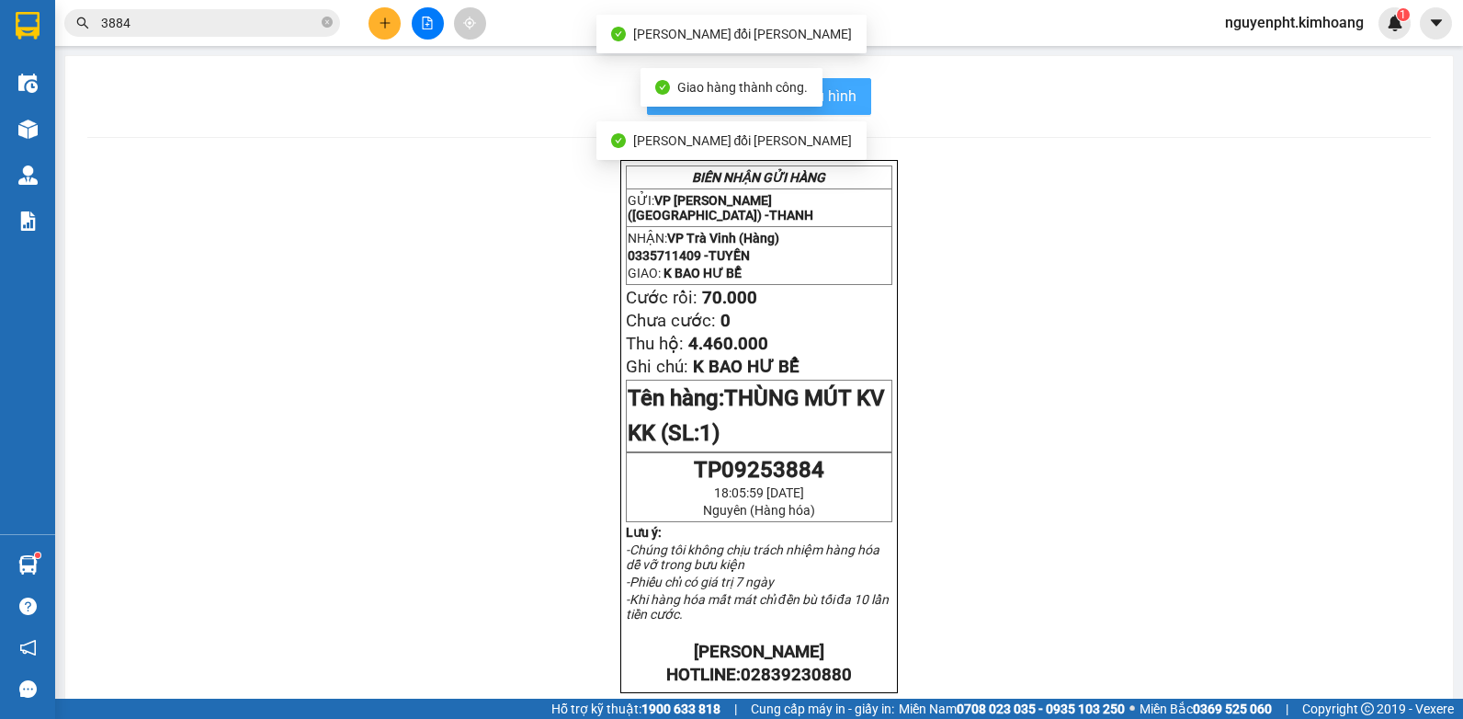
click at [831, 82] on button "In mẫu biên lai tự cấu hình" at bounding box center [759, 96] width 224 height 37
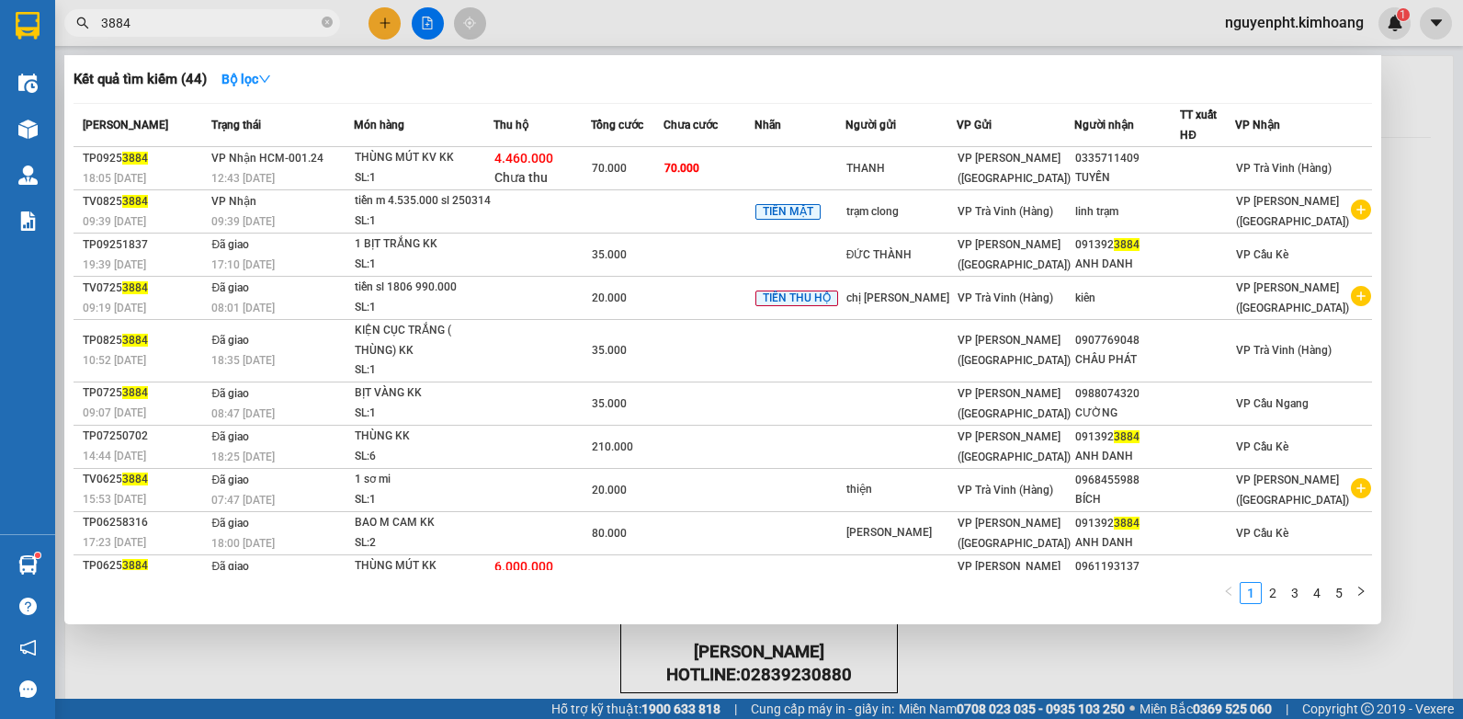
drag, startPoint x: 237, startPoint y: 27, endPoint x: 0, endPoint y: 376, distance: 422.0
click at [0, 329] on html "Kết quả [PERSON_NAME] ( 44 ) Bộ lọc Mã ĐH Trạng thái Món hàng Thu hộ Tổng [PERS…" at bounding box center [731, 359] width 1463 height 719
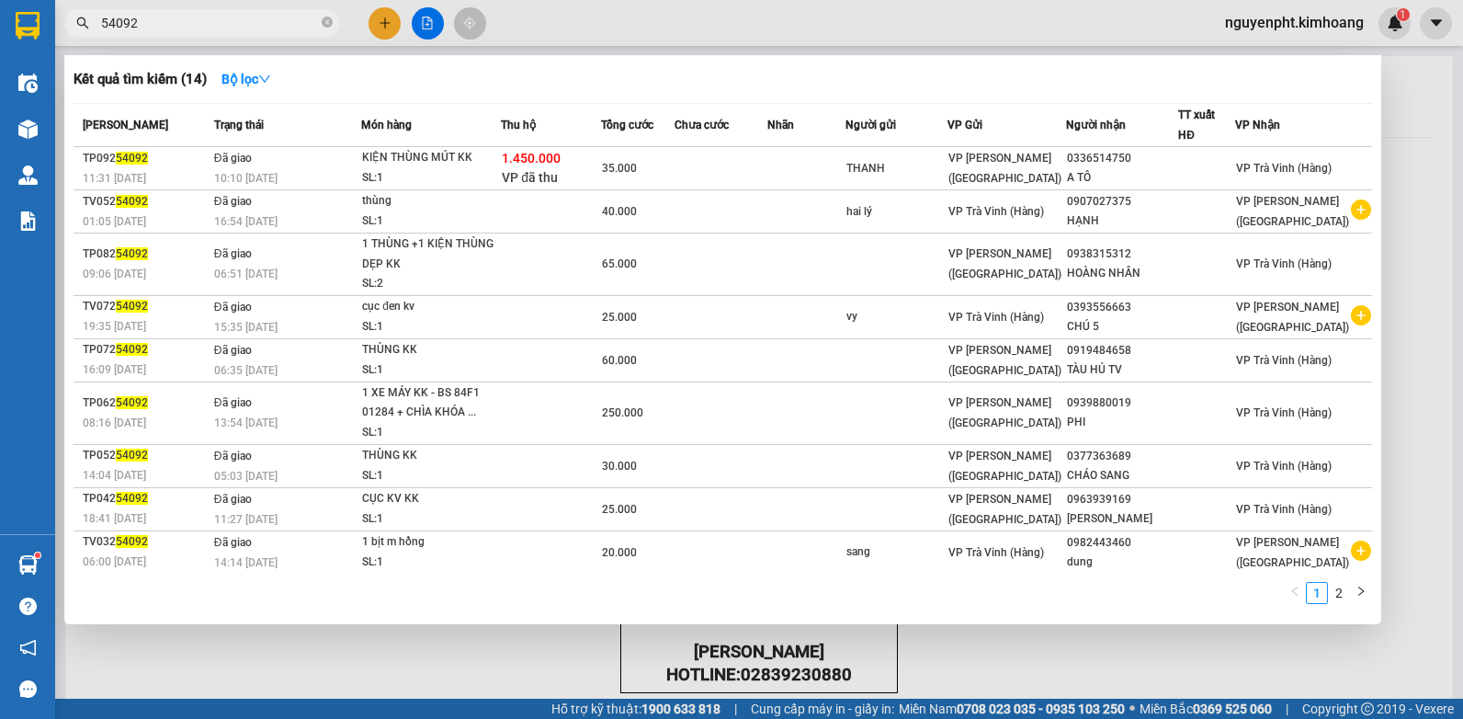
drag, startPoint x: 264, startPoint y: 30, endPoint x: -4, endPoint y: 53, distance: 268.4
click at [0, 53] on html "Kết quả [PERSON_NAME] ( 14 ) Bộ lọc Mã ĐH Trạng thái Món hàng Thu hộ Tổng [PERS…" at bounding box center [731, 359] width 1463 height 719
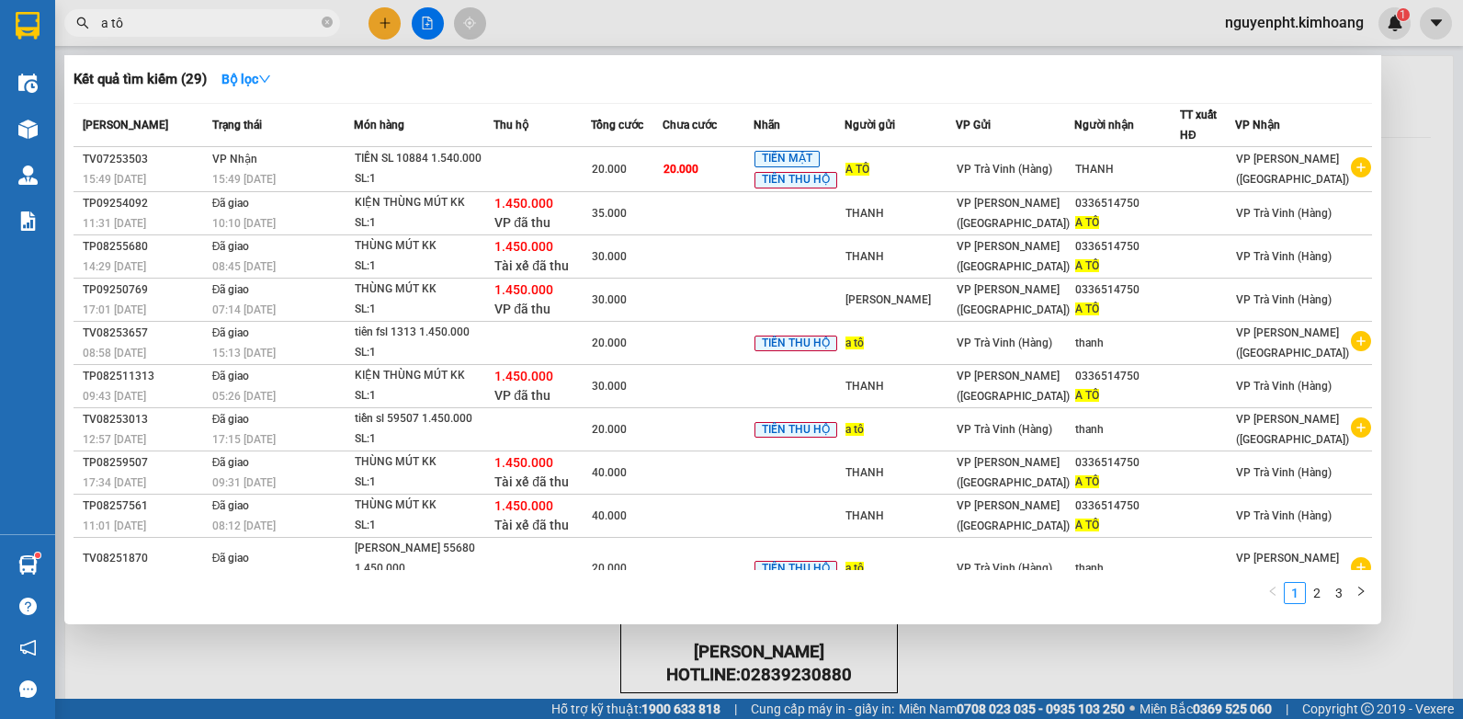
drag, startPoint x: 187, startPoint y: 16, endPoint x: -4, endPoint y: 222, distance: 281.5
click at [0, 222] on html "Kết quả [PERSON_NAME] ( 29 ) Bộ lọc Mã ĐH Trạng thái Món hàng Thu hộ Tổng [PERS…" at bounding box center [731, 359] width 1463 height 719
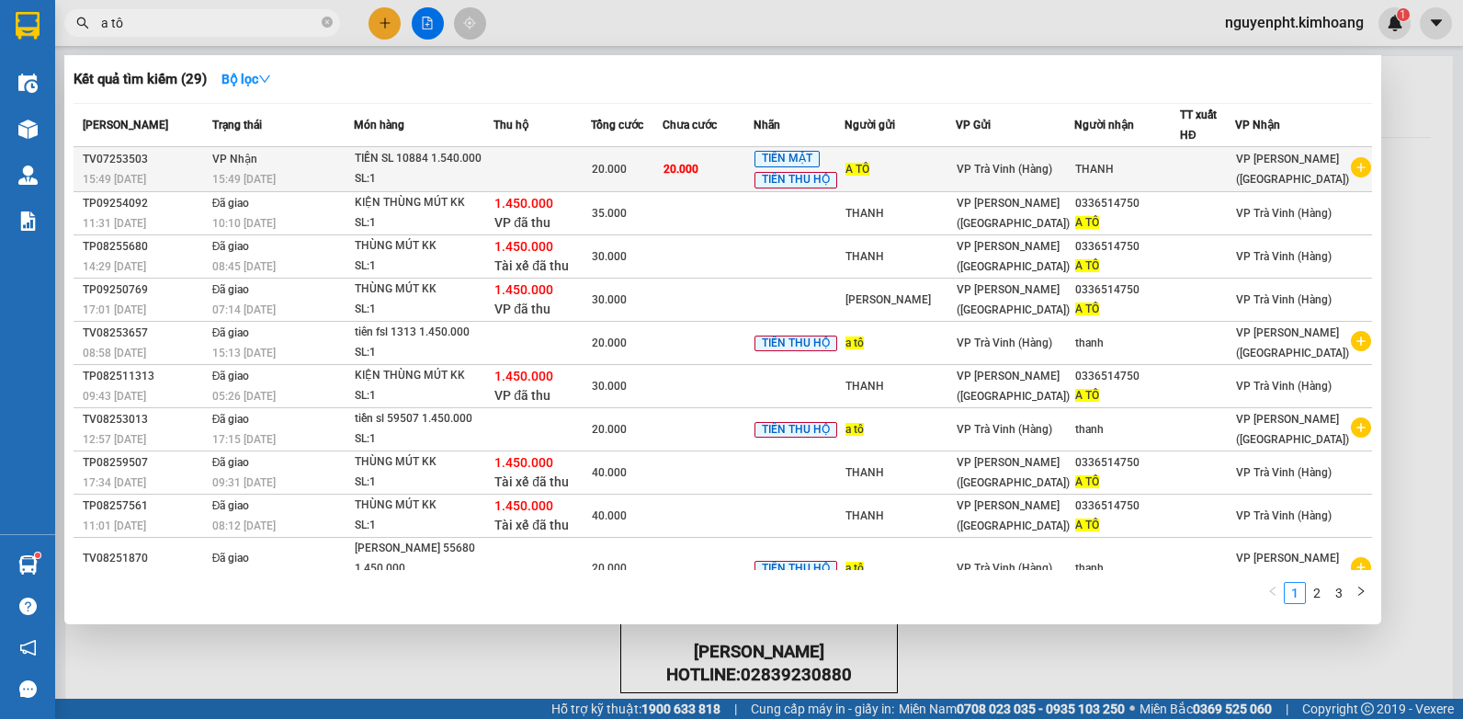
type input "a tô"
click at [1234, 163] on div at bounding box center [1207, 169] width 53 height 19
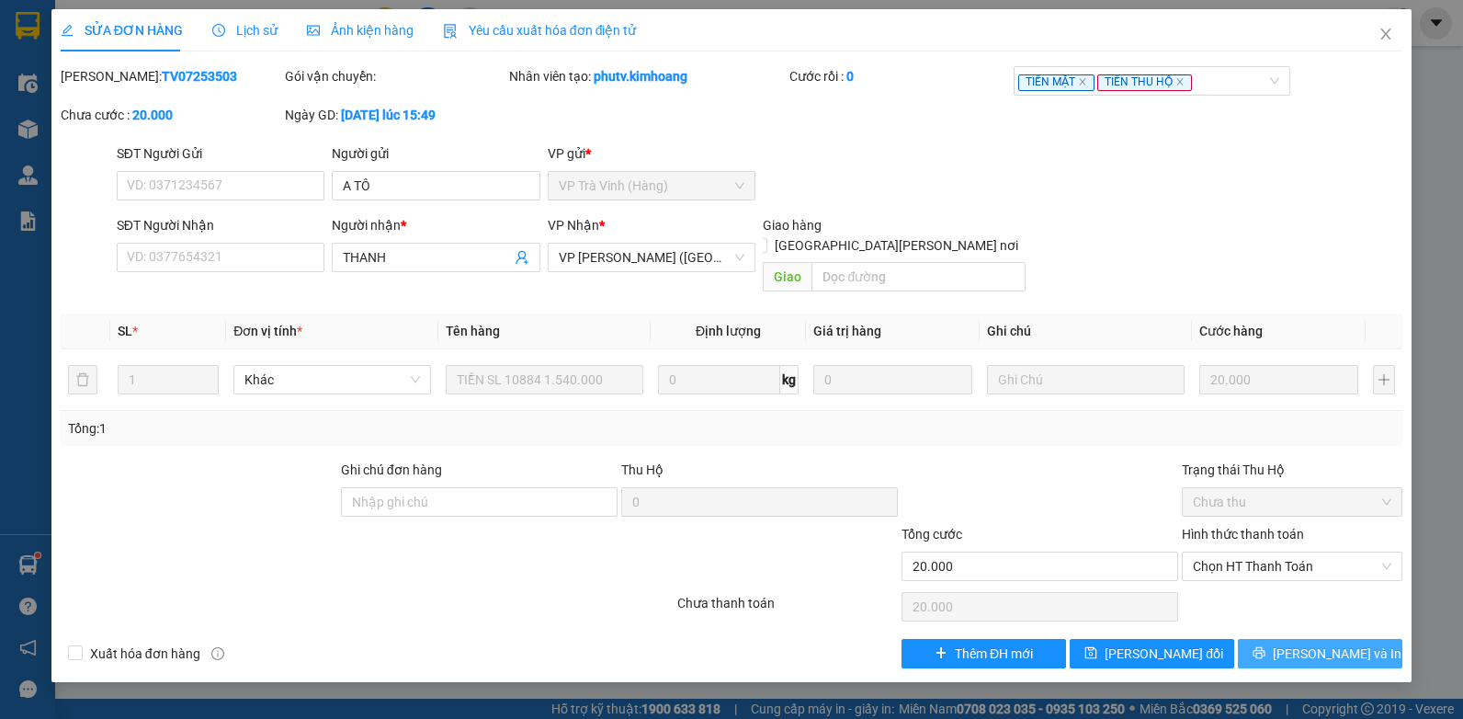
click at [1279, 639] on button "[PERSON_NAME] và In" at bounding box center [1320, 653] width 164 height 29
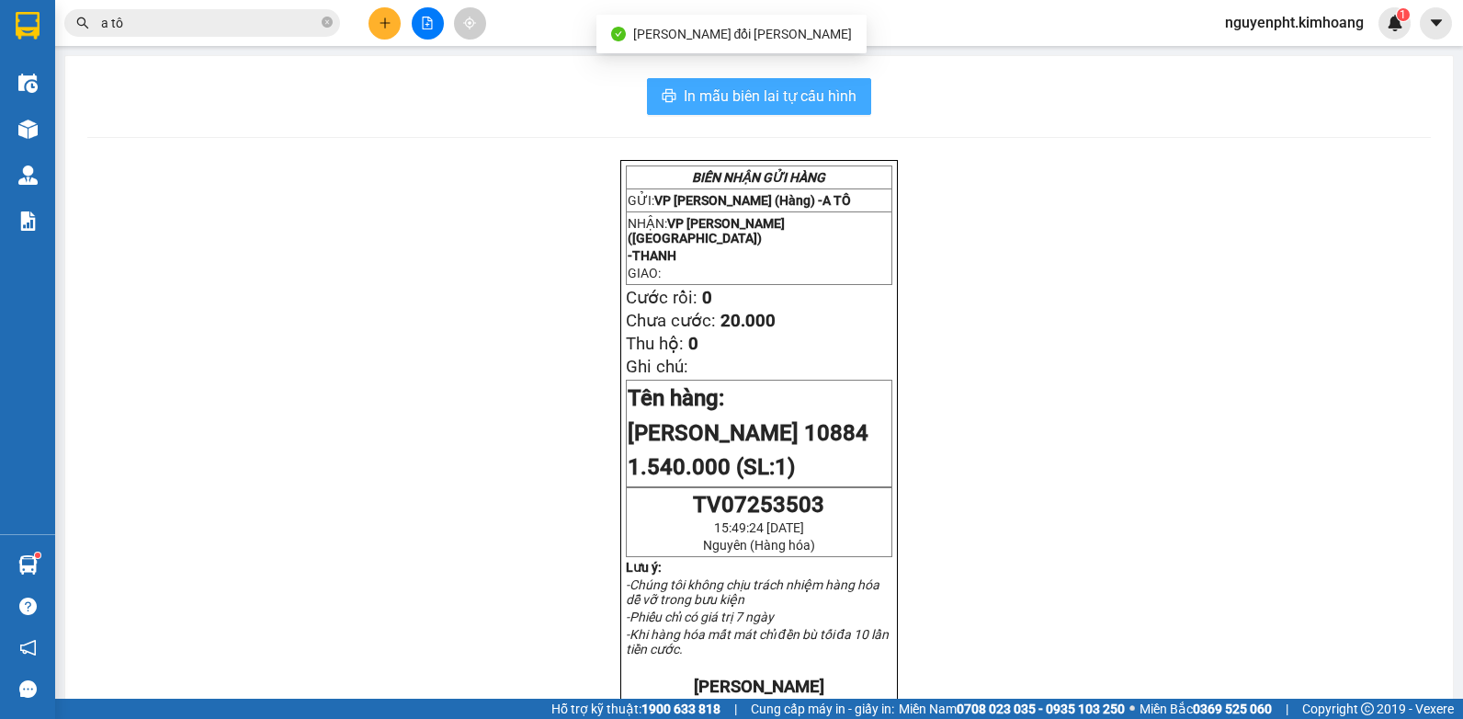
click at [784, 108] on button "In mẫu biên lai tự cấu hình" at bounding box center [759, 96] width 224 height 37
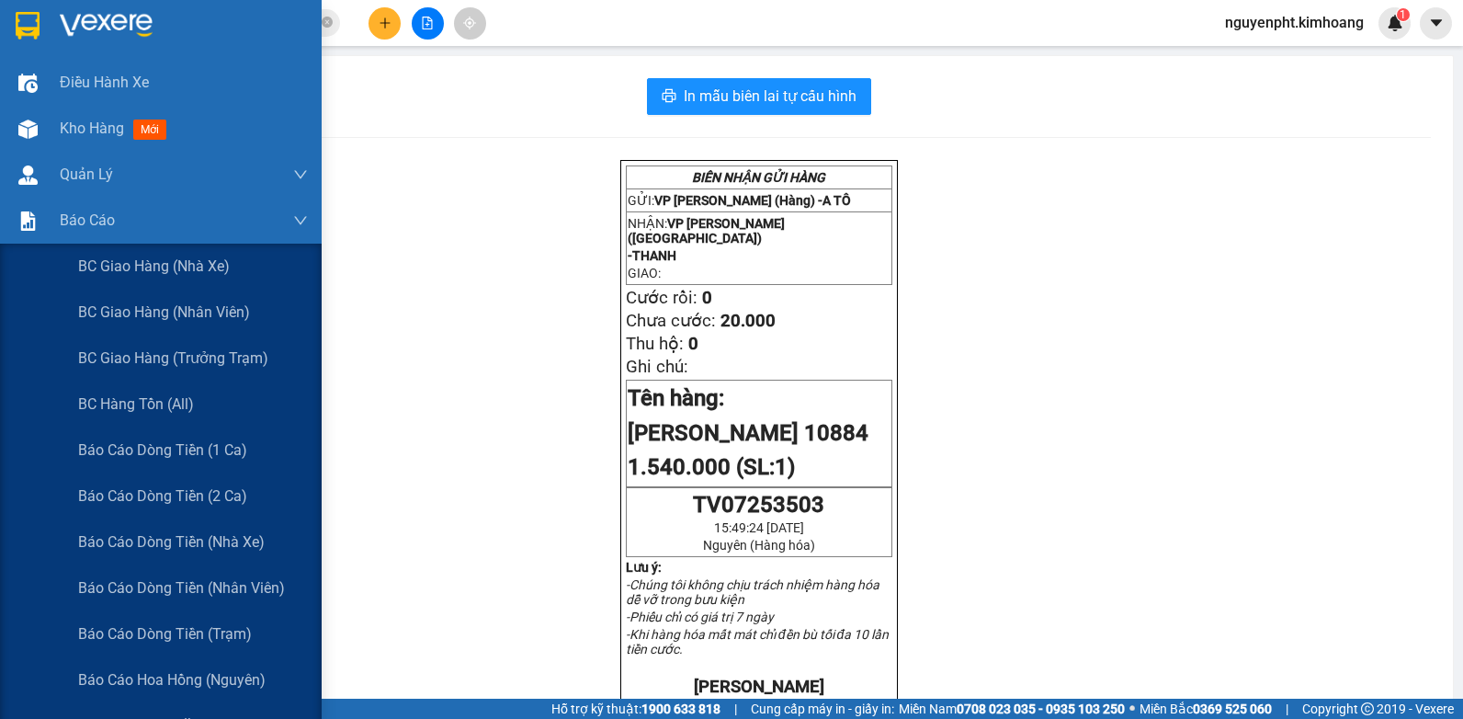
click at [145, 714] on span "Báo cáo tiền mặt" at bounding box center [137, 725] width 119 height 23
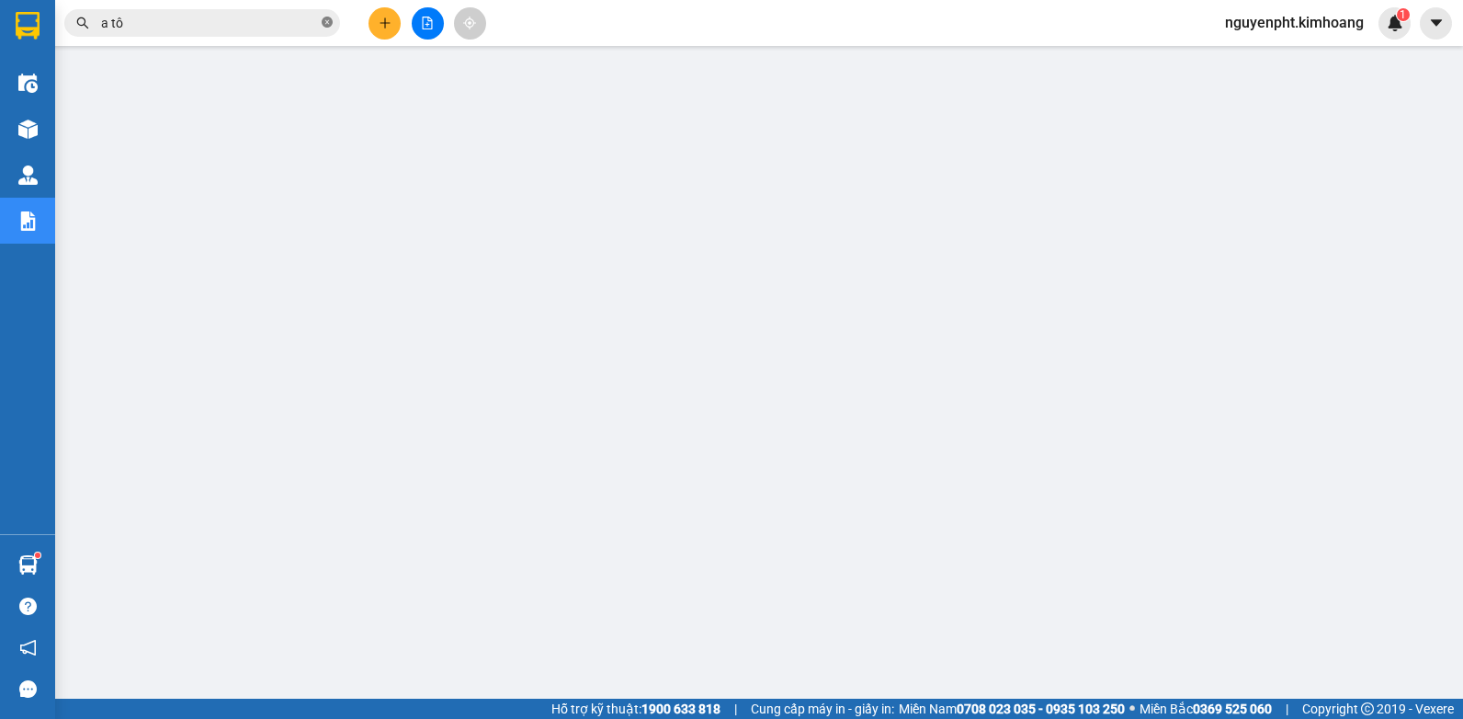
click at [324, 20] on icon "close-circle" at bounding box center [327, 22] width 11 height 11
click at [382, 19] on icon "plus" at bounding box center [385, 23] width 13 height 13
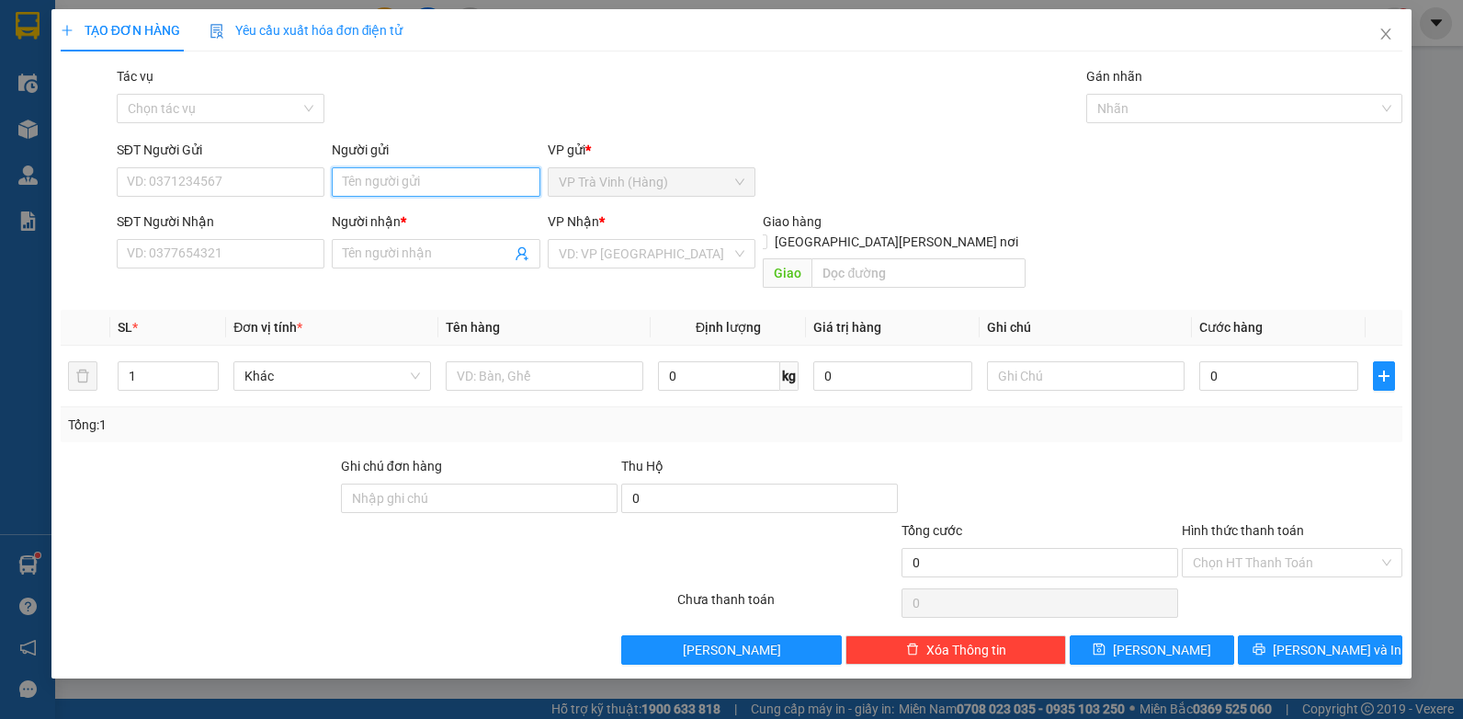
click at [413, 184] on input "Người gửi" at bounding box center [436, 181] width 209 height 29
type input "tuyền"
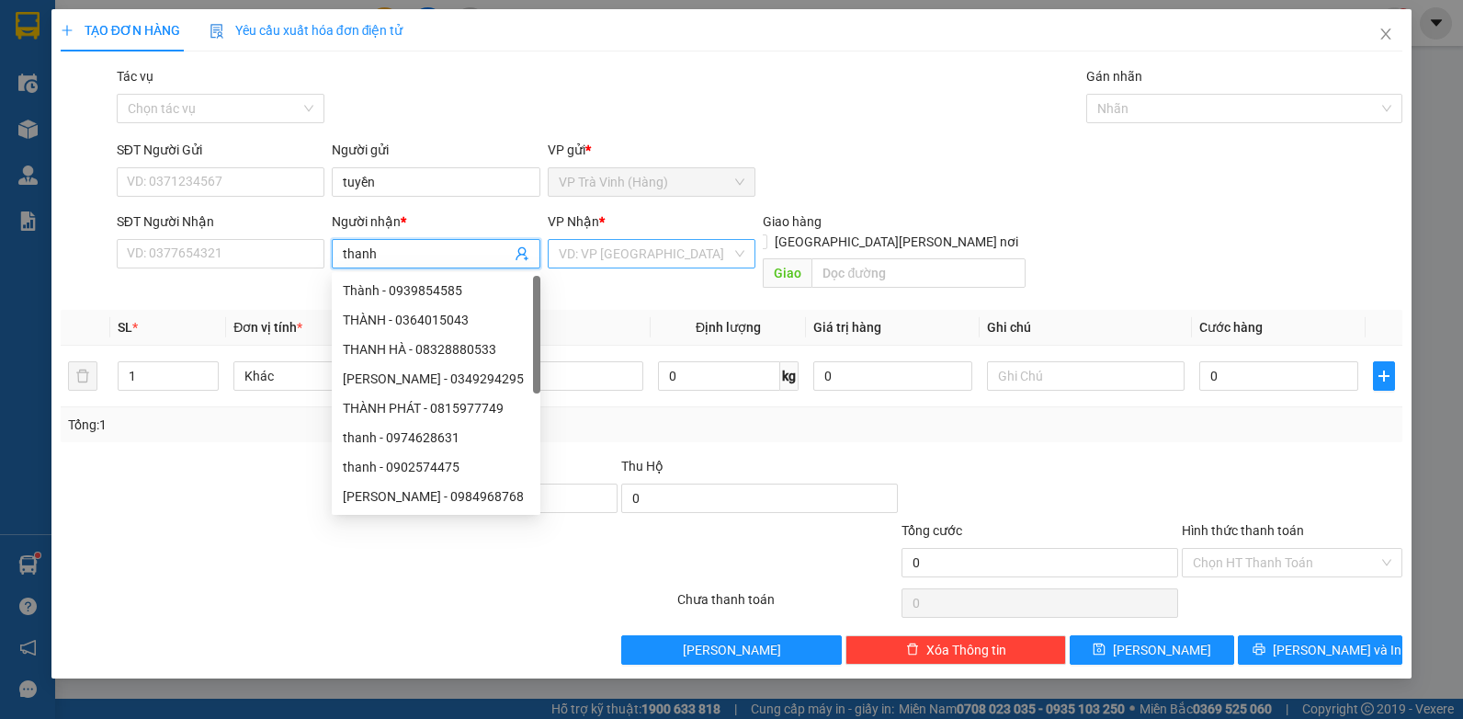
type input "thanh"
click at [659, 242] on input "search" at bounding box center [646, 254] width 174 height 28
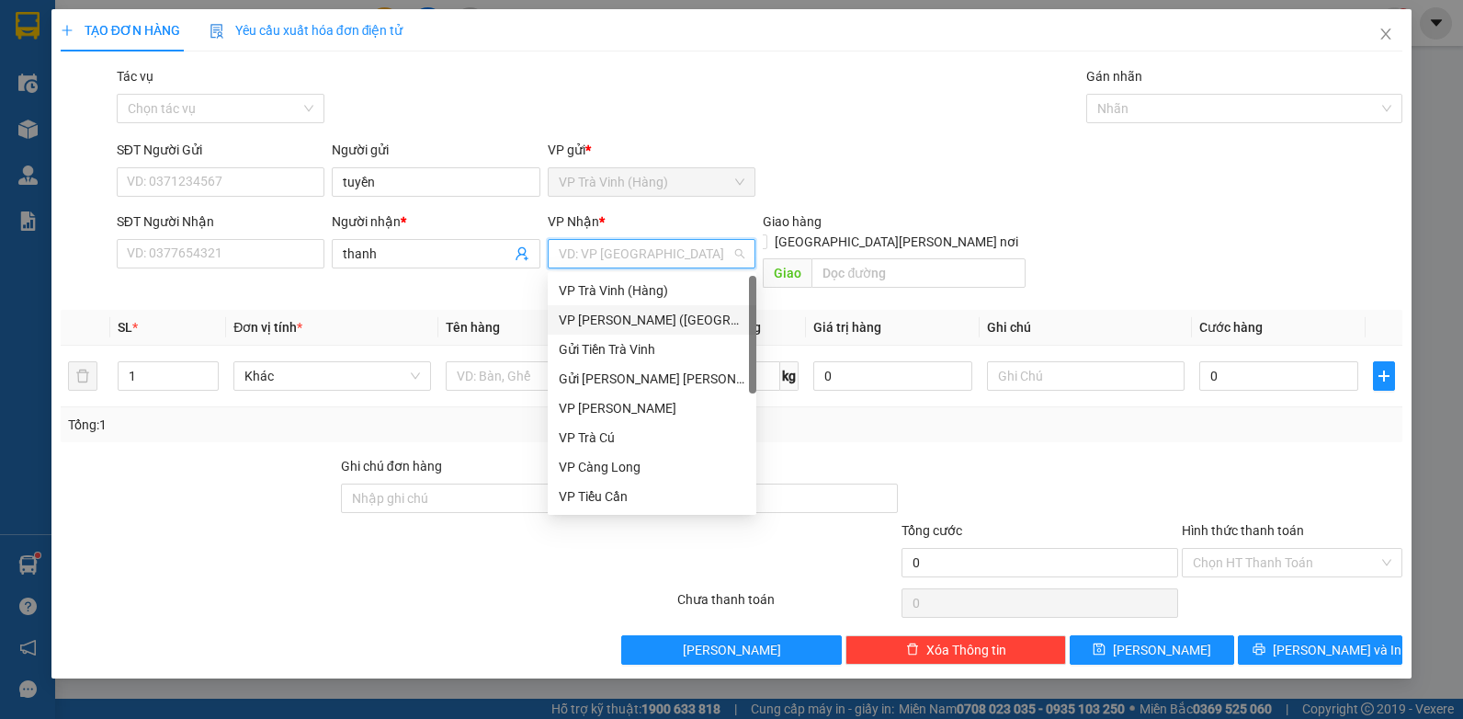
click at [659, 318] on div "VP [PERSON_NAME] ([GEOGRAPHIC_DATA])" at bounding box center [652, 320] width 187 height 20
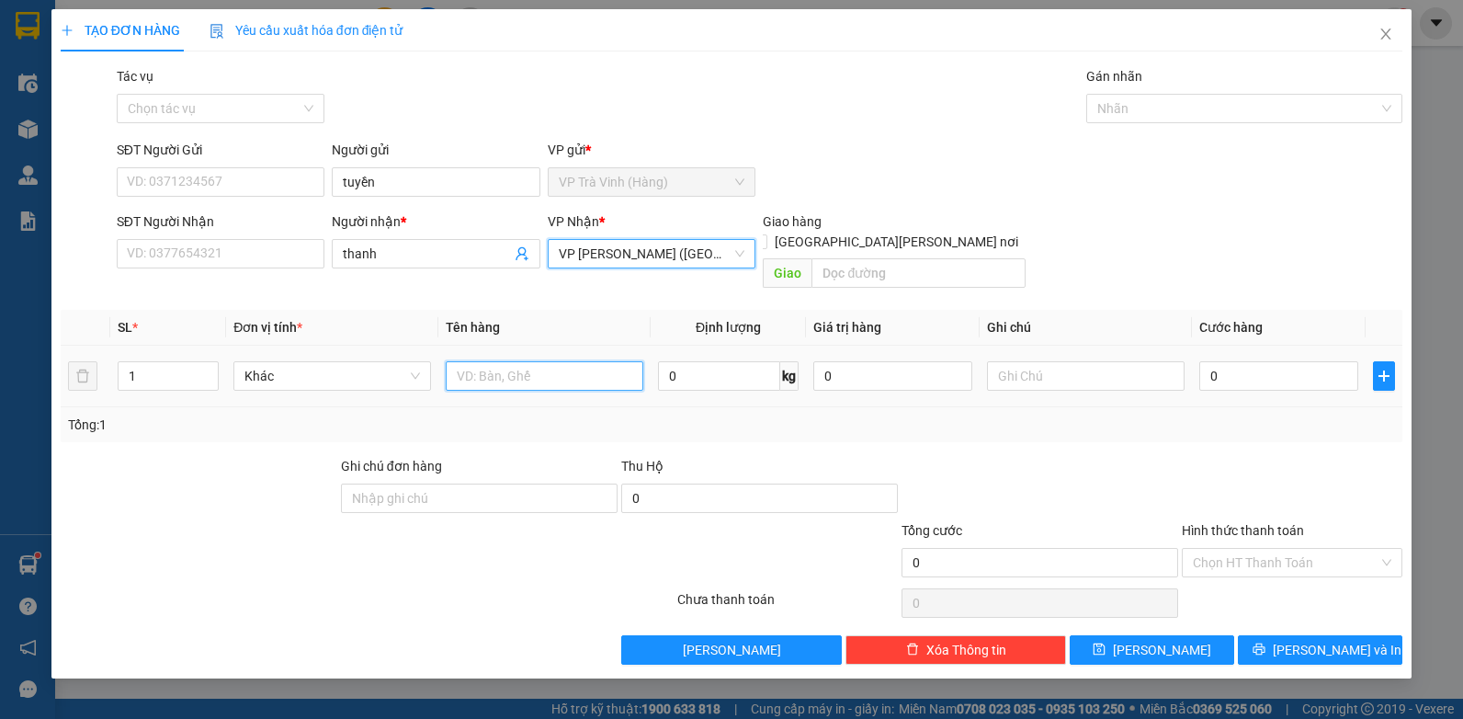
click at [498, 361] on input "text" at bounding box center [545, 375] width 198 height 29
type input "tiền sl 4.460.000"
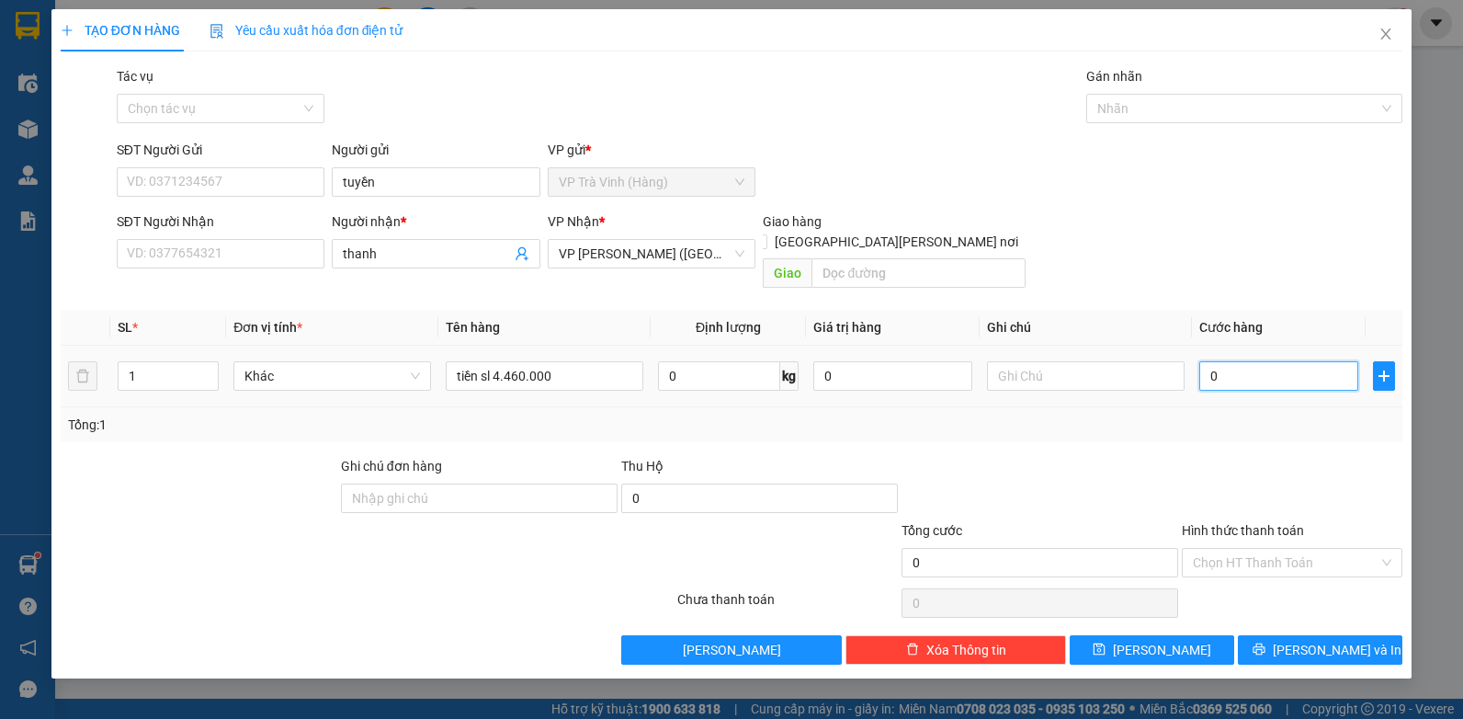
click at [1238, 361] on input "0" at bounding box center [1278, 375] width 159 height 29
type input "3"
type input "30"
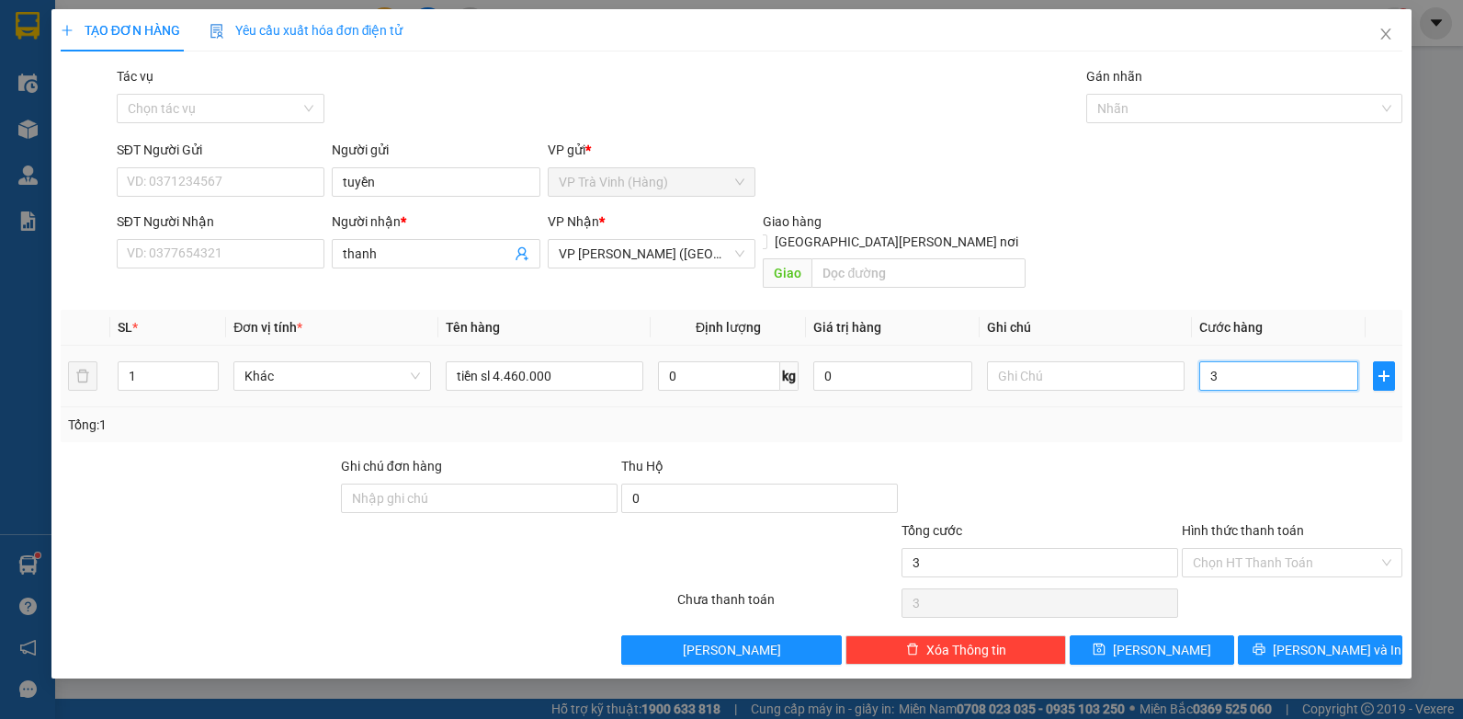
type input "30"
click at [172, 94] on div "Chọn tác vụ" at bounding box center [221, 108] width 209 height 29
type input "30.000"
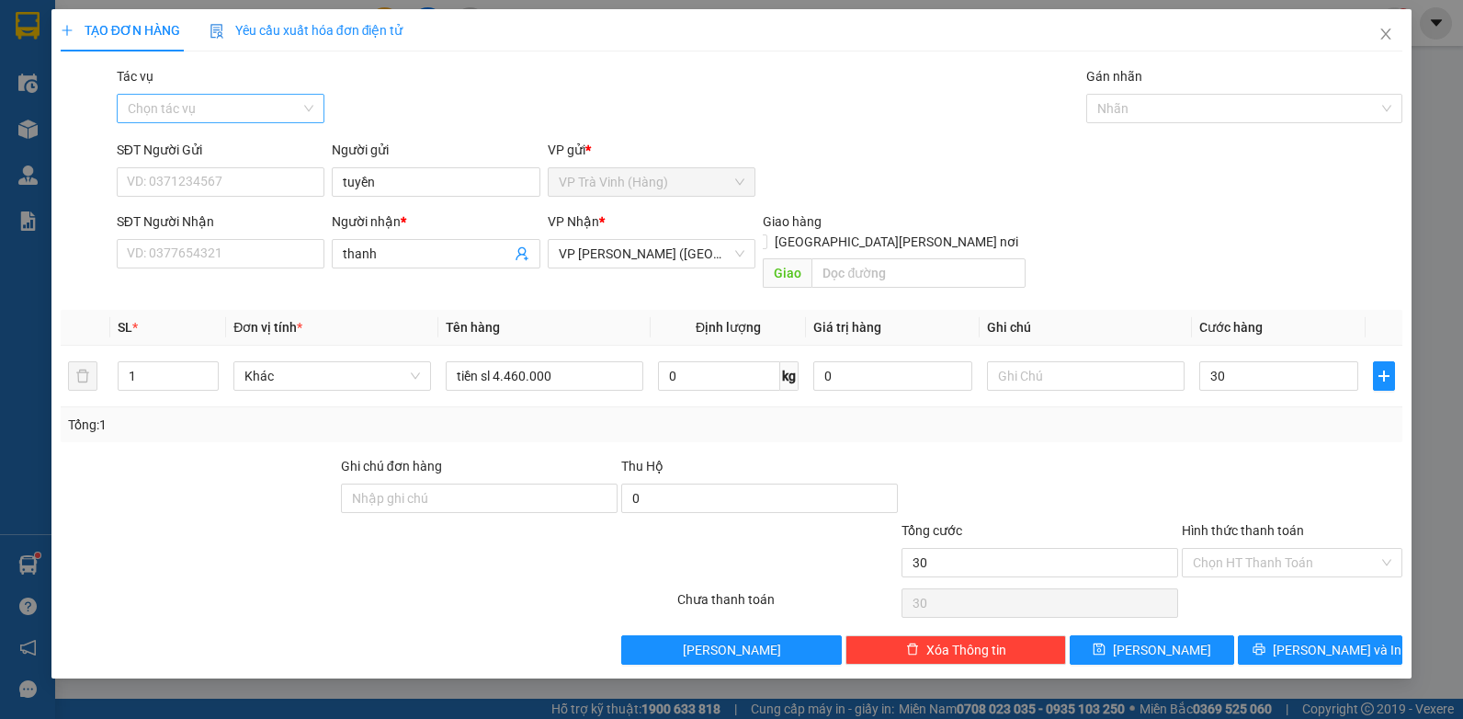
type input "30.000"
click at [220, 186] on div "Nhập hàng kho nhận" at bounding box center [221, 174] width 209 height 29
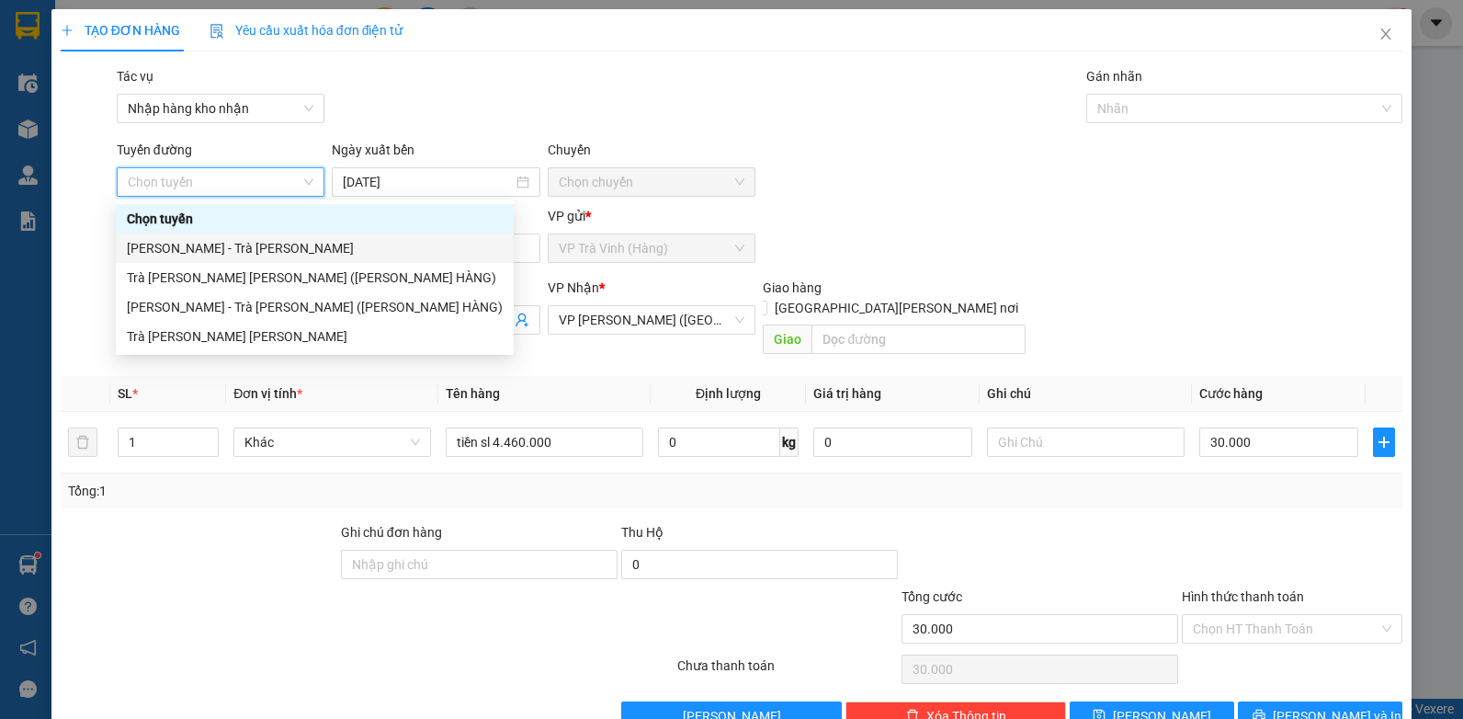
click at [224, 264] on div "Trà [PERSON_NAME] [PERSON_NAME] ([PERSON_NAME] HÀNG)" at bounding box center [315, 277] width 398 height 29
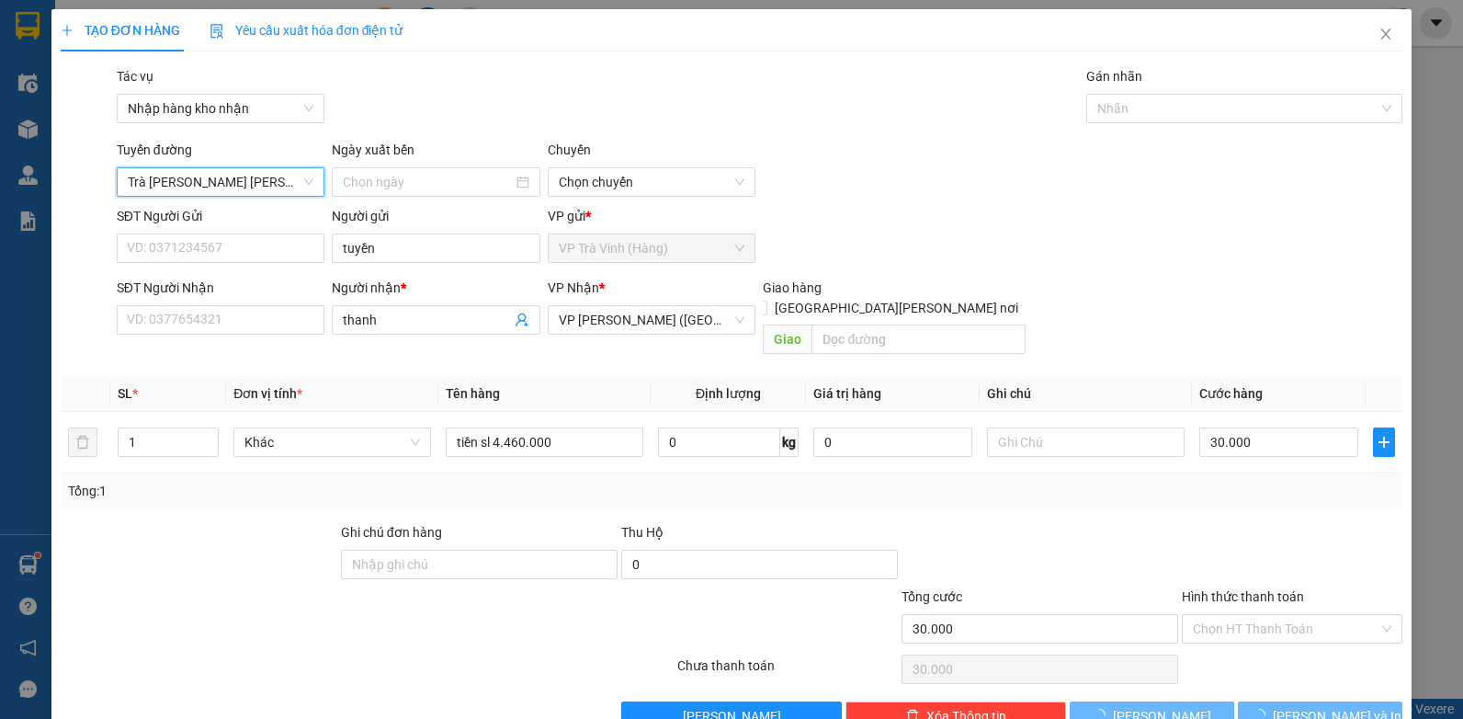
type input "[DATE]"
click at [1175, 118] on div at bounding box center [1235, 108] width 289 height 22
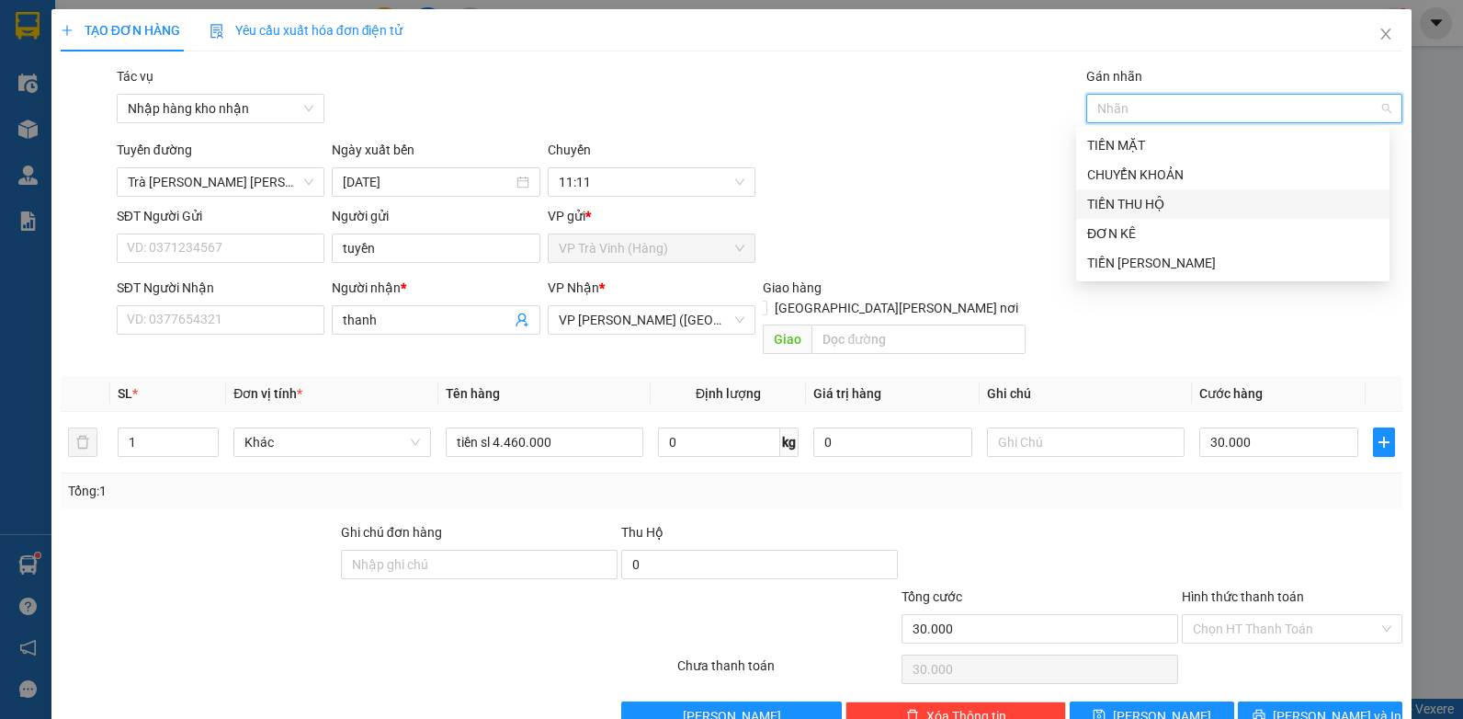
click at [1151, 203] on div "TIỀN THU HỘ" at bounding box center [1232, 204] width 291 height 20
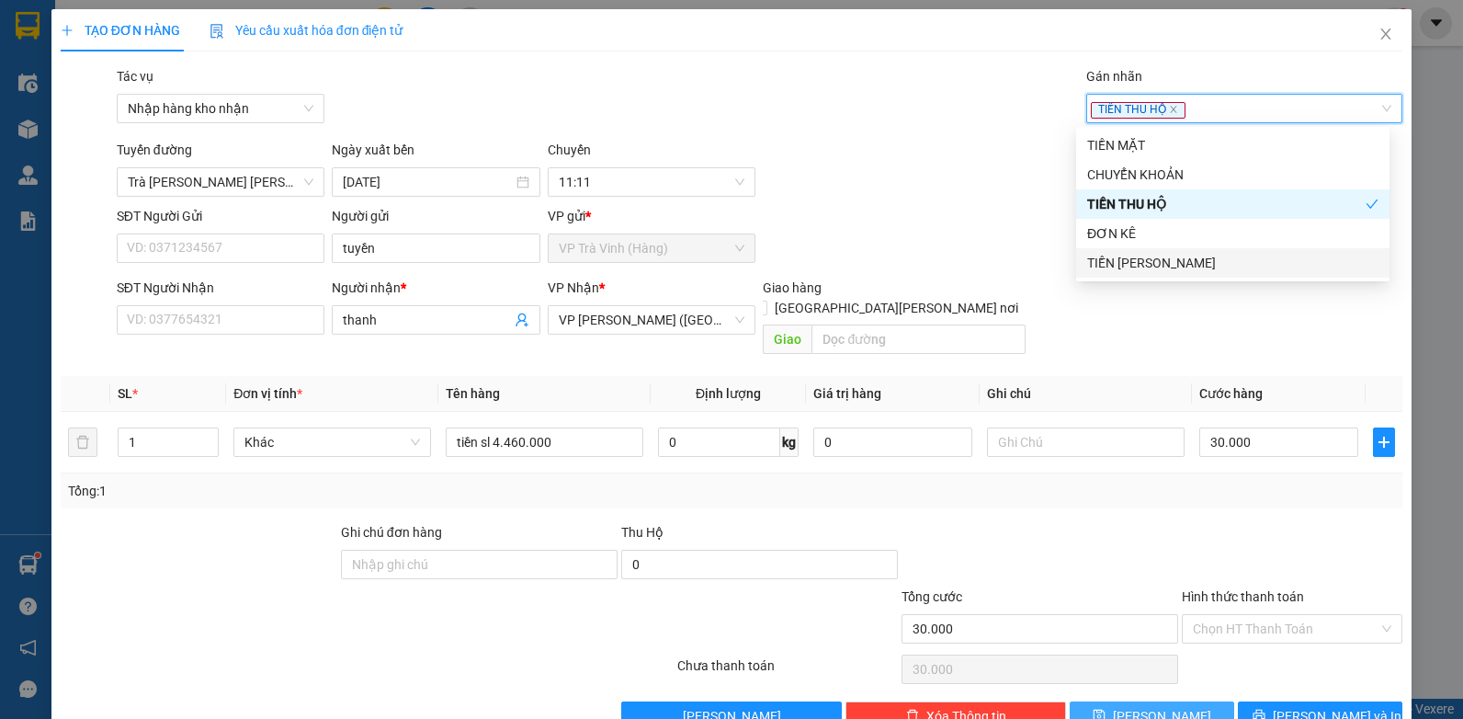
click at [1142, 706] on span "[PERSON_NAME]" at bounding box center [1162, 716] width 98 height 20
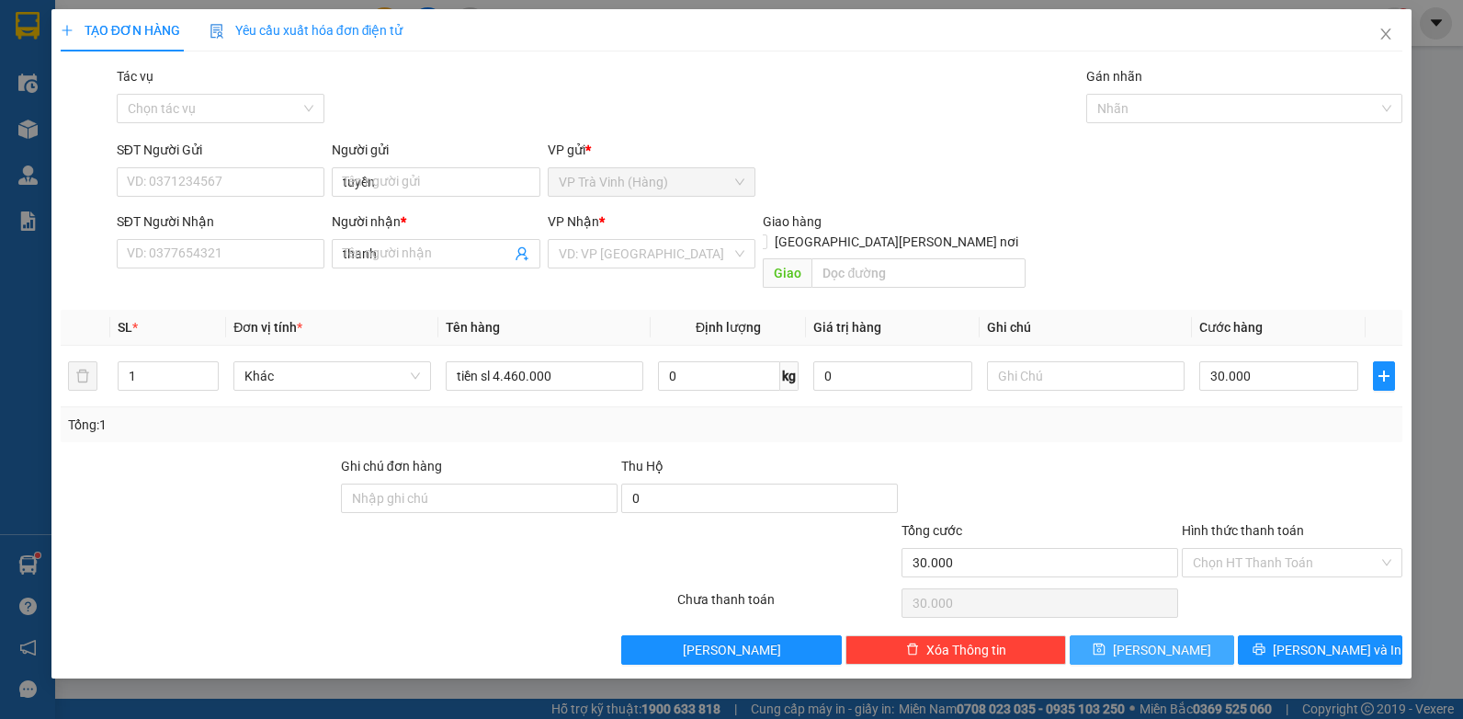
type input "0"
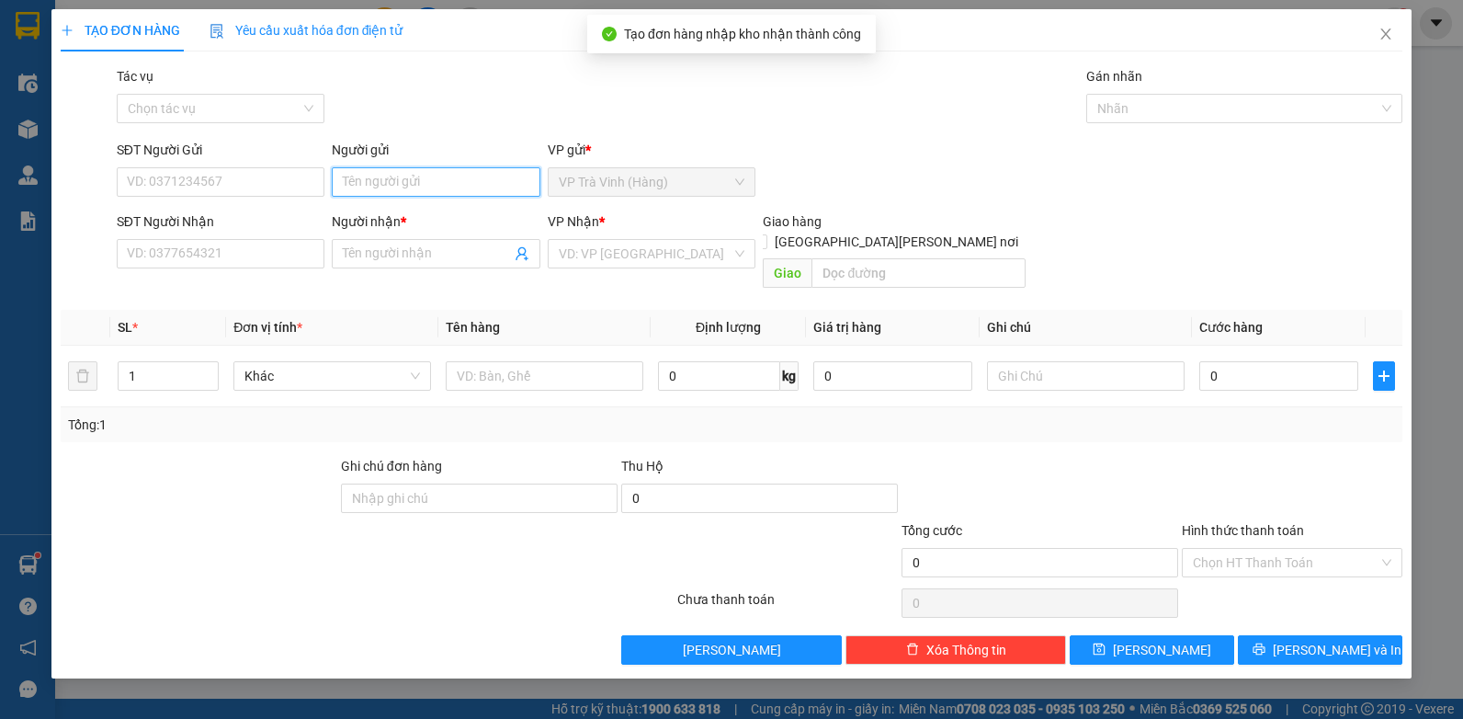
click at [400, 177] on input "Người gửi" at bounding box center [436, 181] width 209 height 29
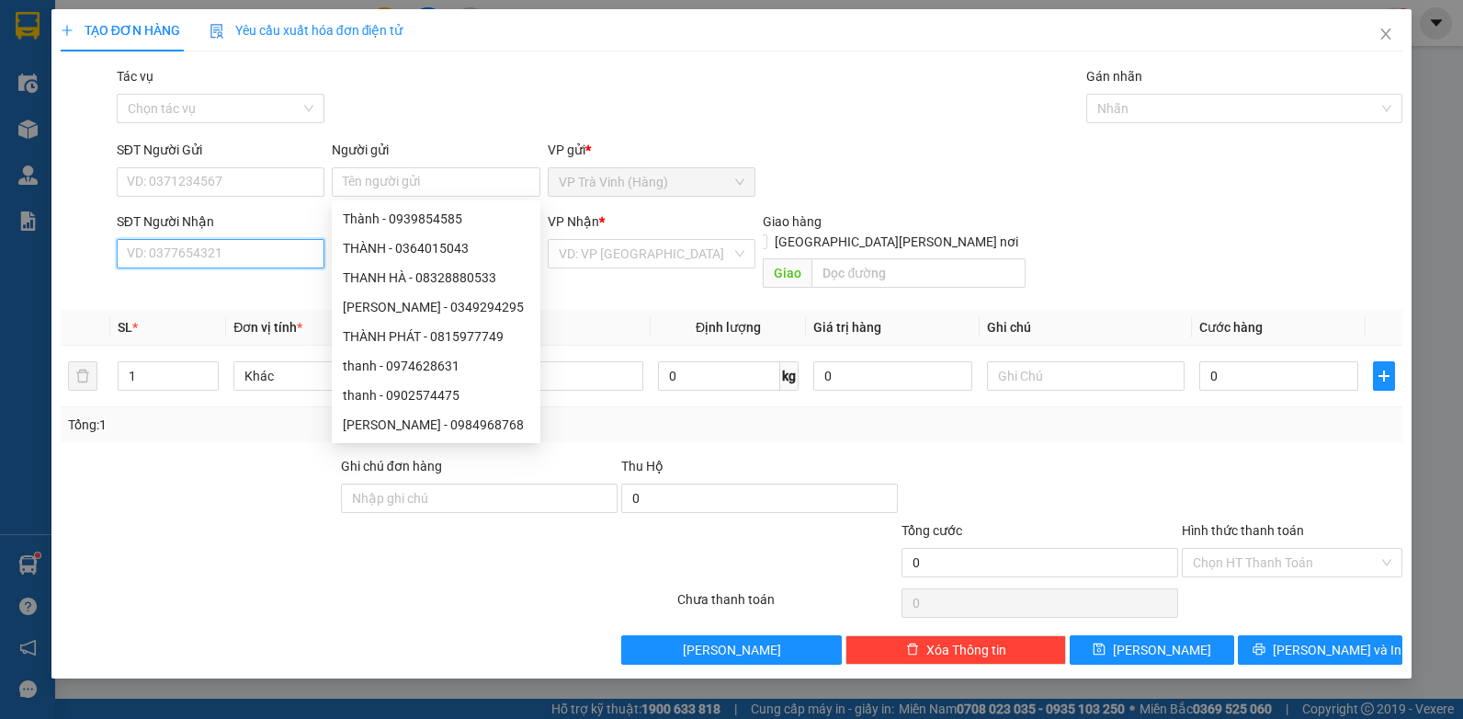
click at [215, 267] on input "SĐT Người Nhận" at bounding box center [221, 253] width 209 height 29
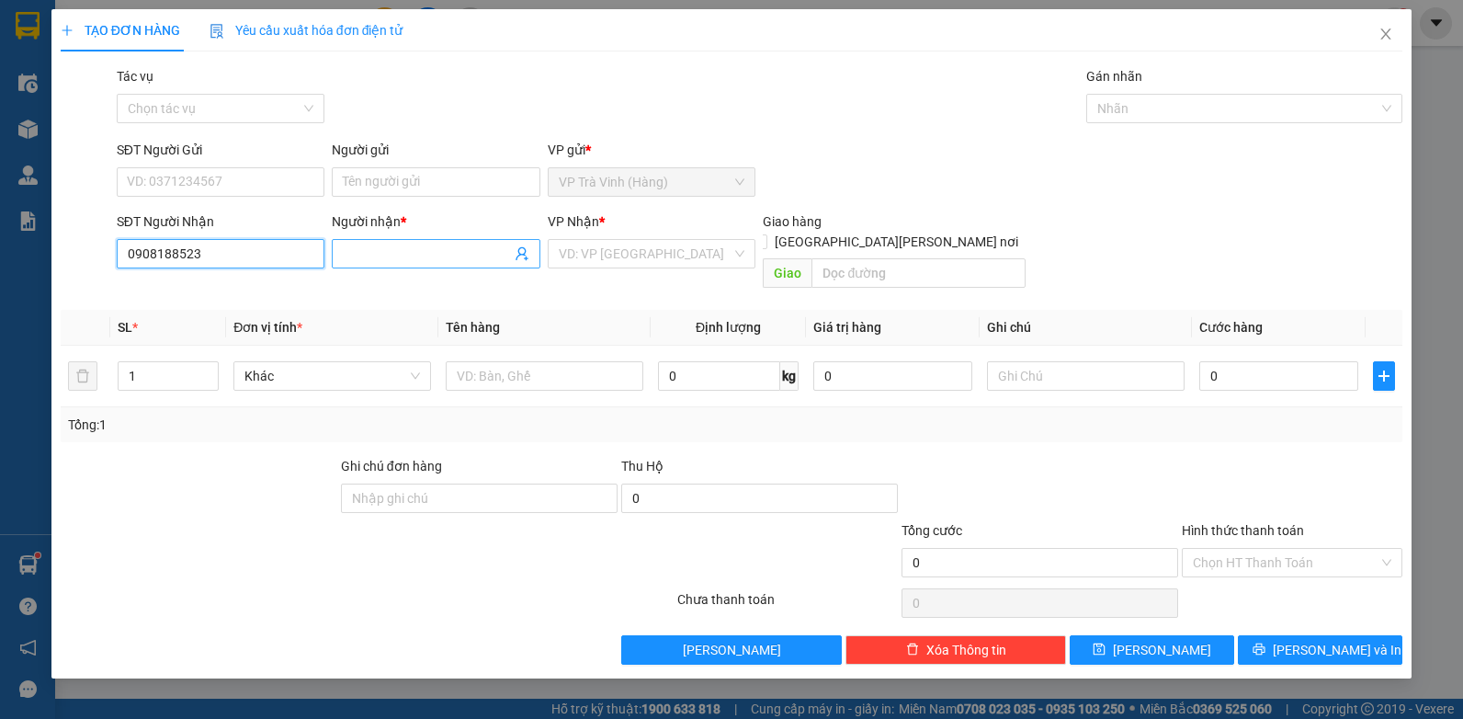
type input "0908188523"
click at [407, 252] on input "Người nhận *" at bounding box center [427, 253] width 168 height 20
type input "thoại mỹ"
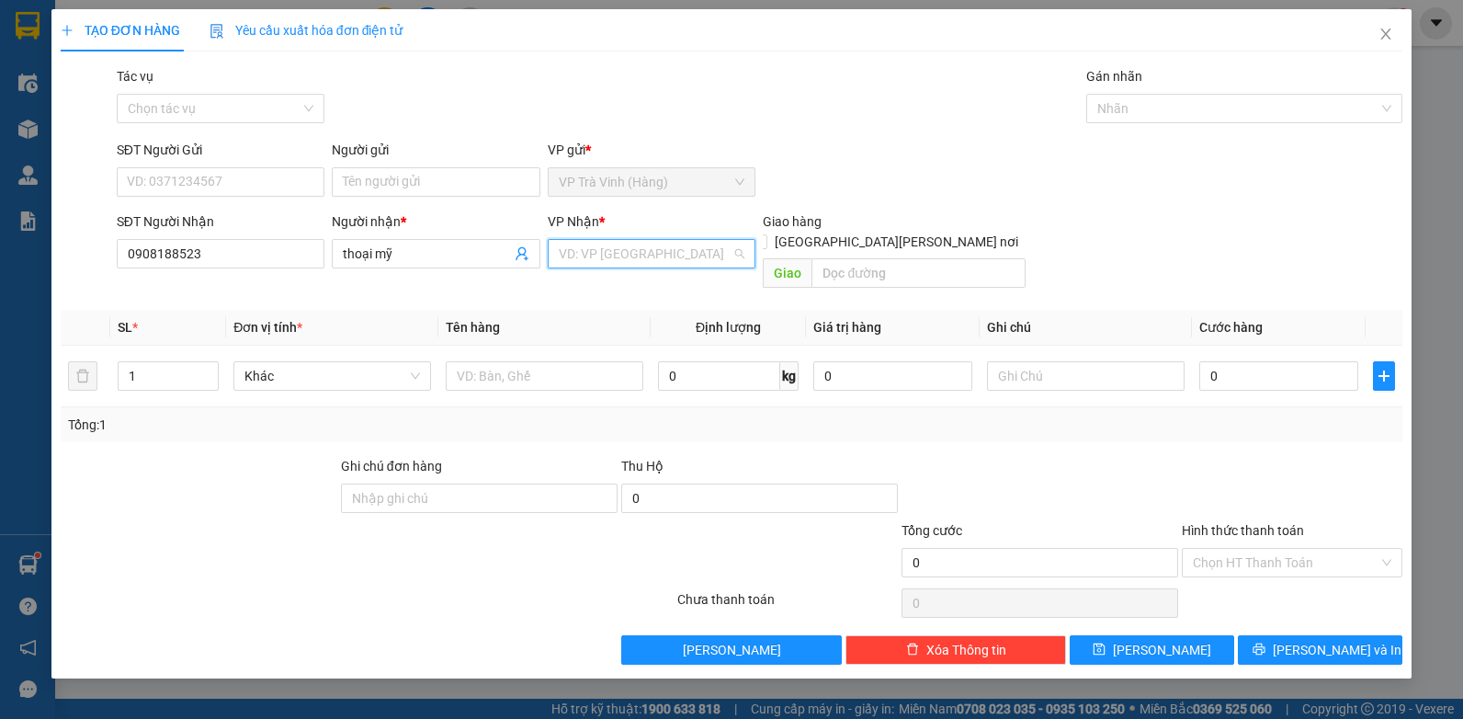
drag, startPoint x: 630, startPoint y: 253, endPoint x: 634, endPoint y: 277, distance: 24.2
click at [630, 254] on input "search" at bounding box center [646, 254] width 174 height 28
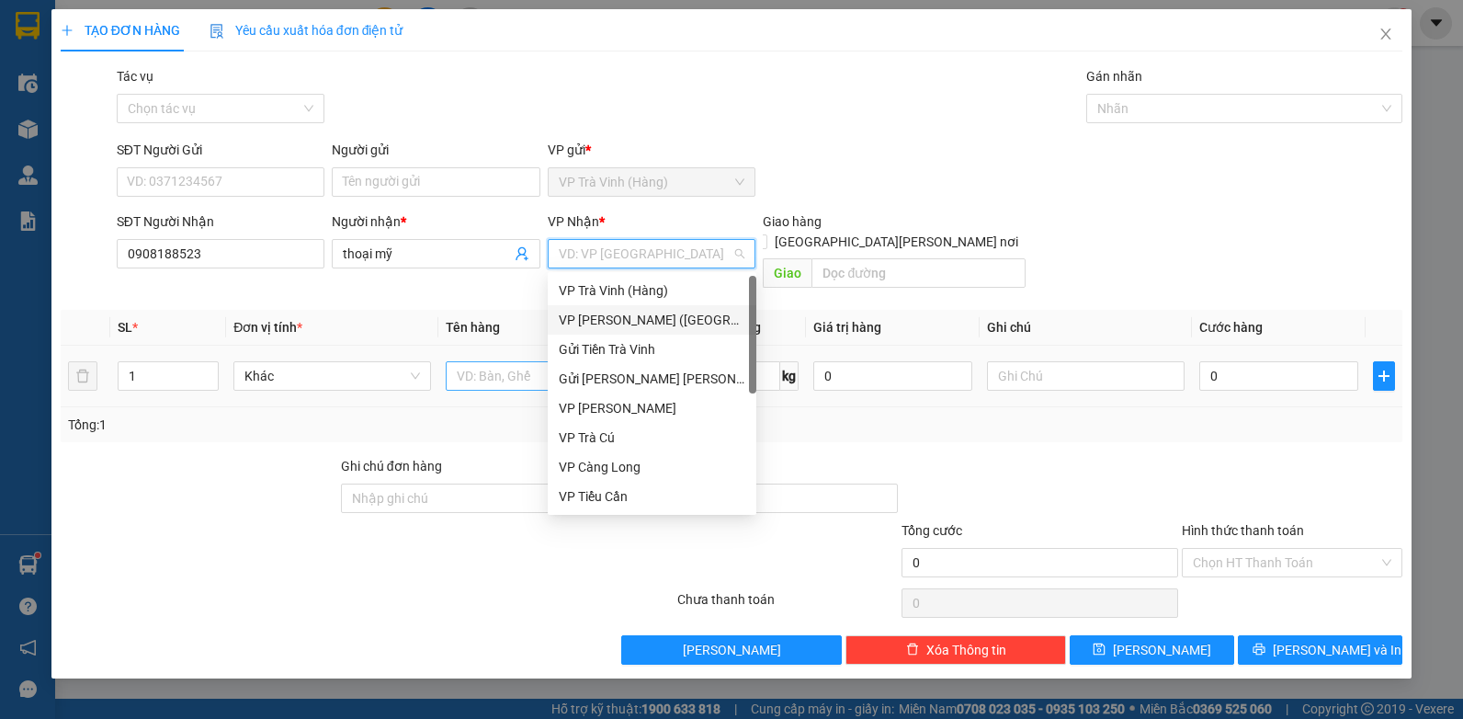
drag, startPoint x: 618, startPoint y: 325, endPoint x: 582, endPoint y: 341, distance: 39.9
click at [617, 325] on div "VP [PERSON_NAME] ([GEOGRAPHIC_DATA])" at bounding box center [652, 320] width 187 height 20
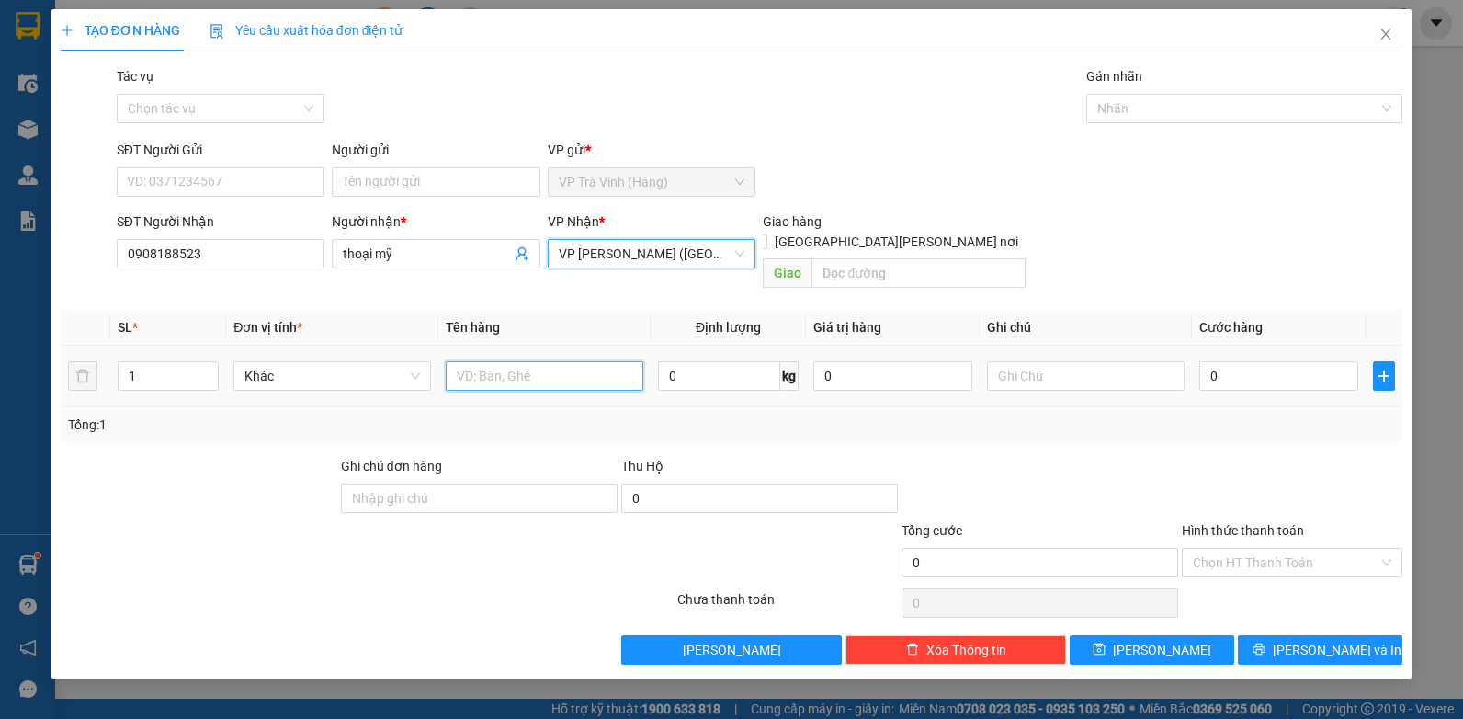
click at [477, 368] on input "text" at bounding box center [545, 375] width 198 height 29
type input "thùng"
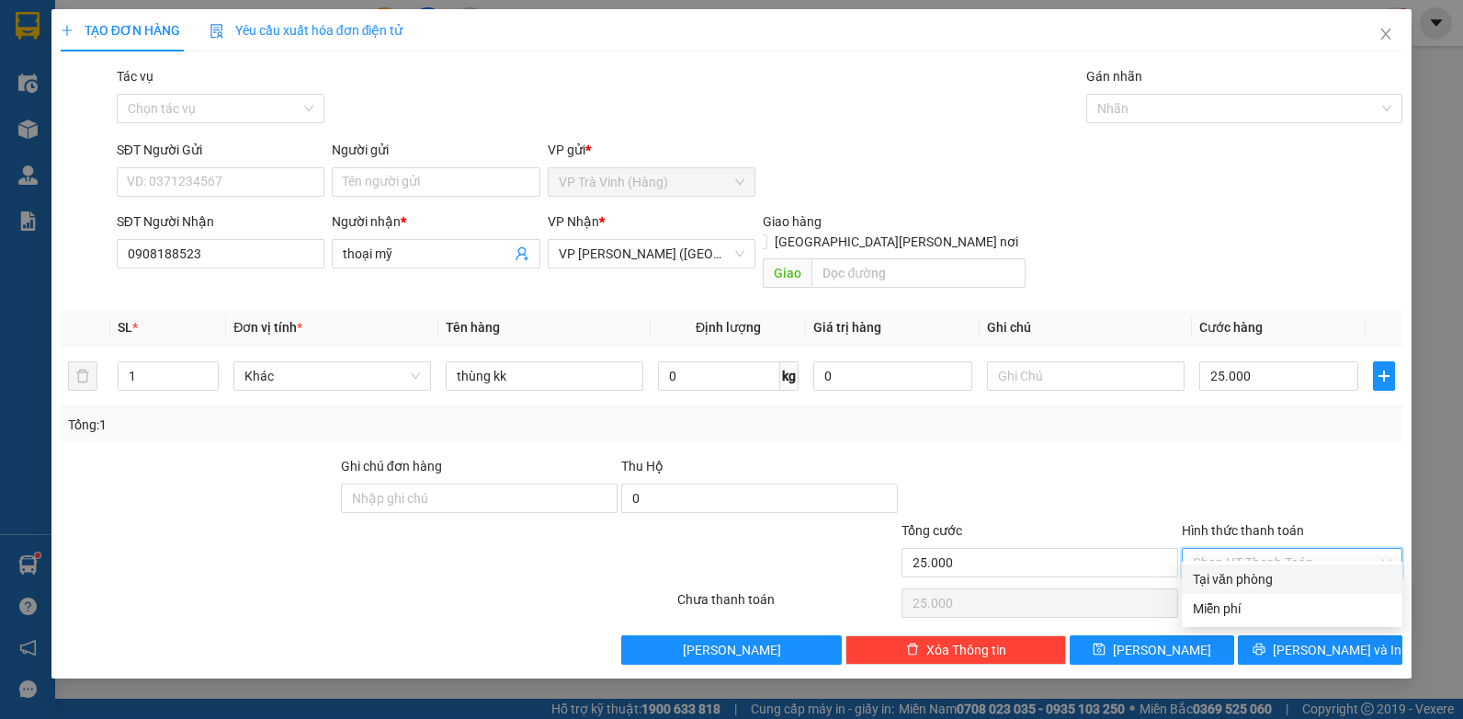
click at [1245, 549] on input "Hình thức thanh toán" at bounding box center [1286, 563] width 186 height 28
drag, startPoint x: 1239, startPoint y: 578, endPoint x: 1249, endPoint y: 609, distance: 32.6
click at [1239, 579] on div "Tại văn phòng" at bounding box center [1292, 579] width 198 height 20
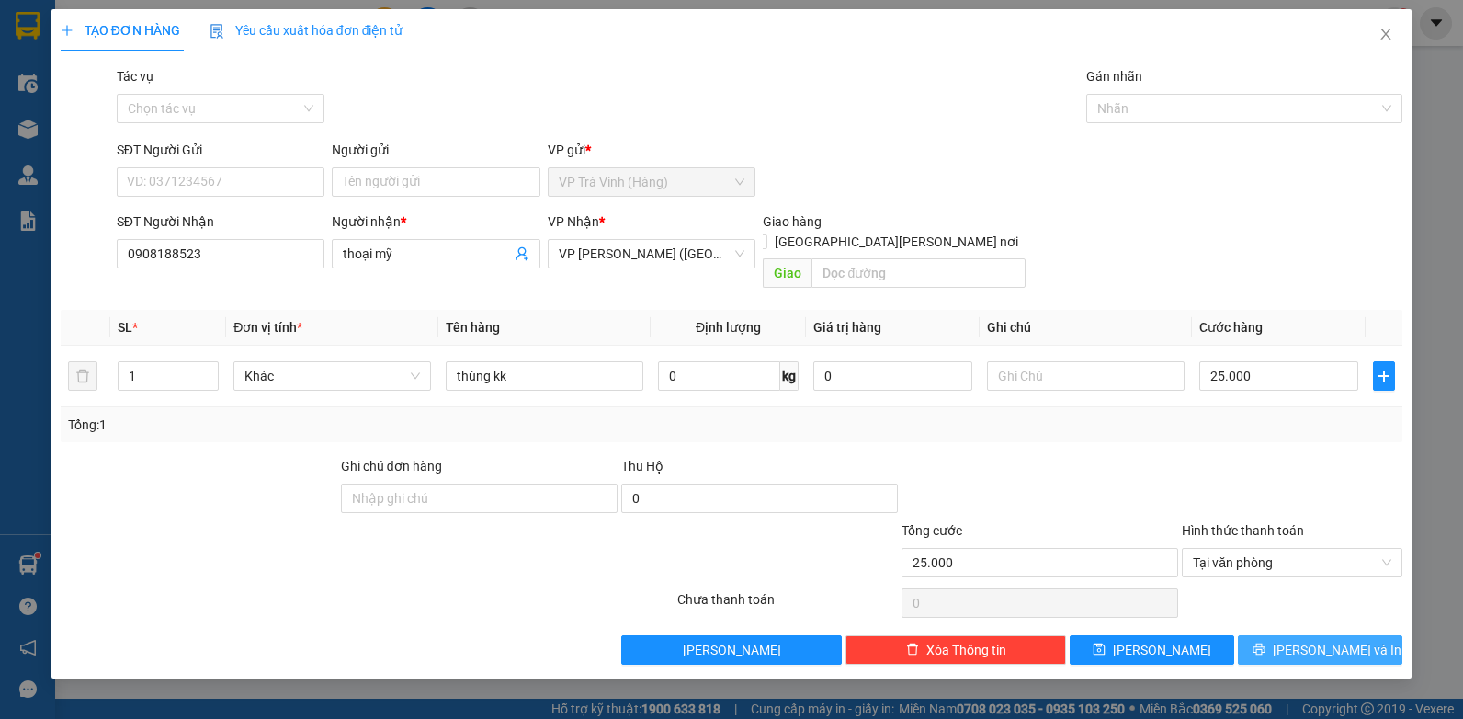
drag, startPoint x: 1270, startPoint y: 632, endPoint x: 1268, endPoint y: 617, distance: 14.8
click at [1271, 635] on button "[PERSON_NAME] và In" at bounding box center [1320, 649] width 164 height 29
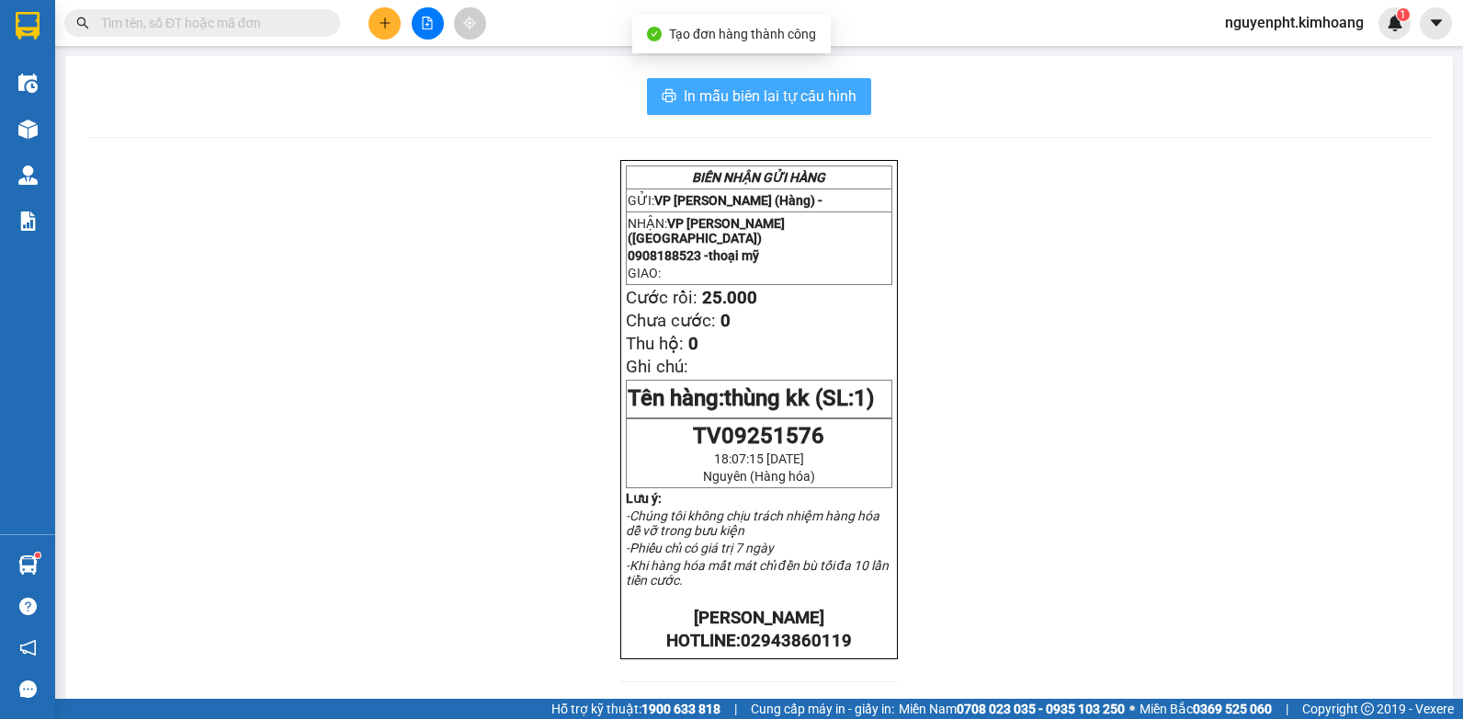
click at [764, 104] on span "In mẫu biên lai tự cấu hình" at bounding box center [770, 96] width 173 height 23
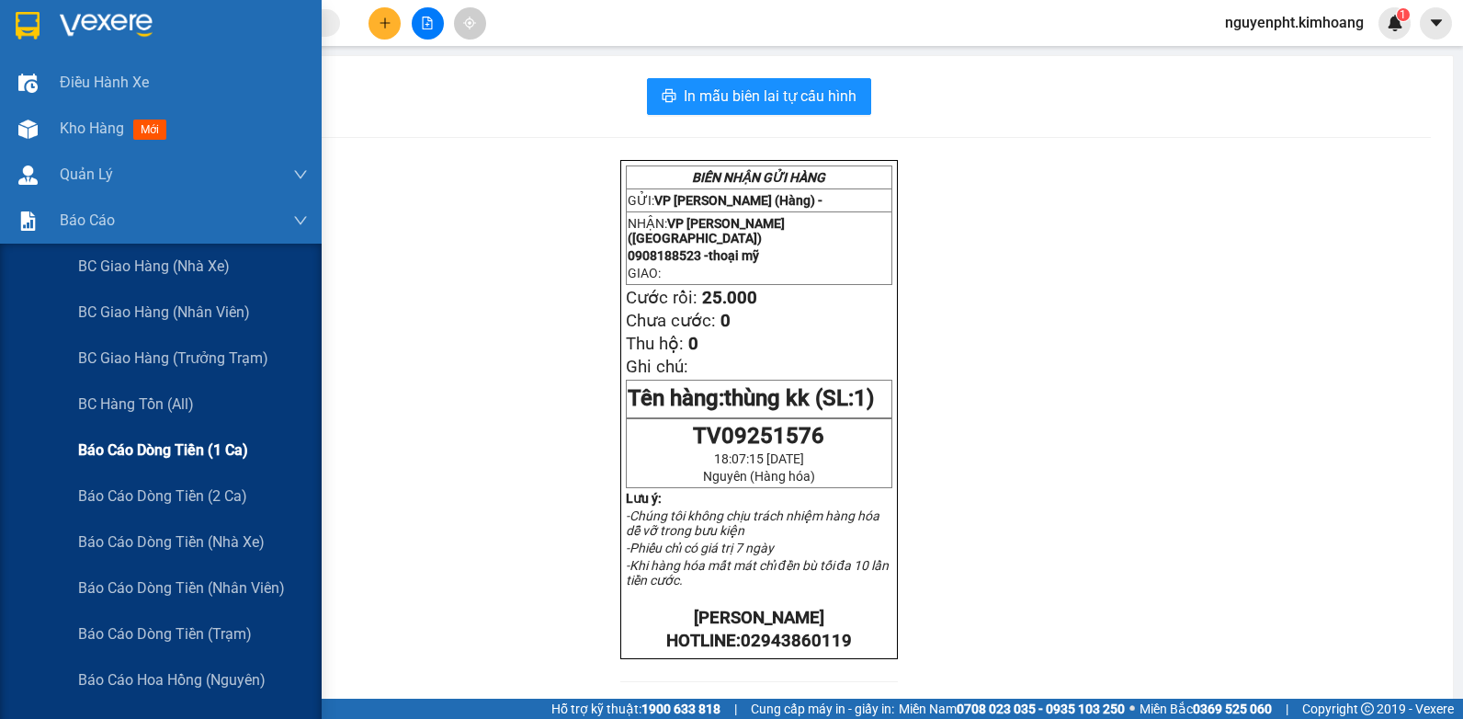
click at [124, 445] on span "Báo cáo dòng tiền (1 ca)" at bounding box center [163, 449] width 170 height 23
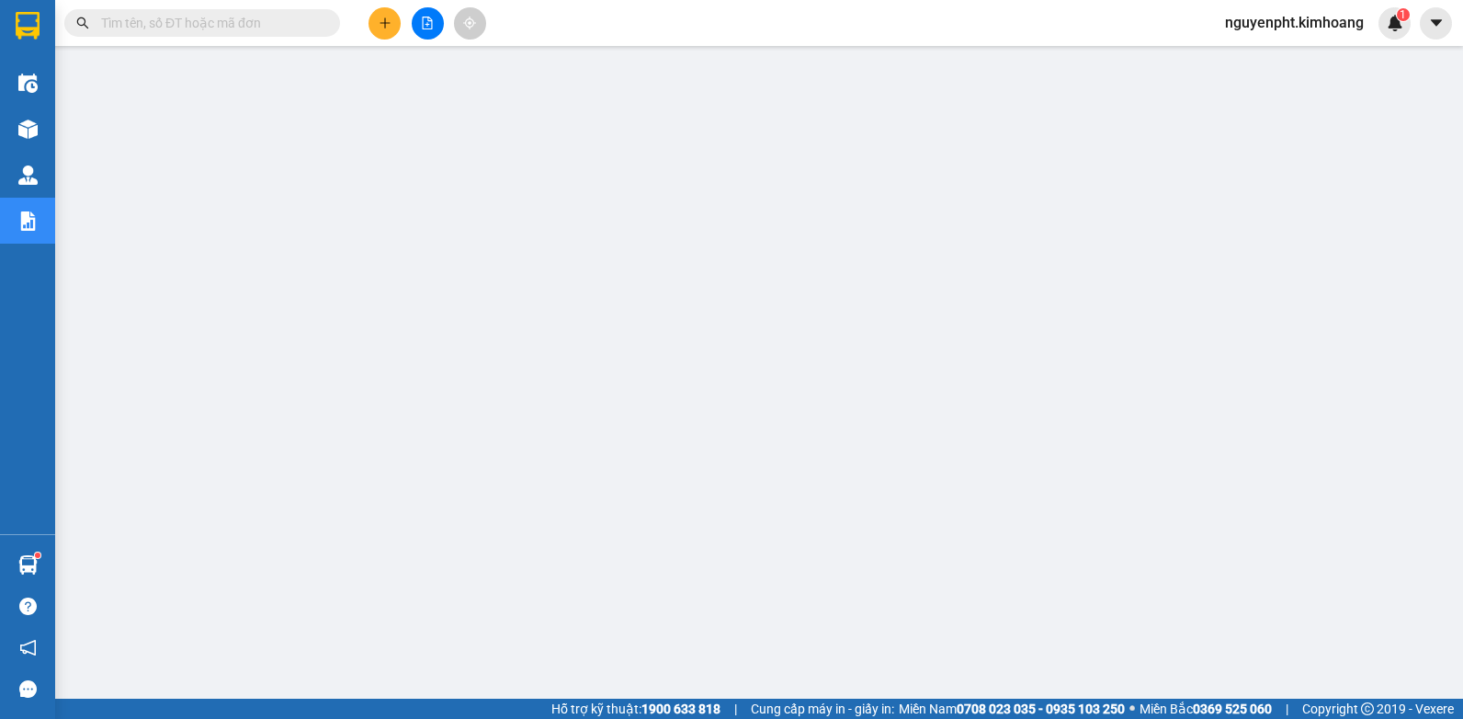
click at [1297, 20] on span "nguyenpht.kimhoang" at bounding box center [1294, 22] width 168 height 23
click at [1280, 58] on span "Đăng xuất" at bounding box center [1301, 57] width 132 height 20
